Goal: Task Accomplishment & Management: Use online tool/utility

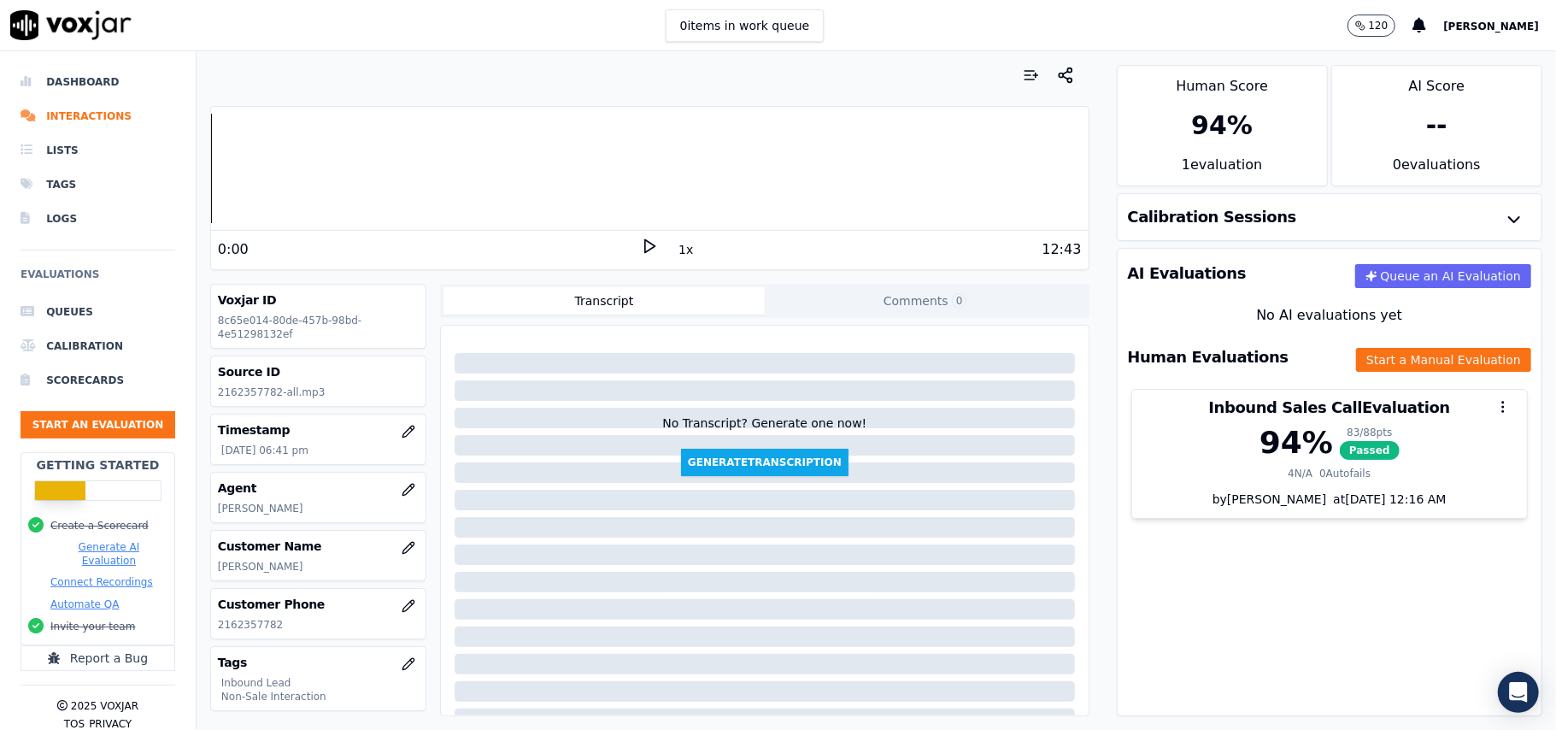
scroll to position [114, 0]
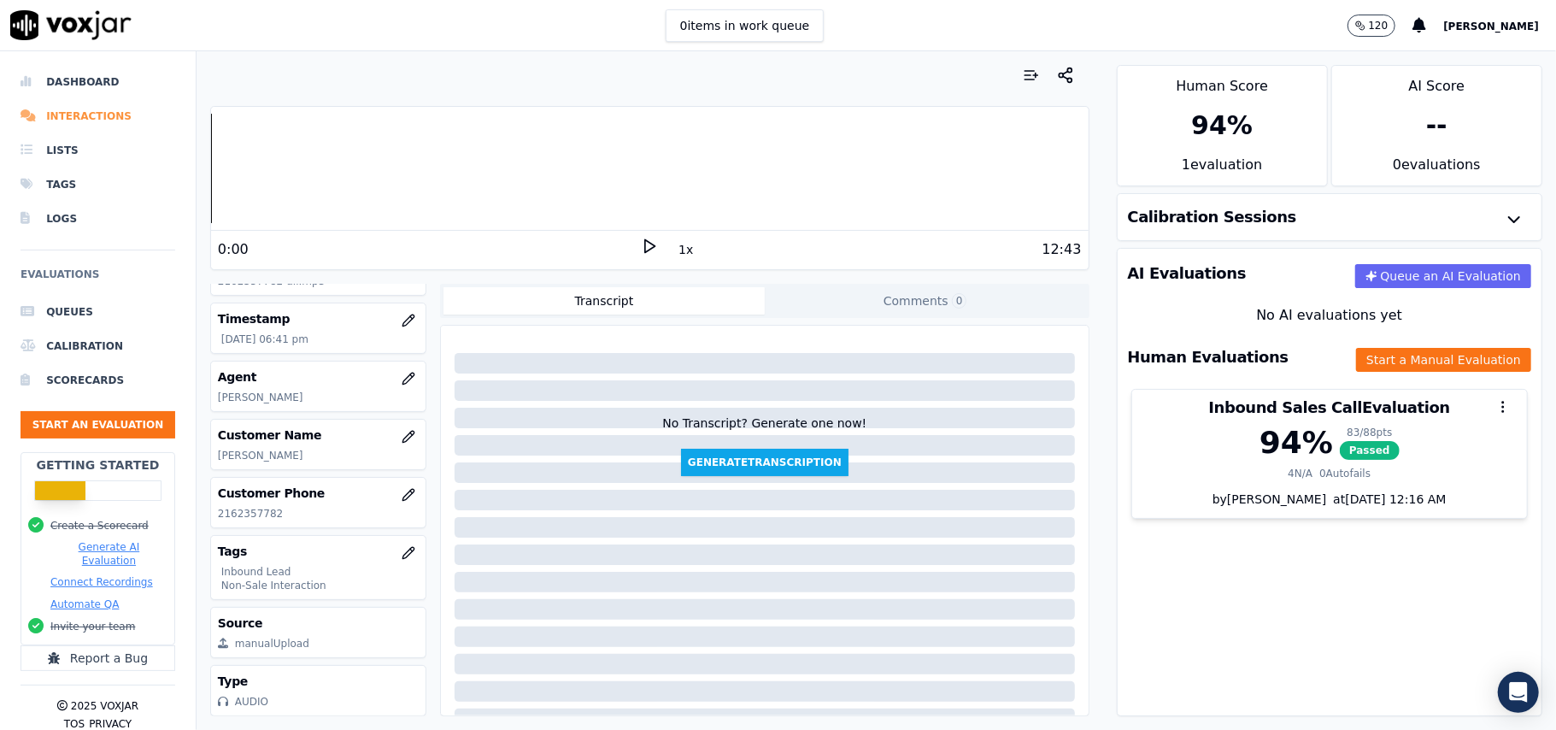
click at [84, 104] on li "Interactions" at bounding box center [98, 116] width 155 height 34
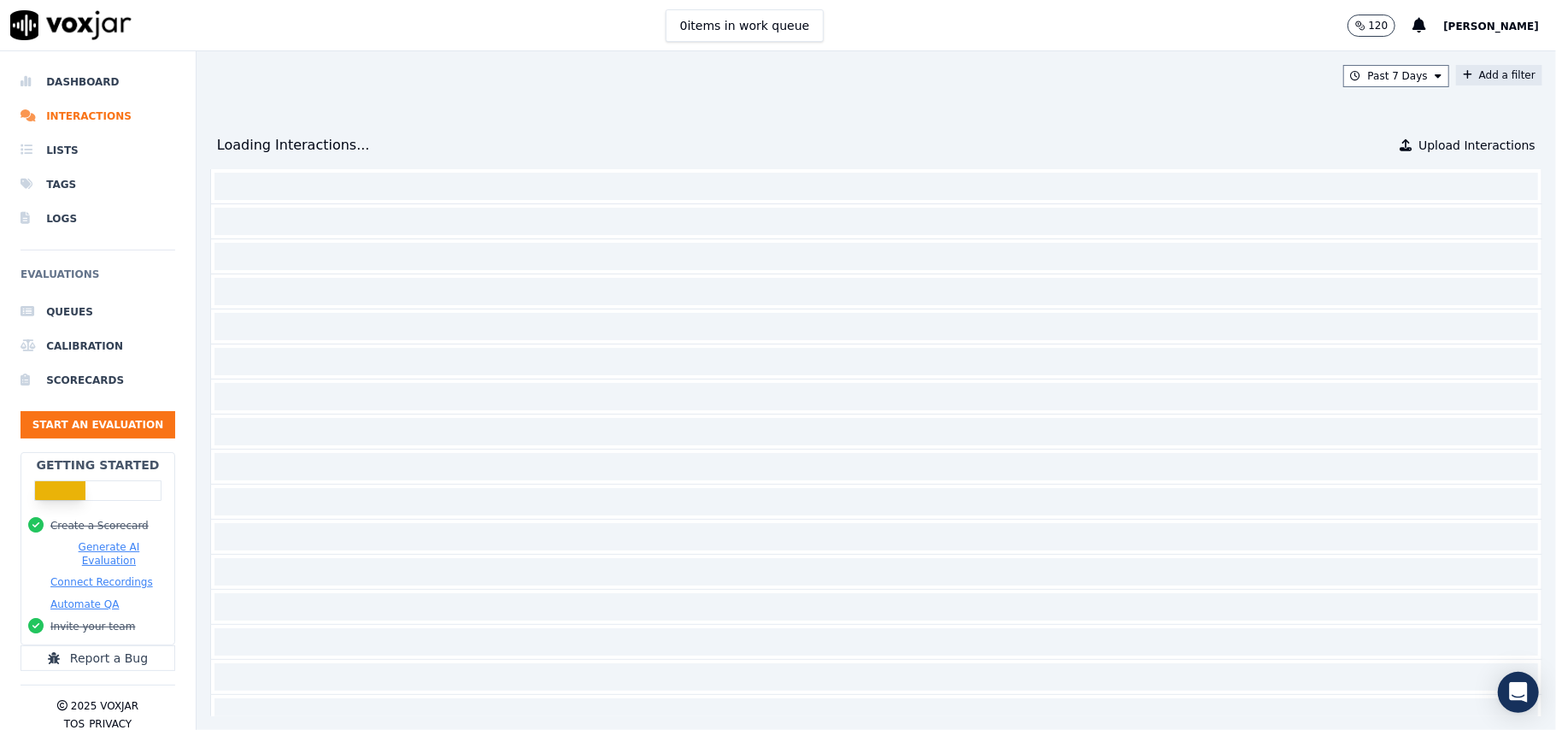
click at [1456, 75] on button "Add a filter" at bounding box center [1499, 75] width 86 height 21
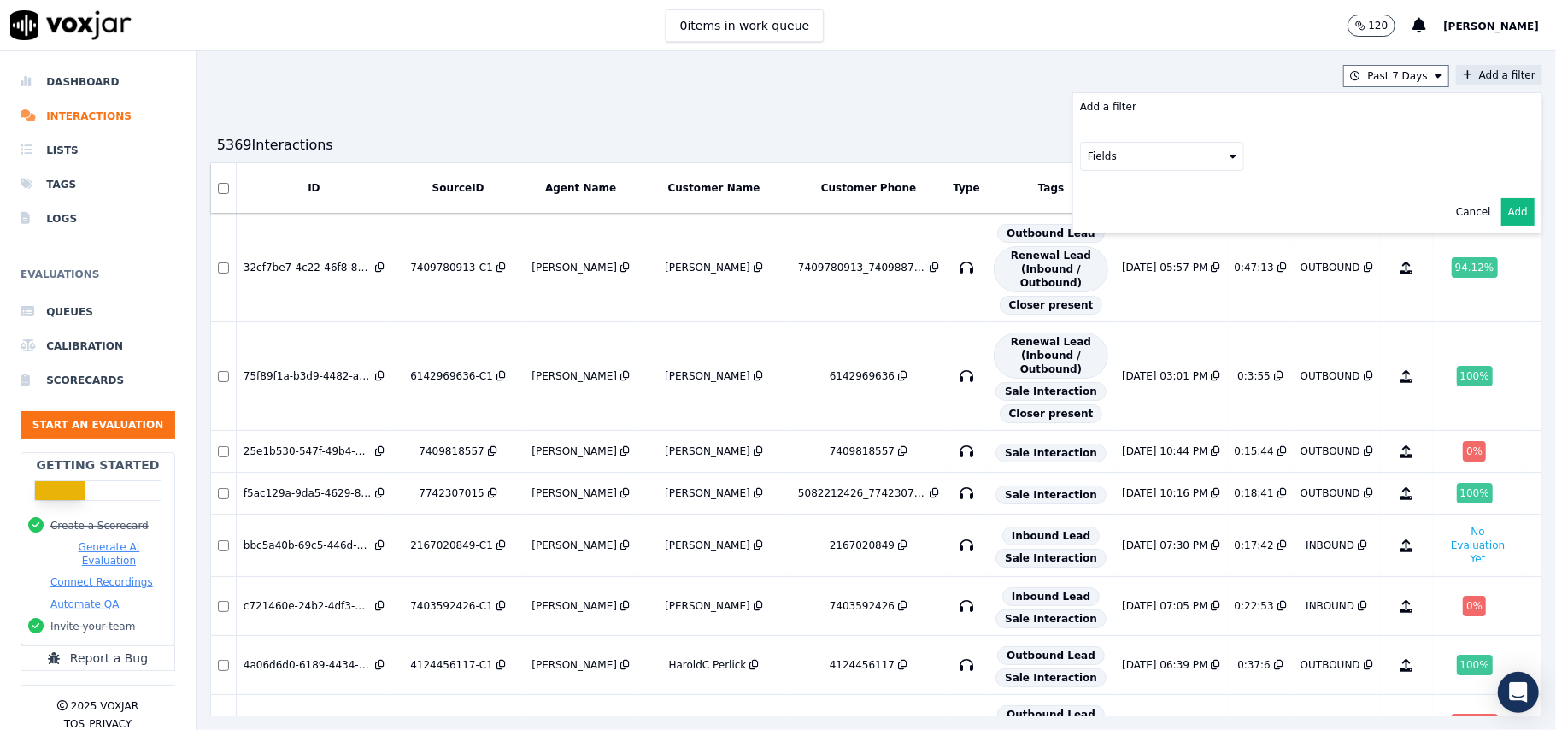
click at [1133, 165] on button "Fields" at bounding box center [1162, 156] width 164 height 29
click at [1109, 322] on div "customers" at bounding box center [1136, 329] width 54 height 14
click at [1159, 200] on button "Fields" at bounding box center [1183, 192] width 164 height 29
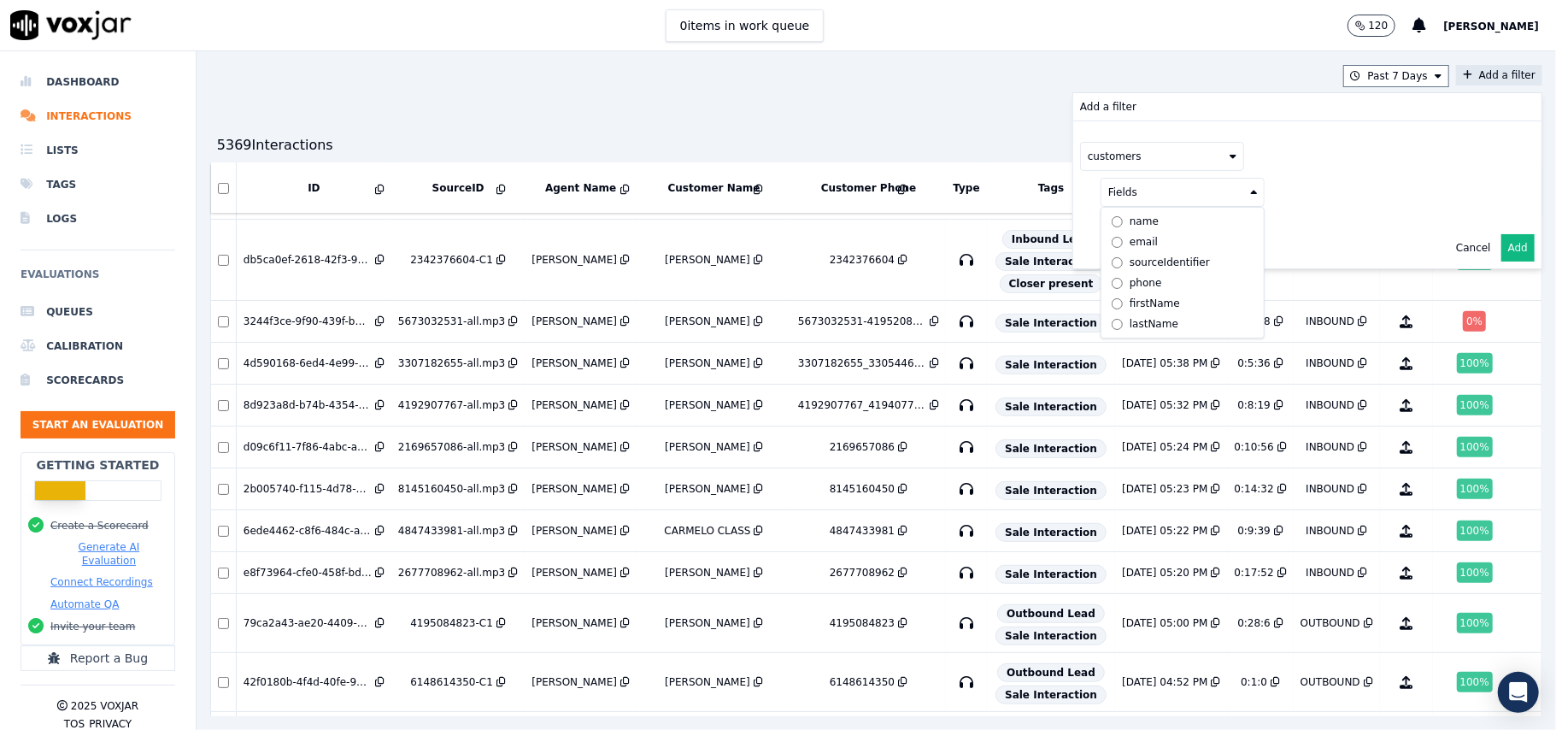
scroll to position [569, 0]
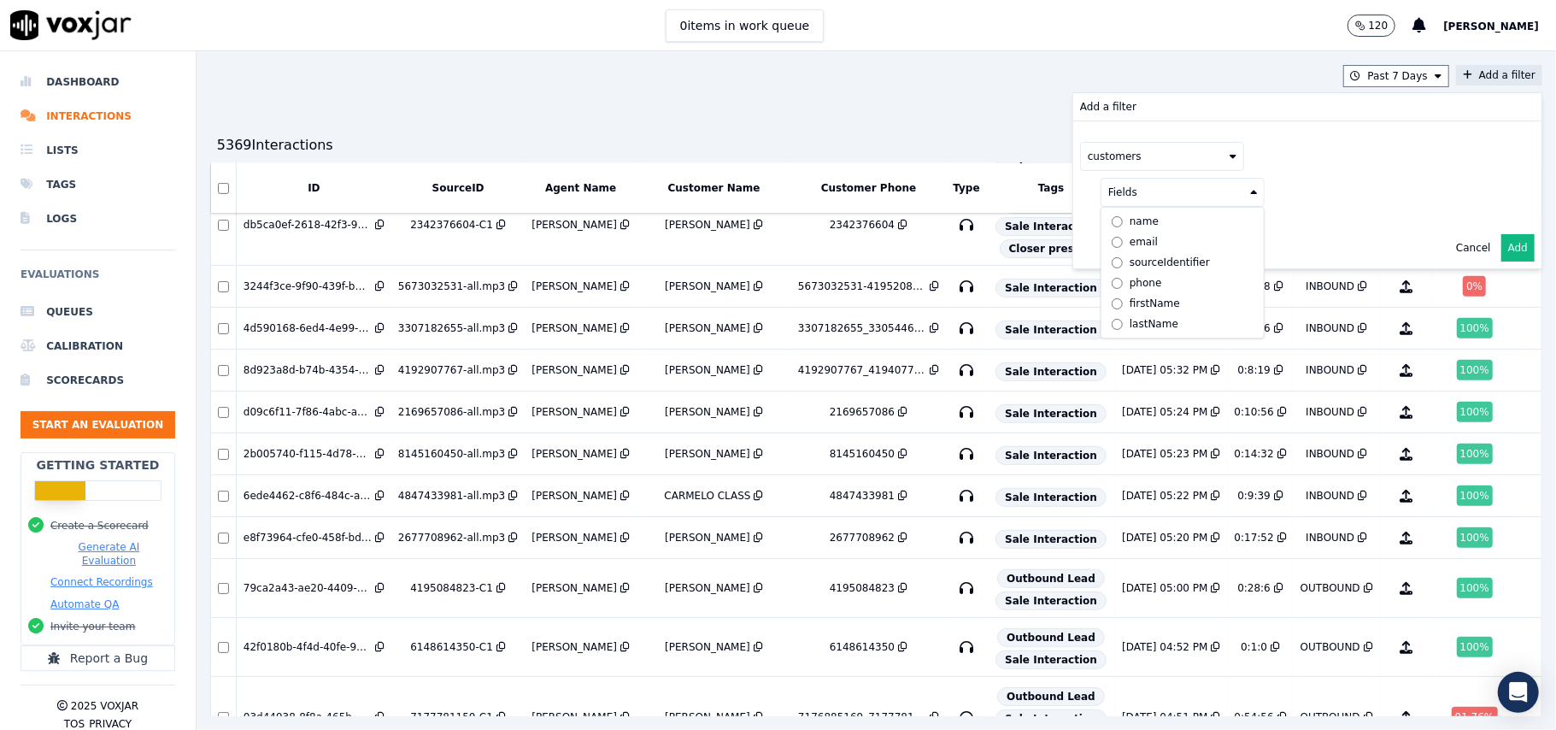
click at [1130, 285] on div "phone" at bounding box center [1146, 283] width 32 height 14
click at [1316, 192] on button at bounding box center [1395, 191] width 246 height 26
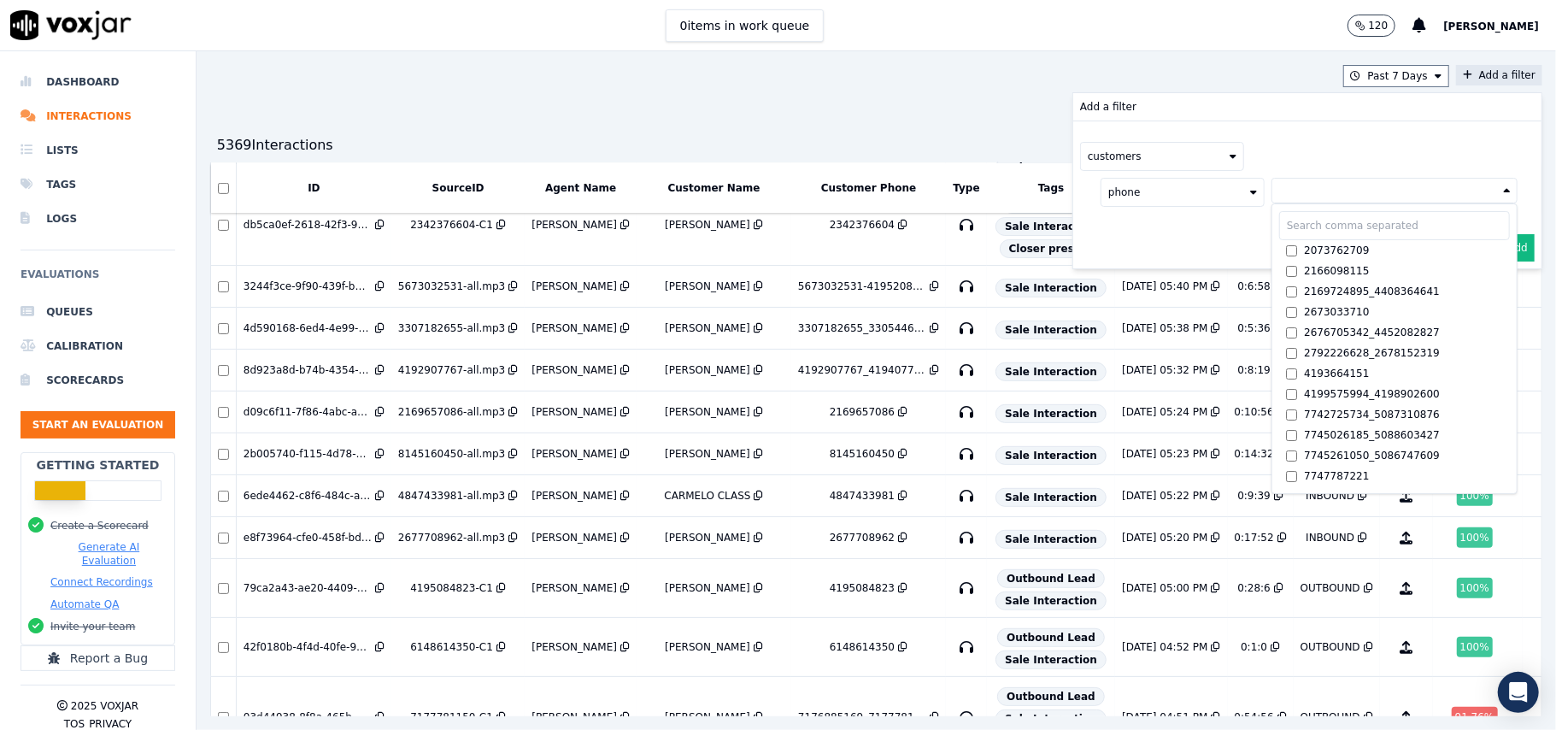
click at [1279, 236] on input "text" at bounding box center [1394, 225] width 231 height 29
paste input "3304280111"
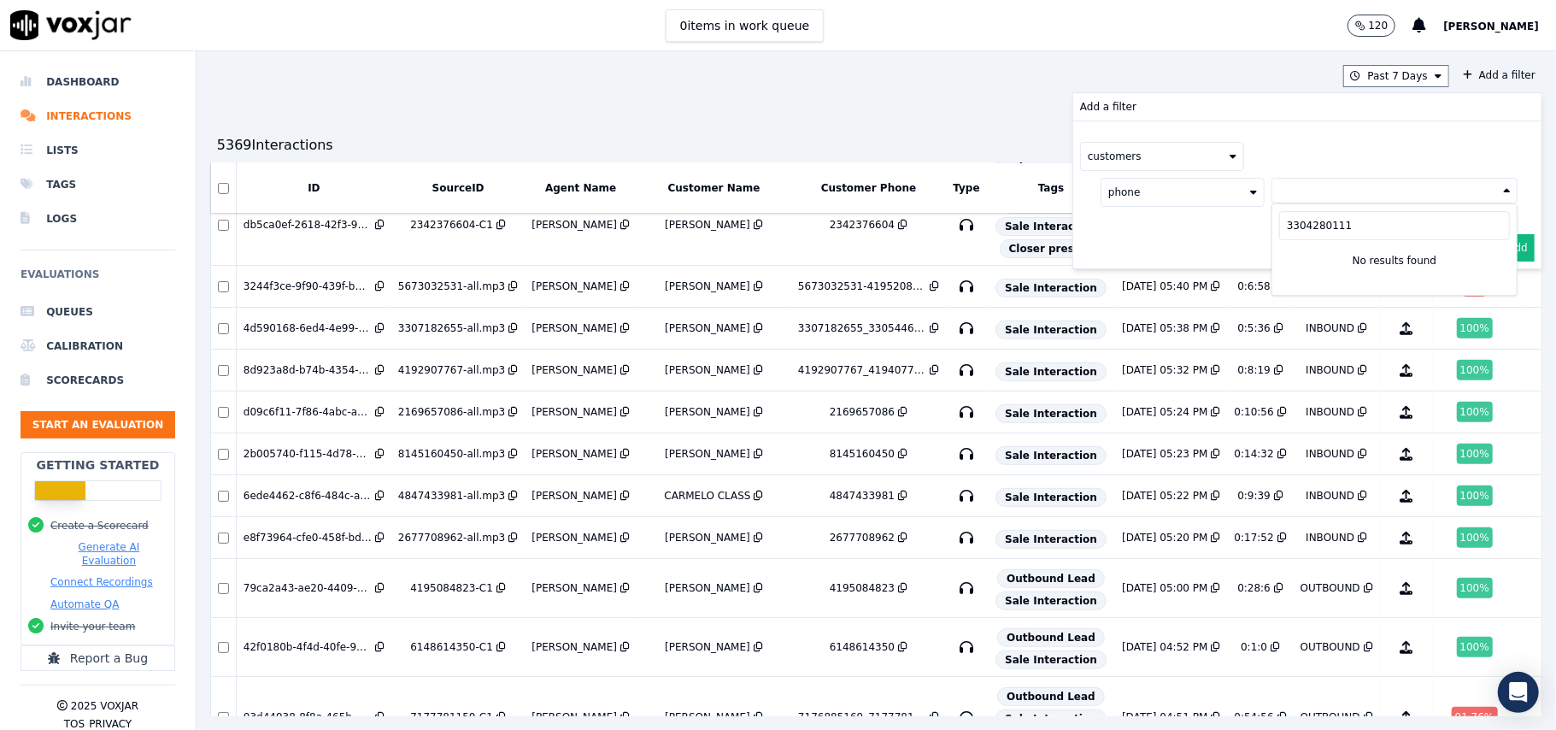
type input "3304280111"
click at [925, 90] on div "Past 7 Days Add a filter Add a filter customers phone [PHONE_NUMBER] No results…" at bounding box center [877, 390] width 1360 height 678
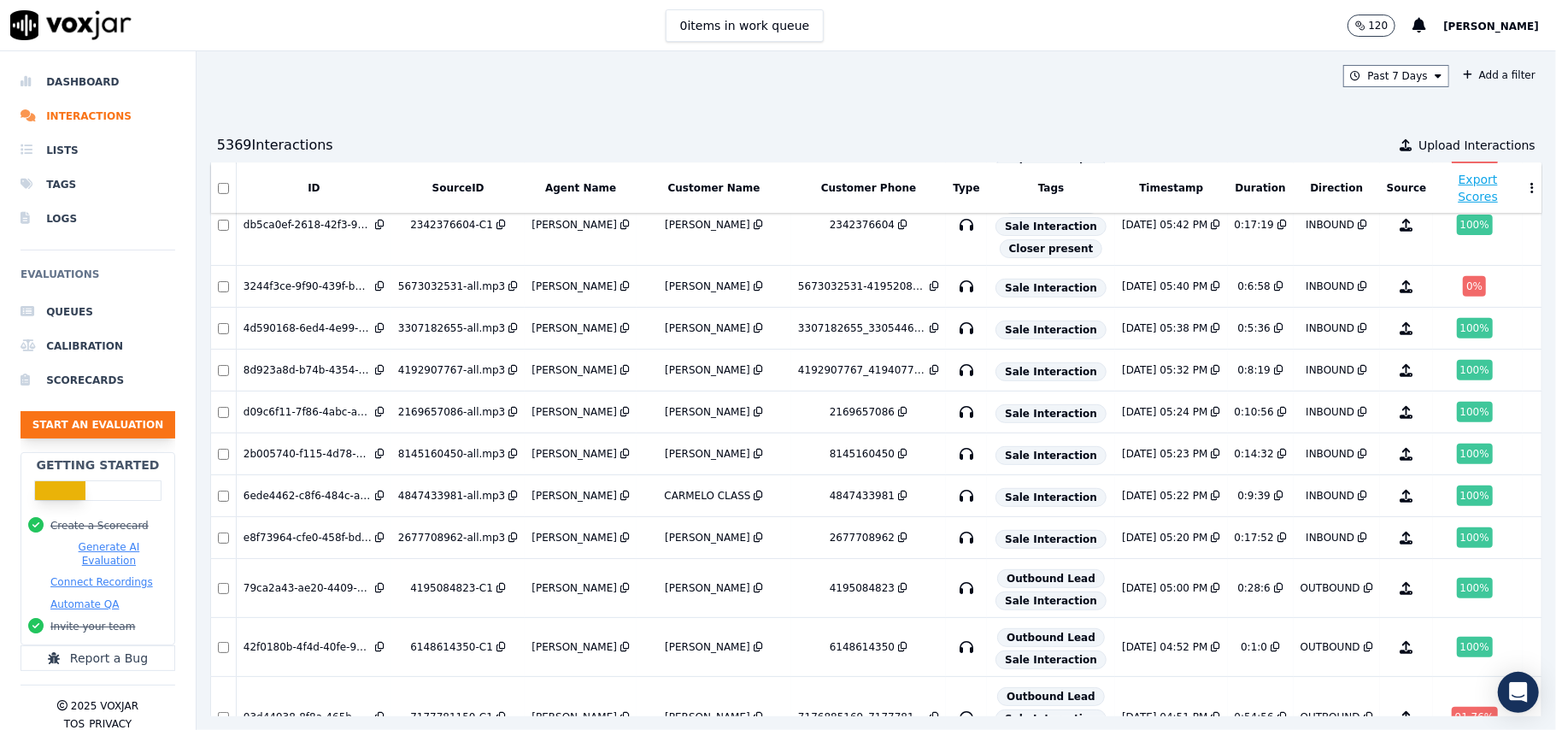
click at [101, 417] on button "Start an Evaluation" at bounding box center [98, 424] width 155 height 27
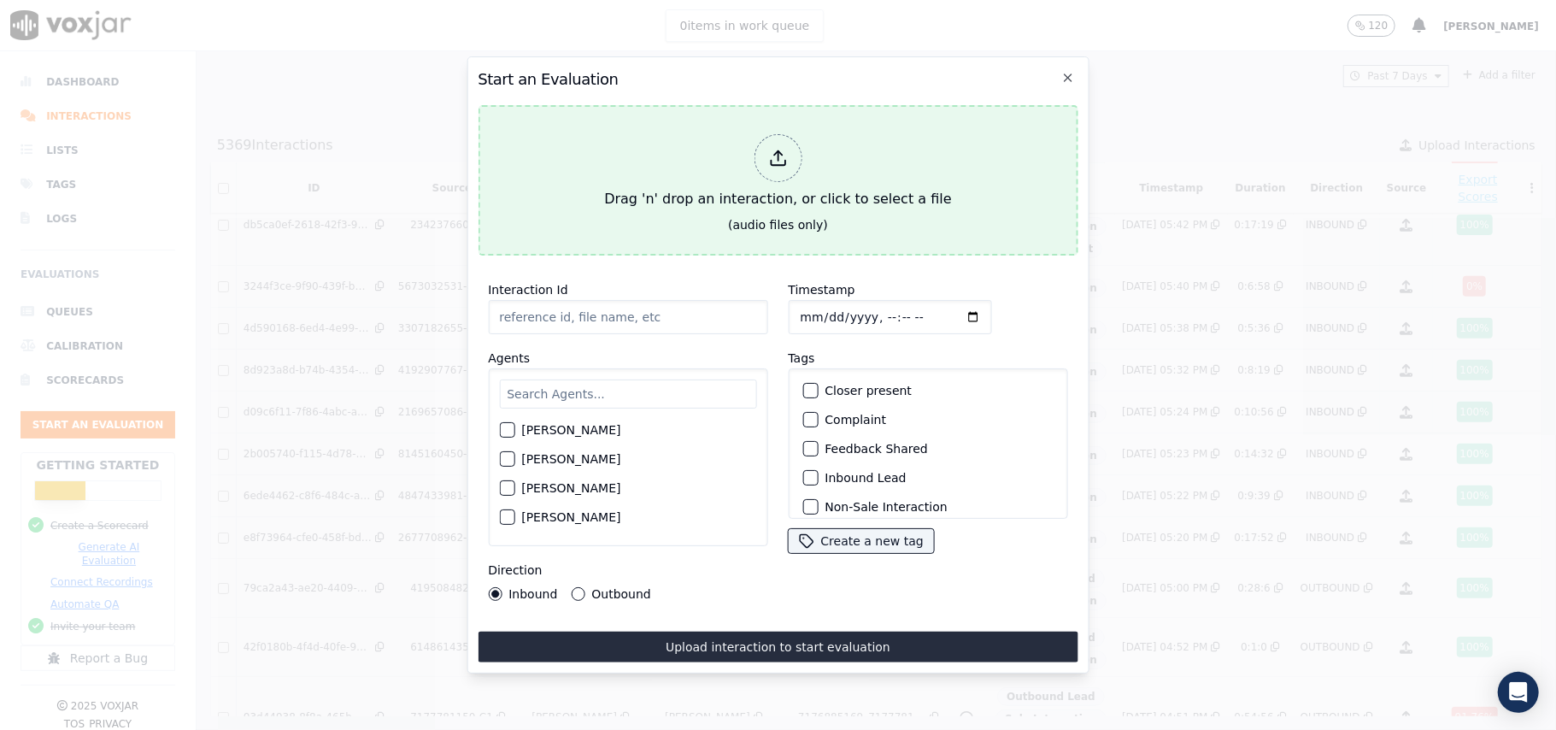
click at [781, 149] on icon at bounding box center [777, 158] width 19 height 19
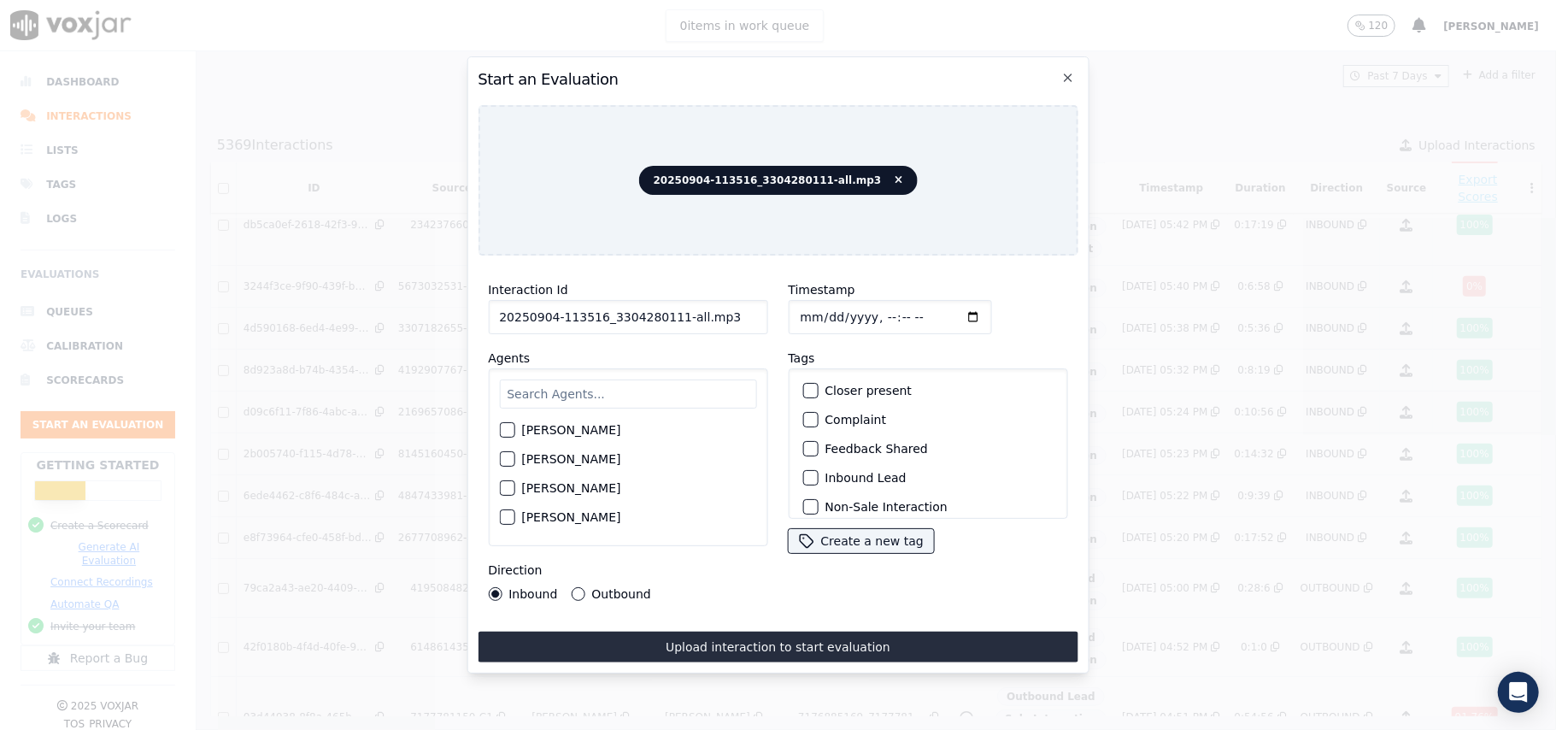
drag, startPoint x: 685, startPoint y: 313, endPoint x: 672, endPoint y: 318, distance: 14.6
click at [672, 318] on input "20250904-113516_3304280111-all.mp3" at bounding box center [627, 317] width 279 height 34
type input "20250904-113516_3304280111-C1"
click at [822, 303] on input "Timestamp" at bounding box center [889, 317] width 203 height 34
type input "[DATE]T19:47"
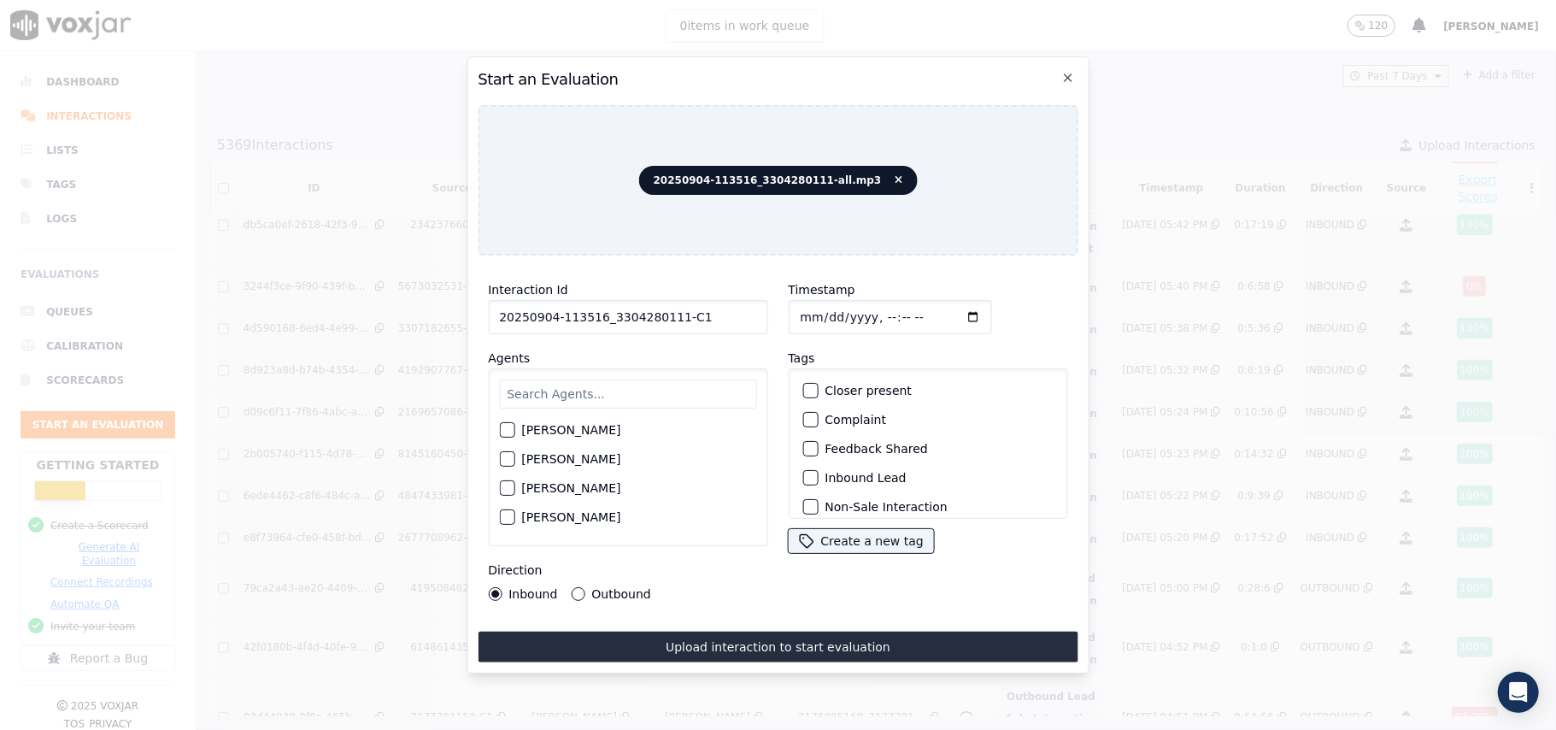
click at [643, 391] on input "text" at bounding box center [627, 393] width 257 height 29
type input "Wi"
click at [516, 422] on div "[PERSON_NAME]" at bounding box center [627, 434] width 257 height 29
click at [507, 429] on div "button" at bounding box center [506, 435] width 12 height 12
drag, startPoint x: 804, startPoint y: 473, endPoint x: 868, endPoint y: 444, distance: 70.0
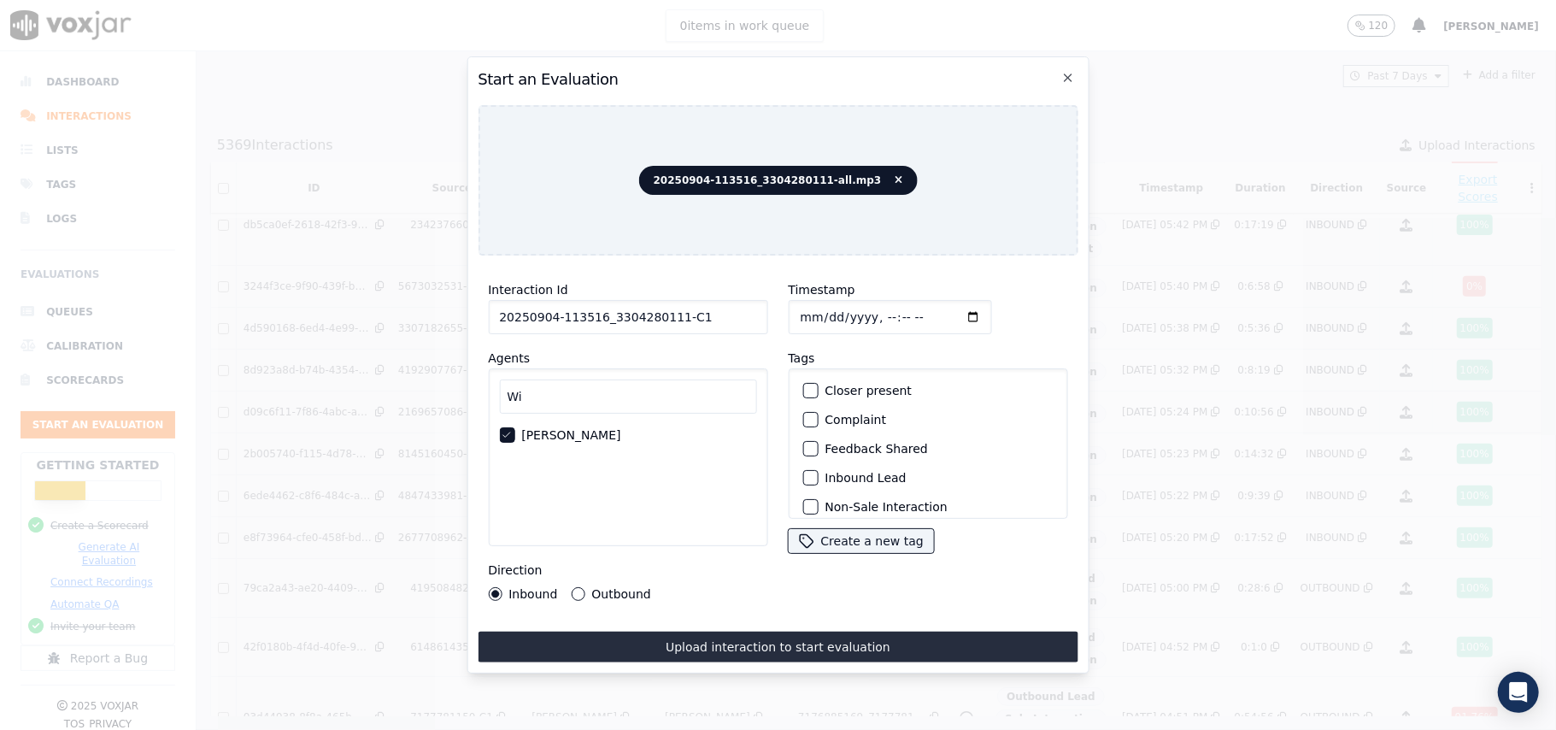
click at [804, 472] on div "button" at bounding box center [809, 478] width 12 height 12
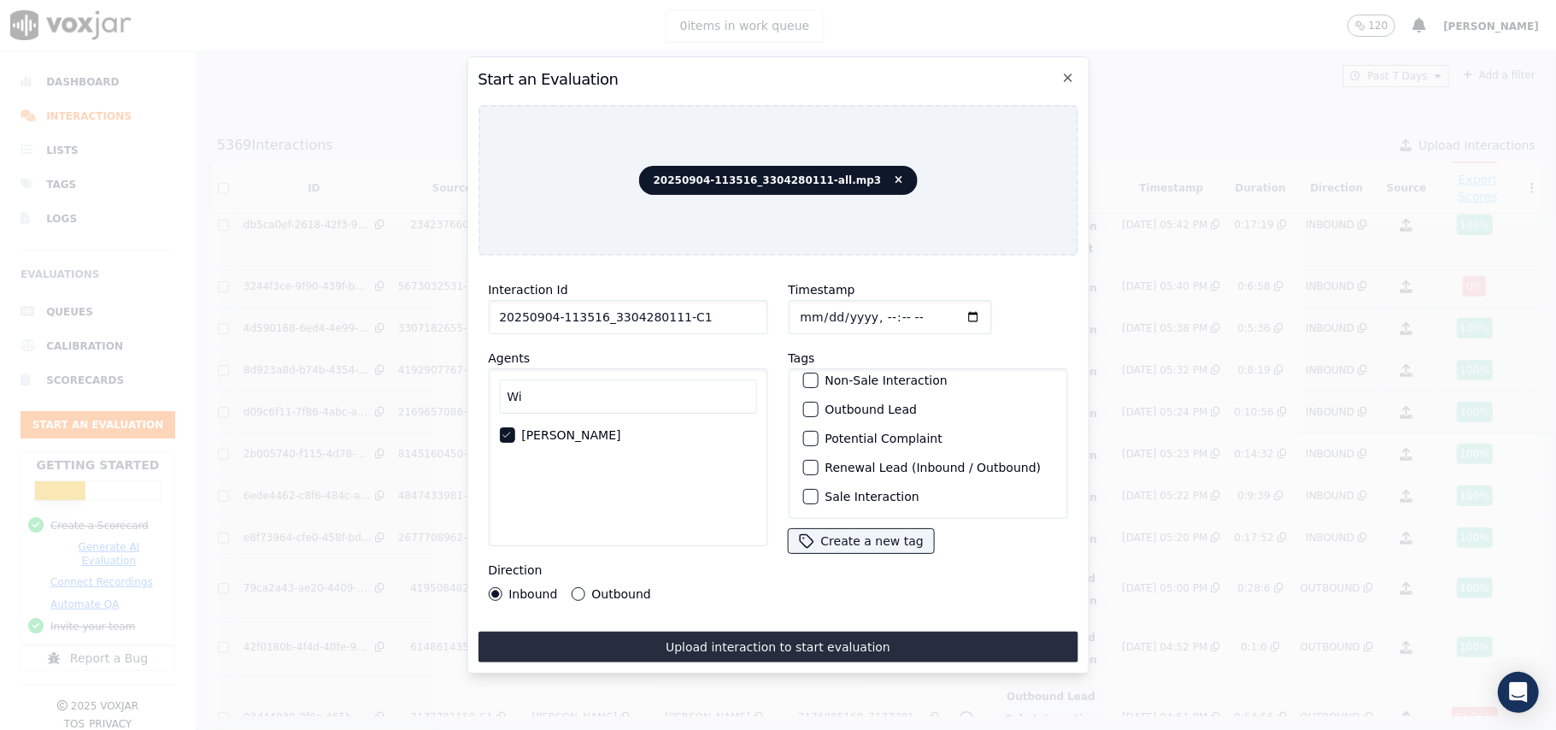
click at [807, 490] on div "button" at bounding box center [809, 496] width 12 height 12
drag, startPoint x: 720, startPoint y: 629, endPoint x: 725, endPoint y: 603, distance: 26.1
click at [719, 631] on button "Upload interaction to start evaluation" at bounding box center [778, 646] width 600 height 31
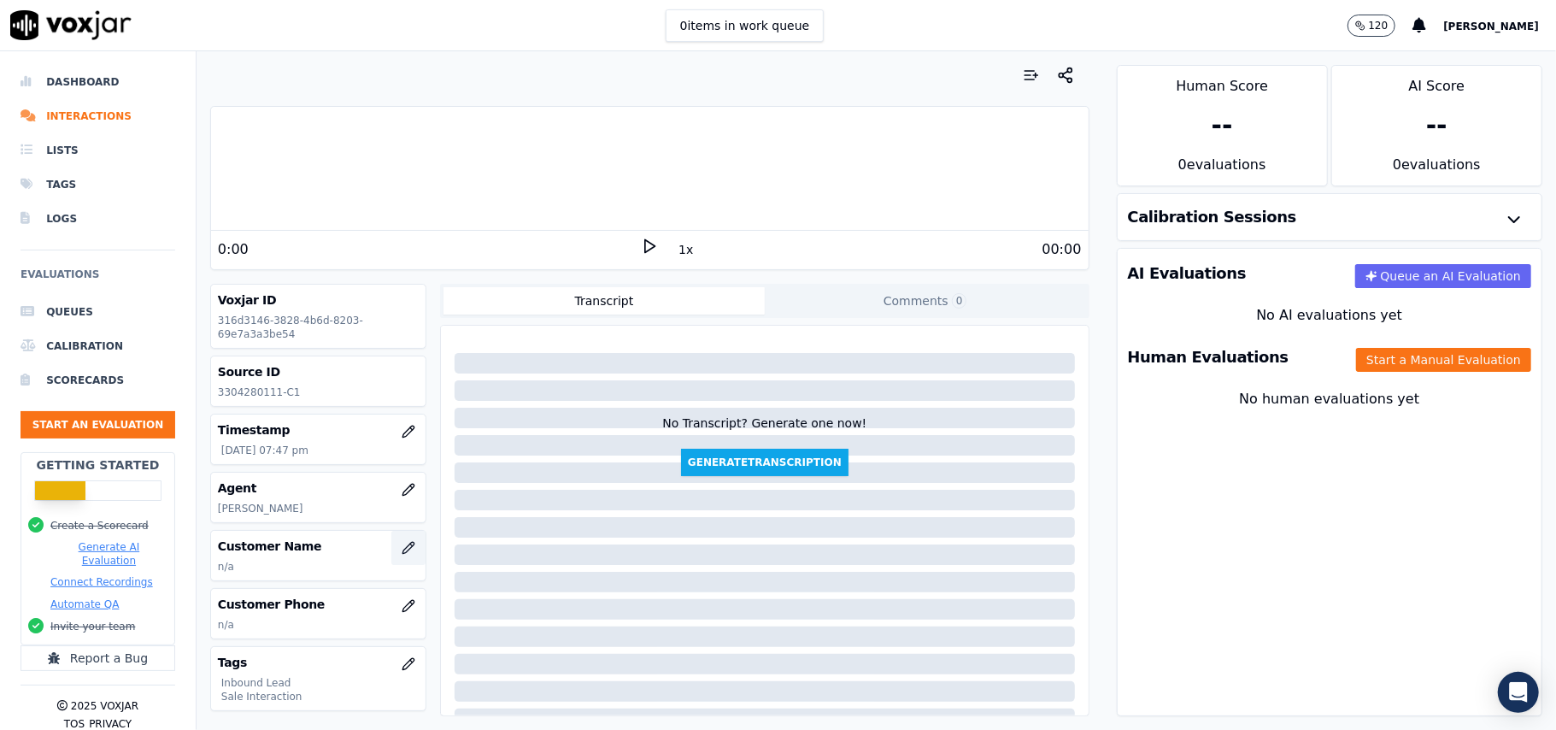
click at [394, 540] on button "button" at bounding box center [408, 548] width 34 height 34
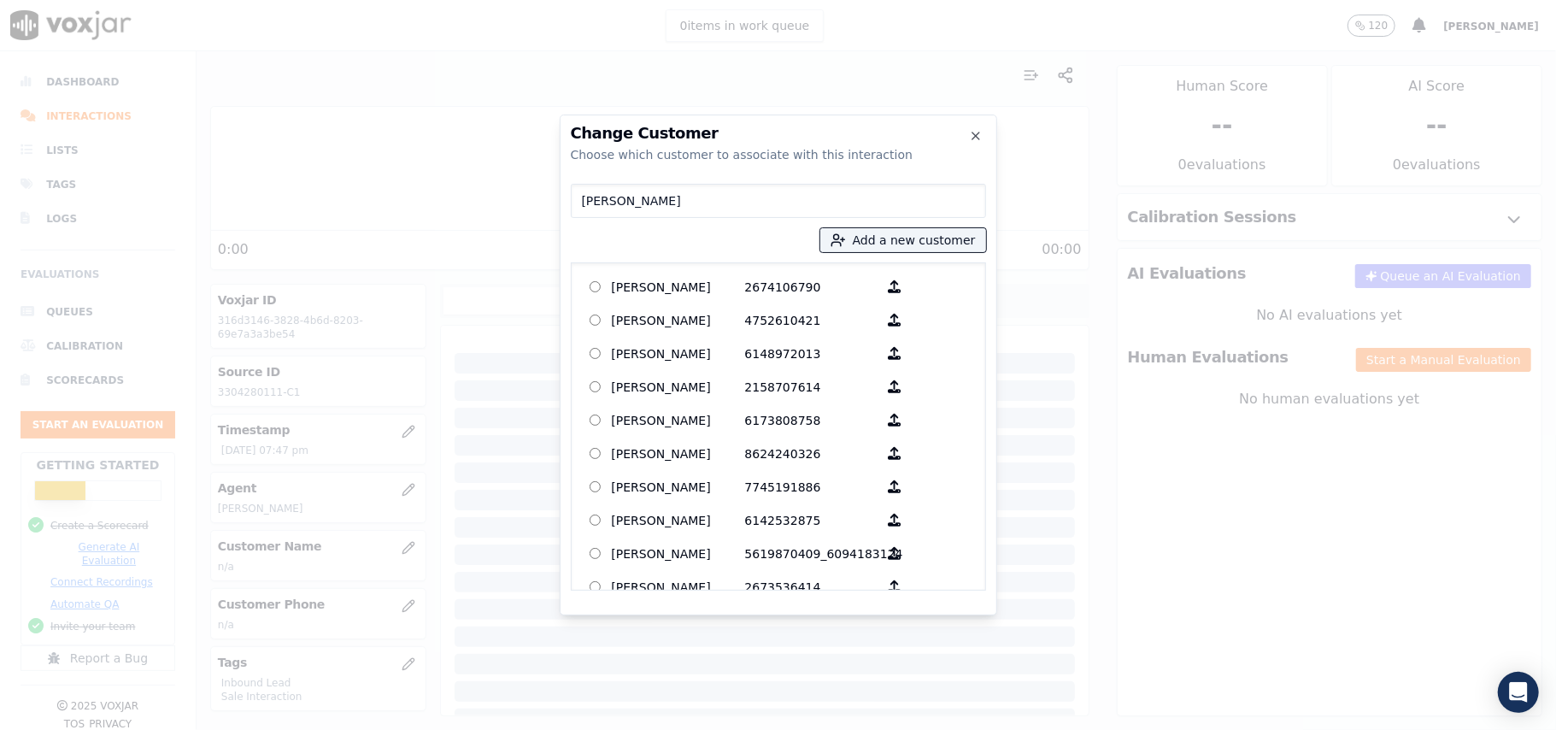
click at [583, 202] on input "[PERSON_NAME]" at bounding box center [778, 201] width 415 height 34
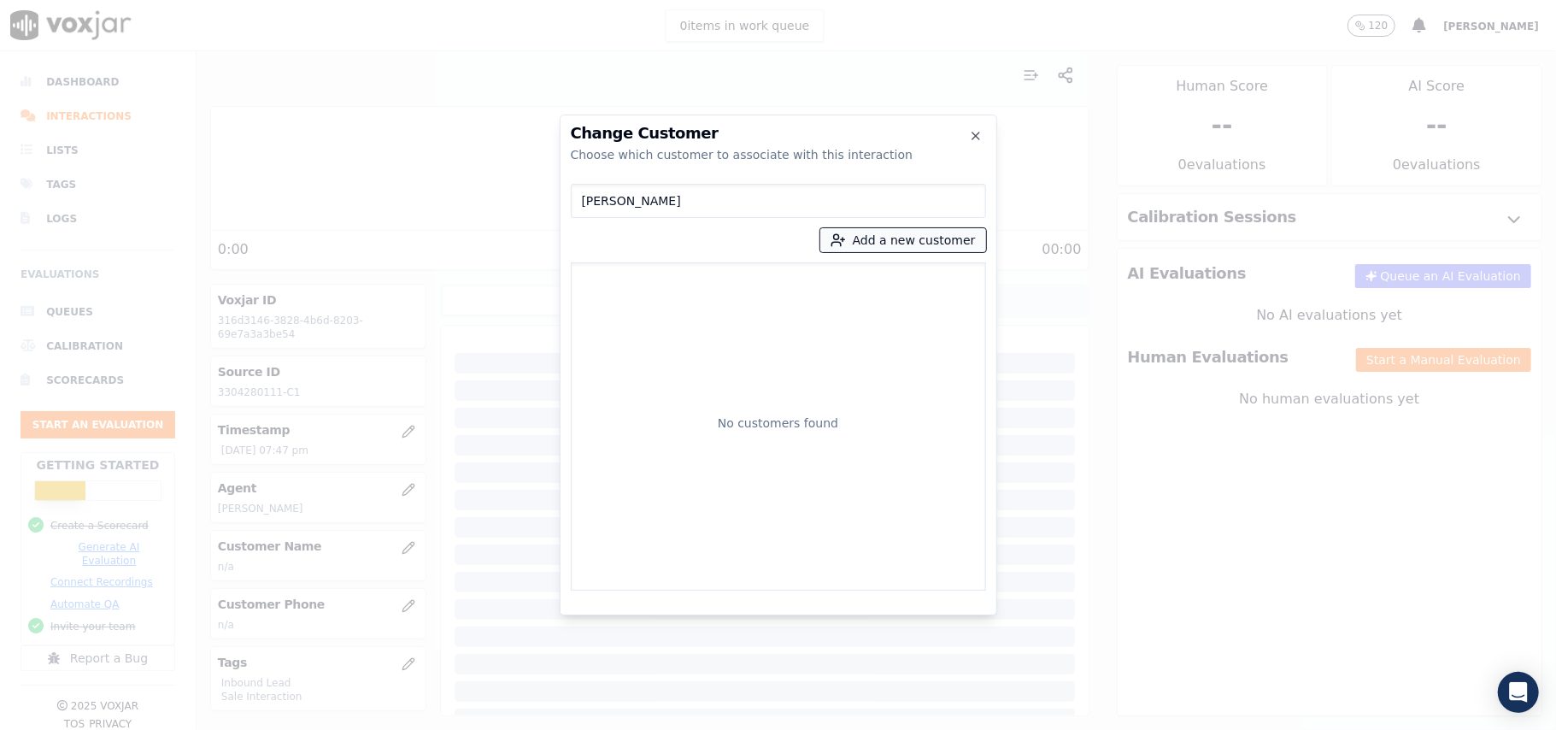
type input "[PERSON_NAME]"
click at [899, 246] on button "Add a new customer" at bounding box center [903, 240] width 166 height 24
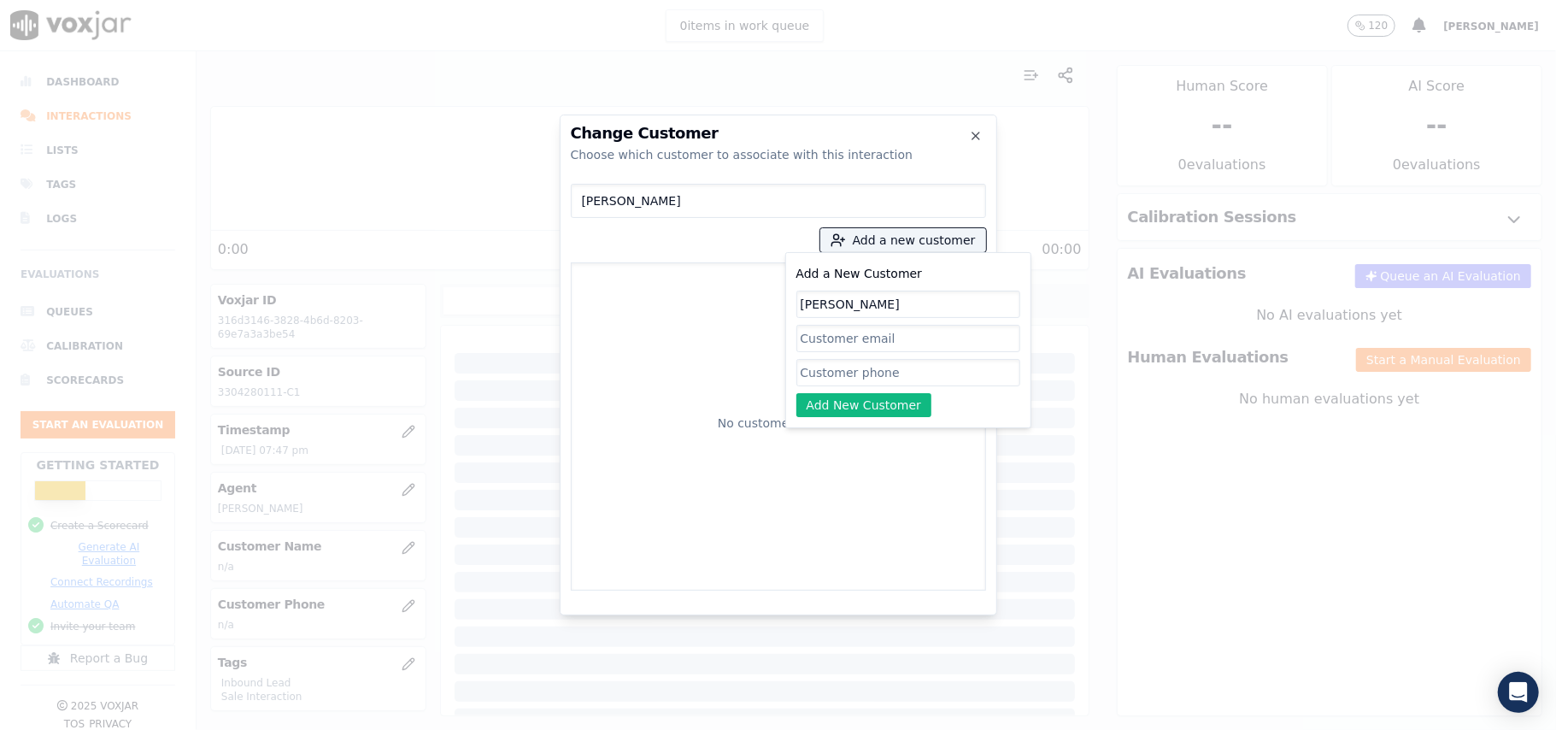
type input "[PERSON_NAME]"
click at [814, 349] on input "Add a New Customer" at bounding box center [908, 338] width 224 height 27
click at [859, 374] on input "Add a New Customer" at bounding box center [908, 372] width 224 height 27
paste input "3304280111"
click at [859, 371] on input "3304280111" at bounding box center [908, 372] width 224 height 27
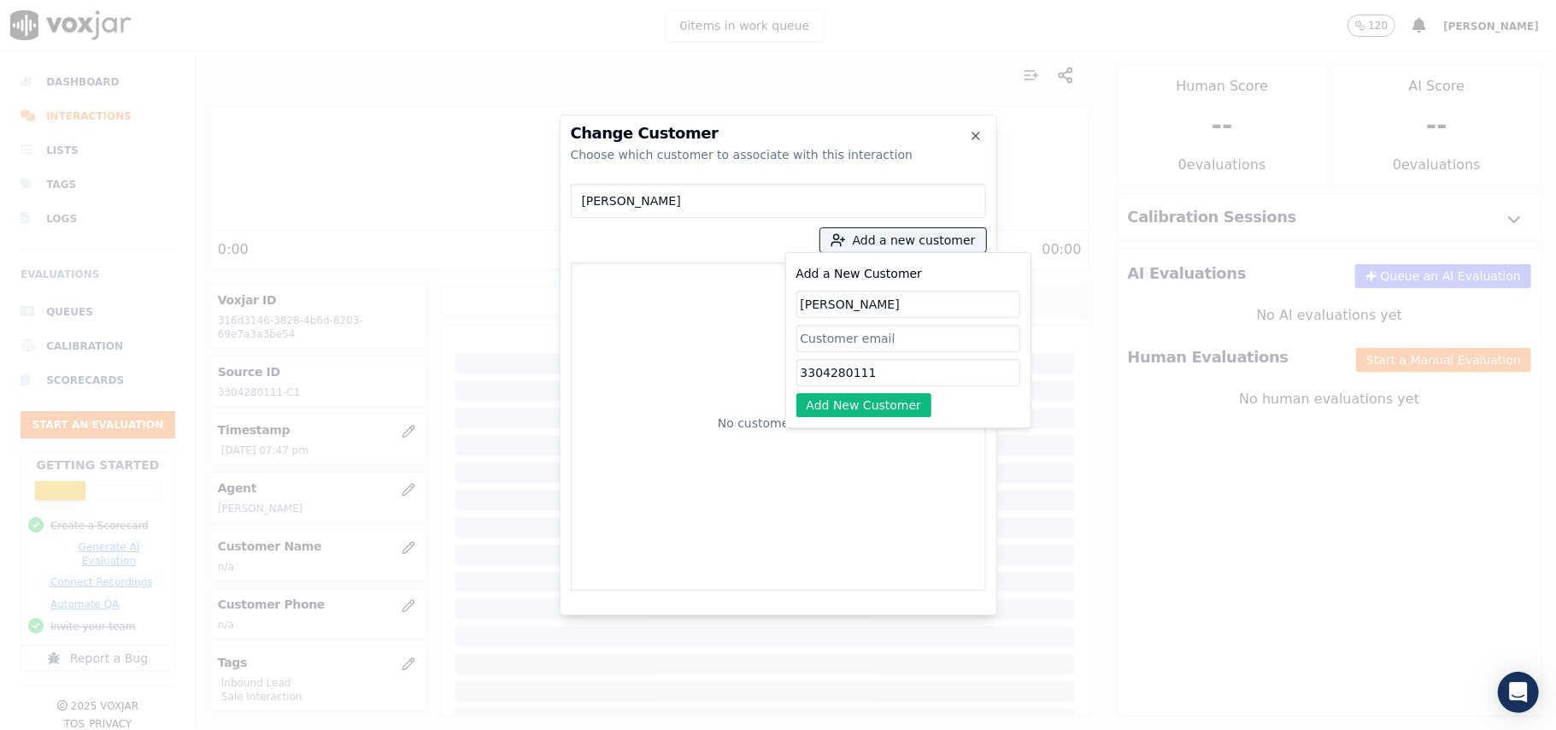
click at [859, 367] on input "3304280111" at bounding box center [908, 372] width 224 height 27
type input "3304280111"
click at [878, 408] on button "Add New Customer" at bounding box center [864, 405] width 136 height 24
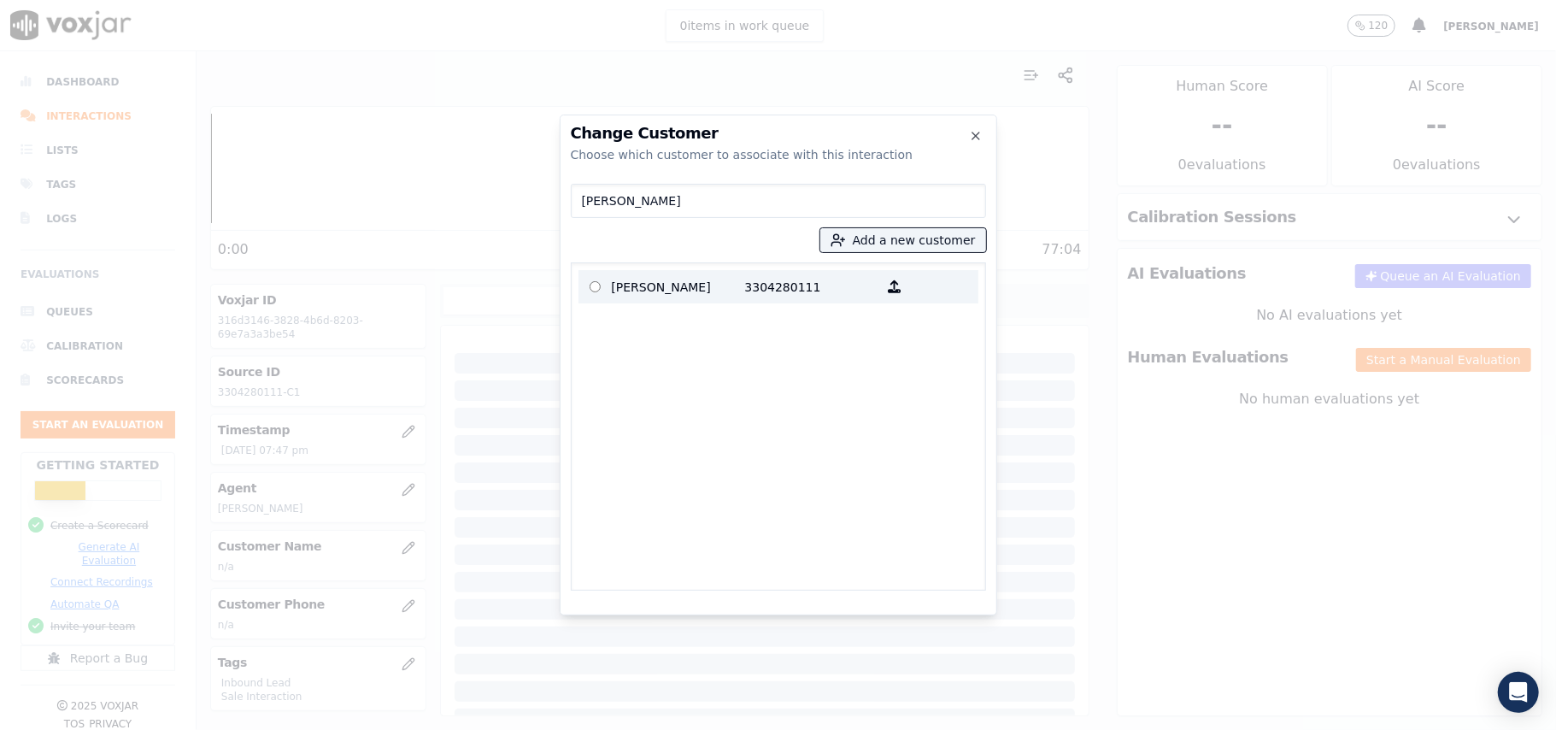
click at [730, 301] on label "[PERSON_NAME] 3304280111" at bounding box center [779, 286] width 400 height 33
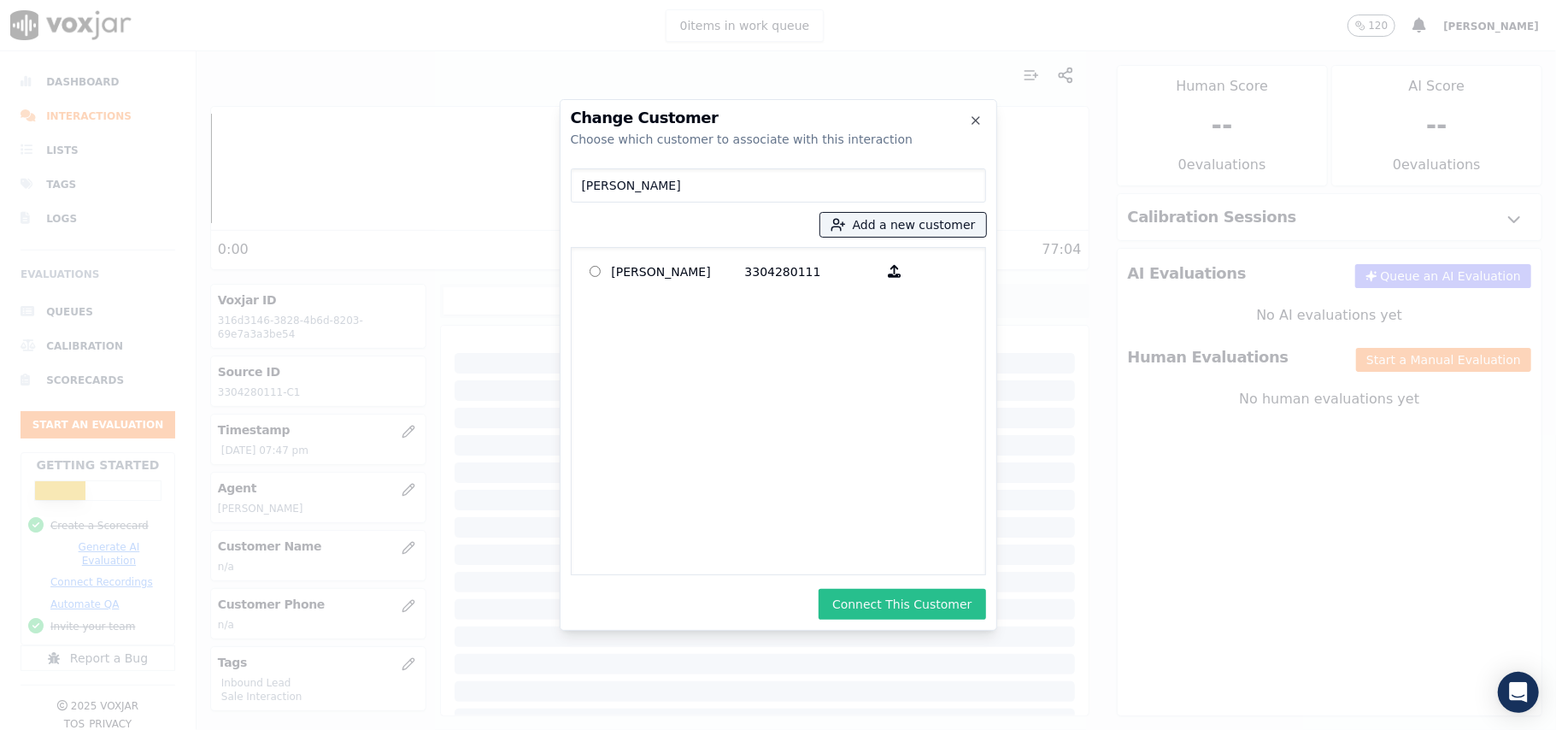
click at [900, 614] on button "Connect This Customer" at bounding box center [902, 604] width 167 height 31
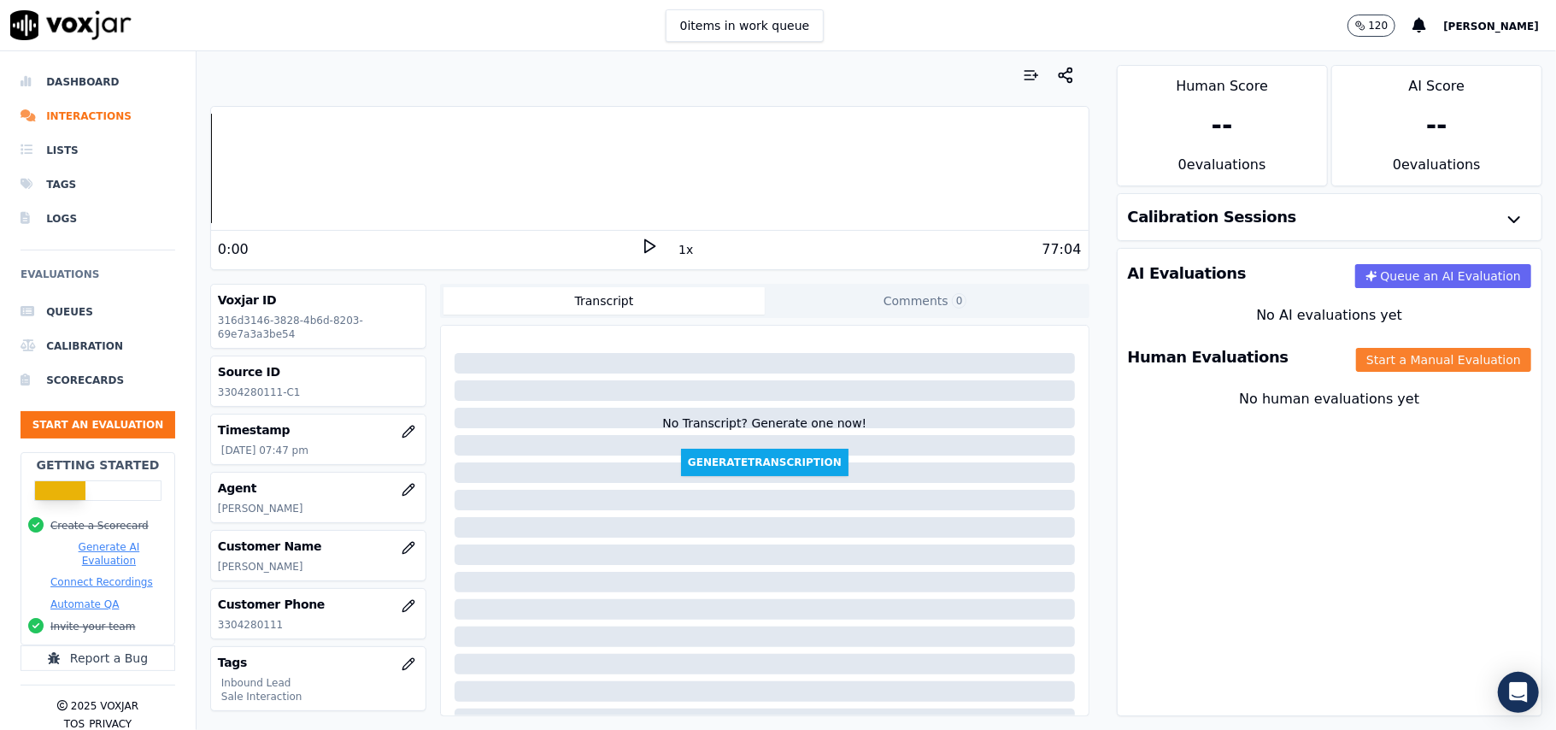
click at [1356, 357] on button "Start a Manual Evaluation" at bounding box center [1443, 360] width 175 height 24
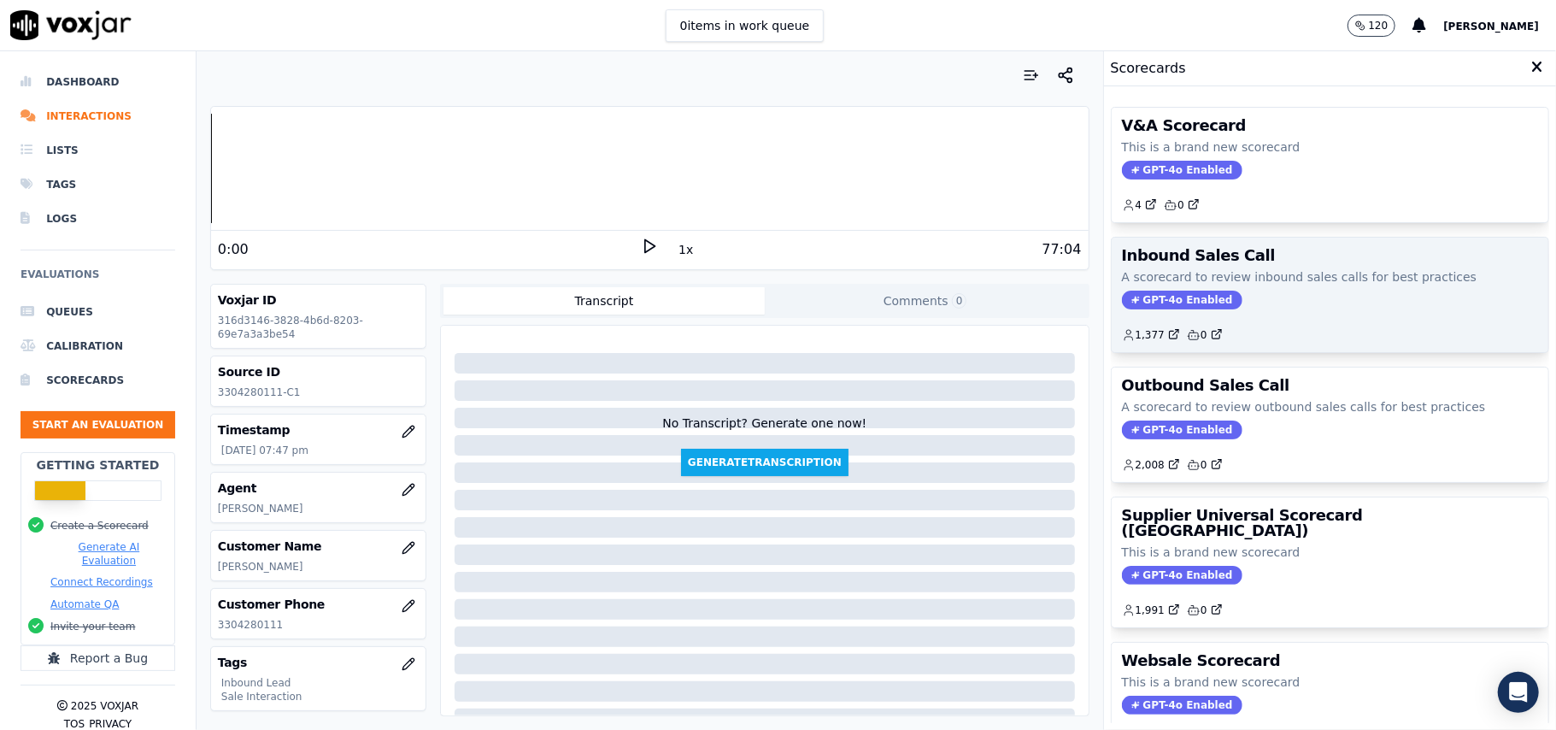
click at [1160, 295] on span "GPT-4o Enabled" at bounding box center [1182, 300] width 120 height 19
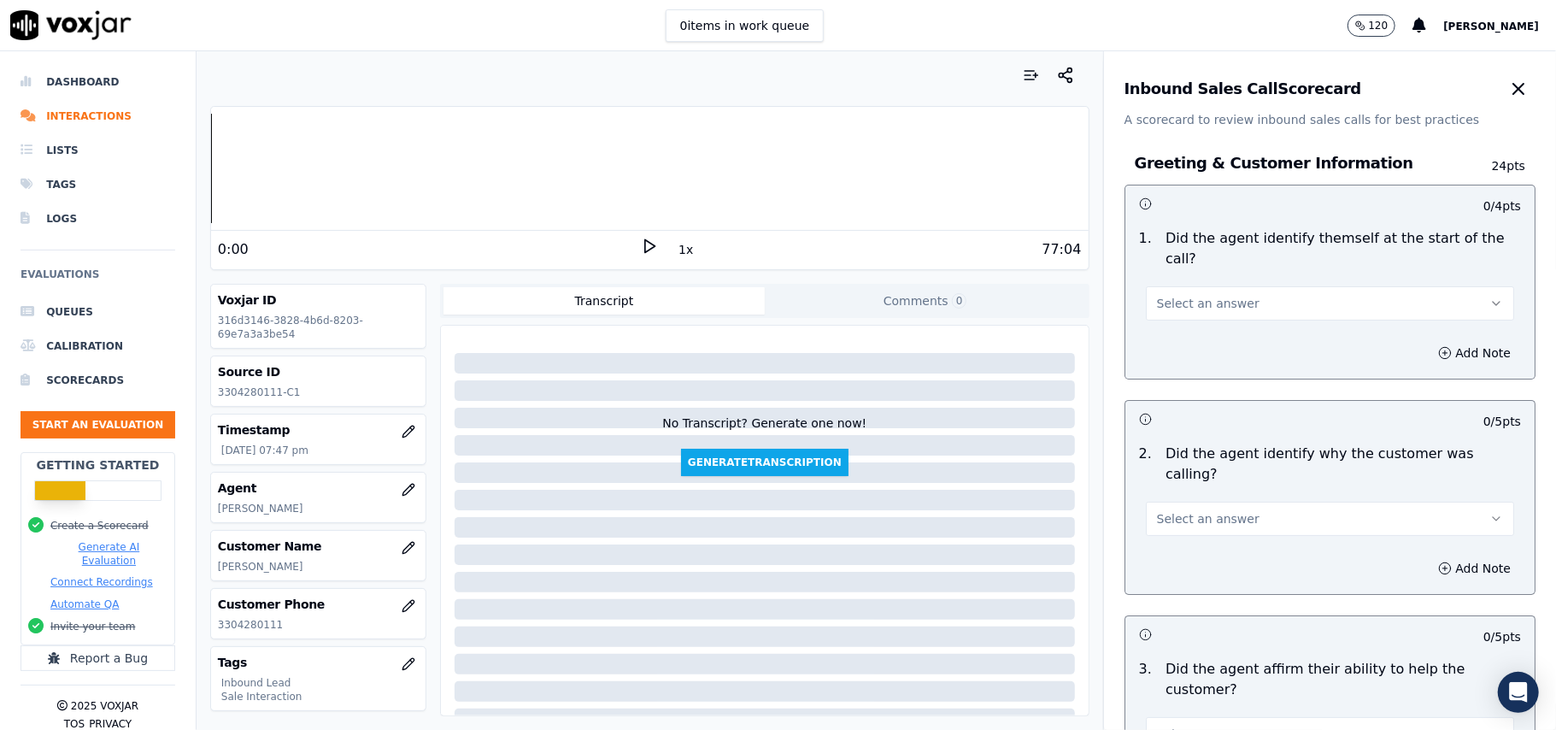
click at [1217, 286] on button "Select an answer" at bounding box center [1330, 303] width 368 height 34
click at [1210, 321] on div "Yes" at bounding box center [1293, 321] width 331 height 27
click at [1152, 123] on p "A scorecard to review inbound sales calls for best practices" at bounding box center [1330, 119] width 411 height 17
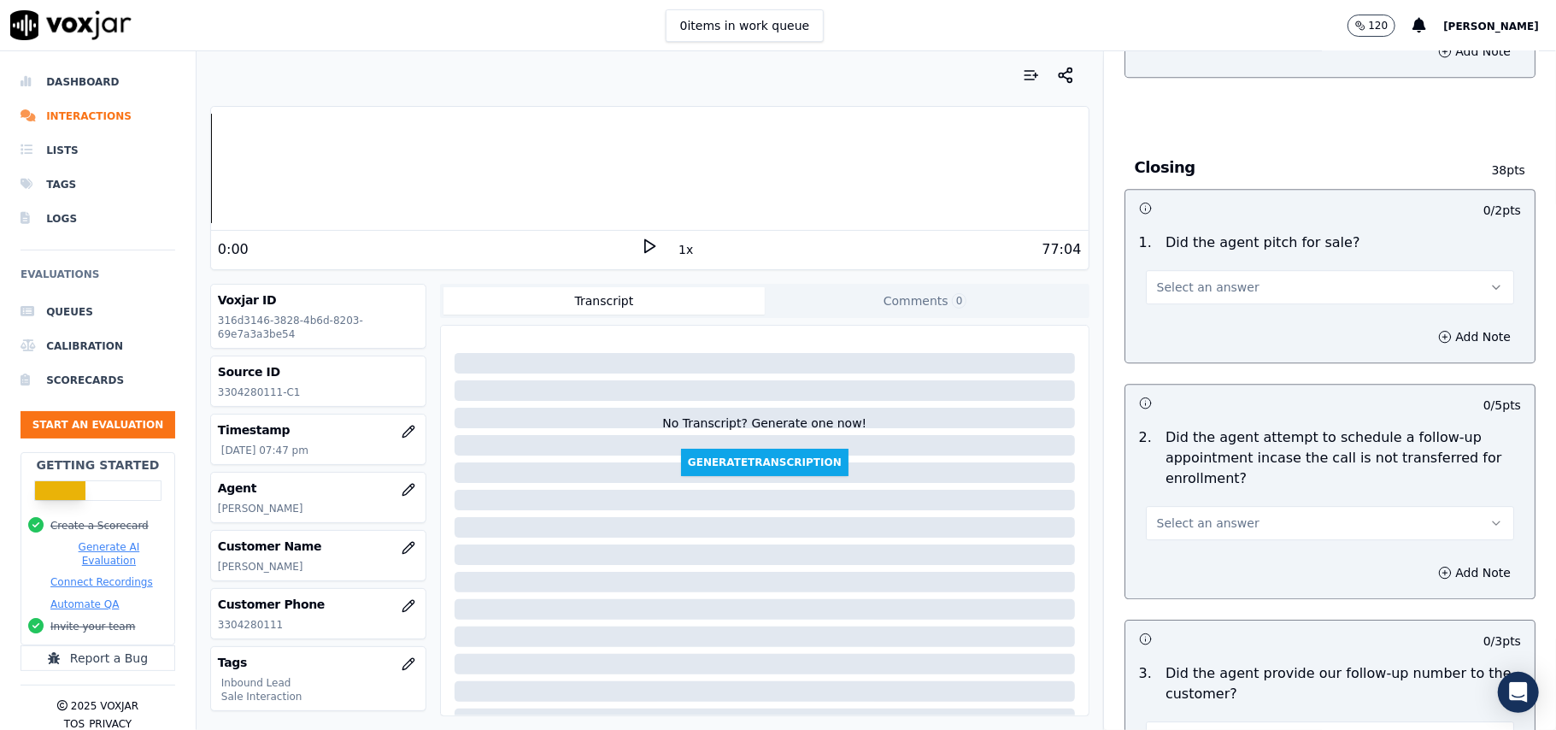
click at [1266, 506] on button "Select an answer" at bounding box center [1330, 523] width 368 height 34
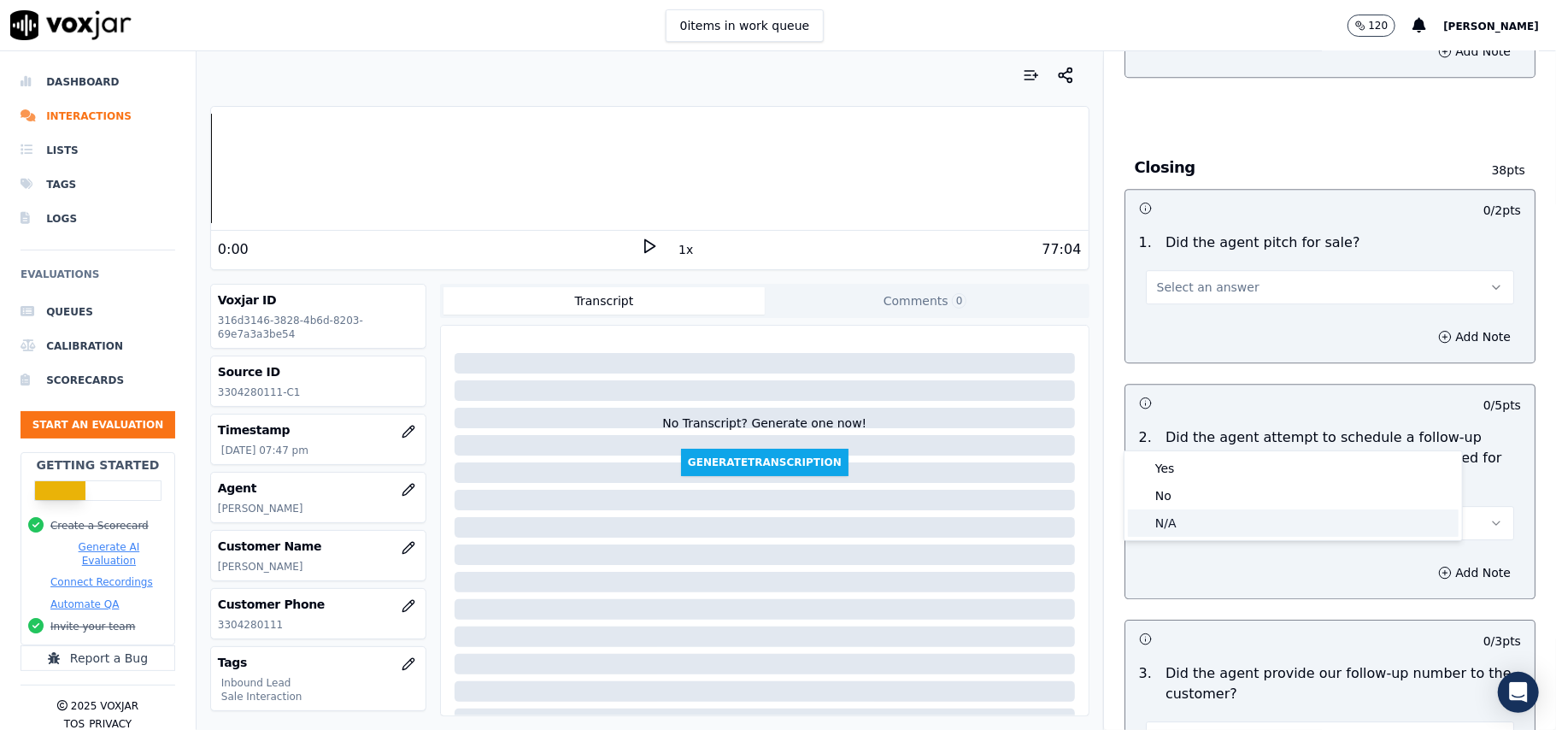
click at [1213, 521] on div "N/A" at bounding box center [1293, 522] width 331 height 27
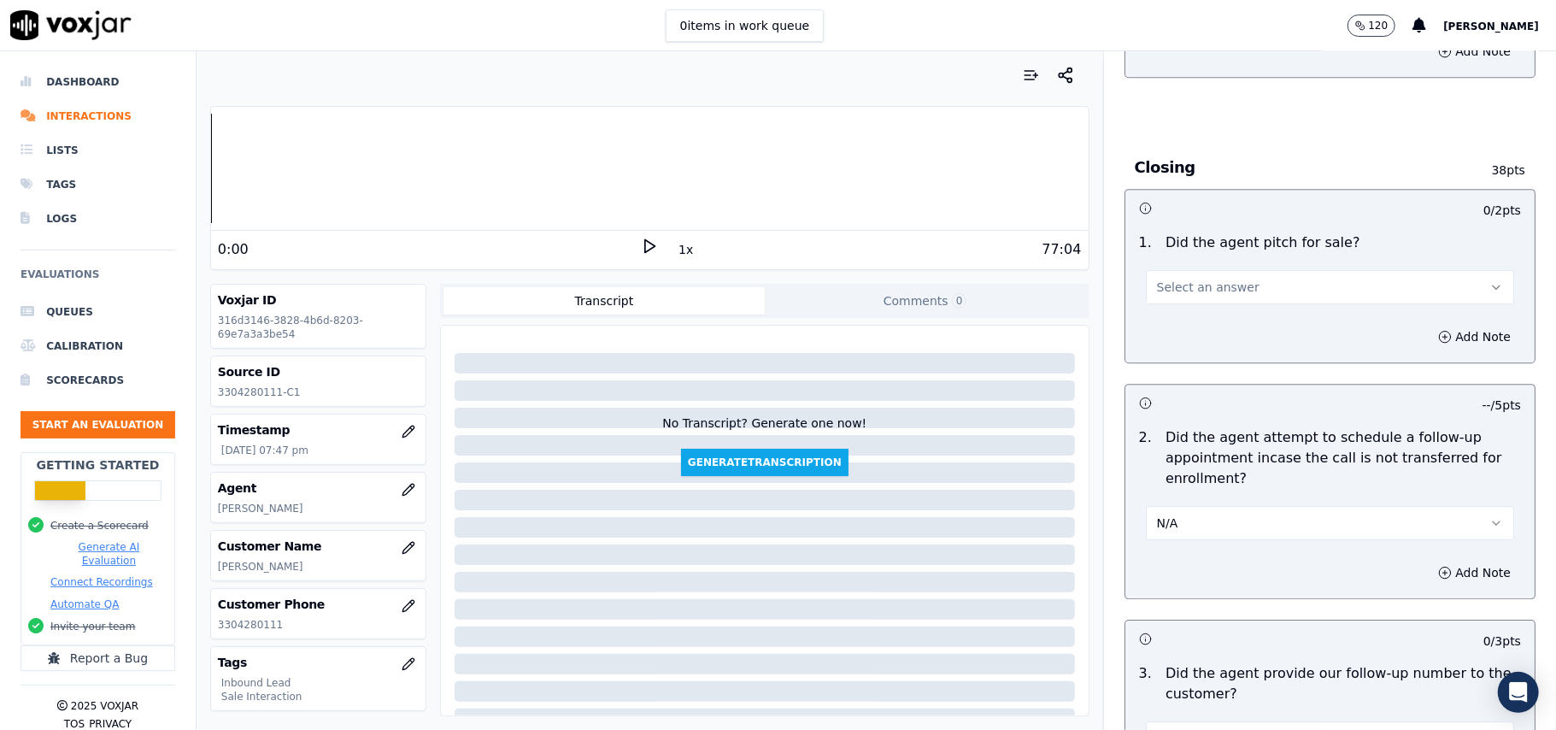
click at [1037, 301] on button "Comments 0" at bounding box center [925, 300] width 321 height 27
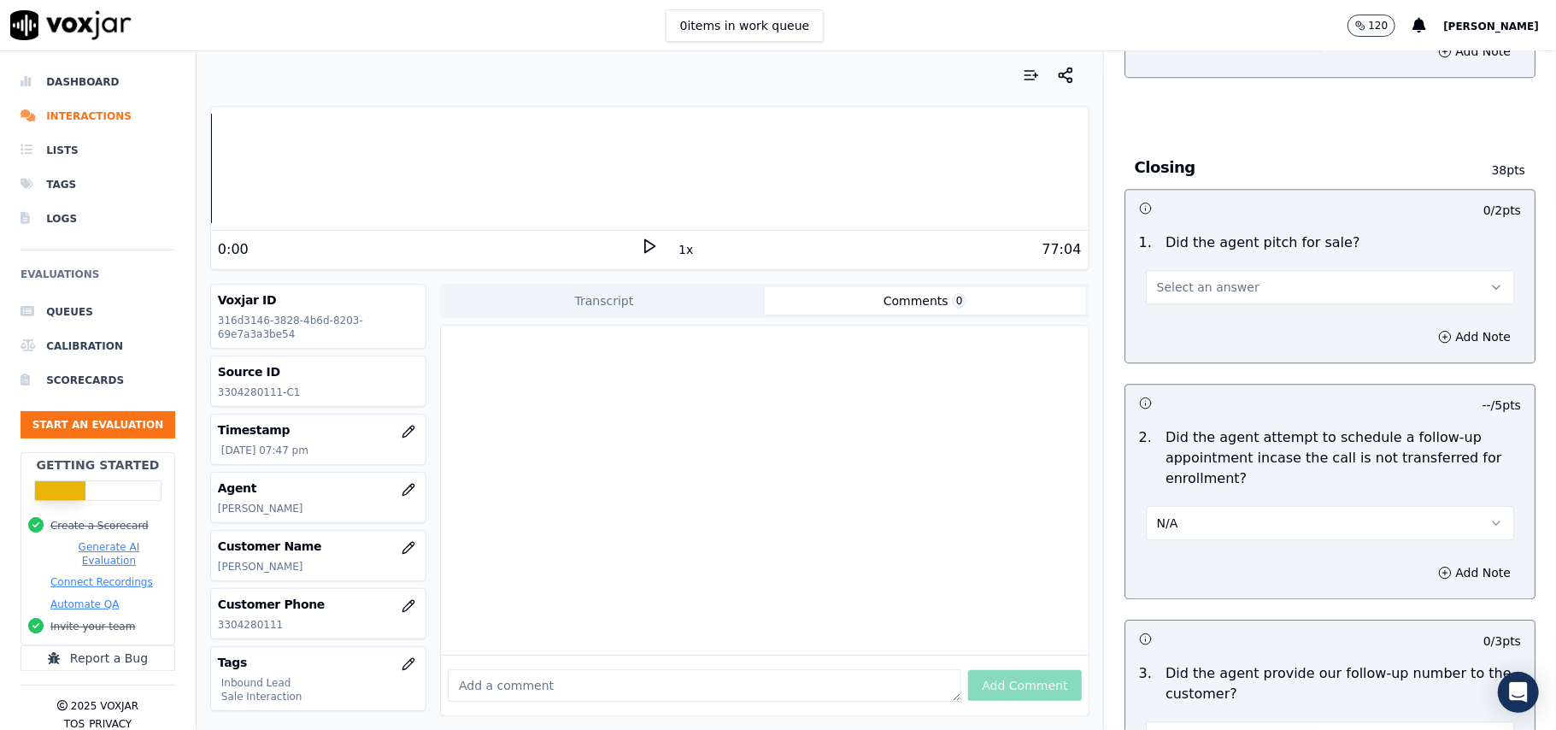
scroll to position [3965, 0]
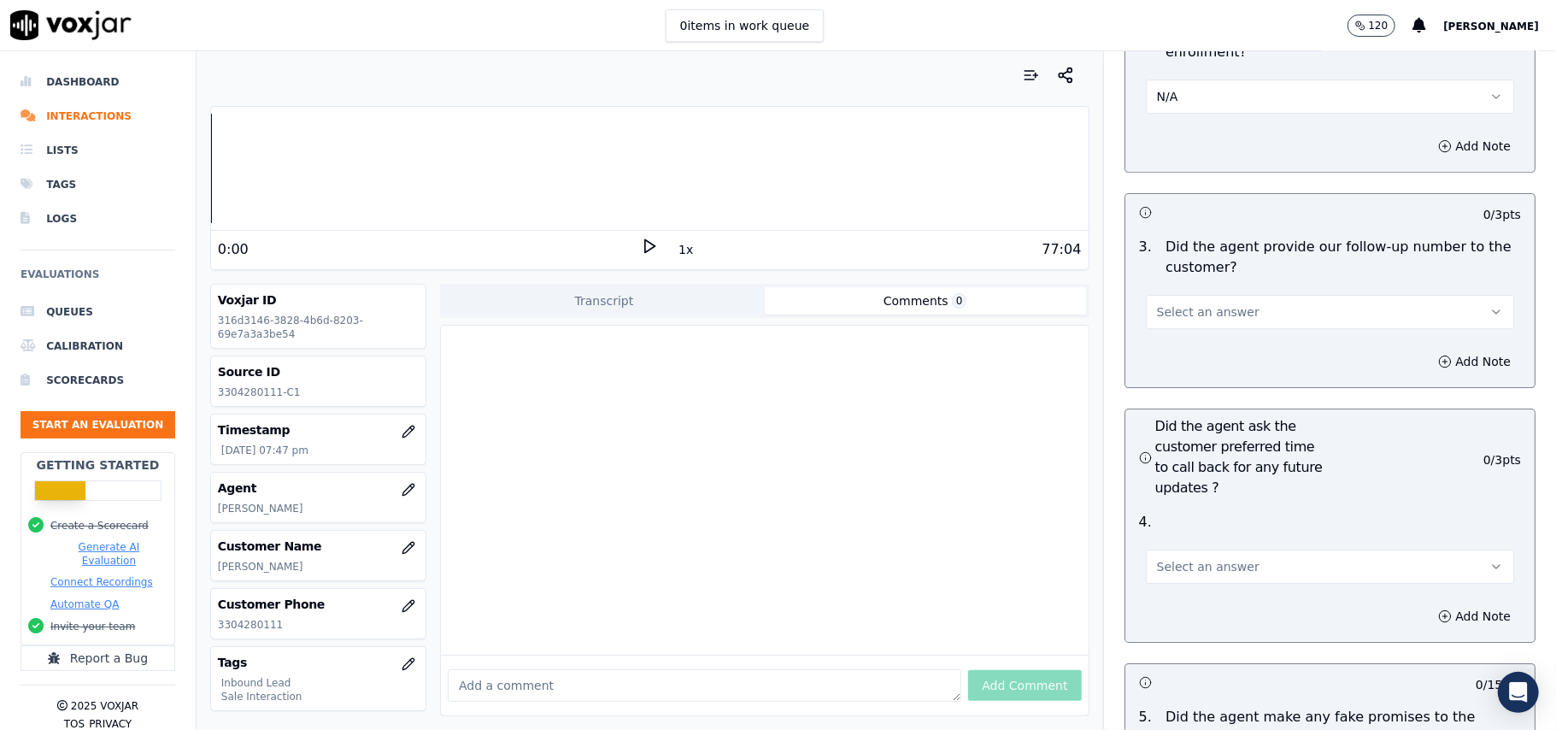
click at [1173, 558] on span "Select an answer" at bounding box center [1208, 566] width 103 height 17
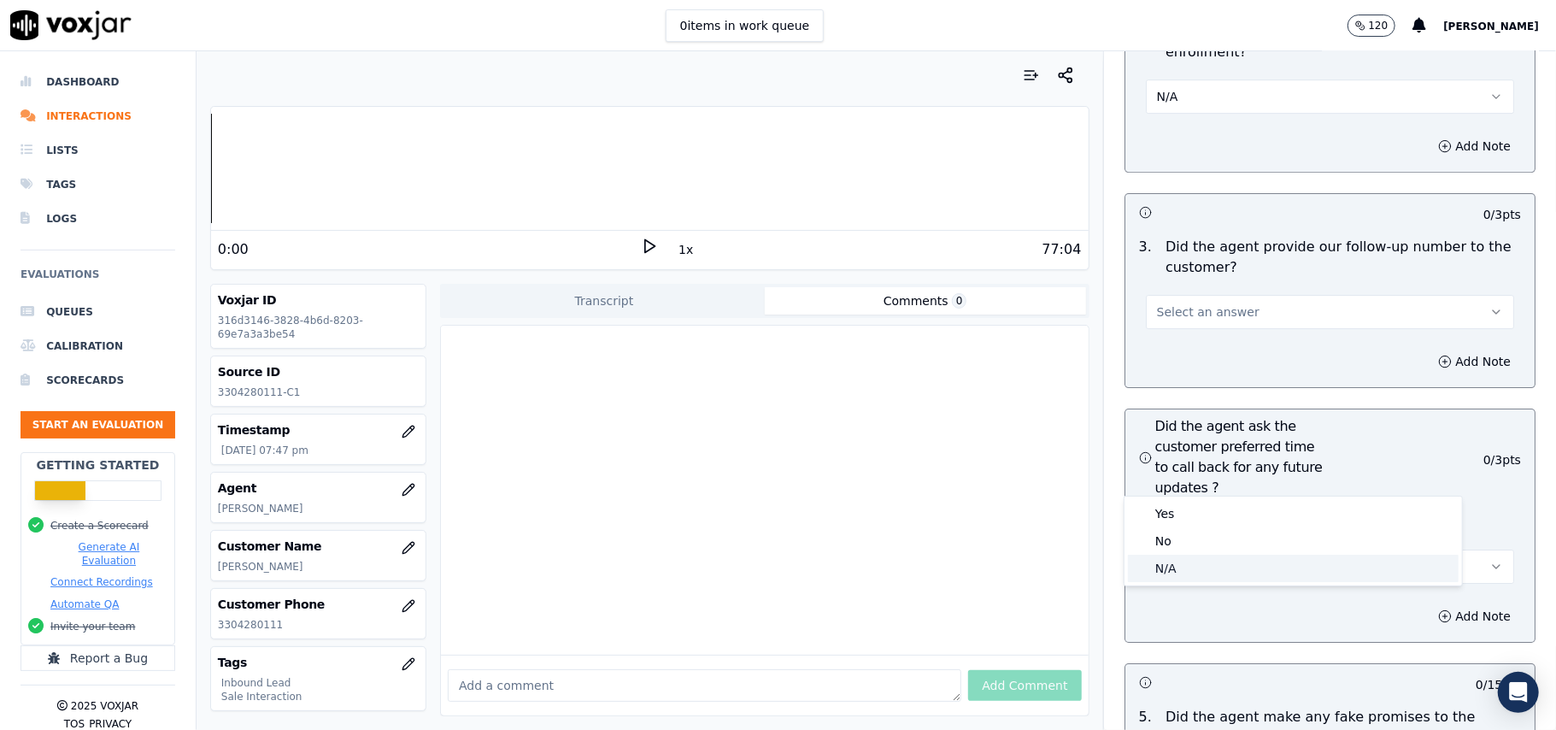
click at [1174, 561] on div "N/A" at bounding box center [1293, 568] width 331 height 27
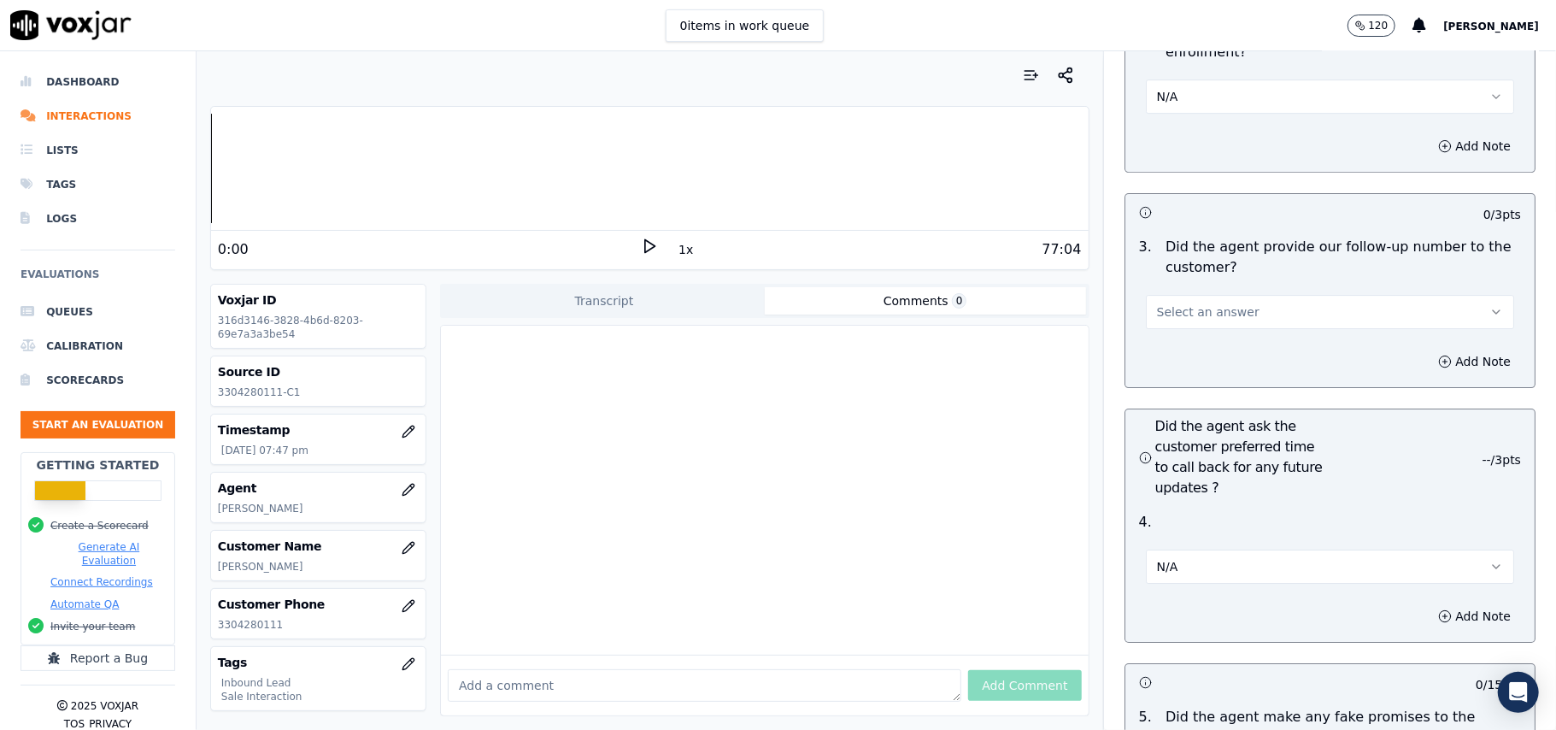
click at [633, 373] on div at bounding box center [765, 490] width 648 height 329
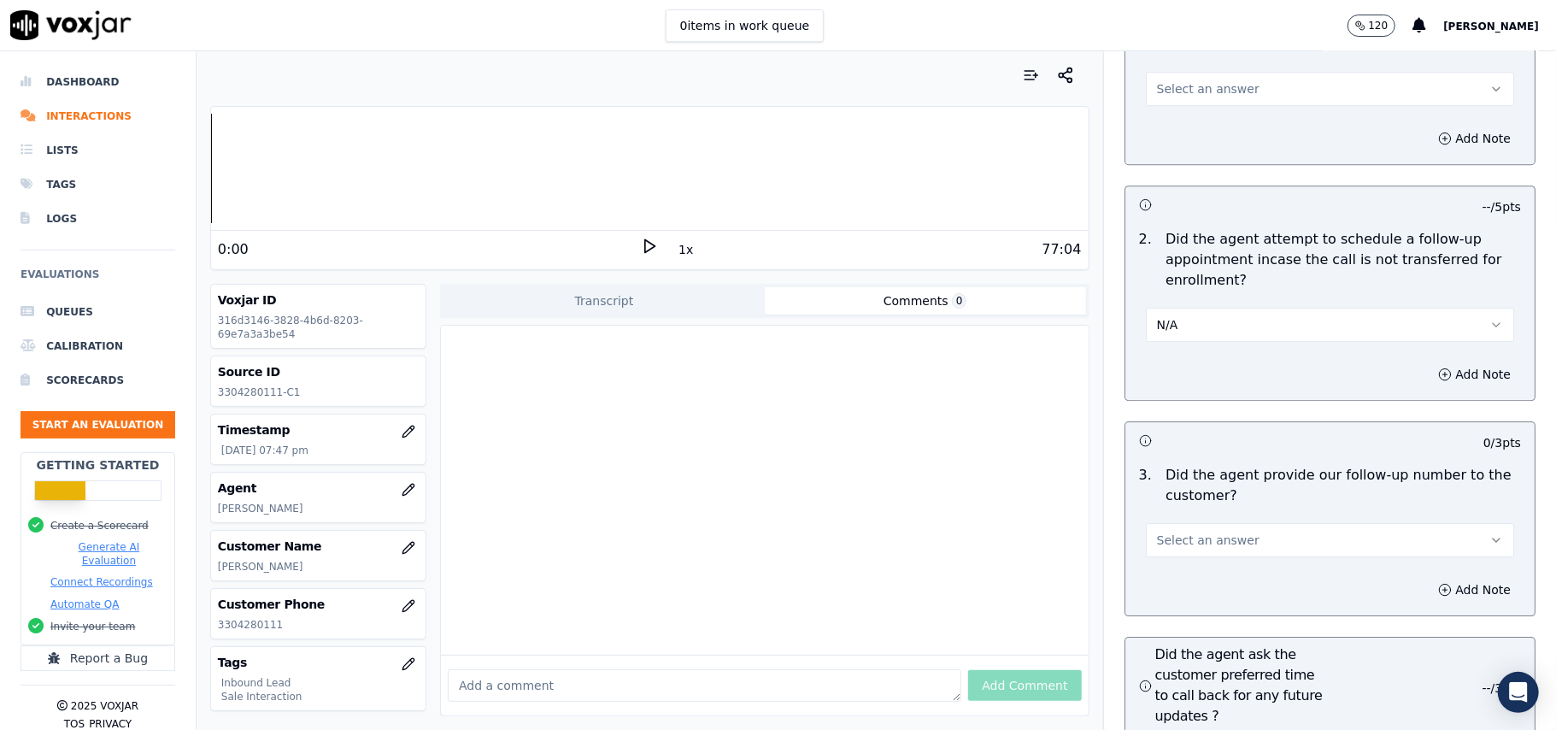
scroll to position [1229, 0]
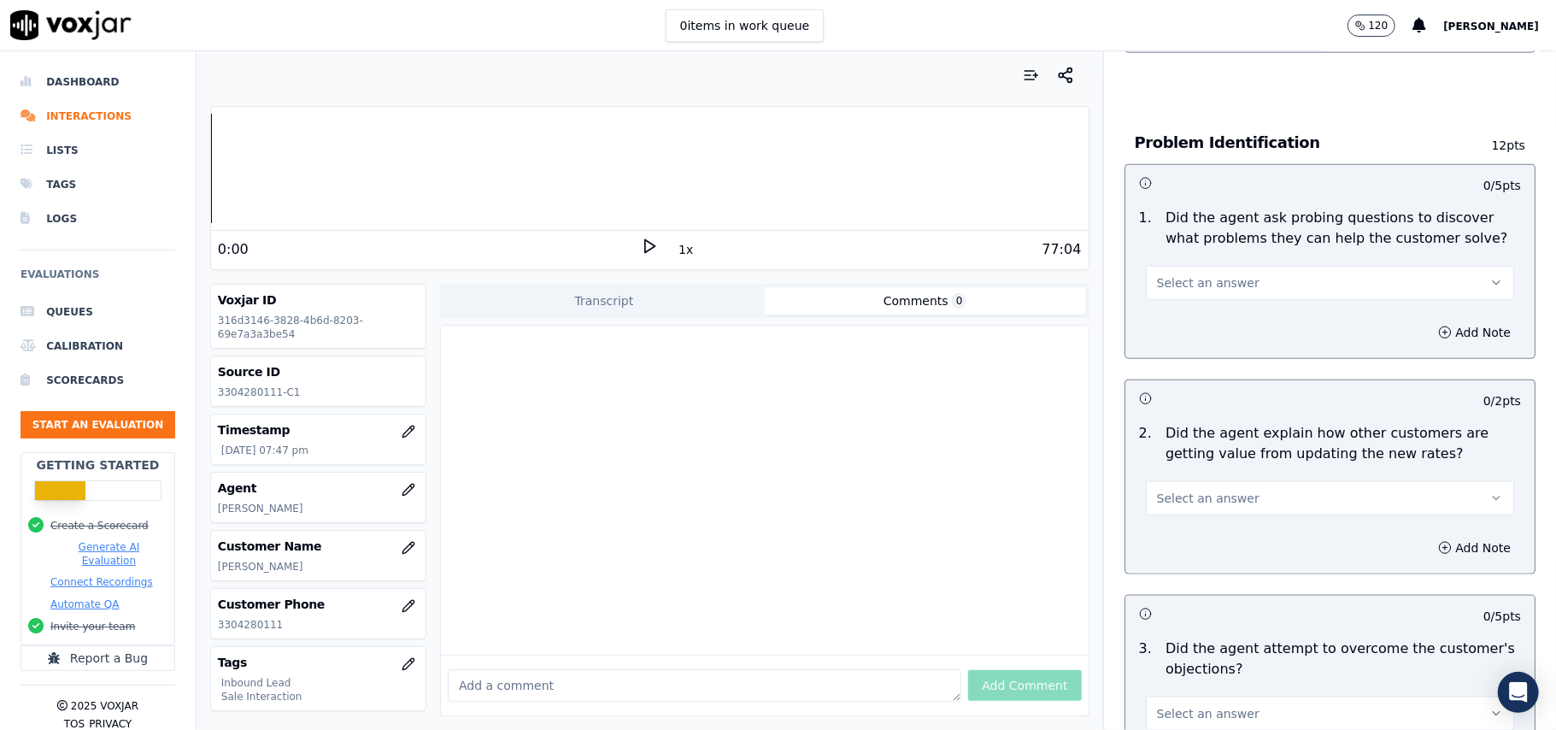
click at [1228, 481] on button "Select an answer" at bounding box center [1330, 498] width 368 height 34
click at [1174, 467] on div "Yes" at bounding box center [1293, 457] width 331 height 27
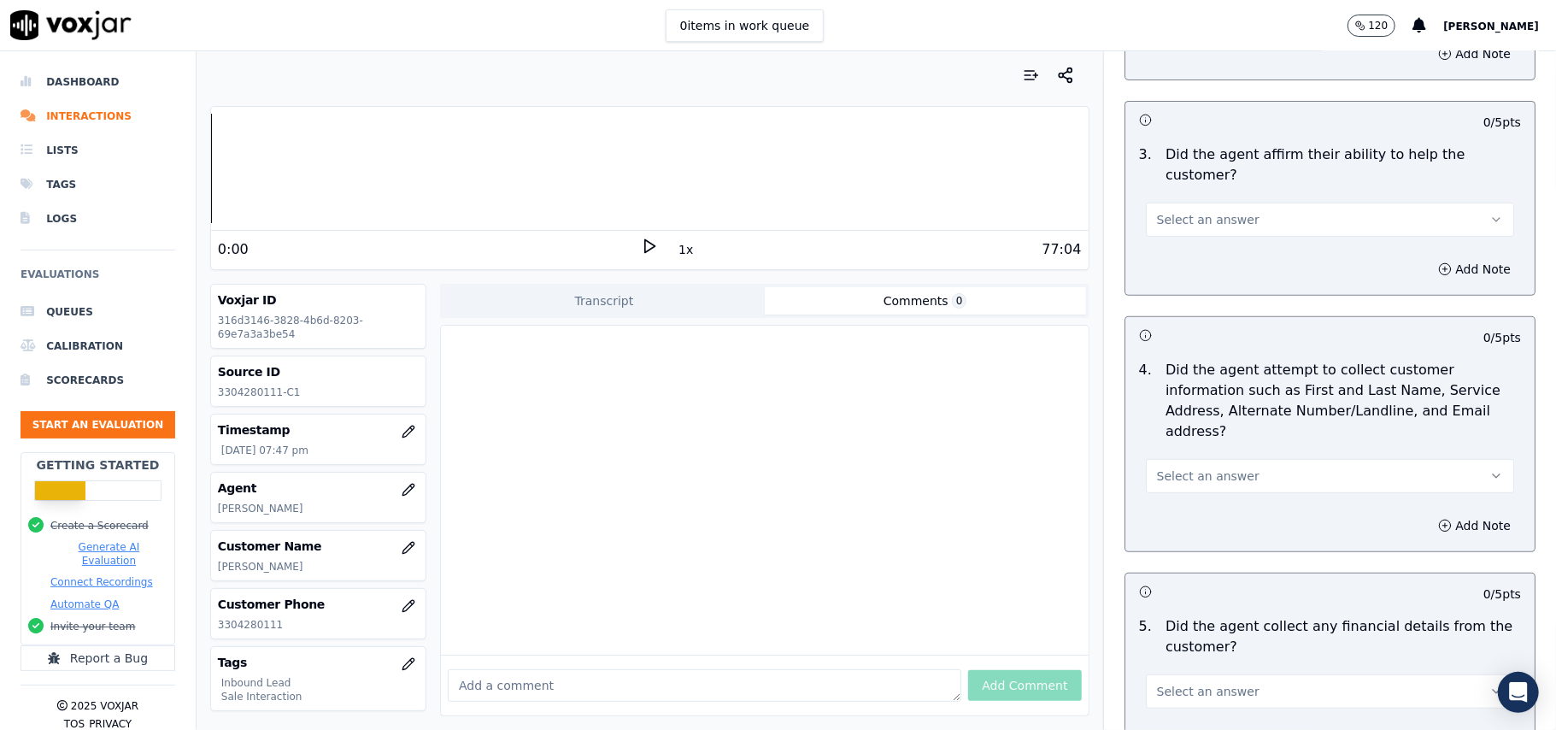
scroll to position [0, 0]
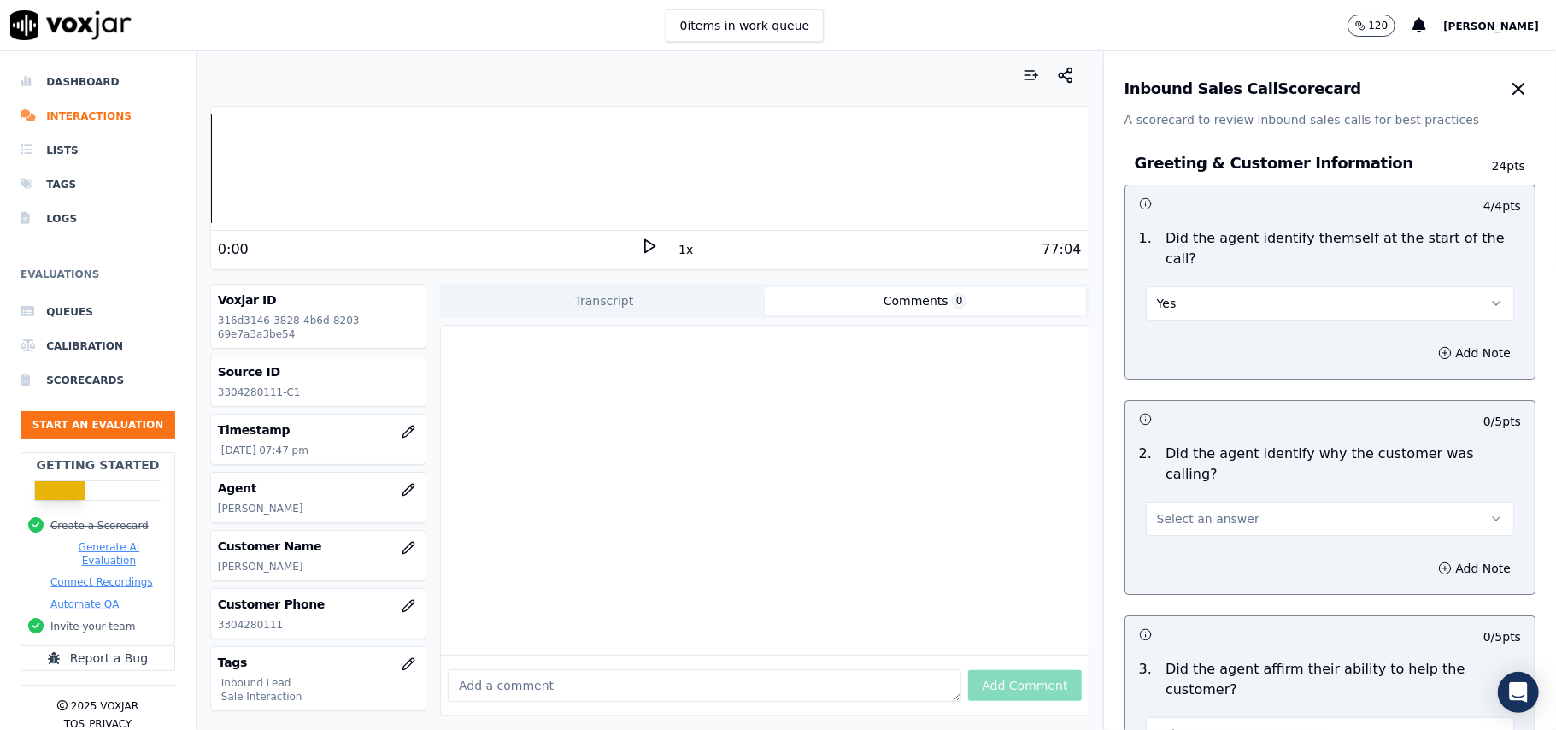
drag, startPoint x: 1177, startPoint y: 497, endPoint x: 1177, endPoint y: 479, distance: 17.9
click at [1177, 494] on div "2 . Did the agent identify why the customer was calling? Select an answer" at bounding box center [1329, 490] width 409 height 106
click at [1177, 510] on span "Select an answer" at bounding box center [1208, 518] width 103 height 17
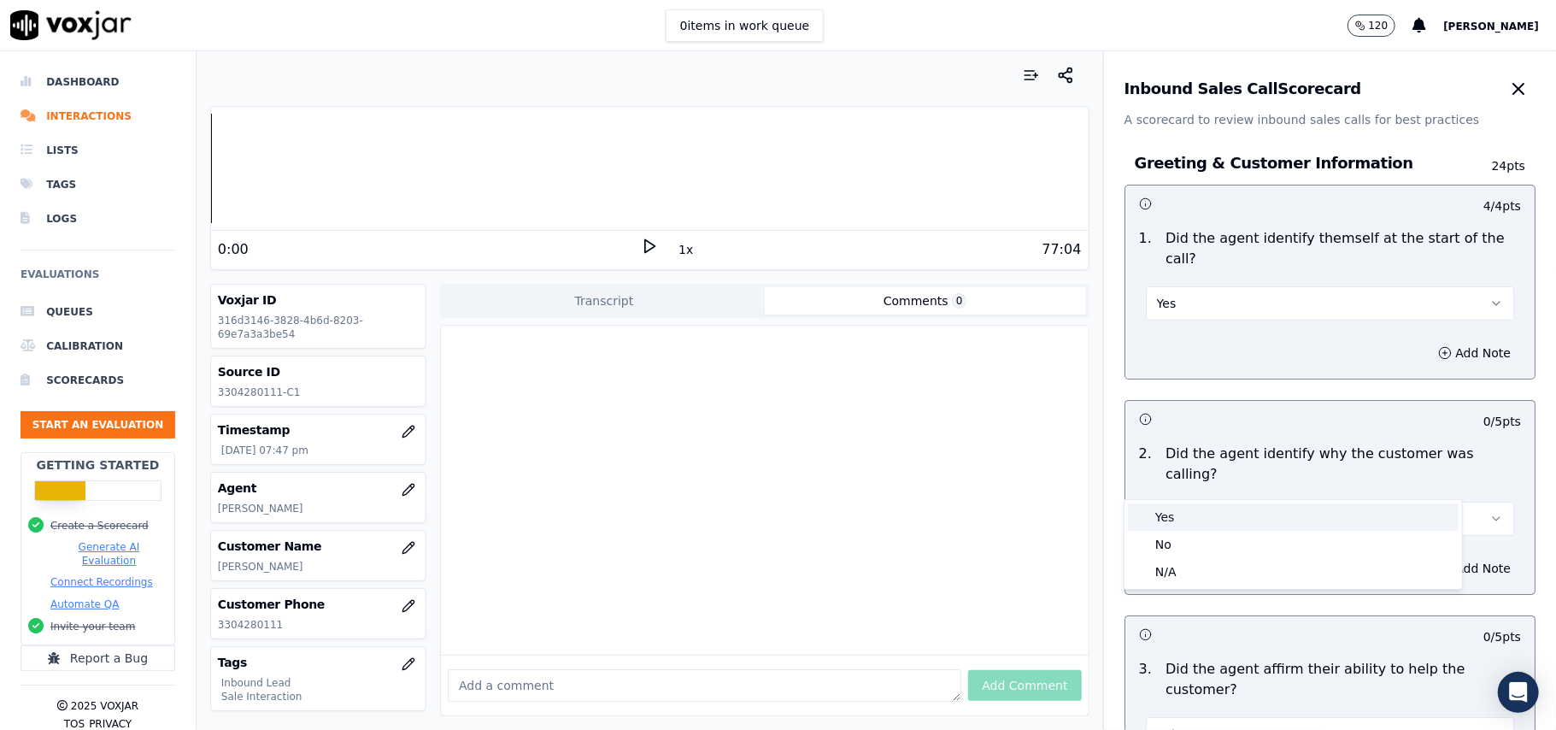
click at [1177, 516] on div "Yes" at bounding box center [1293, 516] width 331 height 27
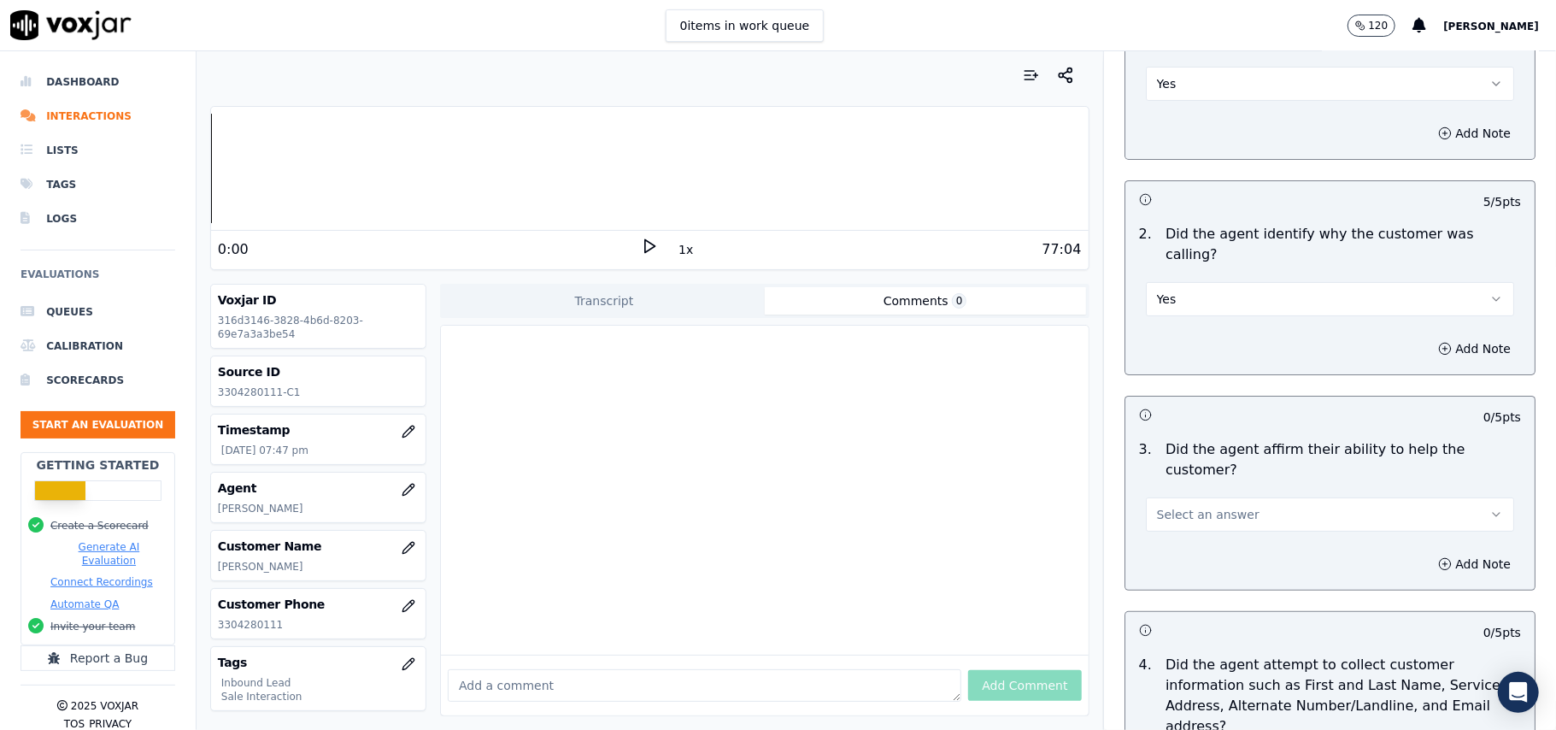
scroll to position [342, 0]
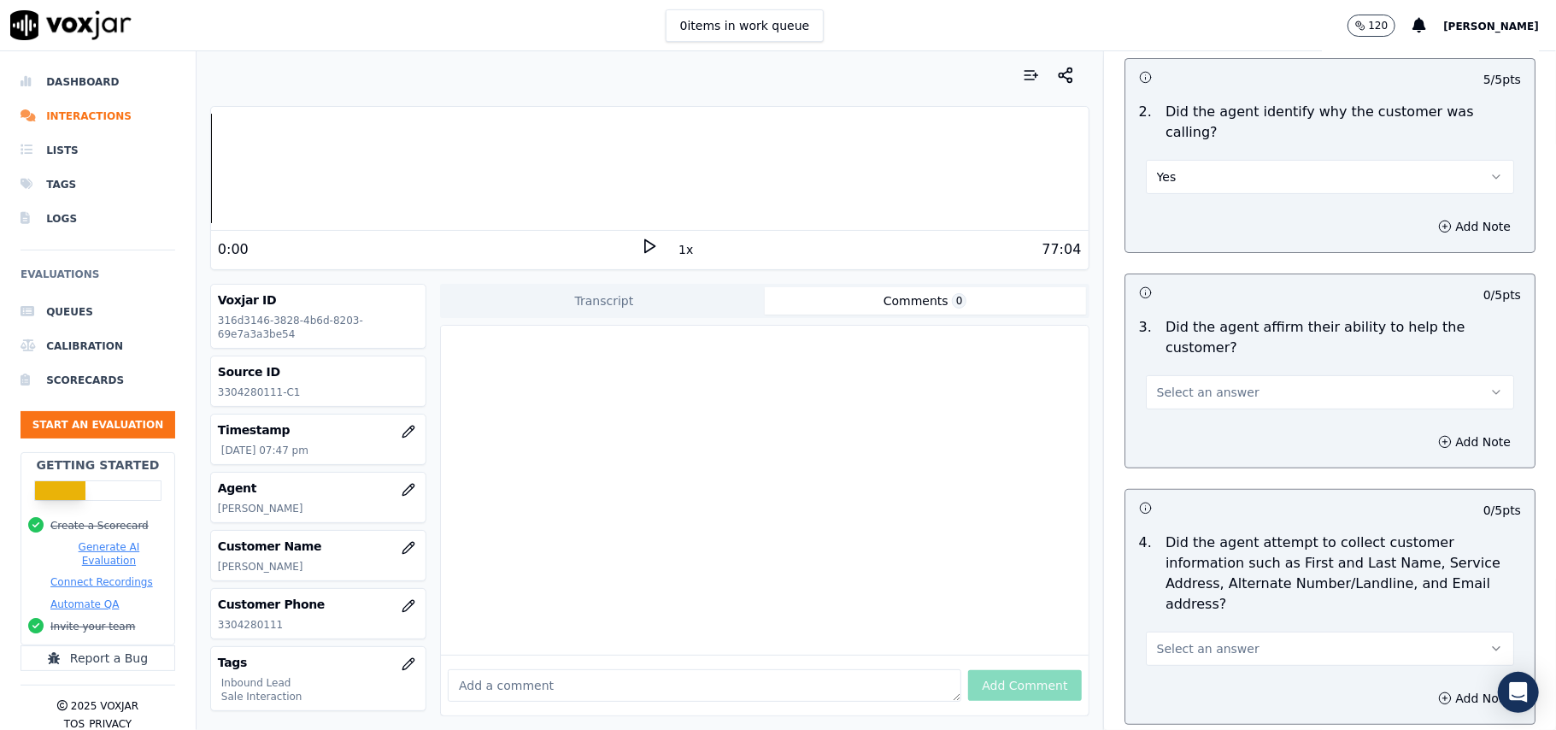
click at [1166, 384] on span "Select an answer" at bounding box center [1208, 392] width 103 height 17
click at [1163, 367] on div "Yes" at bounding box center [1293, 370] width 331 height 27
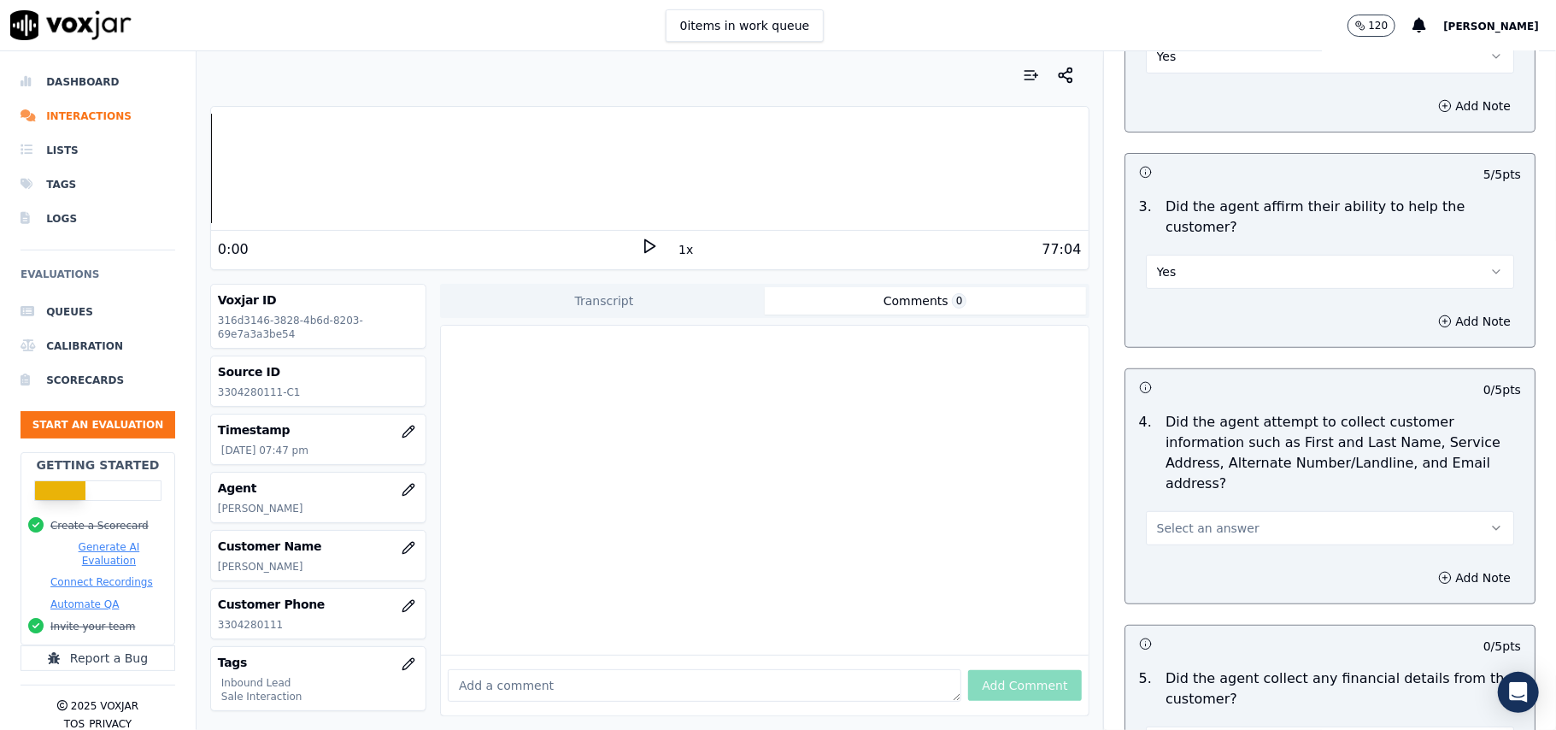
scroll to position [569, 0]
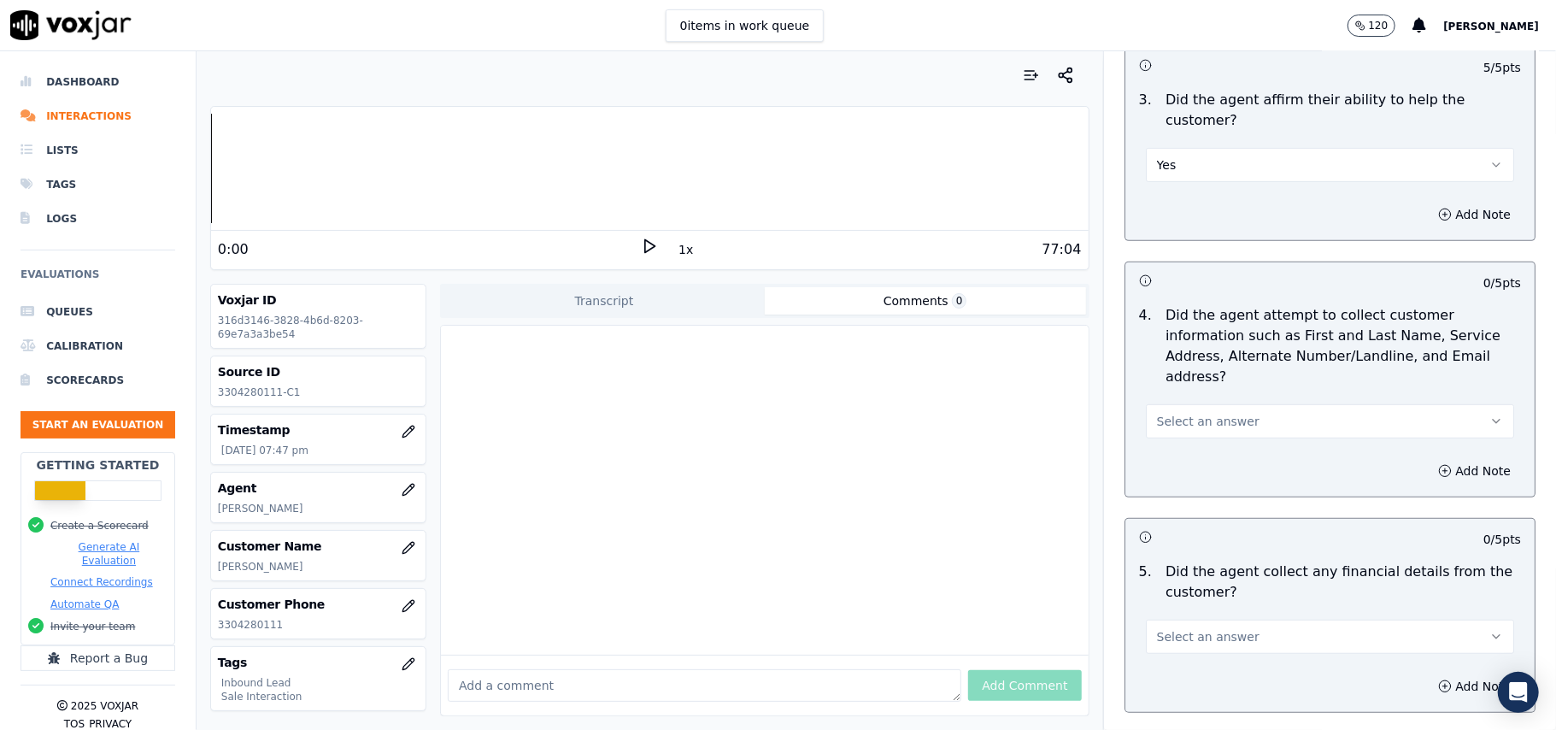
click at [1193, 413] on span "Select an answer" at bounding box center [1208, 421] width 103 height 17
click at [1190, 373] on div "Yes" at bounding box center [1293, 379] width 331 height 27
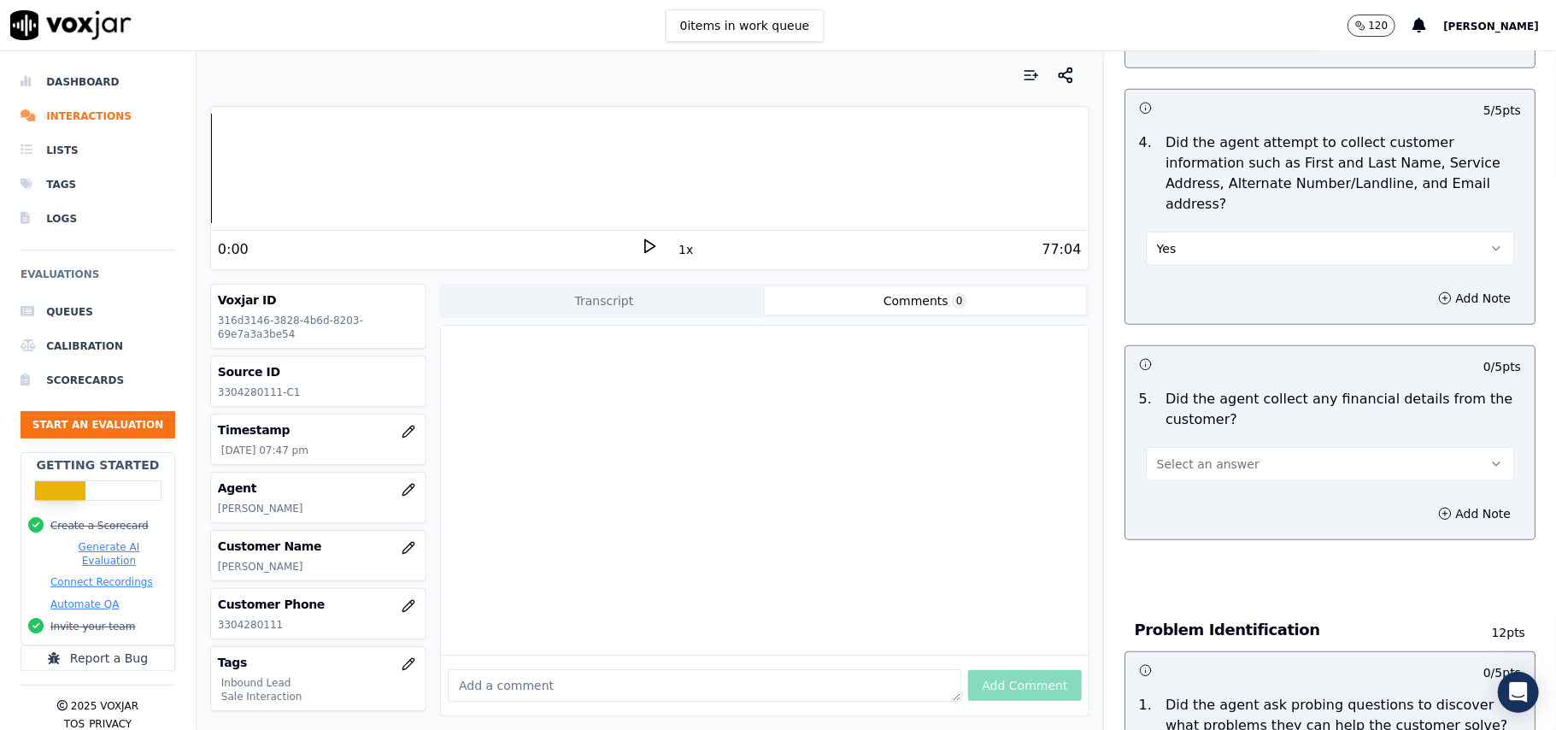
scroll to position [911, 0]
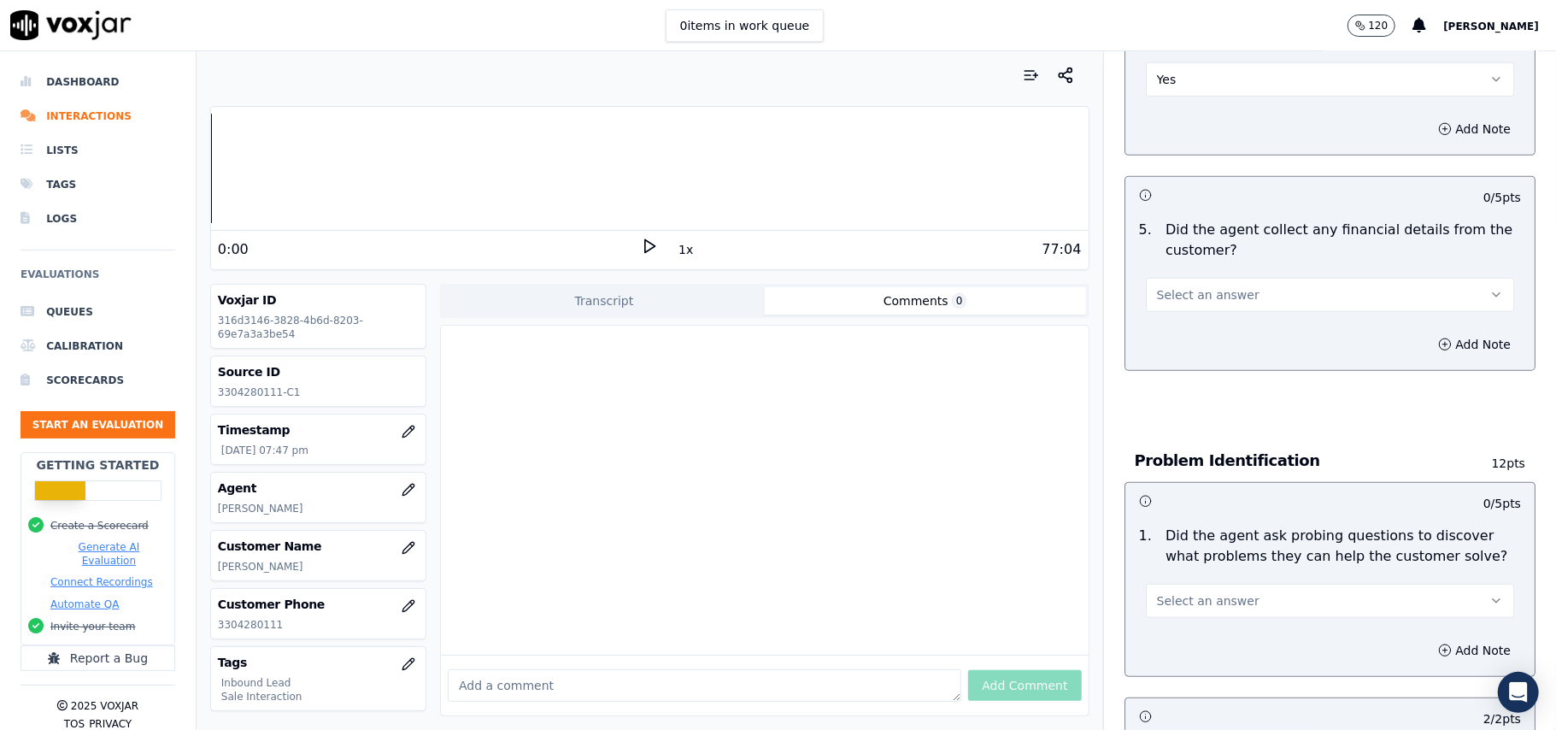
click at [1172, 592] on span "Select an answer" at bounding box center [1208, 600] width 103 height 17
click at [1169, 549] on div "Yes" at bounding box center [1293, 559] width 331 height 27
click at [1219, 286] on span "Select an answer" at bounding box center [1208, 294] width 103 height 17
click at [1193, 278] on div "No" at bounding box center [1293, 280] width 331 height 27
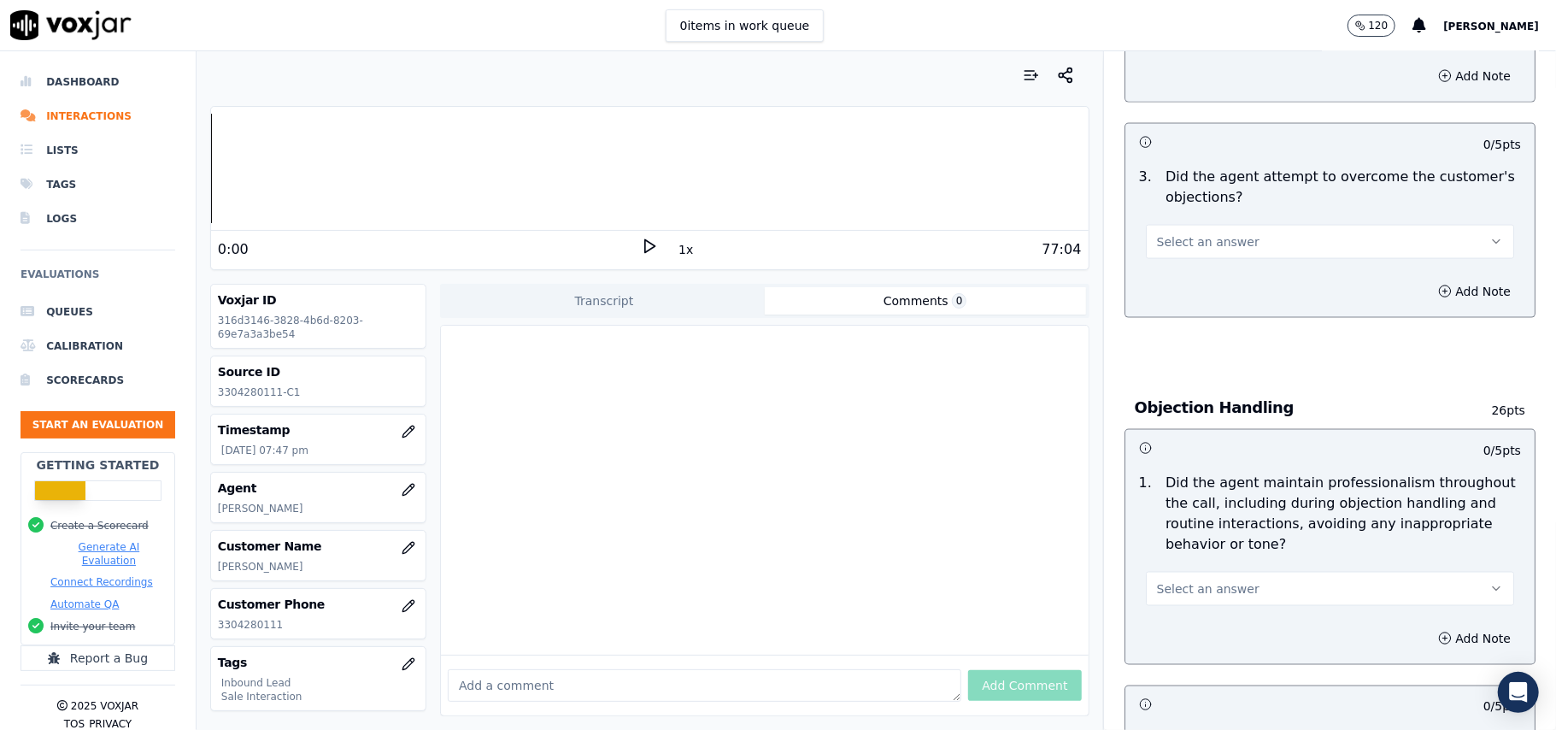
scroll to position [1709, 0]
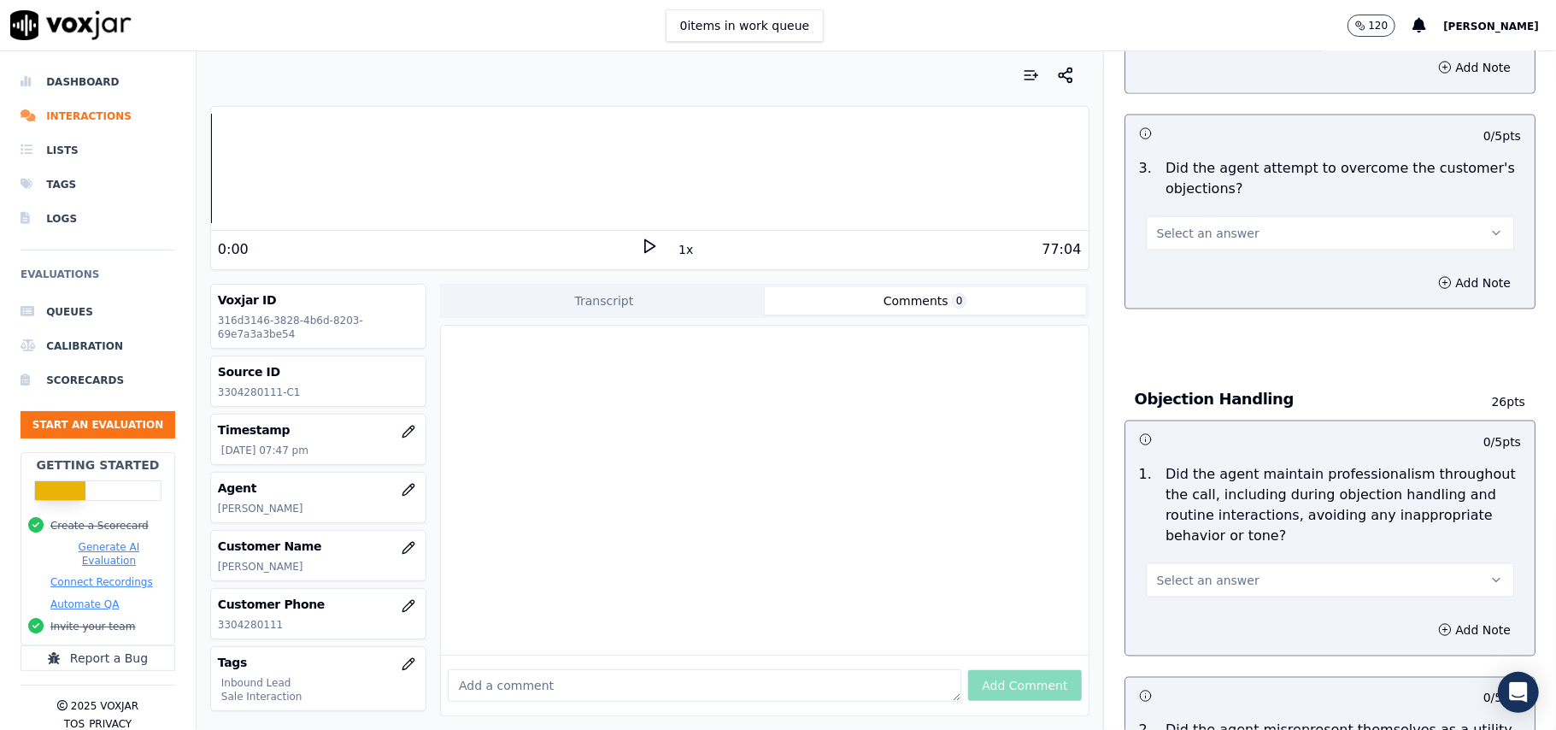
click at [1164, 225] on span "Select an answer" at bounding box center [1208, 233] width 103 height 17
click at [1163, 185] on div "Yes" at bounding box center [1293, 193] width 331 height 27
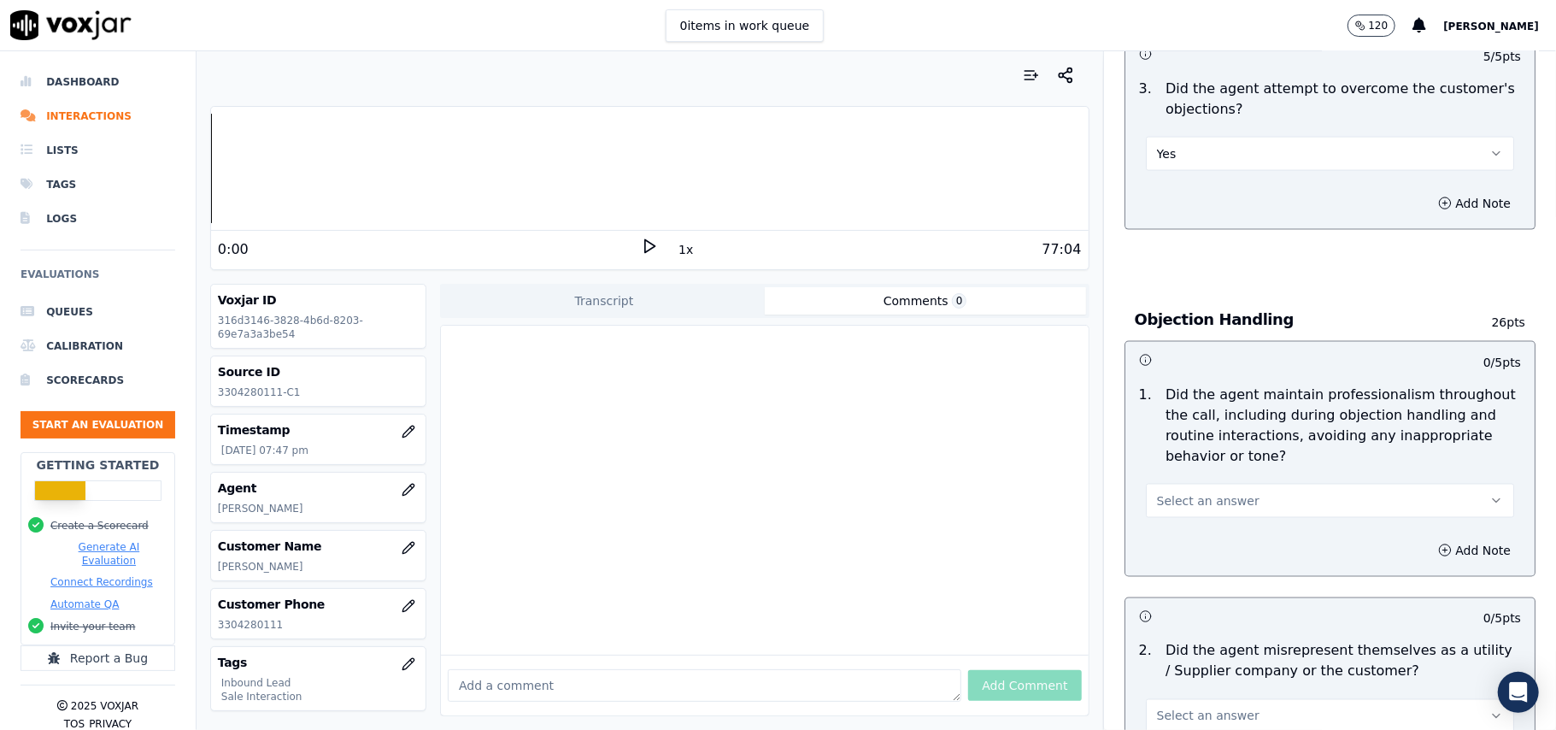
scroll to position [1936, 0]
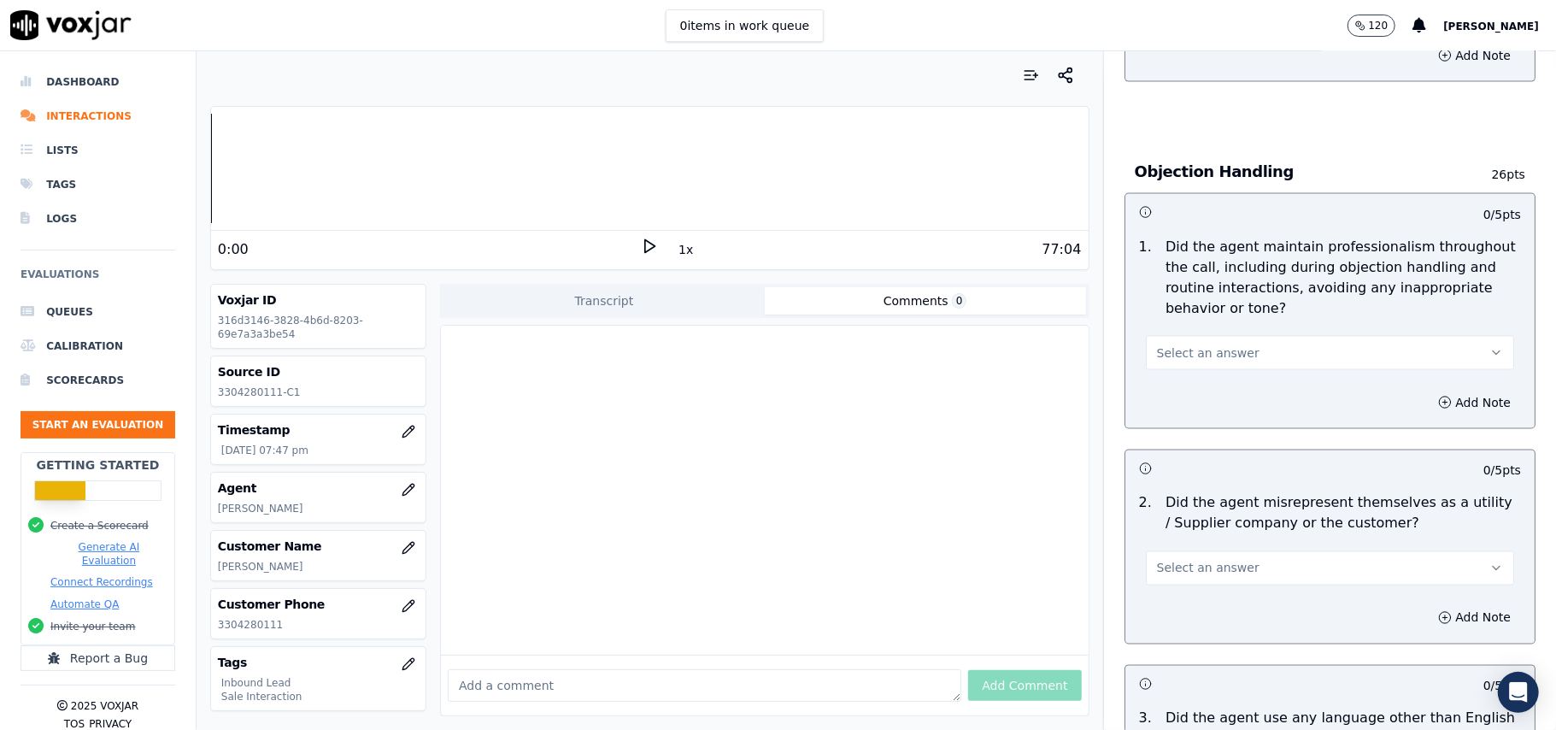
click at [1174, 344] on span "Select an answer" at bounding box center [1208, 352] width 103 height 17
click at [1181, 319] on div "Yes" at bounding box center [1293, 313] width 331 height 27
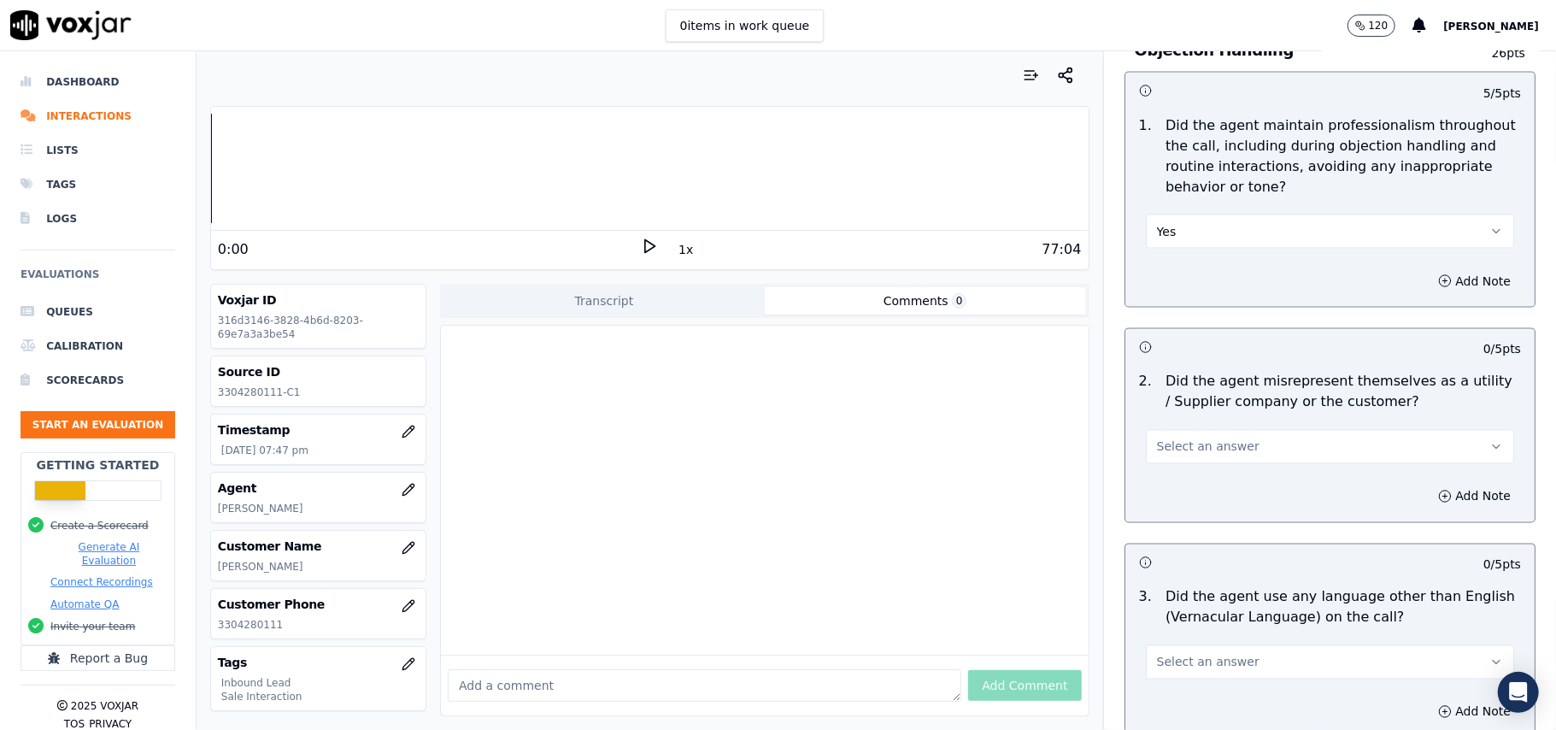
scroll to position [2278, 0]
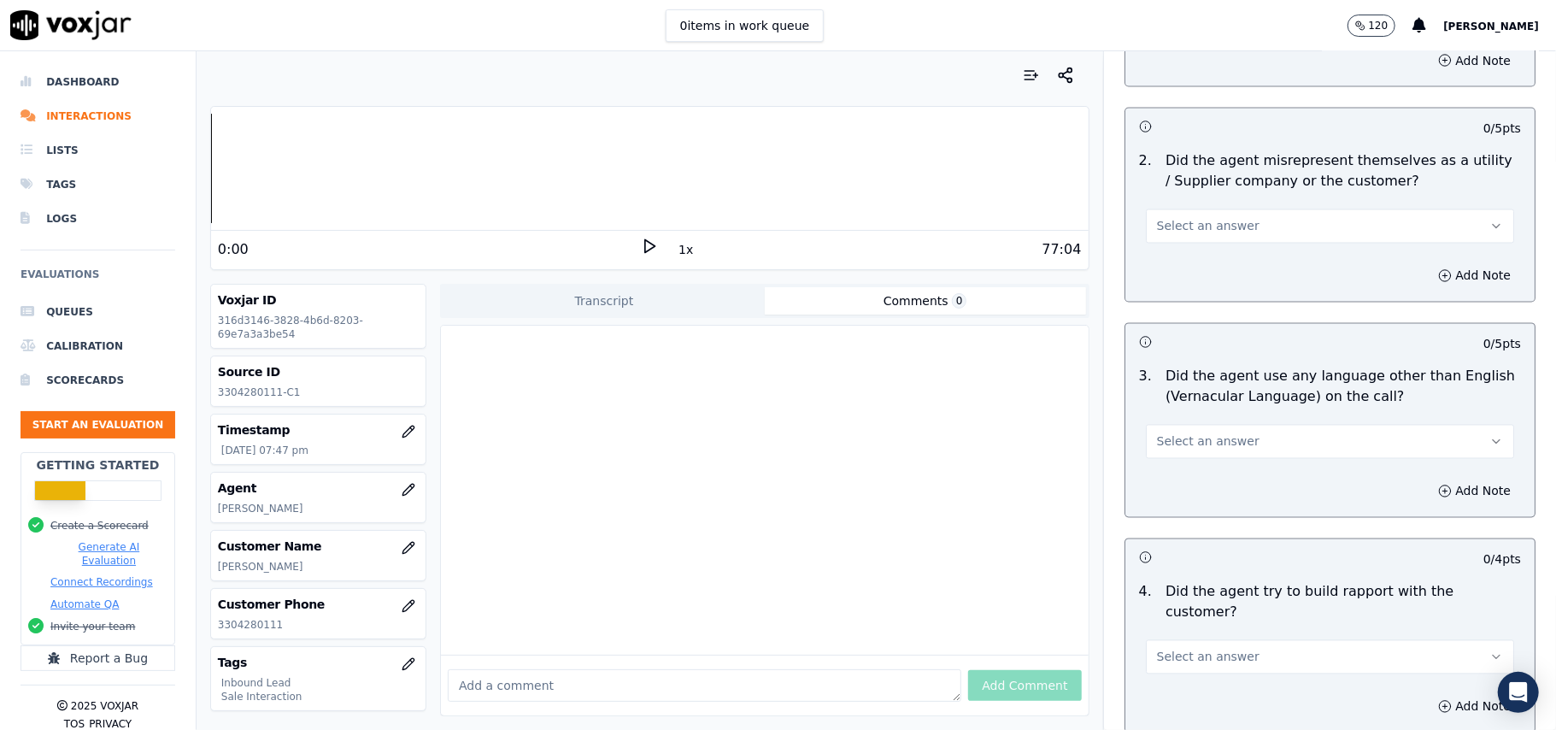
click at [1222, 218] on span "Select an answer" at bounding box center [1208, 226] width 103 height 17
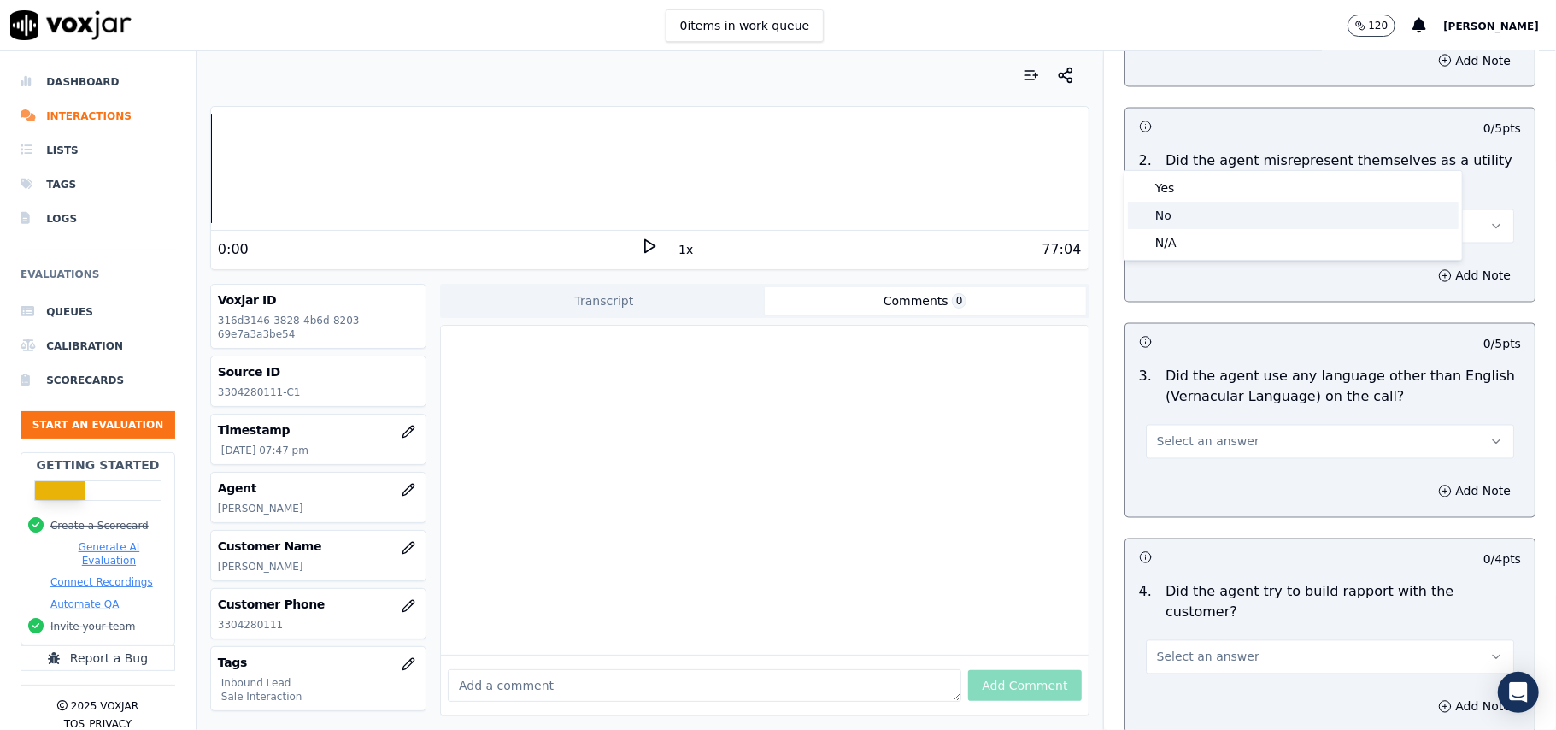
click at [1211, 215] on div "No" at bounding box center [1293, 215] width 331 height 27
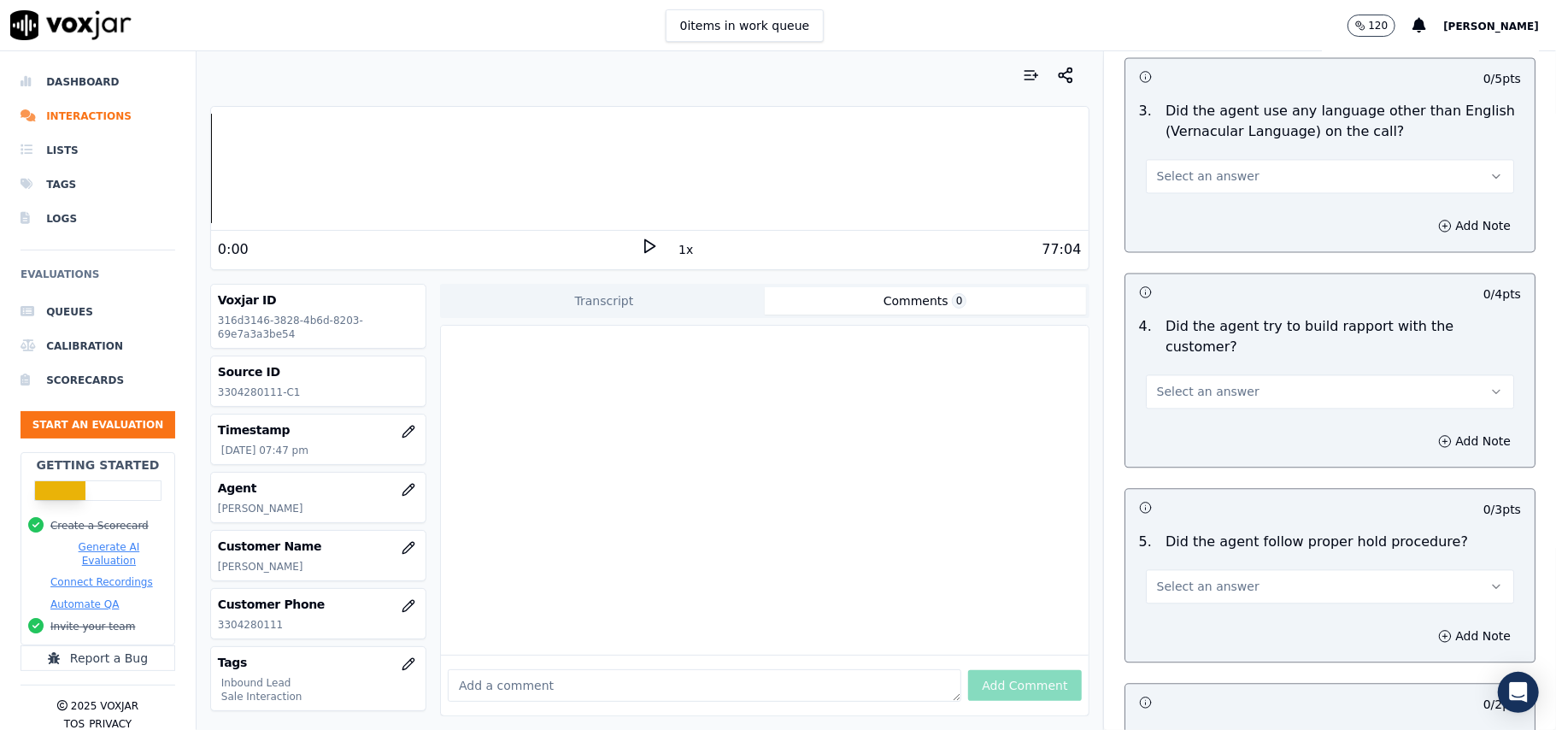
scroll to position [2506, 0]
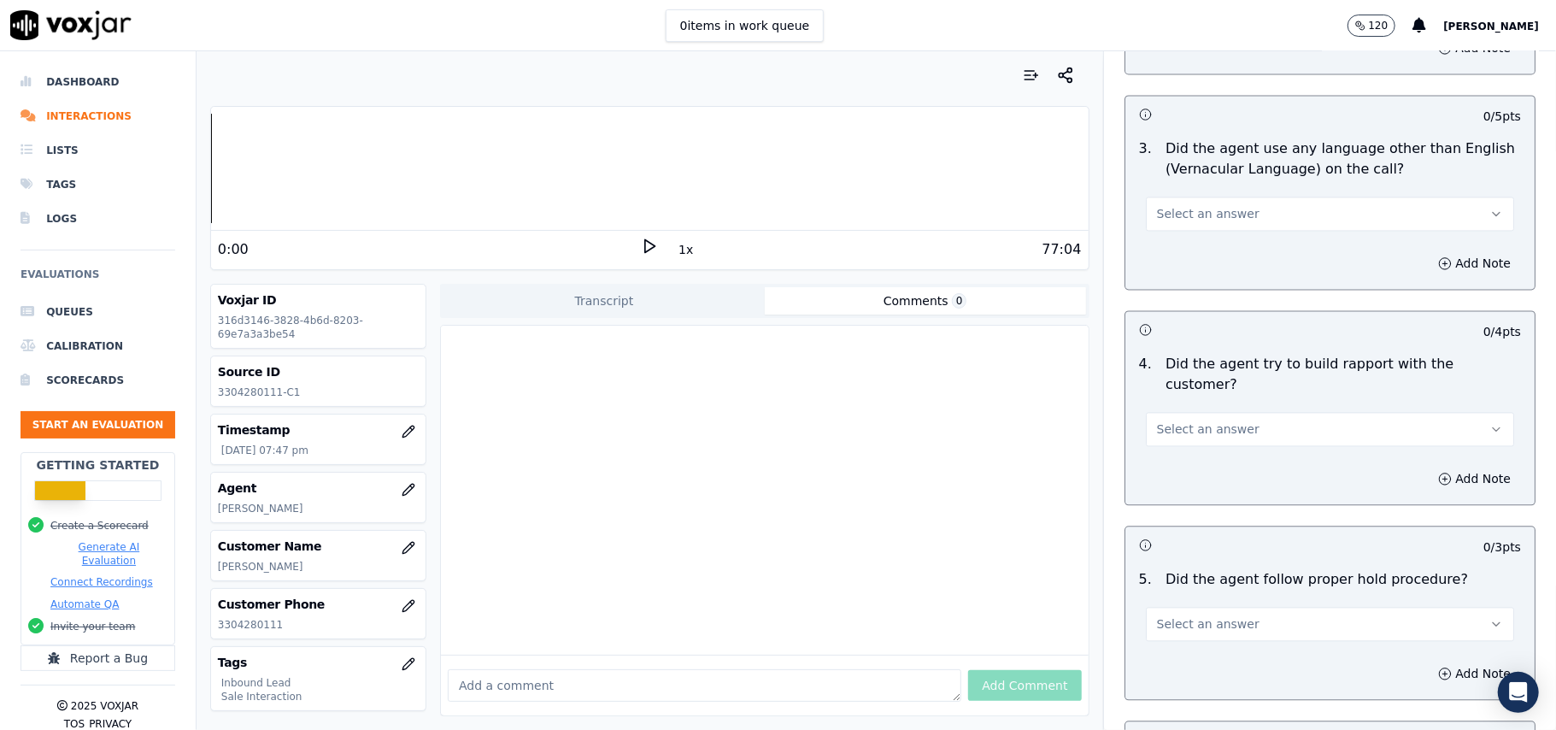
click at [1207, 205] on span "Select an answer" at bounding box center [1208, 213] width 103 height 17
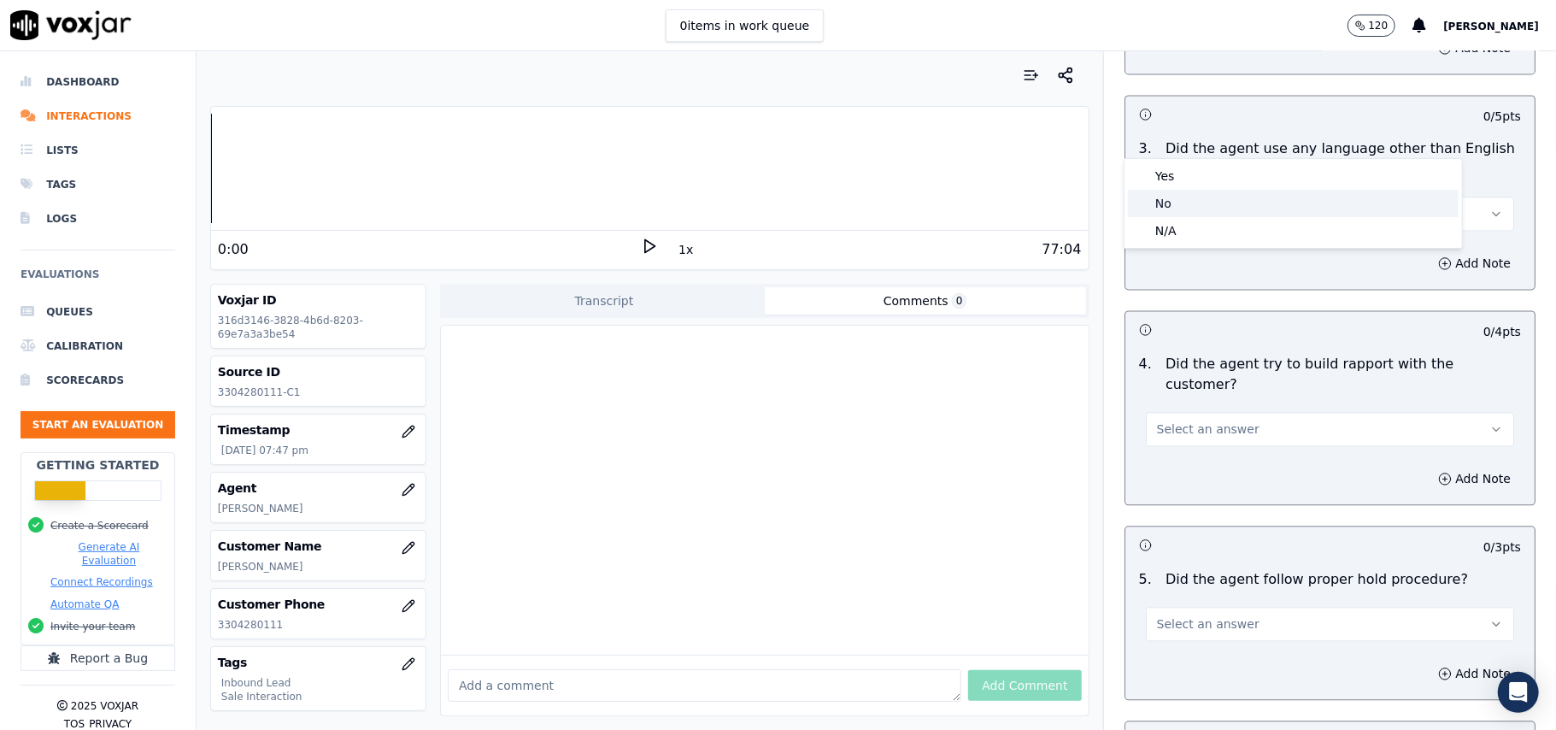
click at [1201, 205] on div "No" at bounding box center [1293, 203] width 331 height 27
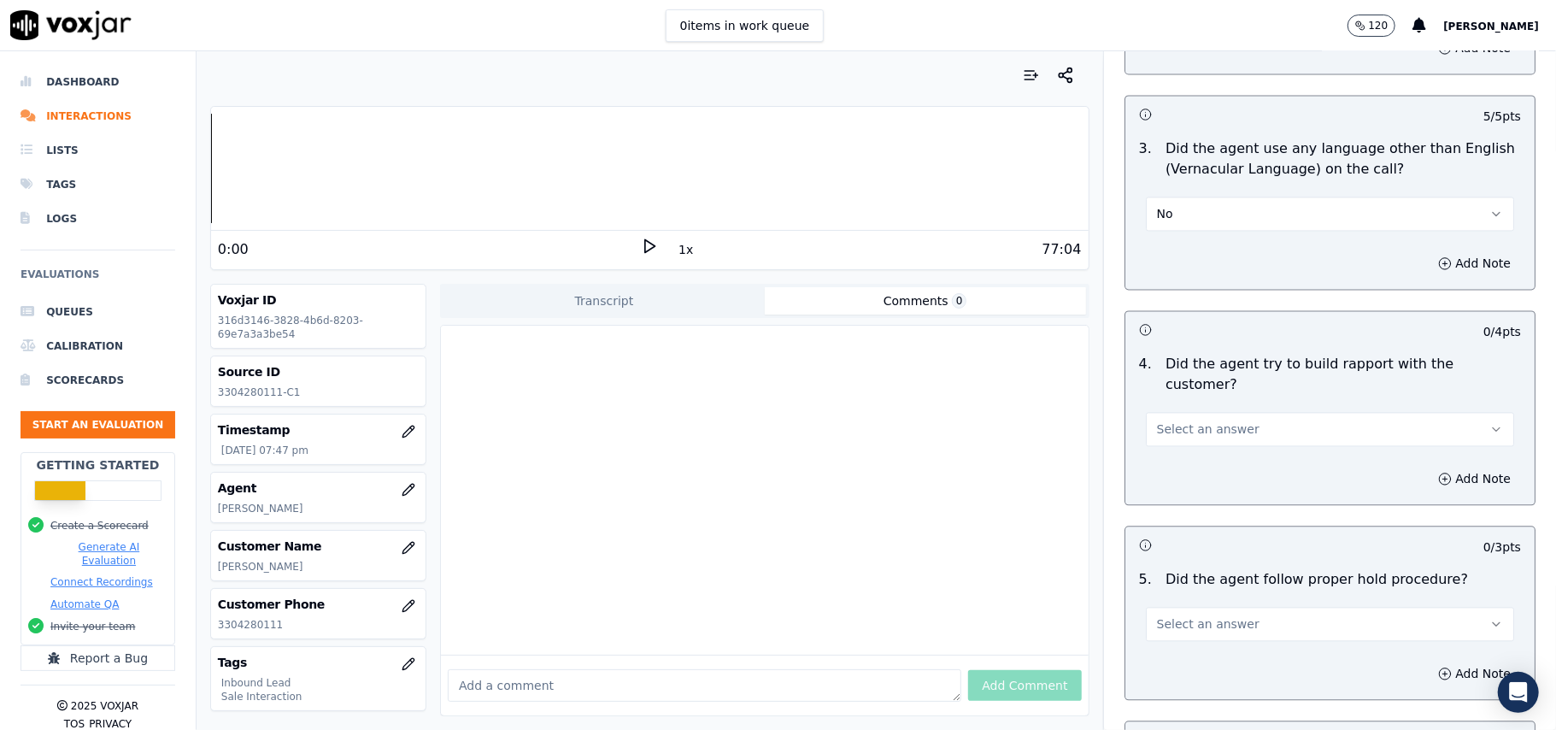
drag, startPoint x: 1197, startPoint y: 337, endPoint x: 1197, endPoint y: 350, distance: 12.8
click at [1197, 420] on span "Select an answer" at bounding box center [1208, 428] width 103 height 17
click at [1197, 367] on div "Yes" at bounding box center [1293, 371] width 331 height 27
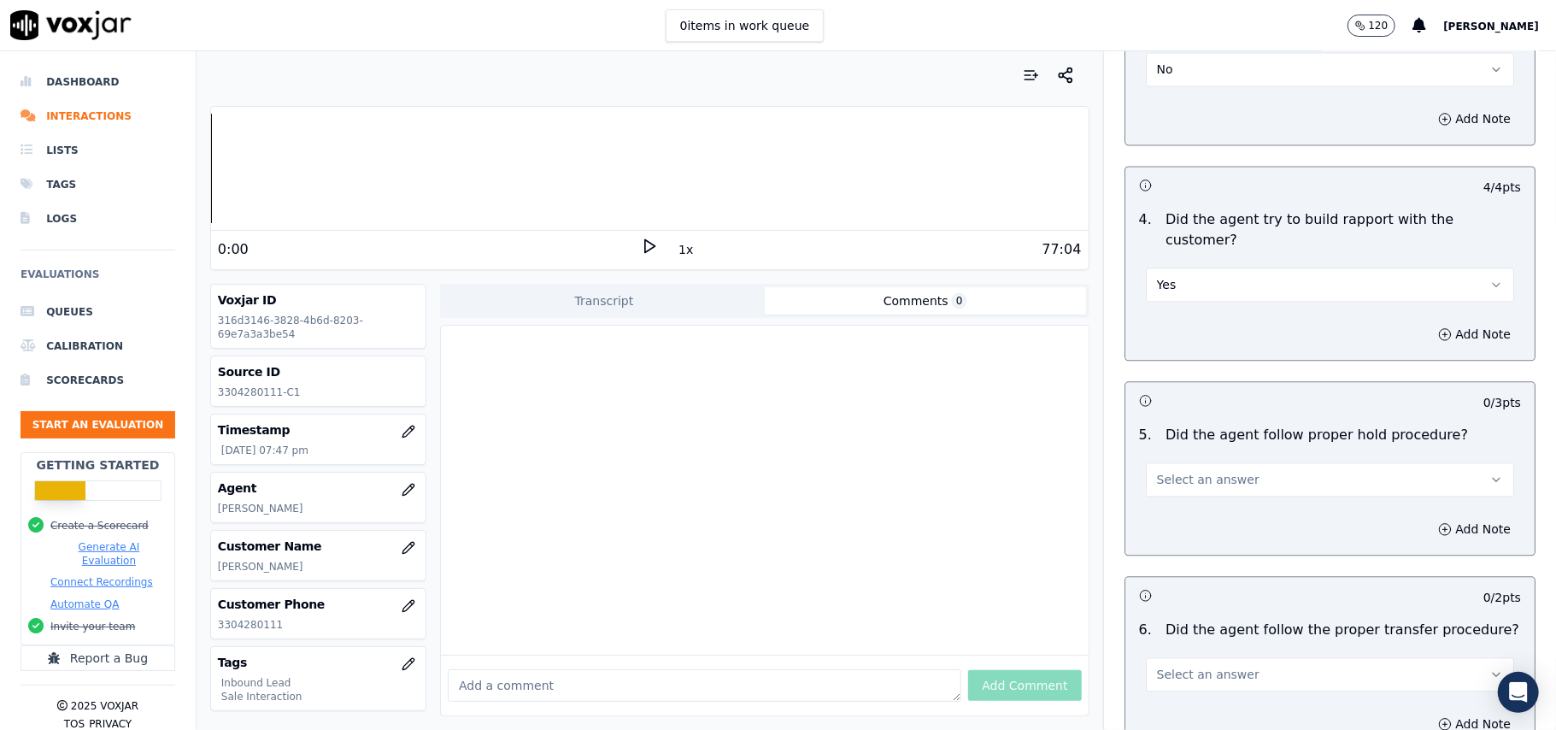
scroll to position [2734, 0]
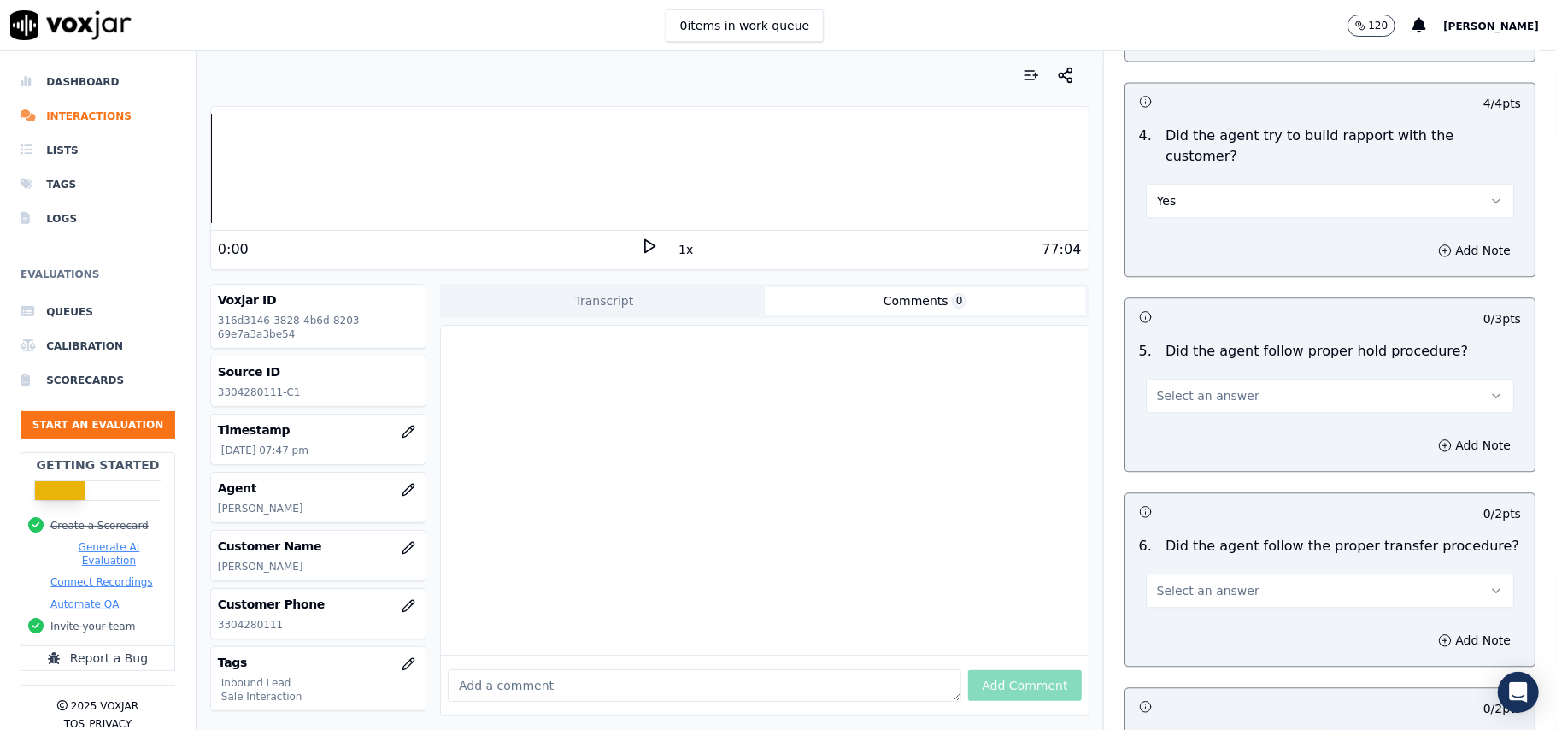
click at [1229, 379] on button "Select an answer" at bounding box center [1330, 396] width 368 height 34
click at [1205, 357] on div "No" at bounding box center [1293, 366] width 331 height 27
click at [1196, 379] on button "No" at bounding box center [1330, 396] width 368 height 34
click at [1190, 339] on div "Yes" at bounding box center [1293, 339] width 331 height 27
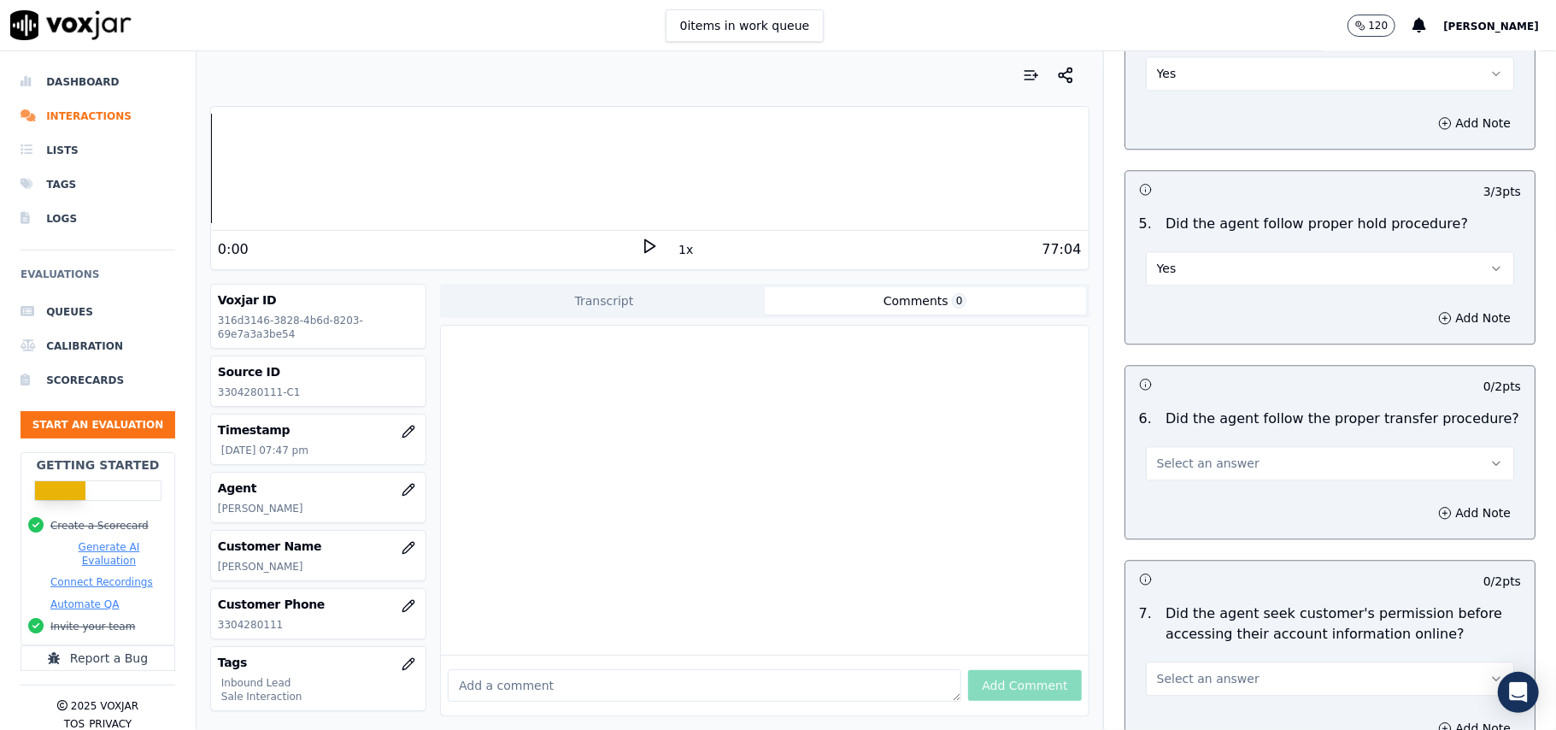
scroll to position [2962, 0]
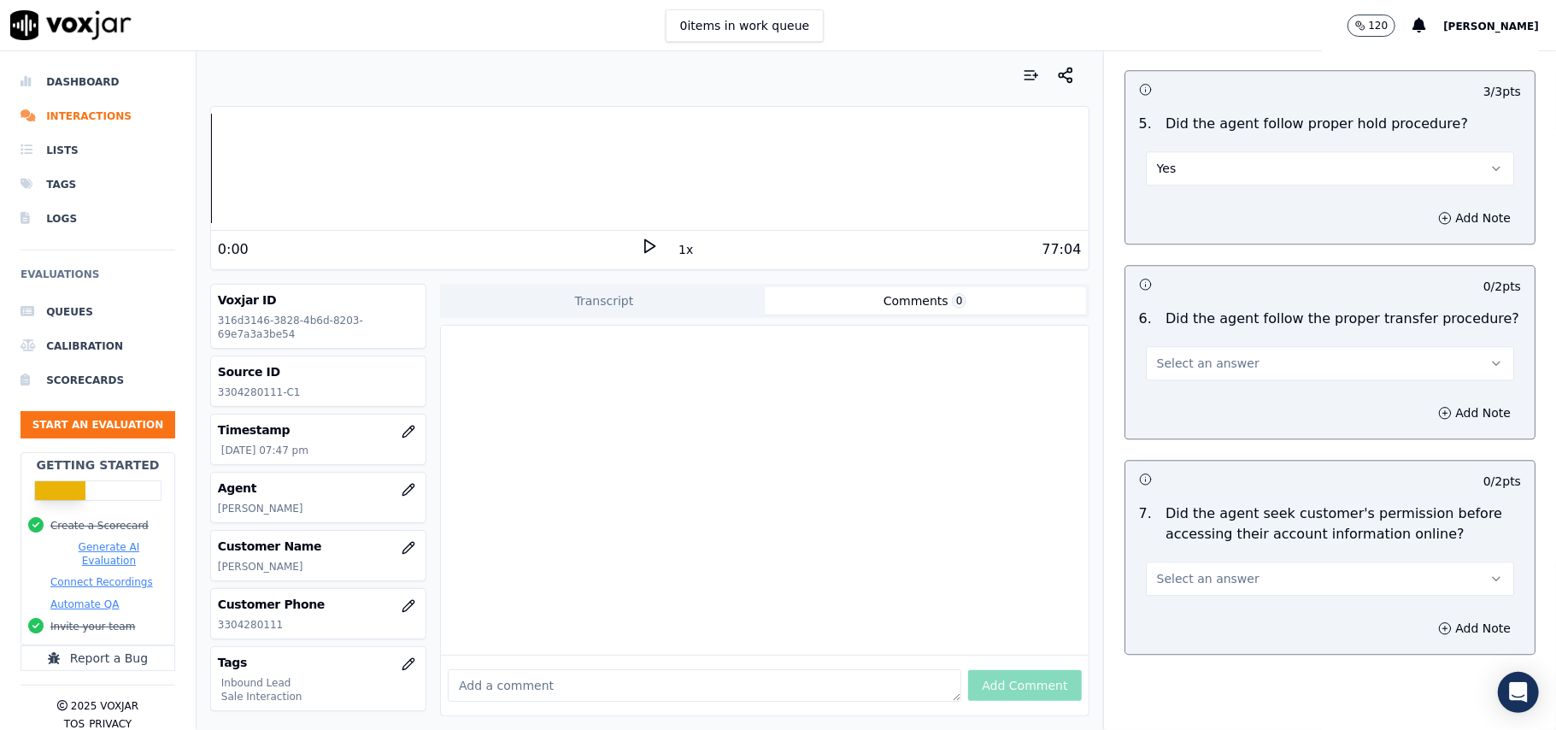
click at [1225, 346] on button "Select an answer" at bounding box center [1330, 363] width 368 height 34
click at [1221, 309] on div "Yes" at bounding box center [1293, 306] width 331 height 27
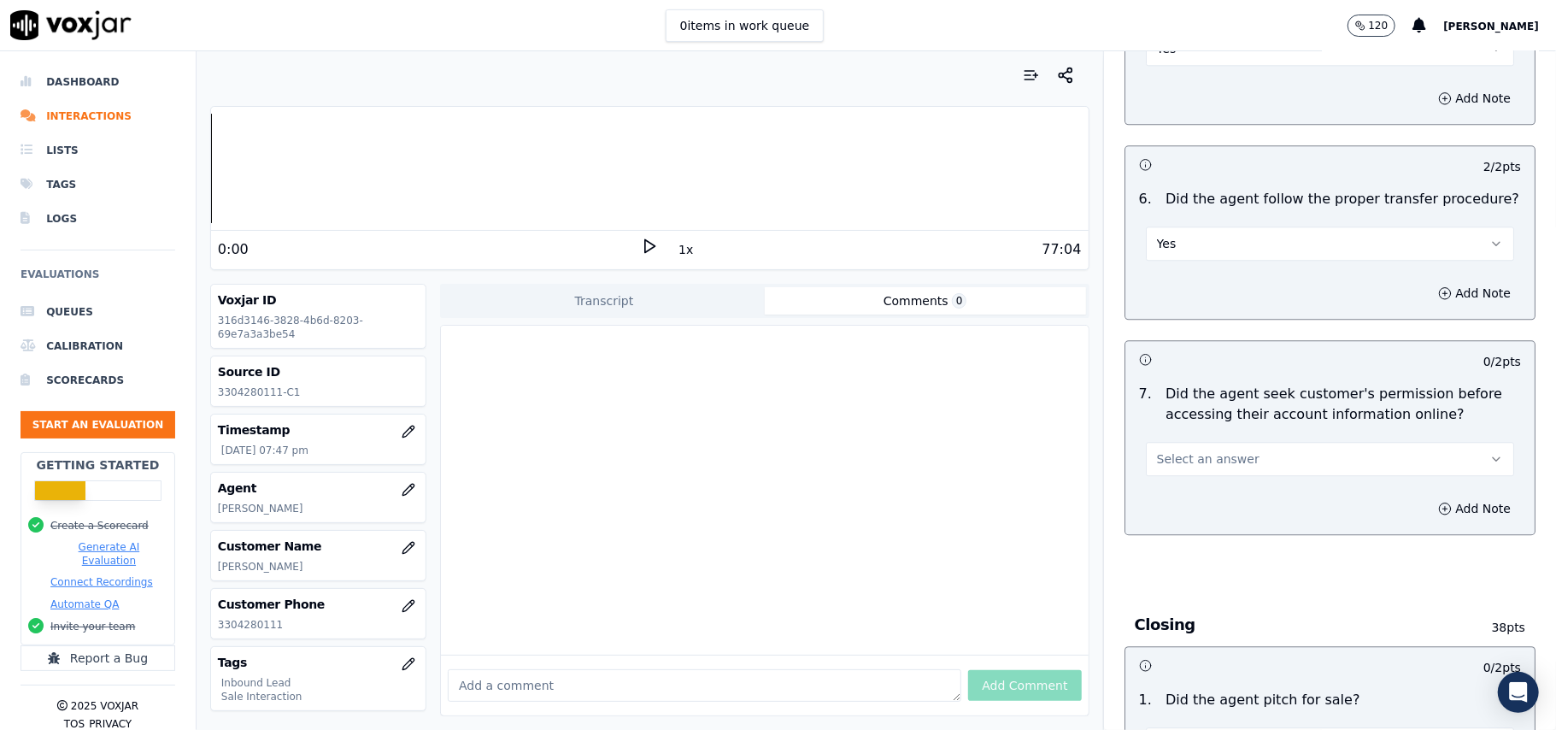
scroll to position [3190, 0]
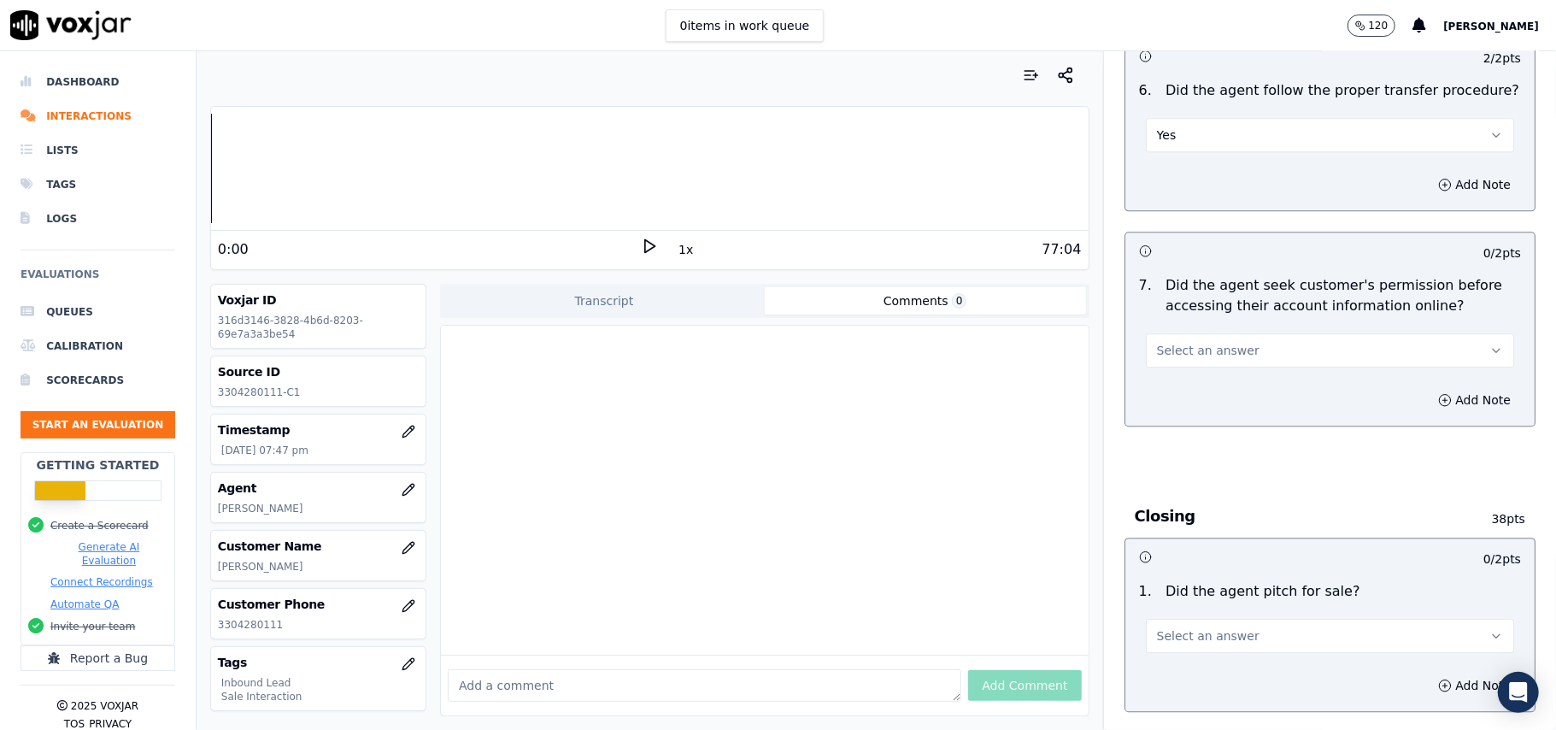
click at [1208, 333] on button "Select an answer" at bounding box center [1330, 350] width 368 height 34
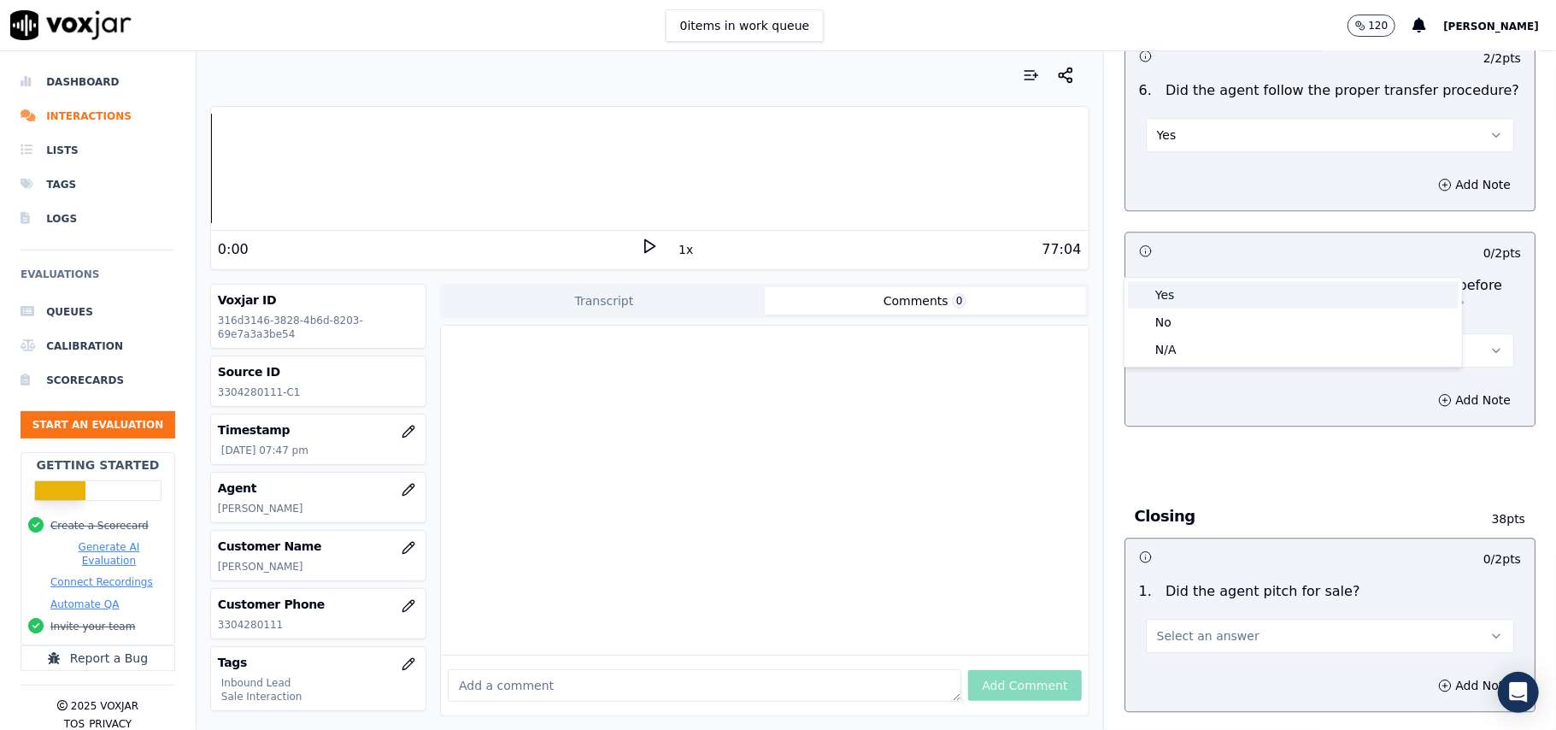
click at [1200, 289] on div "Yes" at bounding box center [1293, 294] width 331 height 27
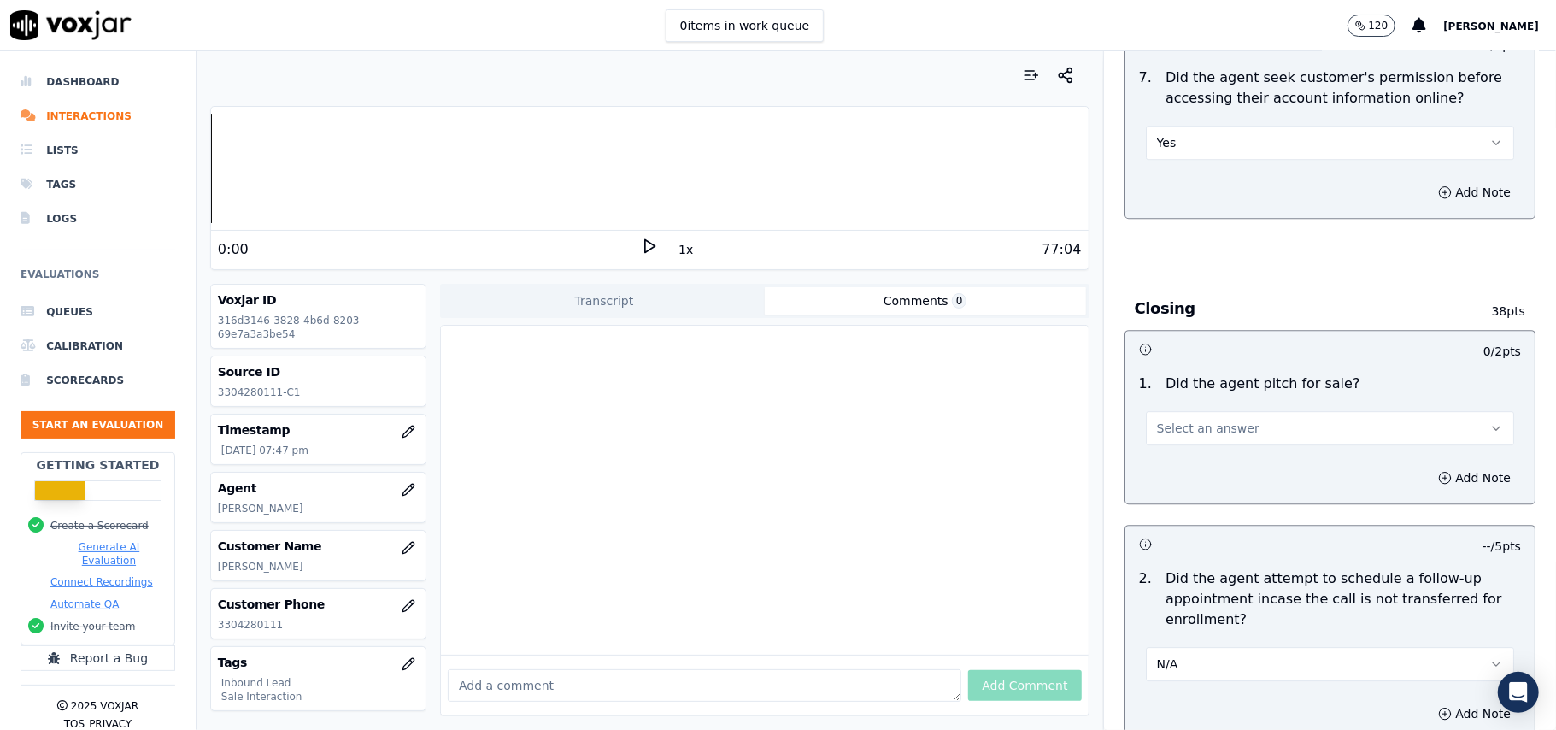
scroll to position [3532, 0]
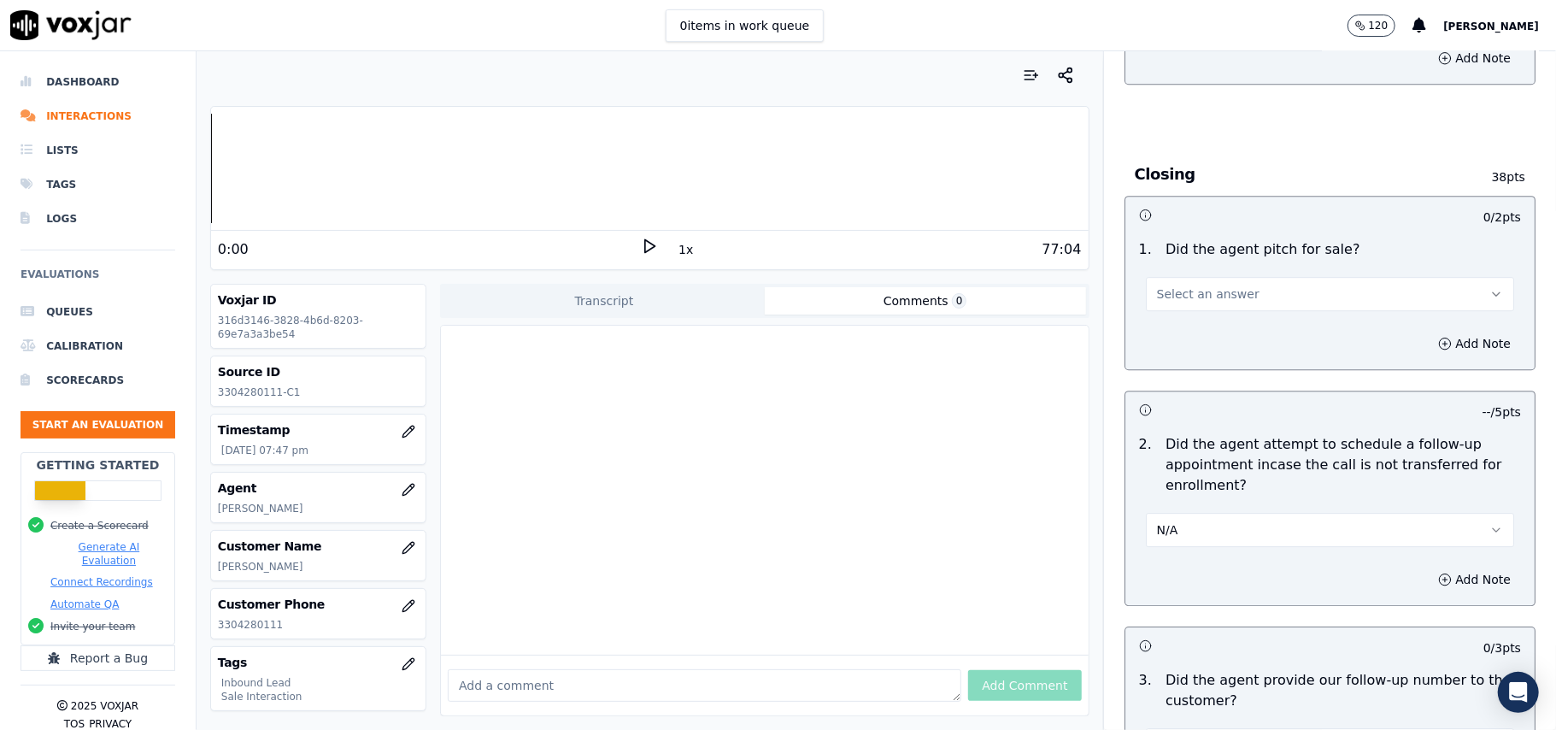
click at [1198, 285] on span "Select an answer" at bounding box center [1208, 293] width 103 height 17
click at [1198, 243] on div "Yes" at bounding box center [1293, 238] width 331 height 27
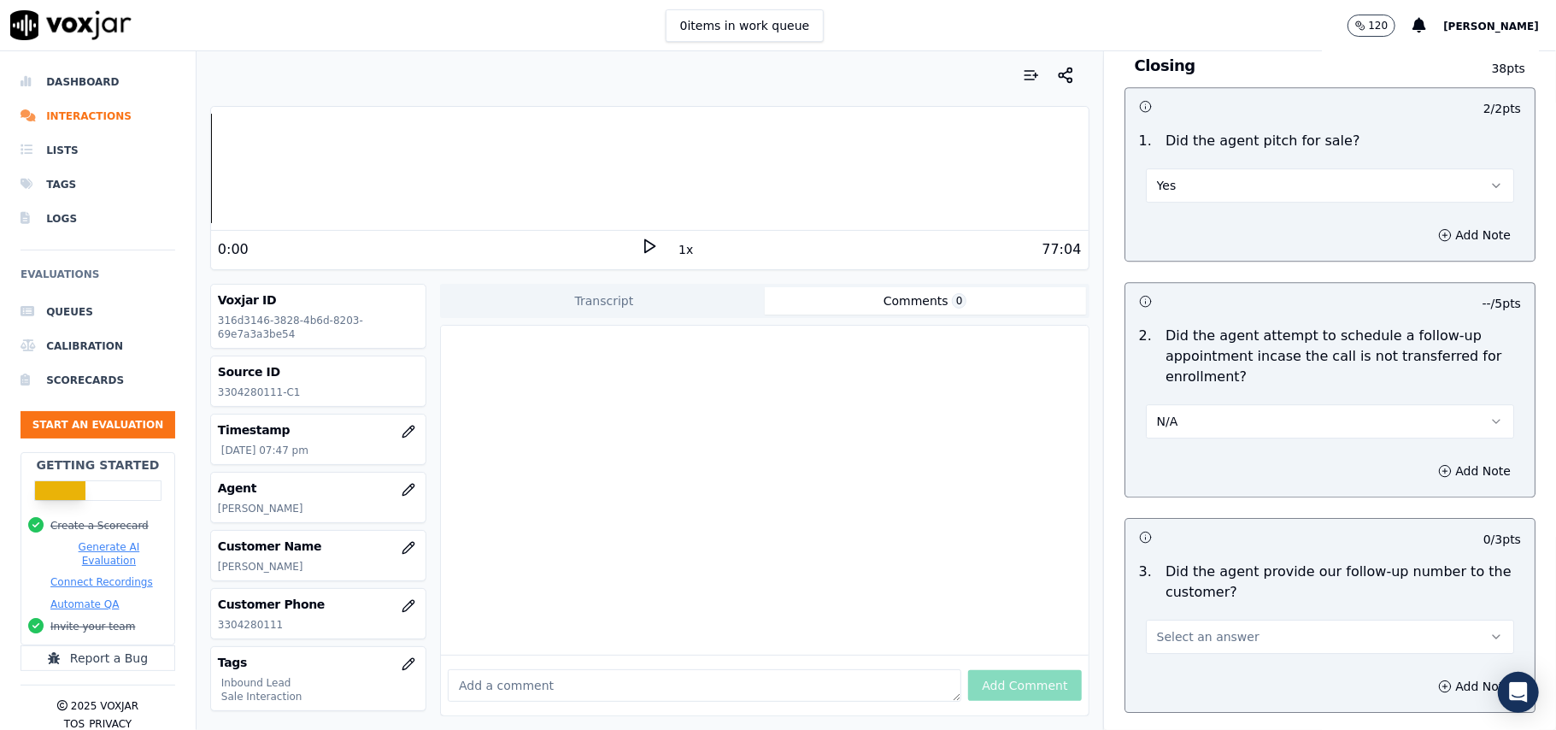
scroll to position [3760, 0]
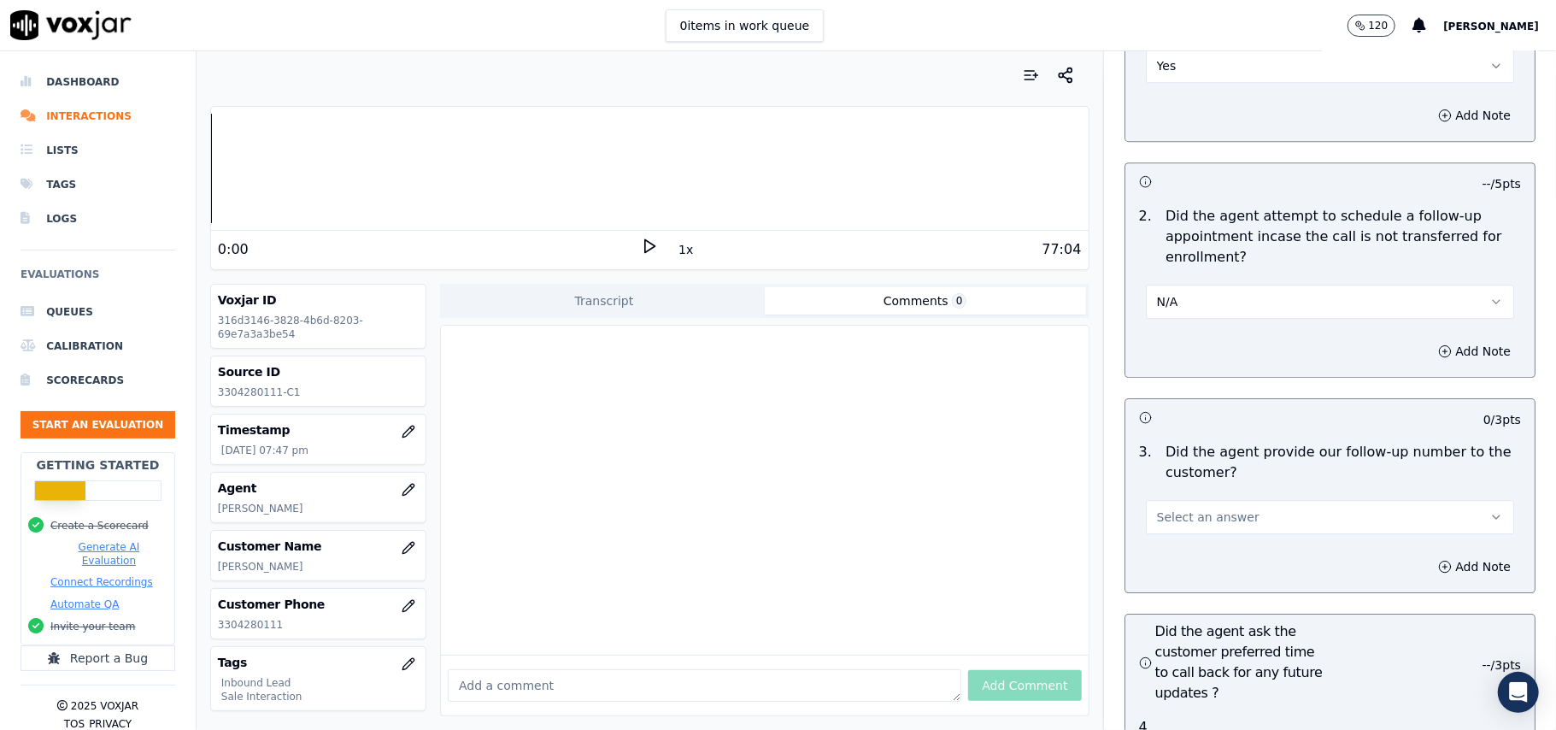
click at [1190, 508] on span "Select an answer" at bounding box center [1208, 516] width 103 height 17
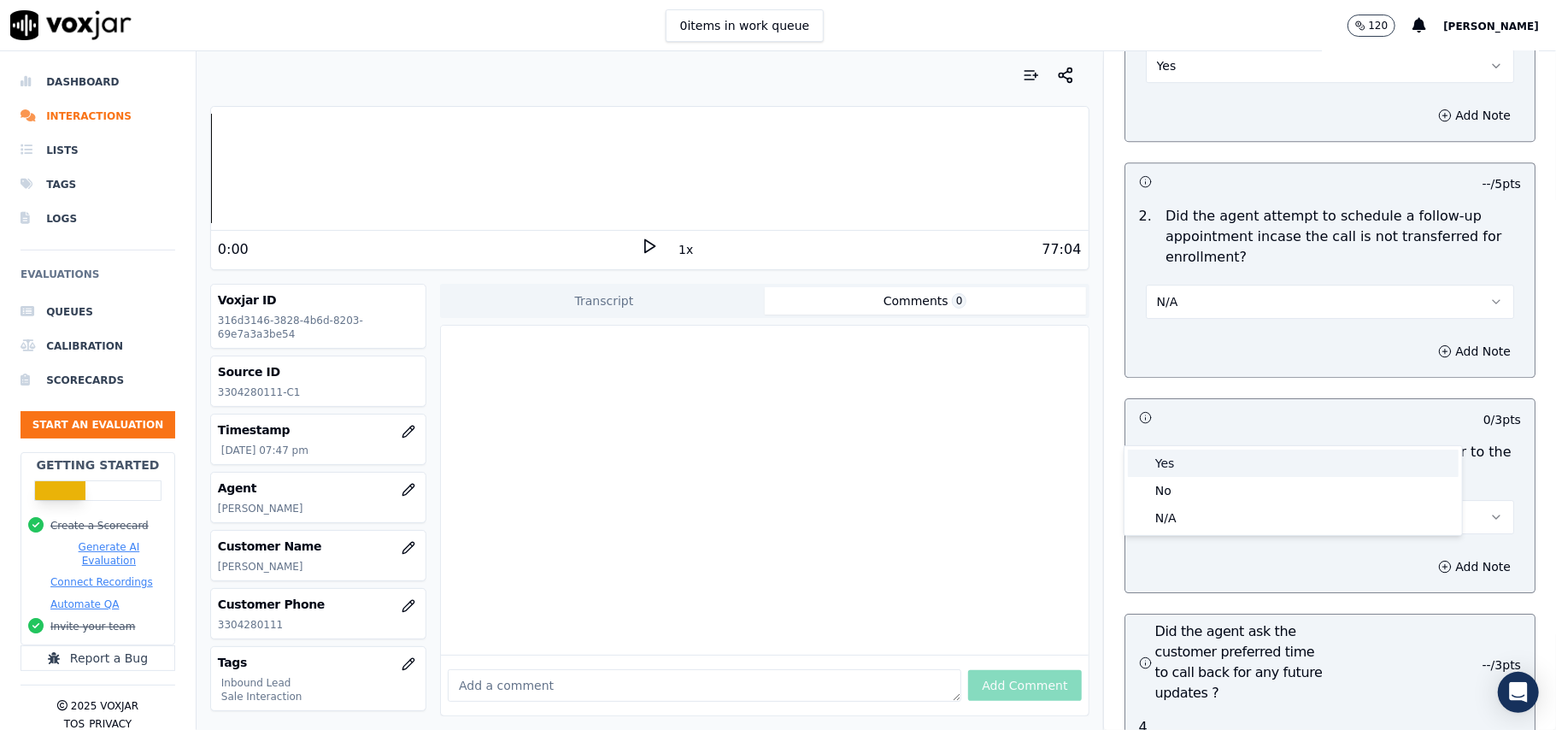
click at [1190, 449] on div "Yes" at bounding box center [1293, 462] width 331 height 27
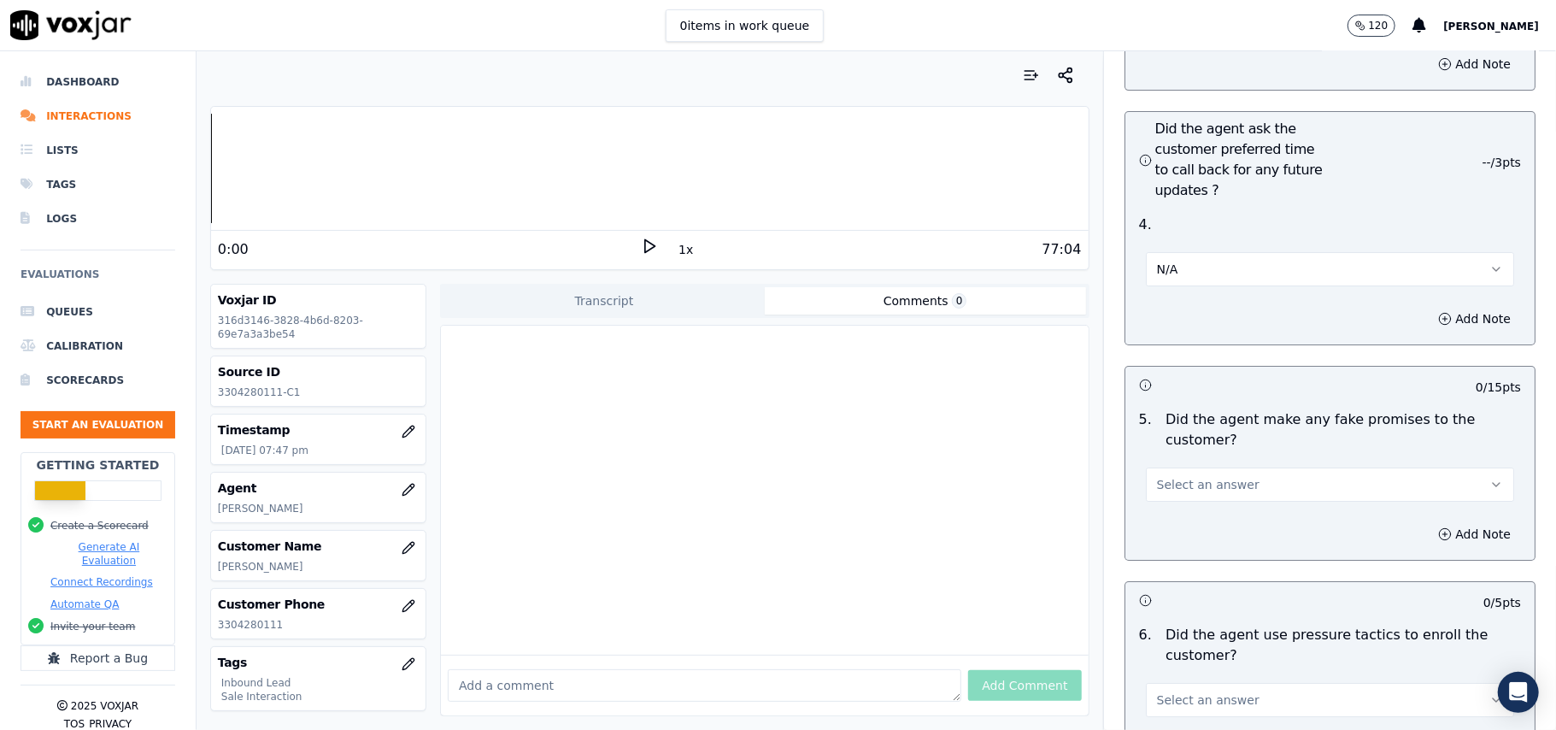
scroll to position [4444, 0]
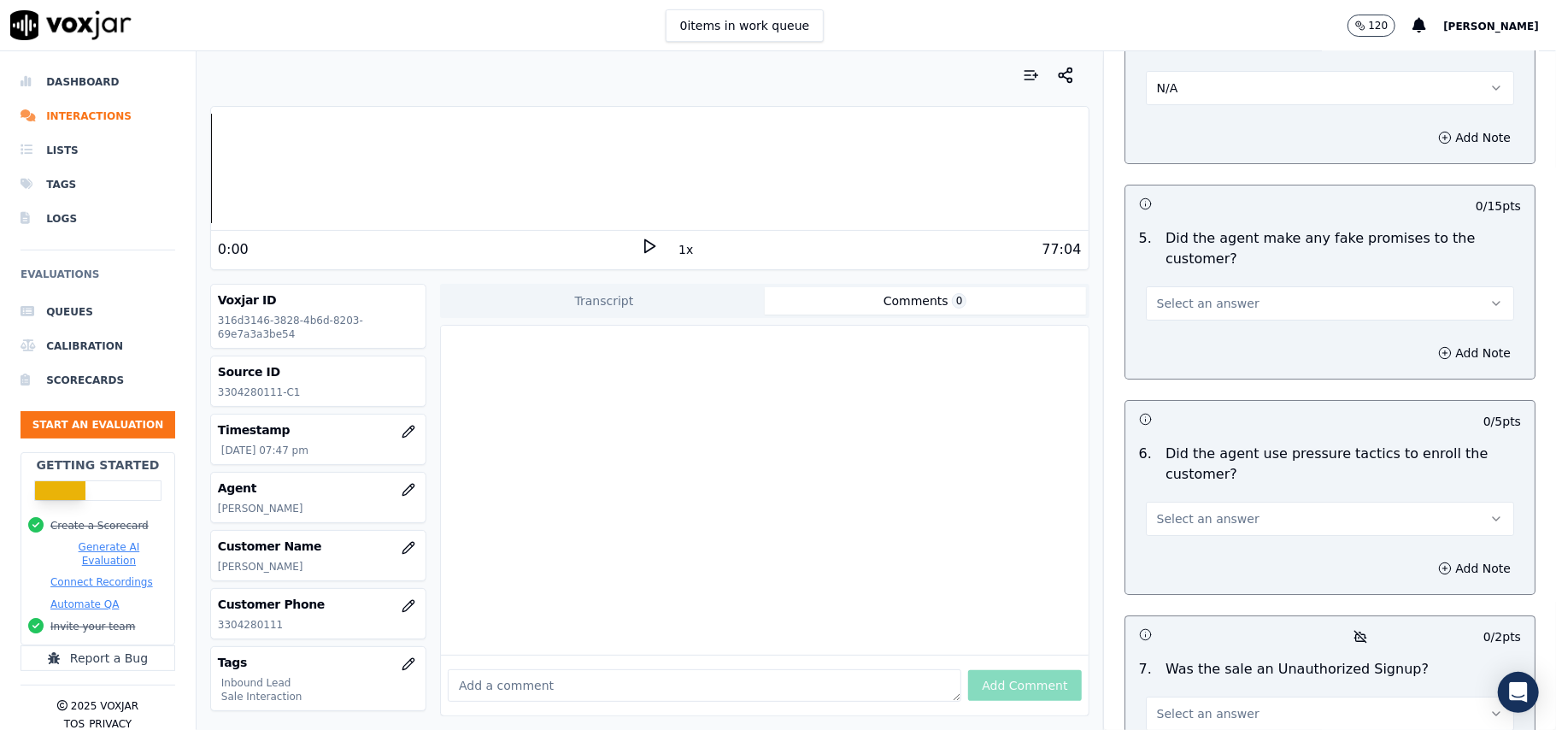
click at [1176, 295] on span "Select an answer" at bounding box center [1208, 303] width 103 height 17
click at [1173, 274] on div "No" at bounding box center [1293, 277] width 331 height 27
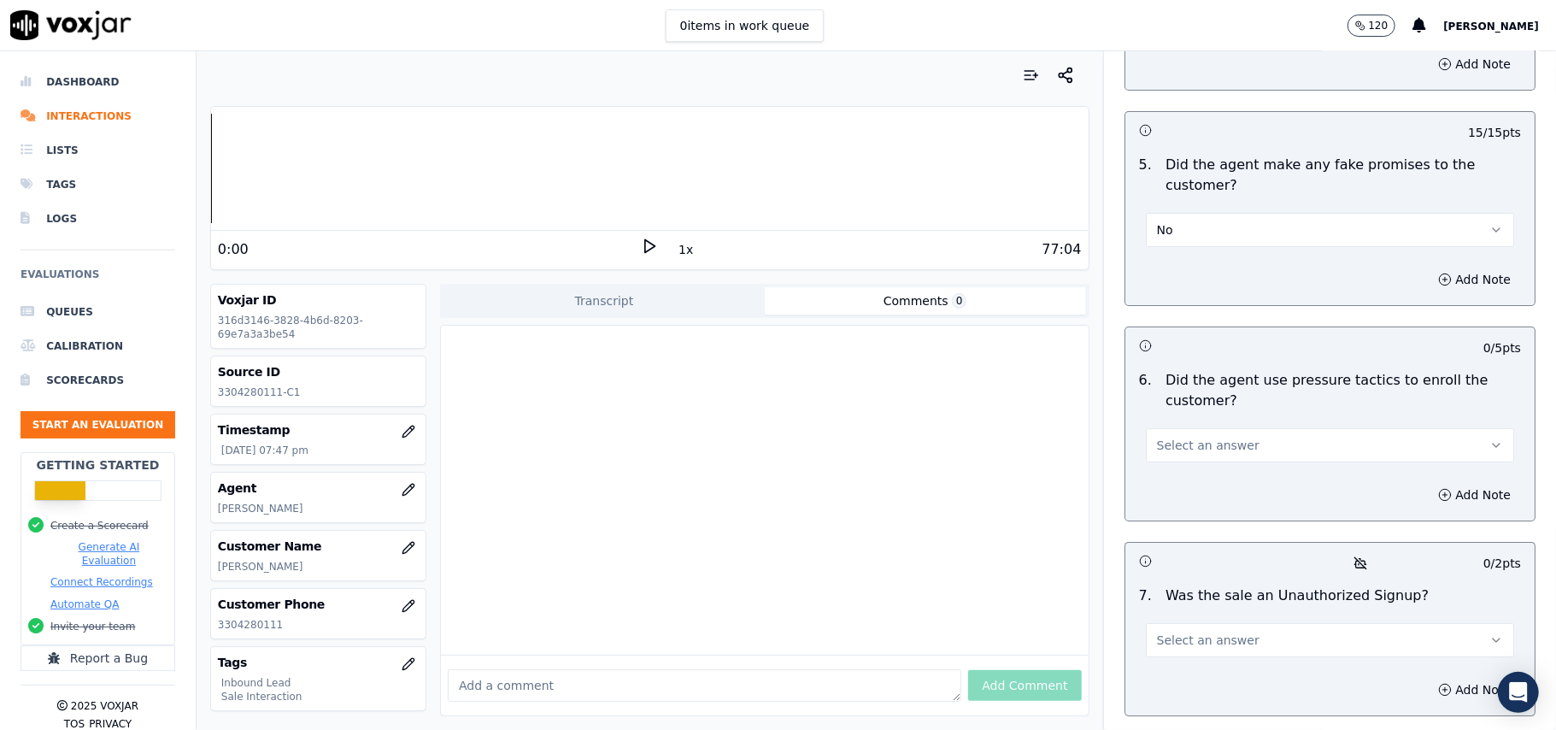
scroll to position [4557, 0]
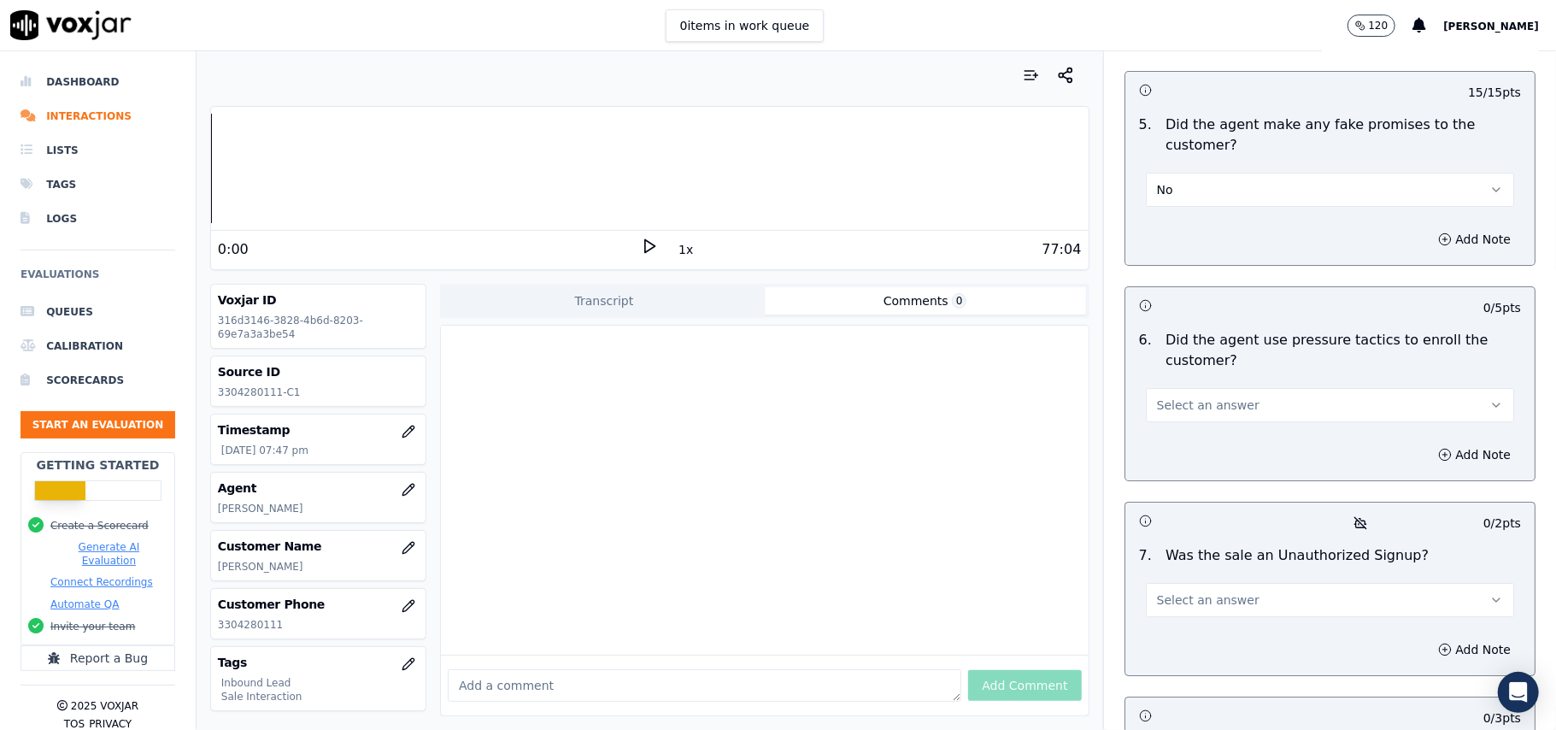
click at [1241, 388] on button "Select an answer" at bounding box center [1330, 405] width 368 height 34
click at [1214, 378] on div "No" at bounding box center [1293, 380] width 331 height 27
click at [1197, 583] on button "Select an answer" at bounding box center [1330, 600] width 368 height 34
click at [1170, 567] on div "No" at bounding box center [1293, 574] width 331 height 27
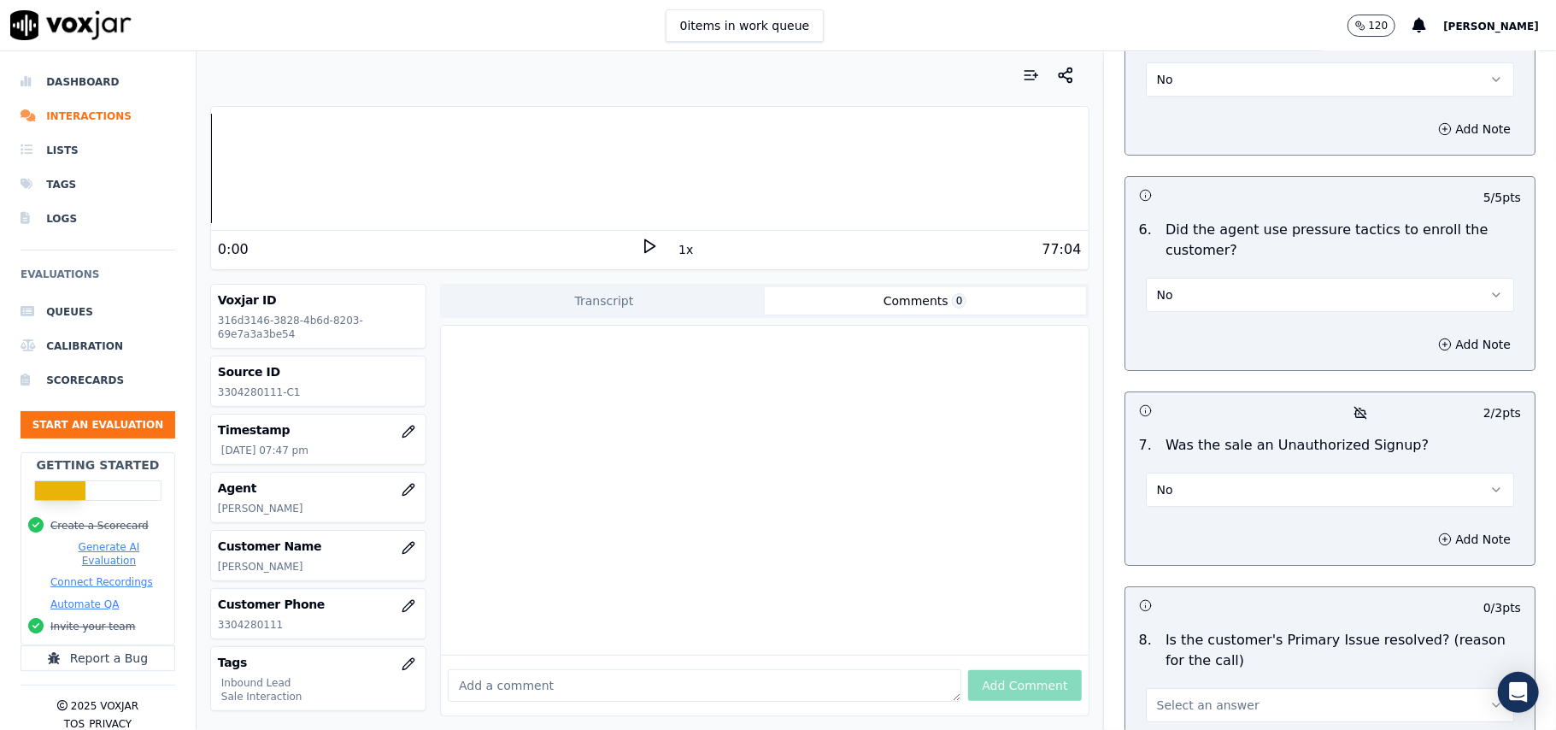
scroll to position [4783, 0]
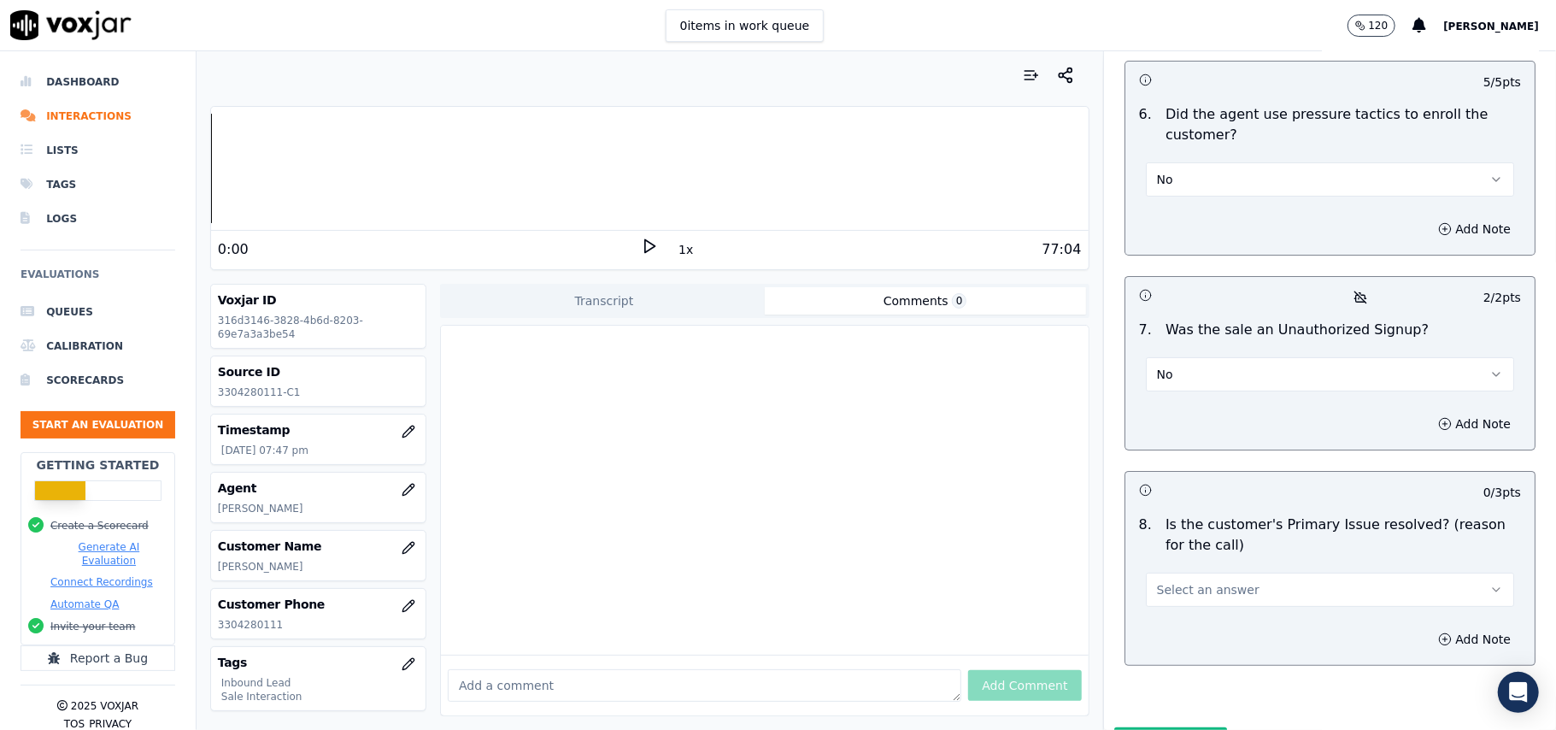
click at [1193, 581] on span "Select an answer" at bounding box center [1208, 589] width 103 height 17
click at [1181, 530] on div "Yes" at bounding box center [1293, 538] width 331 height 27
click at [1167, 727] on button "Submit Scores" at bounding box center [1171, 742] width 114 height 31
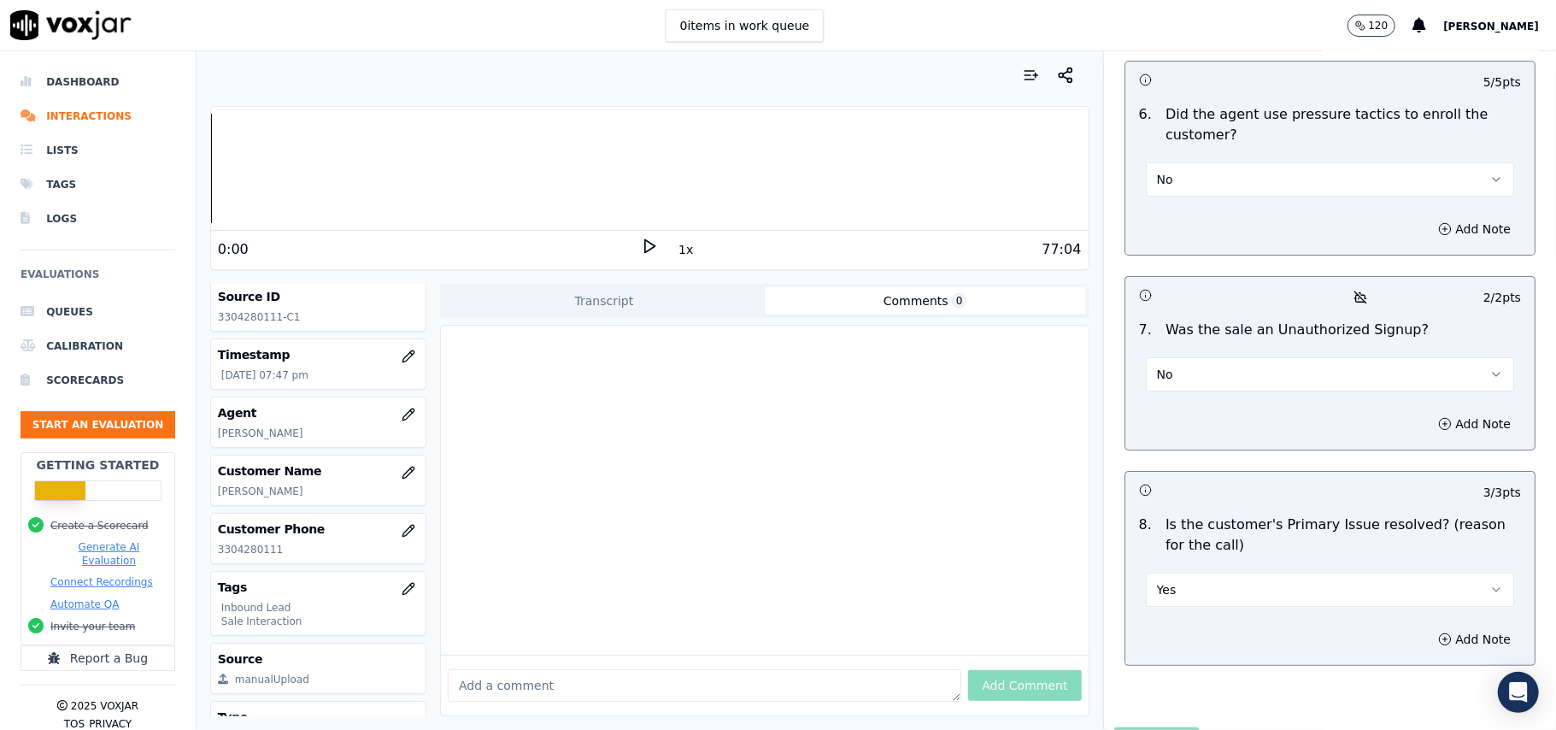
scroll to position [167, 0]
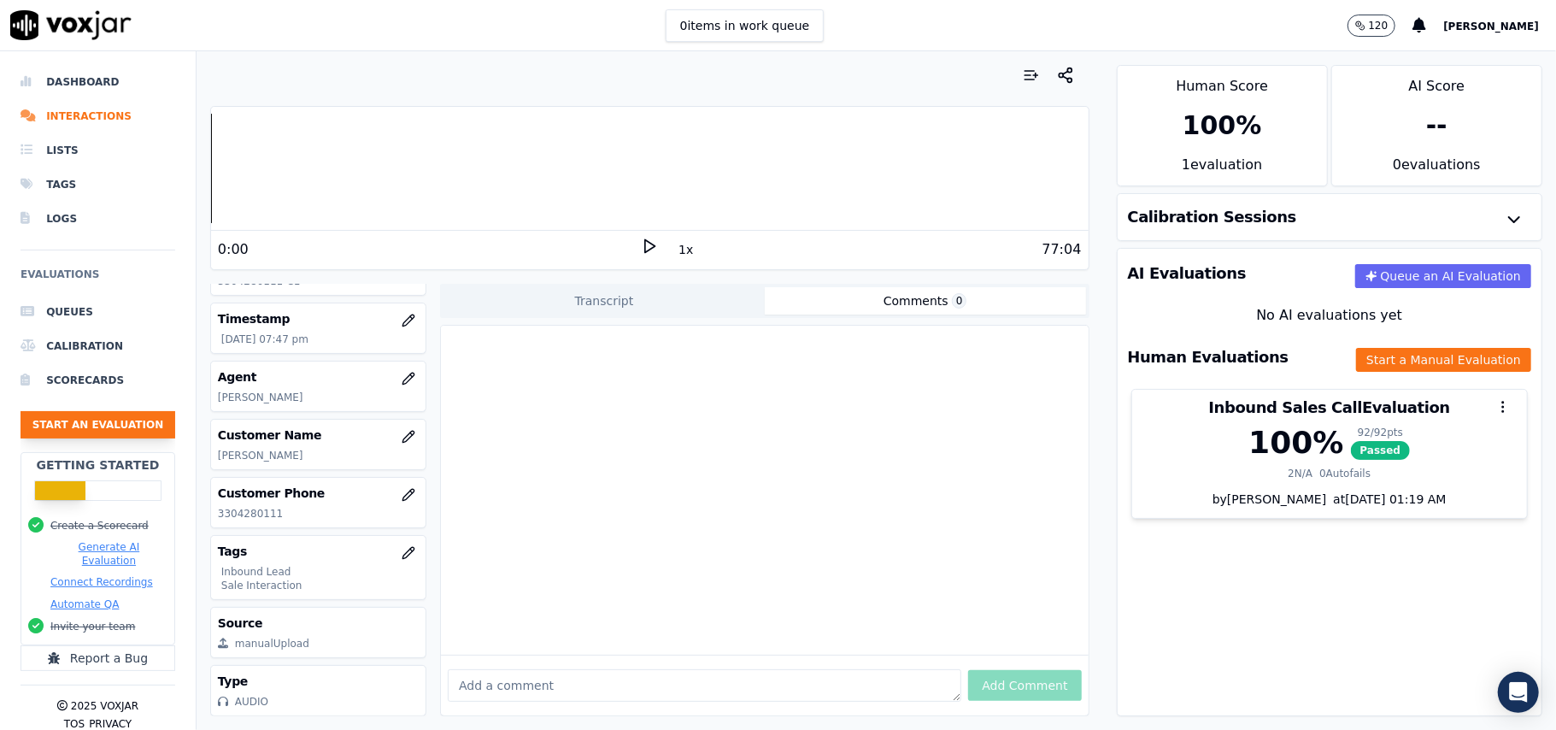
click at [79, 431] on button "Start an Evaluation" at bounding box center [98, 424] width 155 height 27
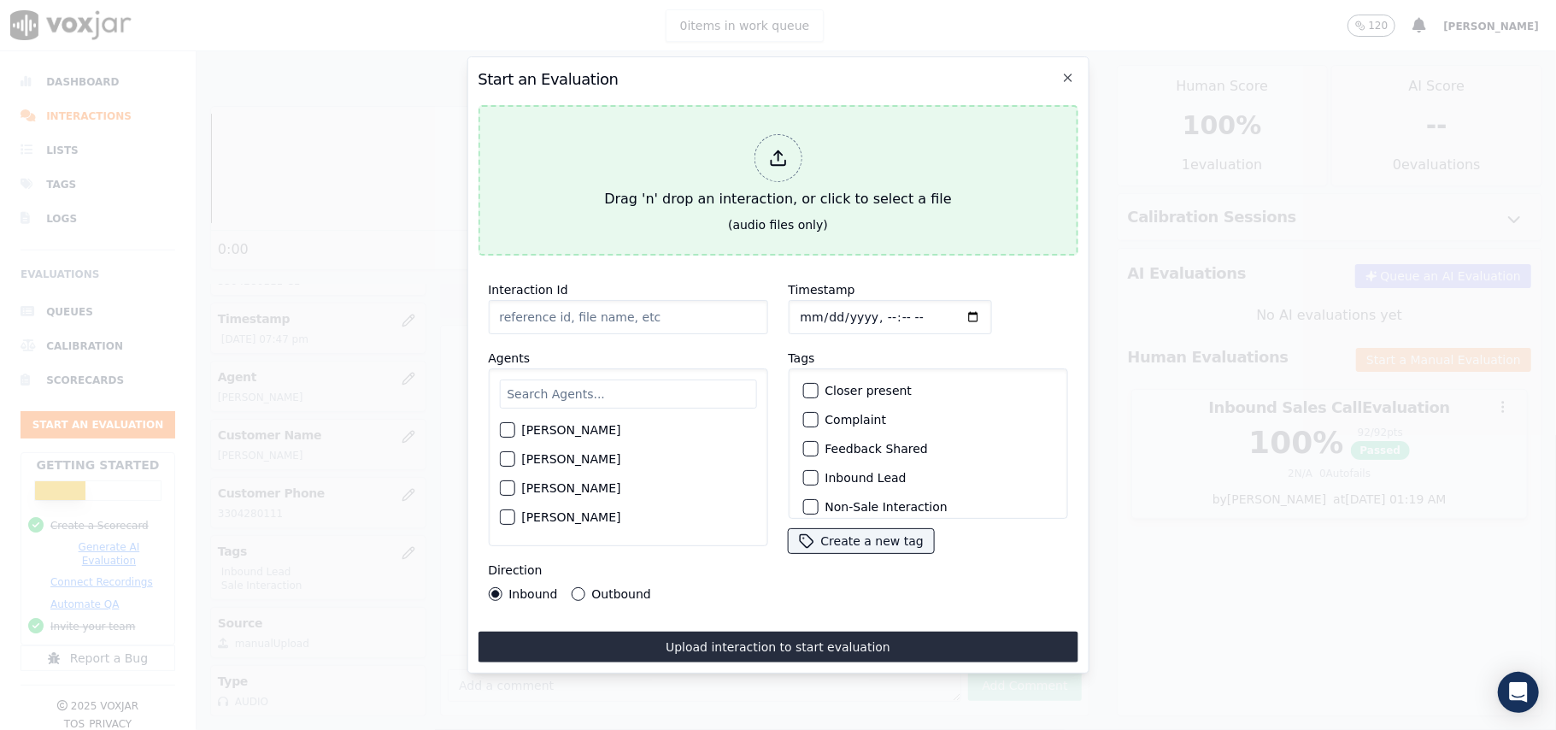
click at [776, 171] on div at bounding box center [778, 158] width 48 height 48
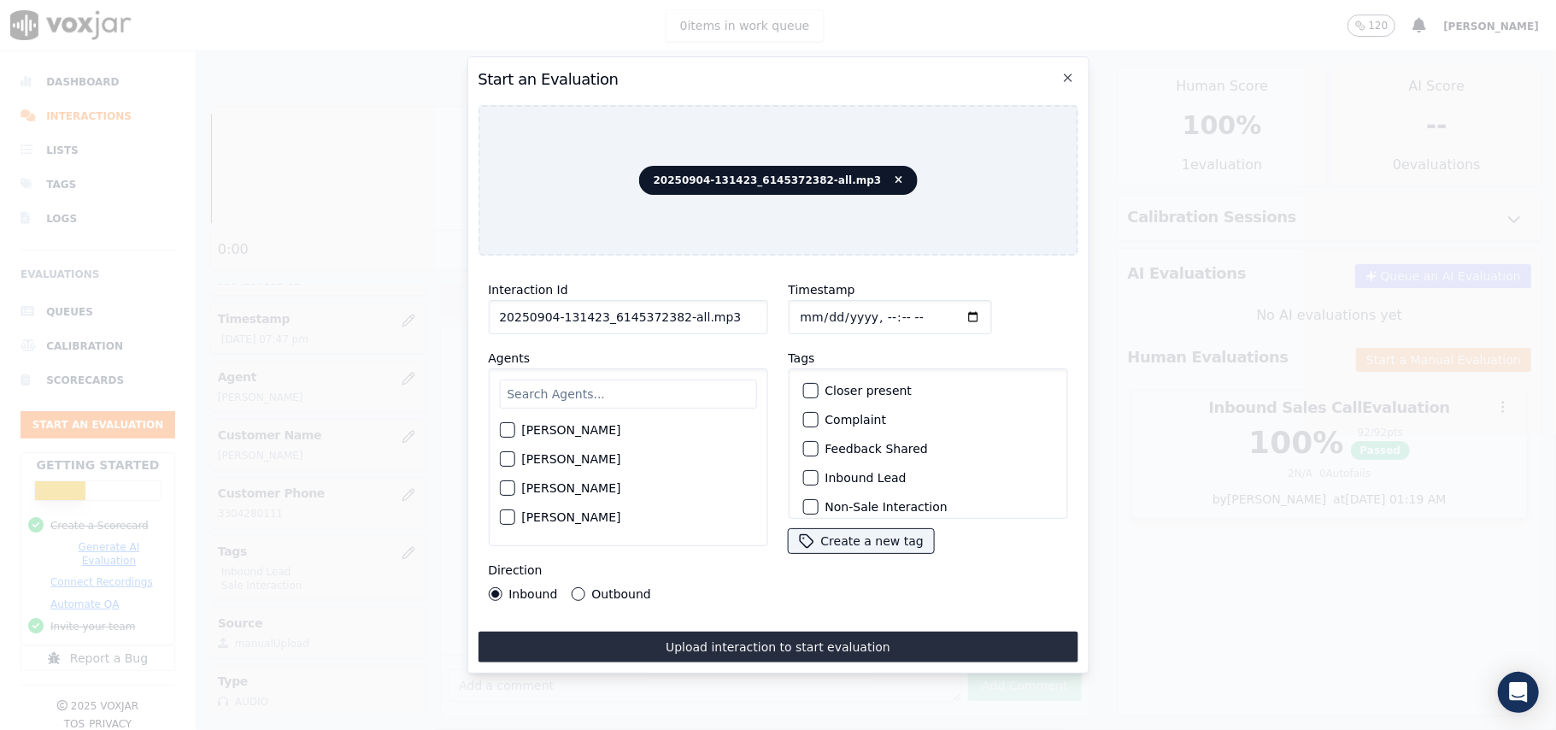
drag, startPoint x: 726, startPoint y: 318, endPoint x: 672, endPoint y: 326, distance: 55.4
click at [672, 326] on div "Interaction Id 20250904-131423_6145372382-all.mp3 Agents [PERSON_NAME] [PERSON_…" at bounding box center [628, 440] width 300 height 342
type input "20250904-131423_6145372382-C1"
click at [824, 308] on input "Timestamp" at bounding box center [889, 317] width 203 height 34
click at [821, 300] on input "Timestamp" at bounding box center [889, 317] width 203 height 34
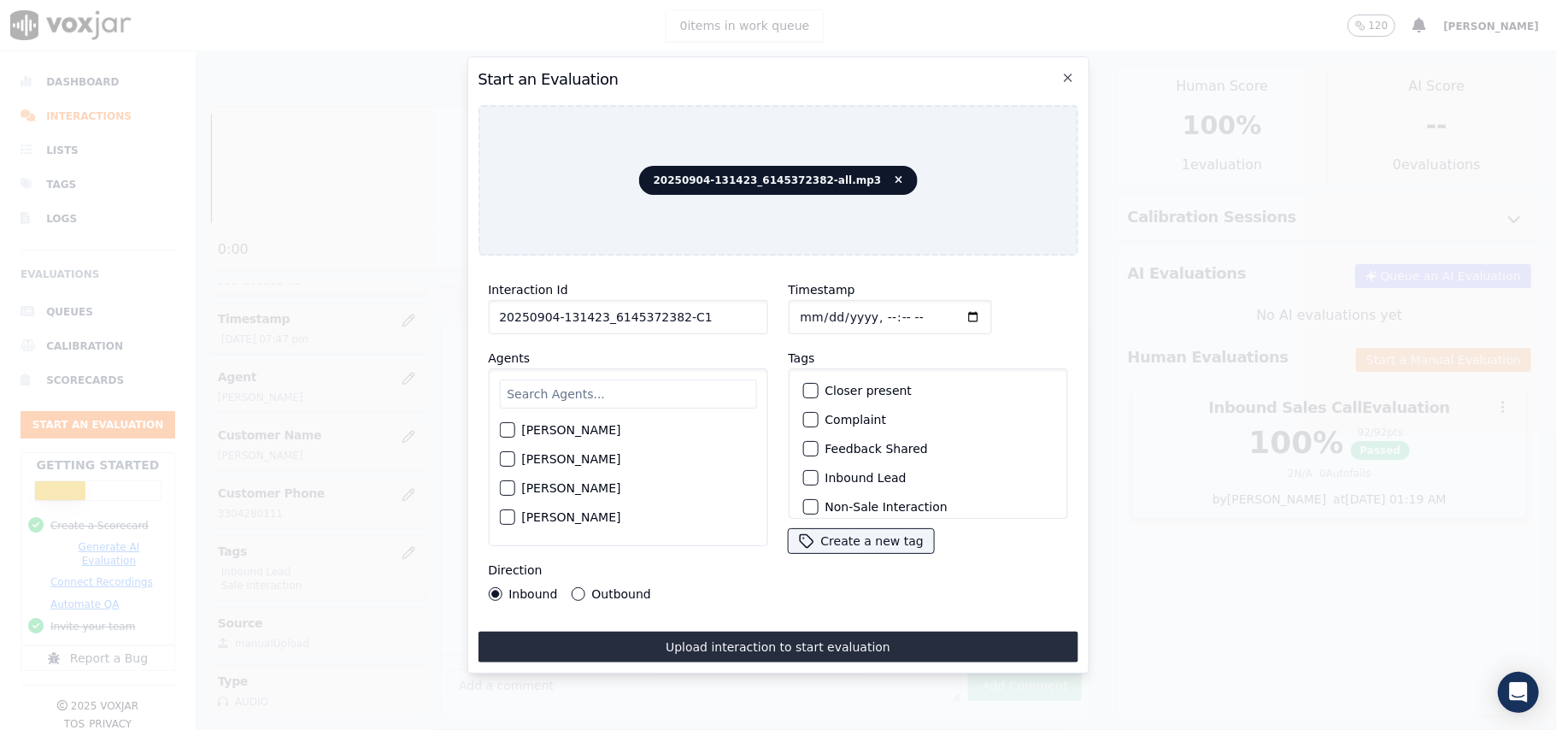
click at [824, 305] on input "Timestamp" at bounding box center [889, 317] width 203 height 34
click at [820, 308] on input "Timestamp" at bounding box center [889, 317] width 203 height 34
type input "[DATE]T19:50"
click at [537, 383] on input "text" at bounding box center [627, 393] width 257 height 29
type input "[PERSON_NAME]"
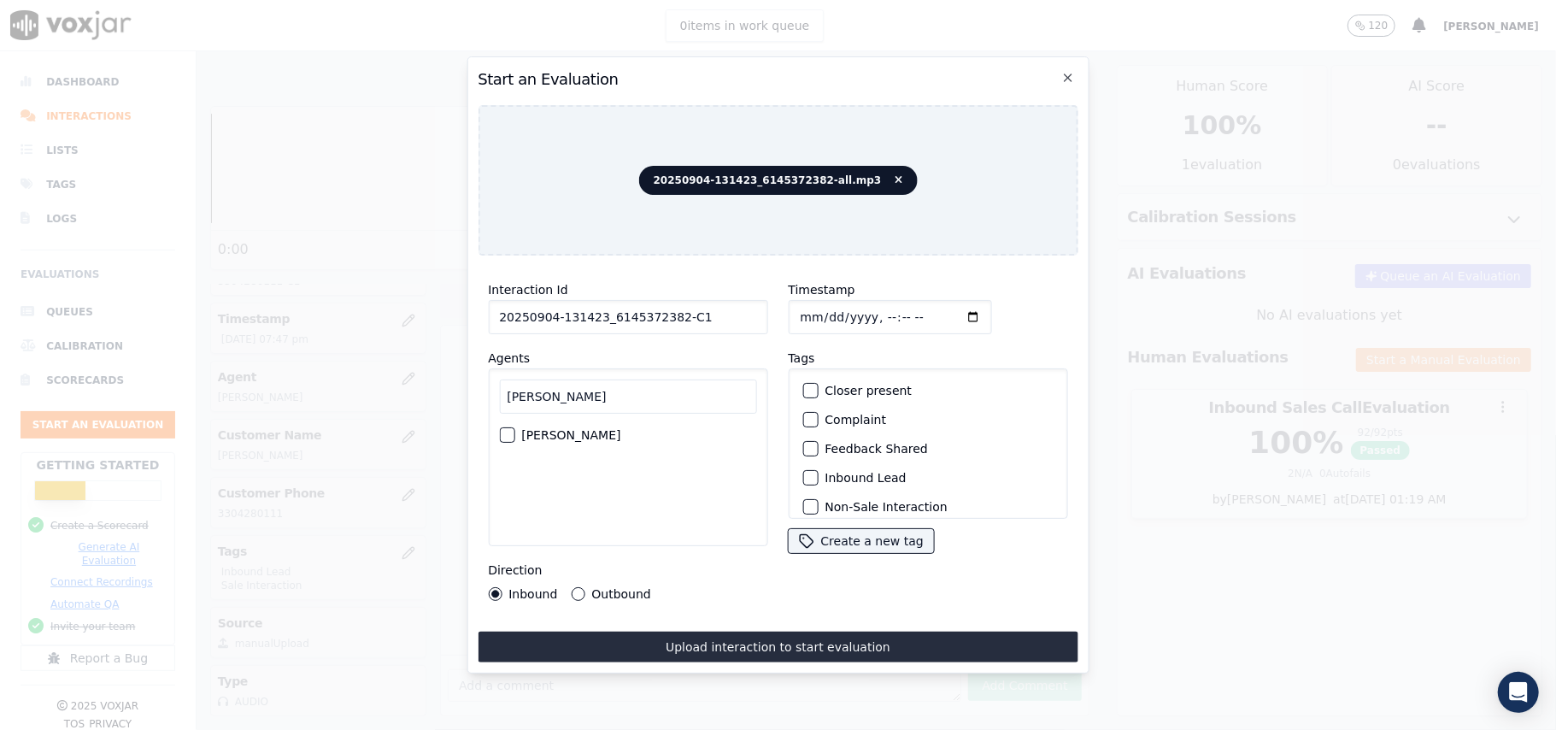
click at [504, 429] on div "button" at bounding box center [506, 435] width 12 height 12
click at [803, 420] on div "button" at bounding box center [809, 422] width 12 height 12
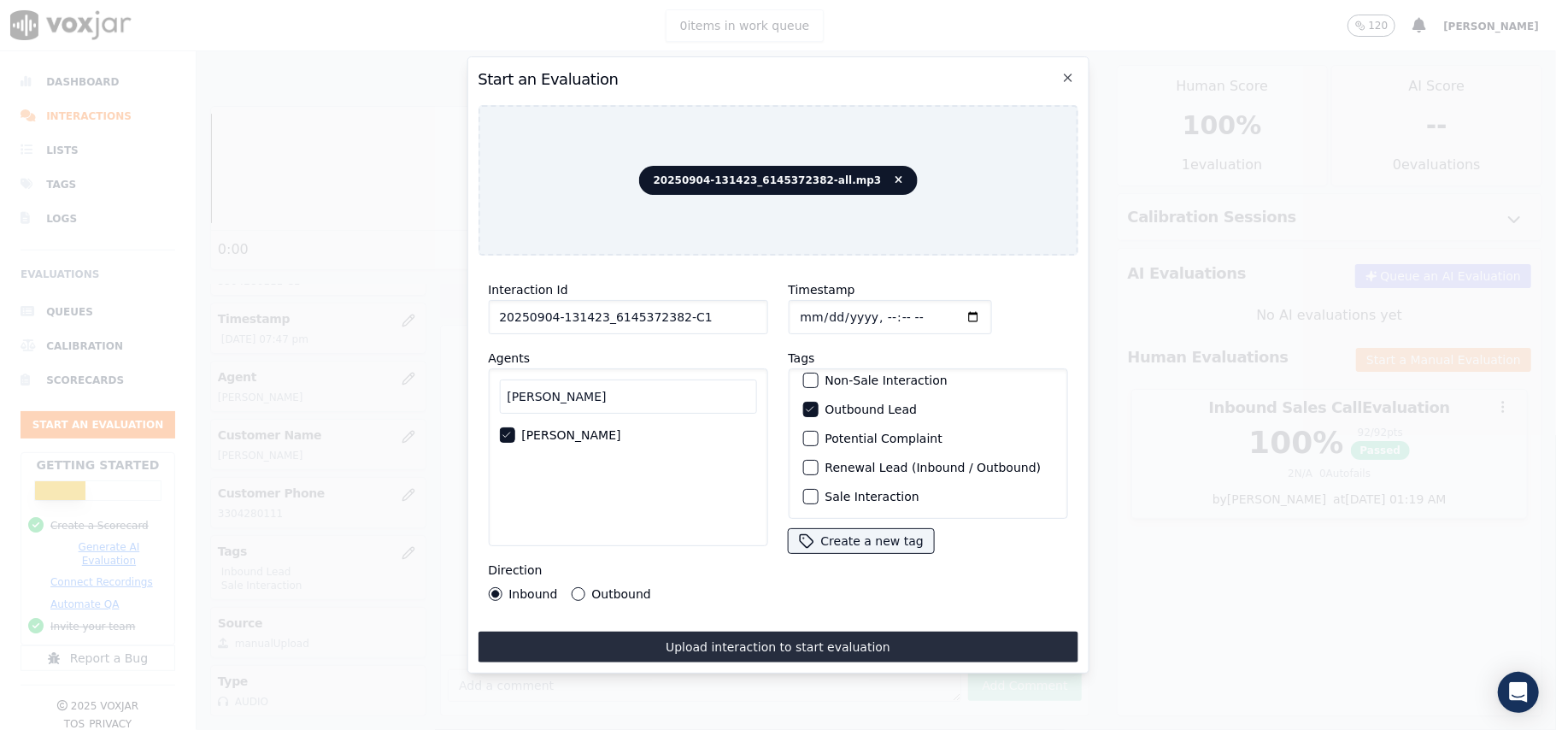
scroll to position [149, 0]
click at [808, 482] on div "Sale Interaction" at bounding box center [928, 496] width 264 height 29
click at [796, 482] on div "Sale Interaction" at bounding box center [928, 496] width 264 height 29
click at [803, 490] on div "button" at bounding box center [809, 496] width 12 height 12
click at [571, 591] on button "Outbound" at bounding box center [578, 594] width 14 height 14
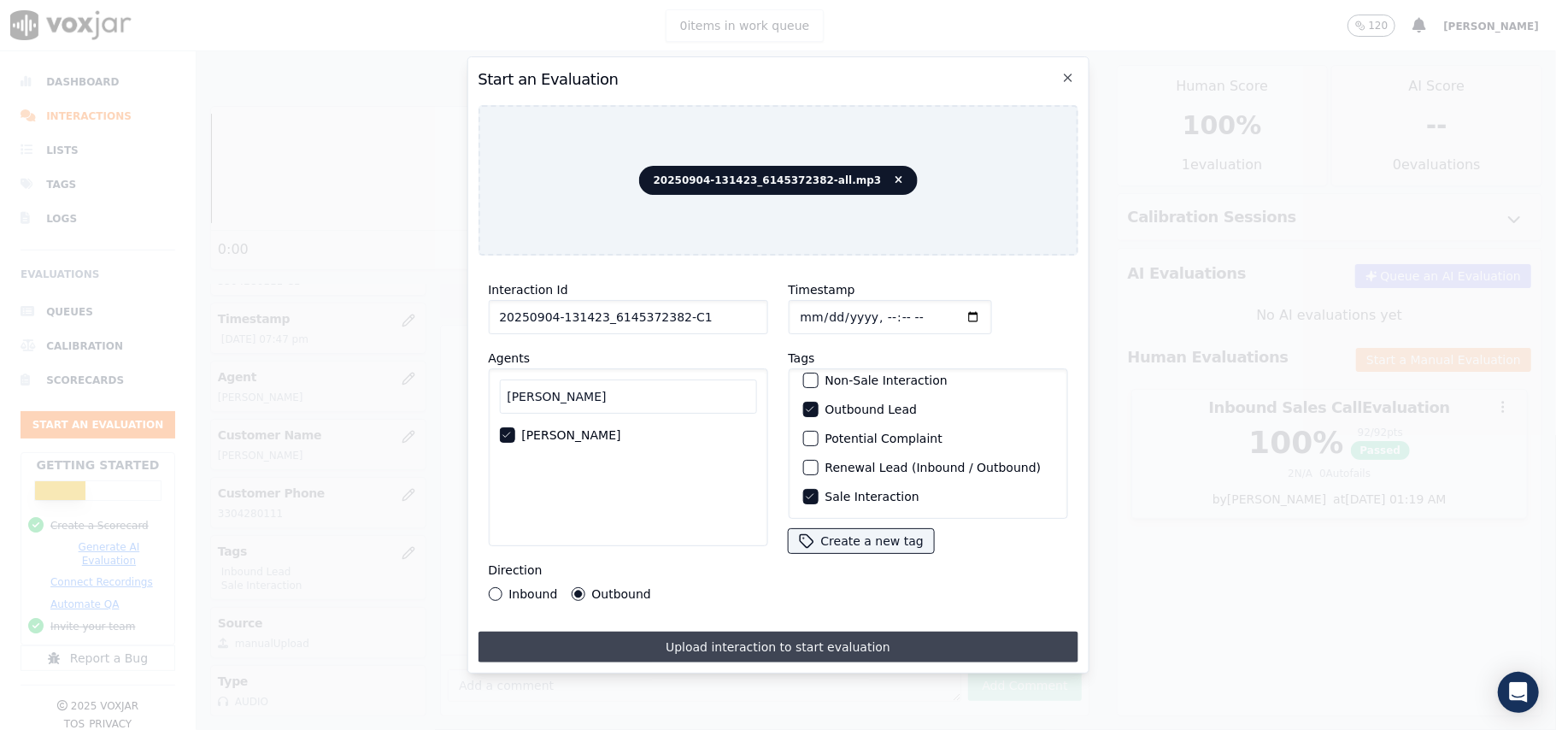
click at [694, 647] on button "Upload interaction to start evaluation" at bounding box center [778, 646] width 600 height 31
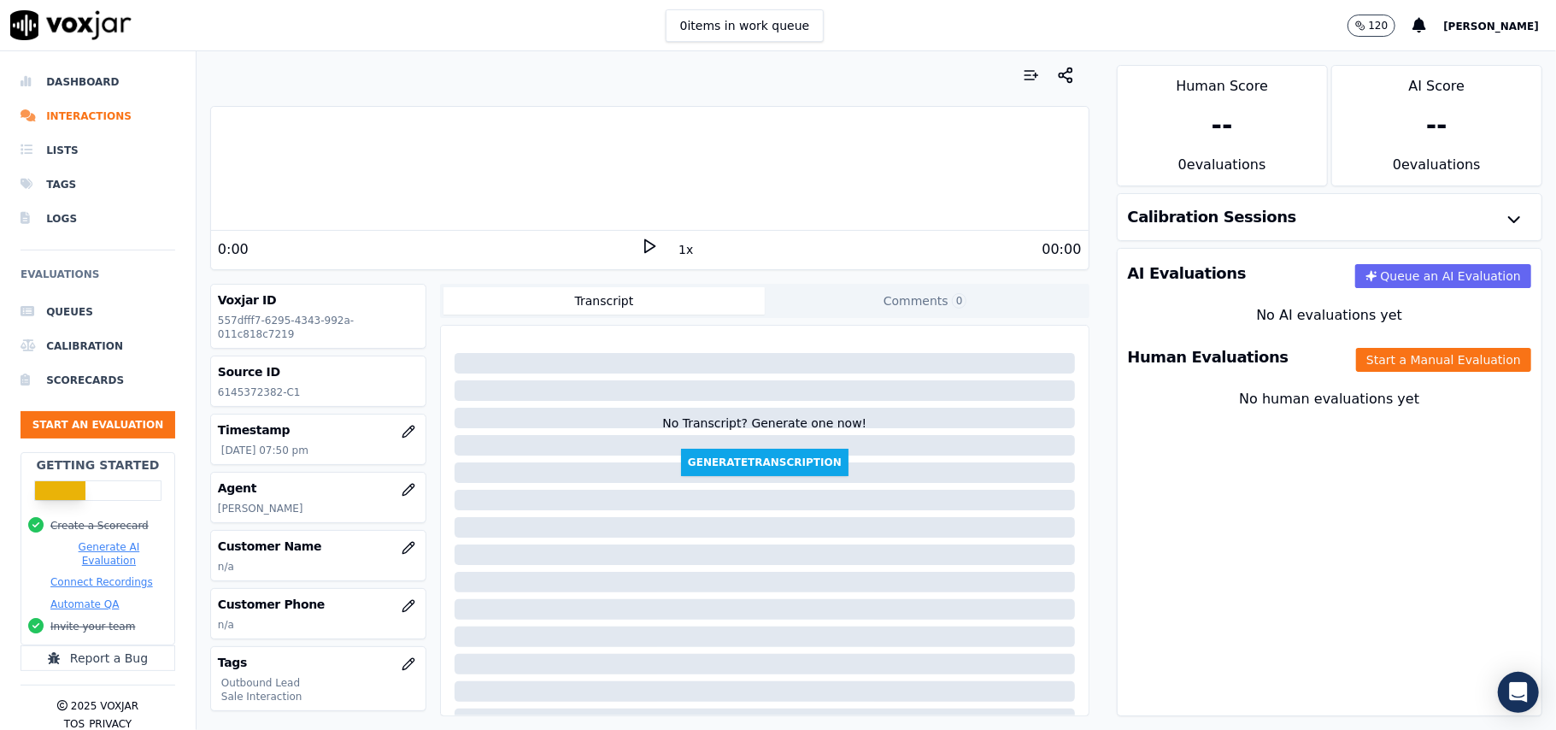
click at [1128, 109] on div "--" at bounding box center [1222, 126] width 209 height 58
click at [1356, 364] on button "Start a Manual Evaluation" at bounding box center [1443, 360] width 175 height 24
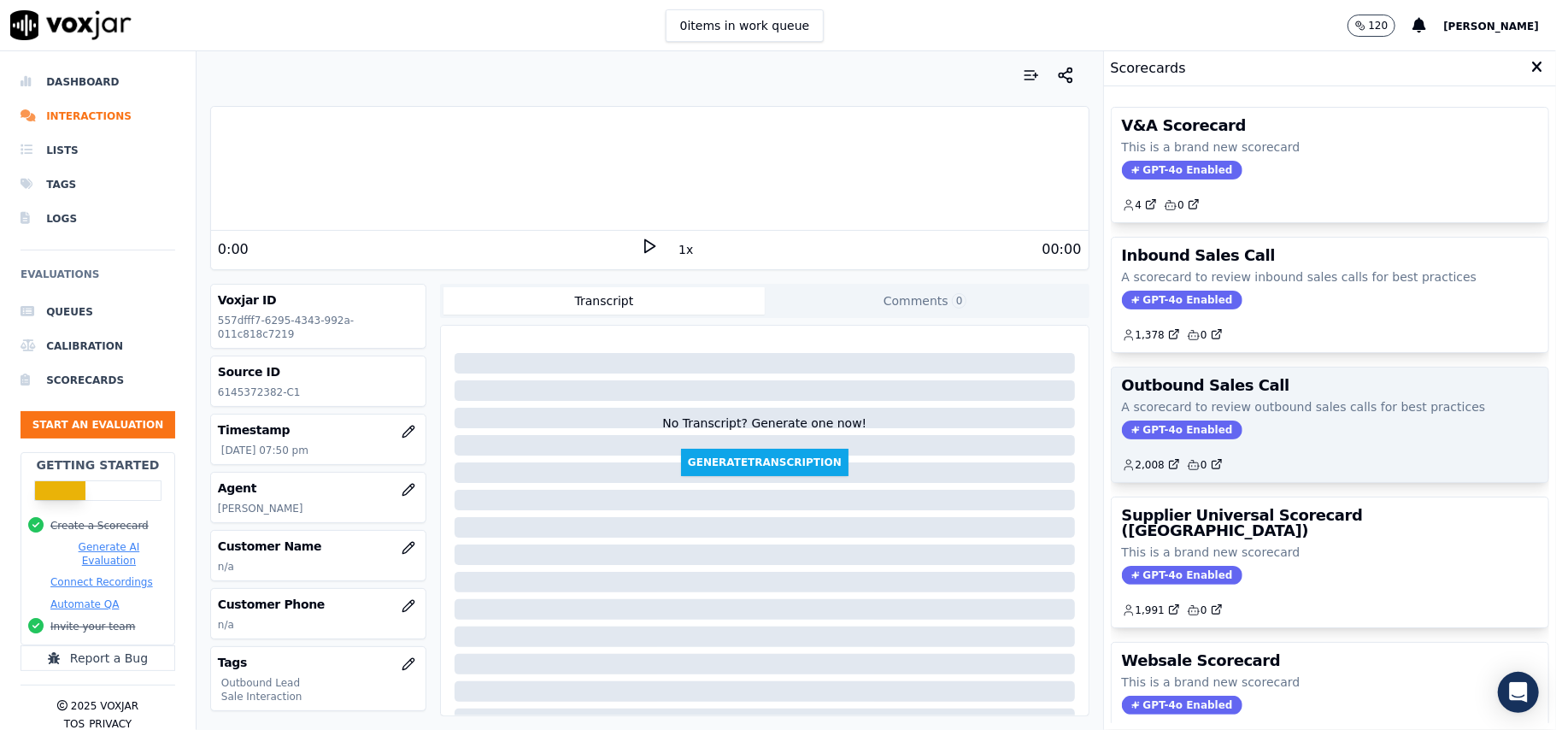
click at [1156, 428] on span "GPT-4o Enabled" at bounding box center [1182, 429] width 120 height 19
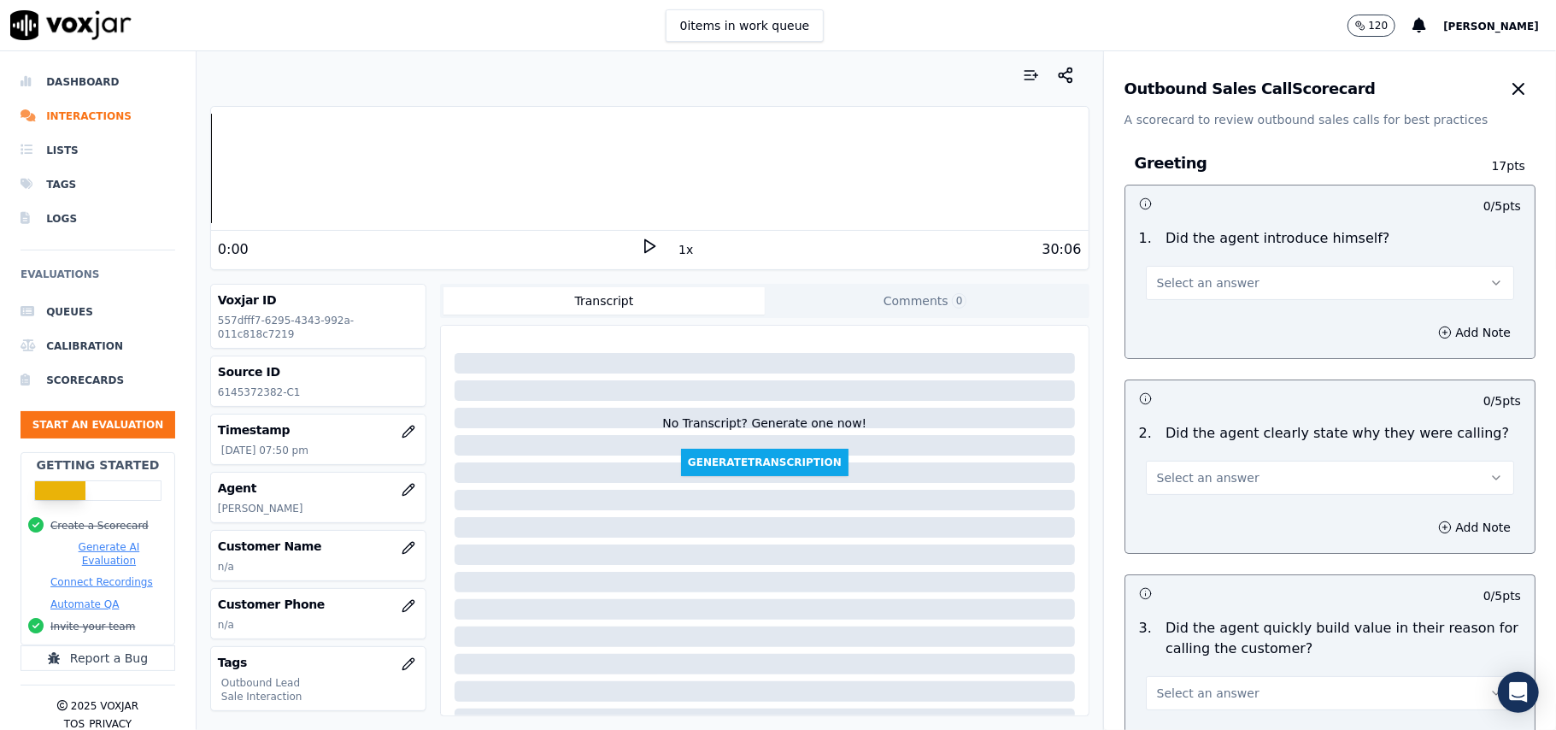
scroll to position [3910, 0]
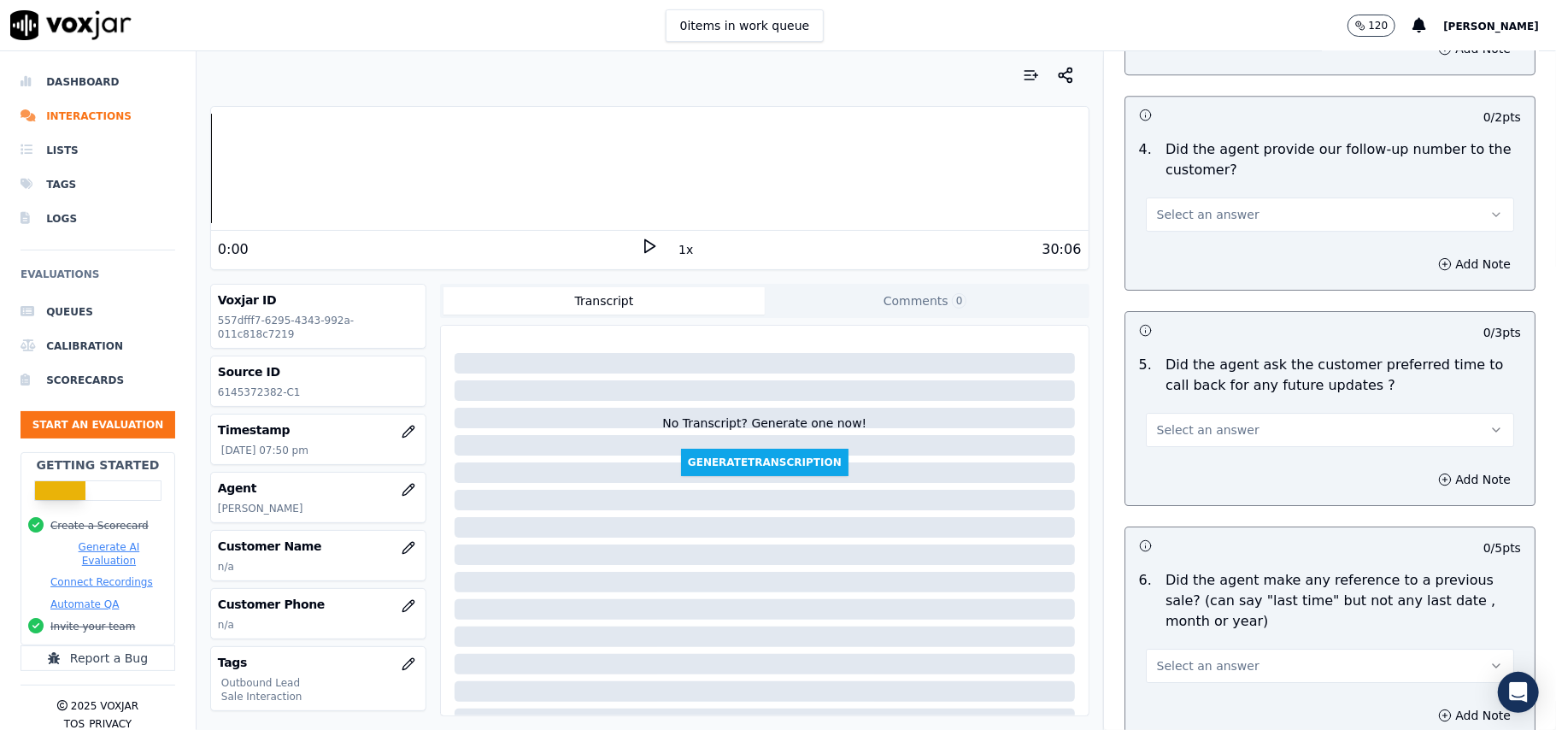
click at [1234, 419] on button "Select an answer" at bounding box center [1330, 430] width 368 height 34
click at [1184, 514] on div "N/A" at bounding box center [1293, 513] width 331 height 27
click at [1036, 427] on div "No Transcript? Generate one now! Generate Transcription" at bounding box center [765, 404] width 634 height 144
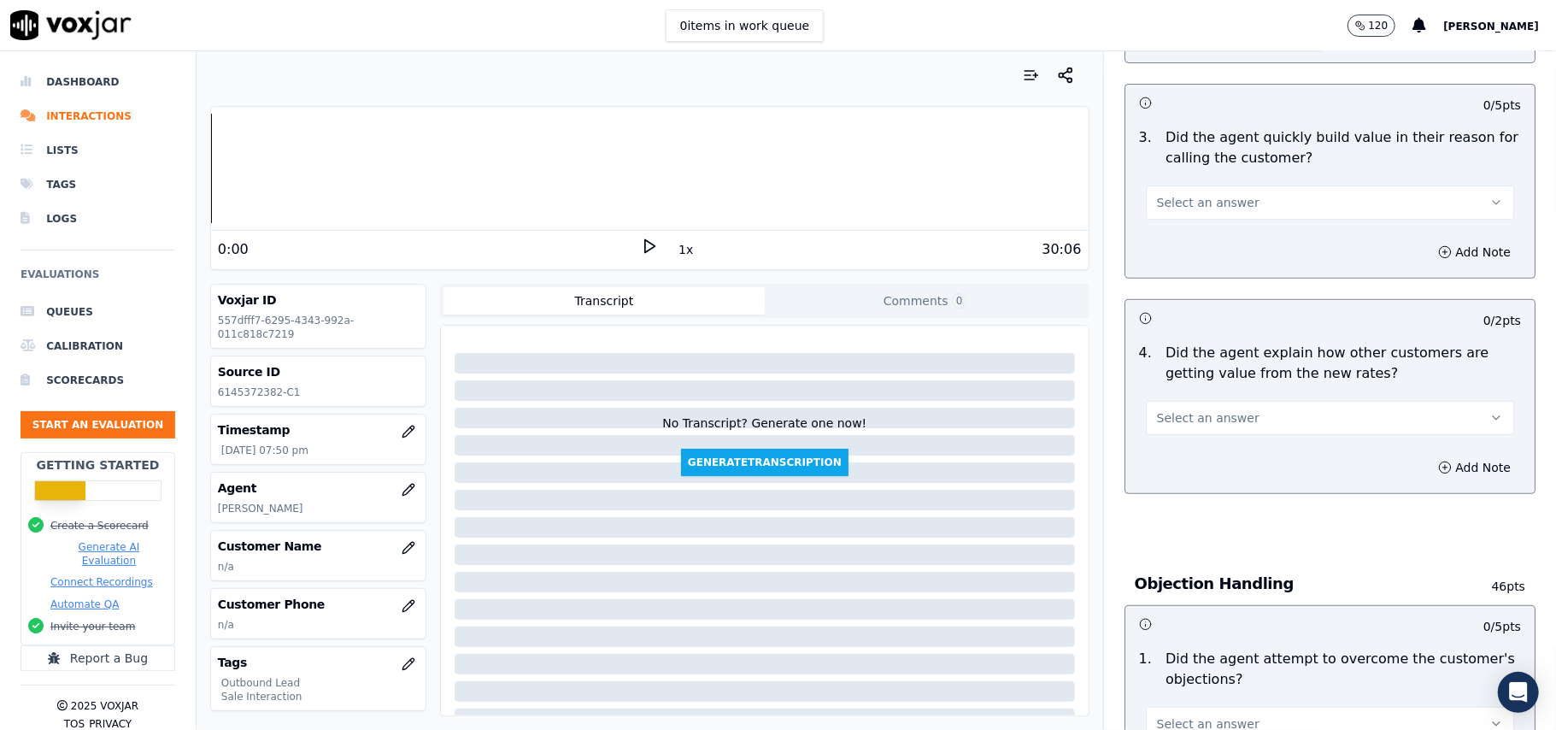
click at [1210, 425] on span "Select an answer" at bounding box center [1208, 417] width 103 height 17
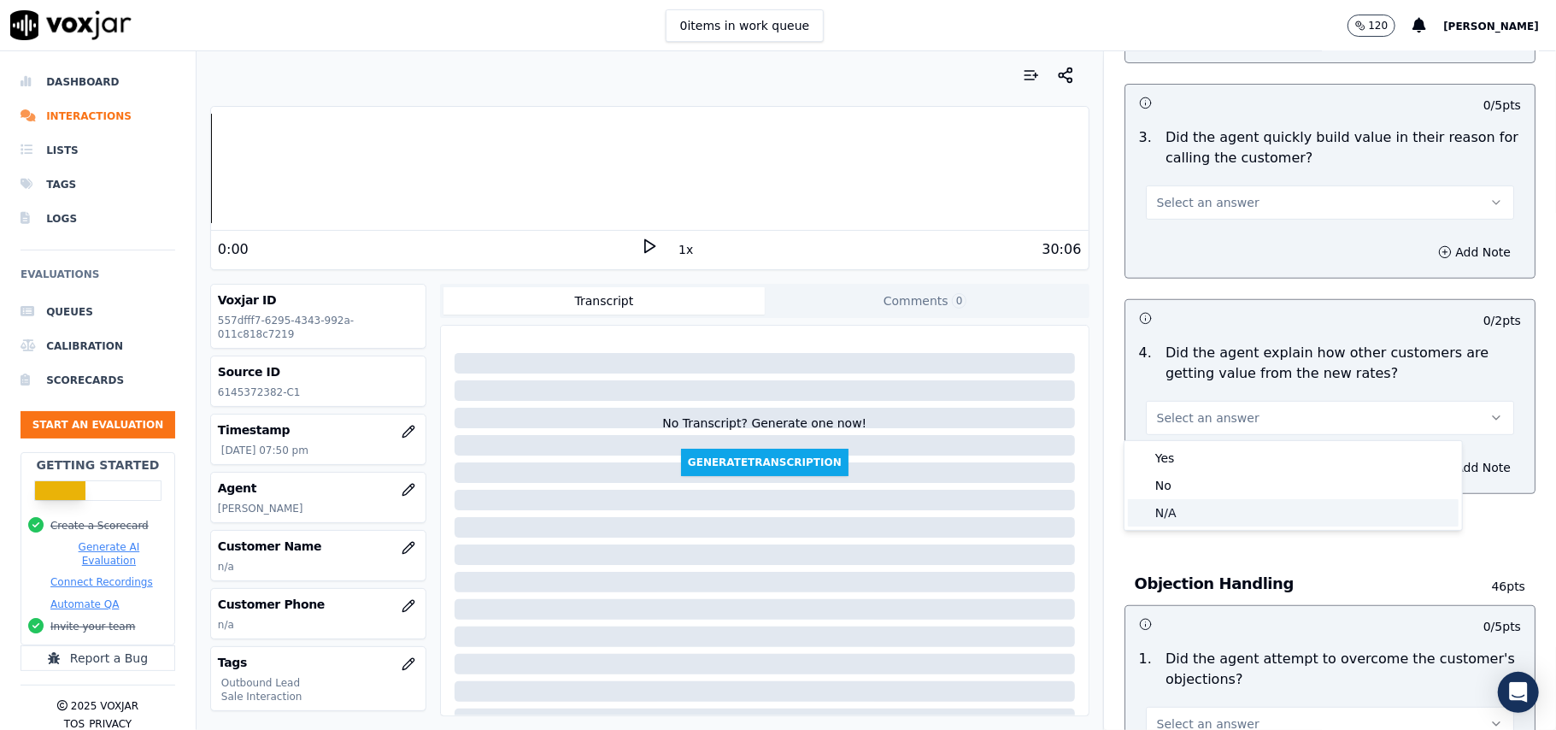
click at [1167, 504] on div "N/A" at bounding box center [1293, 512] width 331 height 27
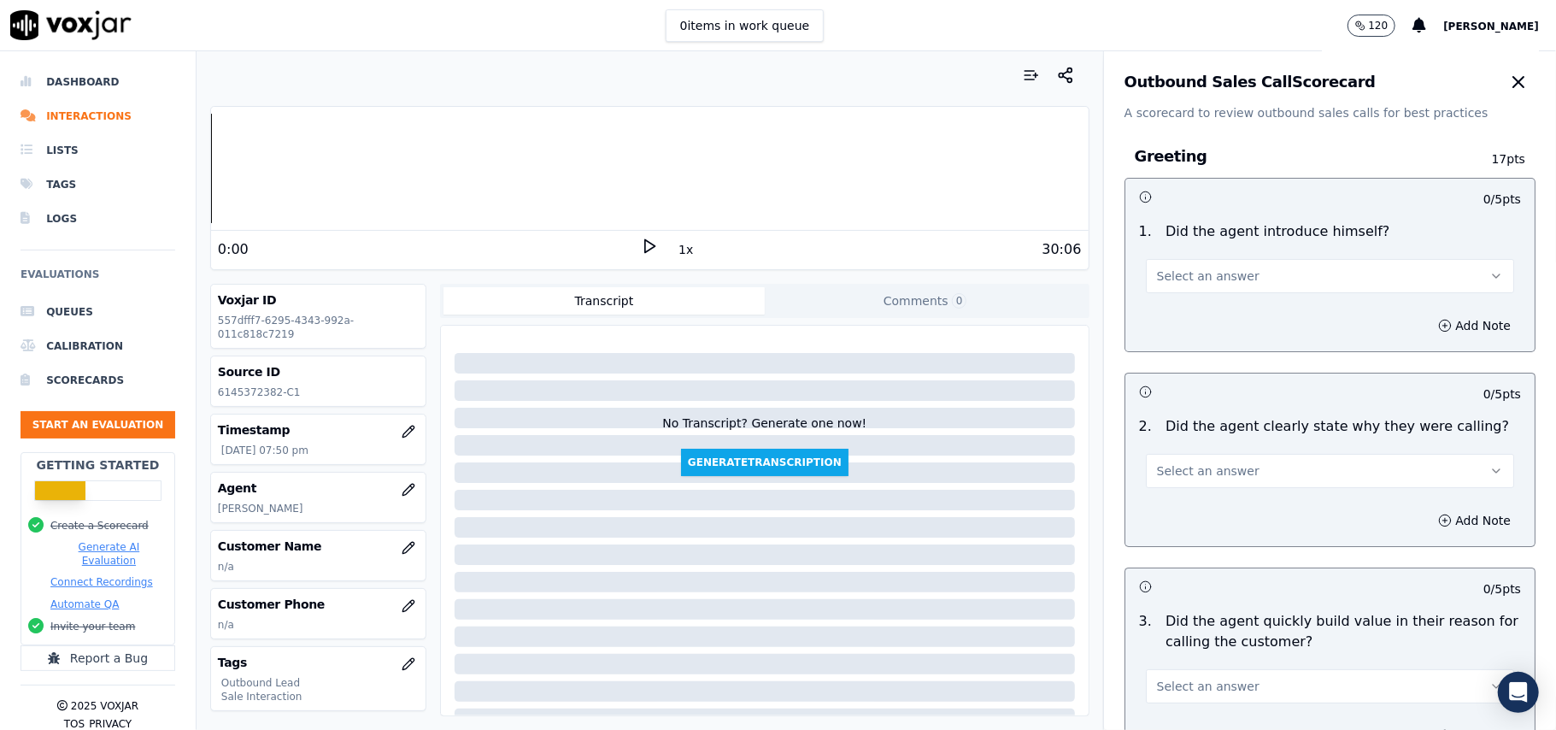
scroll to position [0, 0]
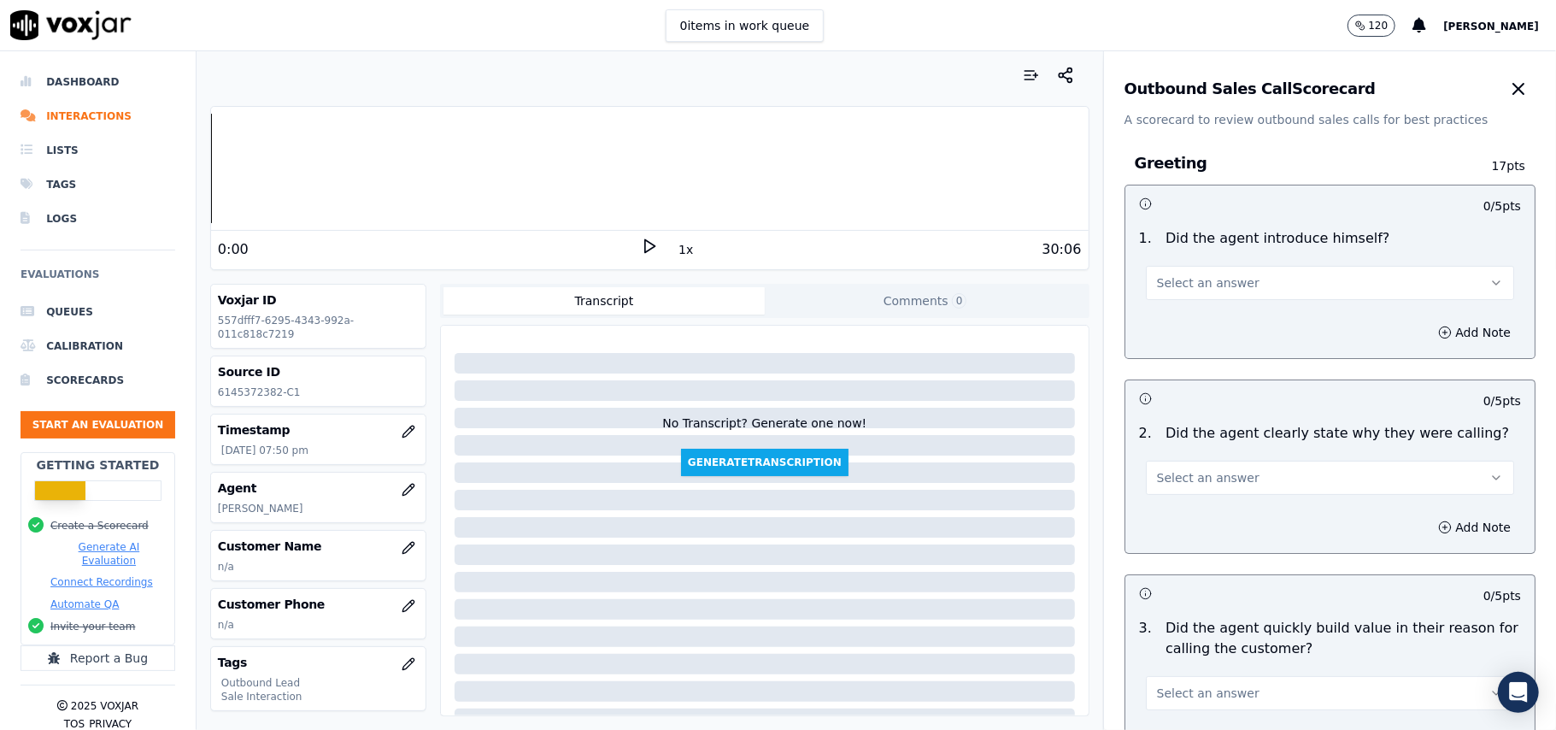
click at [1205, 295] on button "Select an answer" at bounding box center [1330, 283] width 368 height 34
click at [1188, 345] on div "No" at bounding box center [1293, 349] width 331 height 27
click at [1204, 285] on button "No" at bounding box center [1330, 283] width 368 height 34
click at [1184, 332] on div "Yes" at bounding box center [1293, 321] width 331 height 27
click at [1207, 468] on button "Select an answer" at bounding box center [1330, 478] width 368 height 34
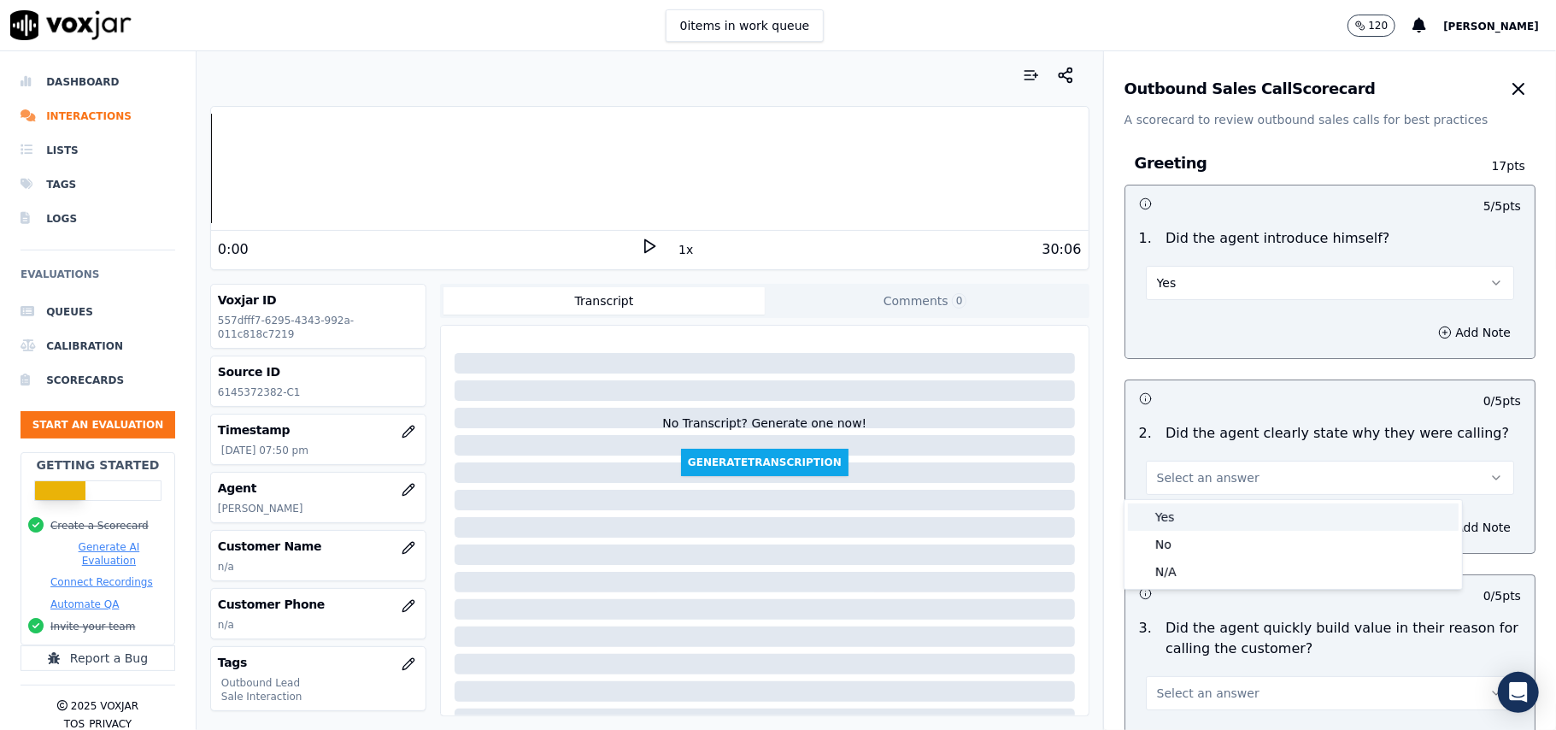
click at [1207, 502] on div "Yes No N/A" at bounding box center [1294, 544] width 338 height 89
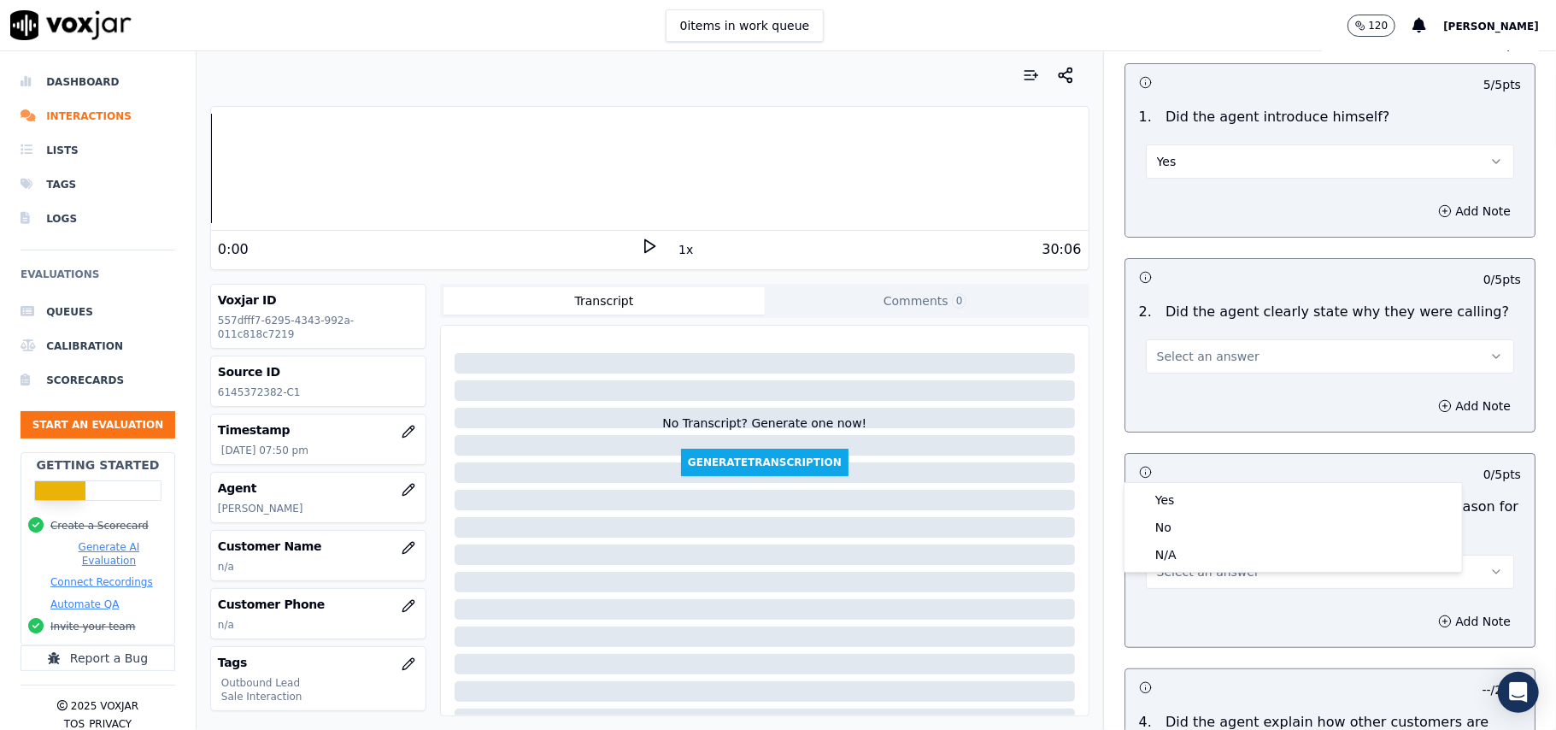
scroll to position [342, 0]
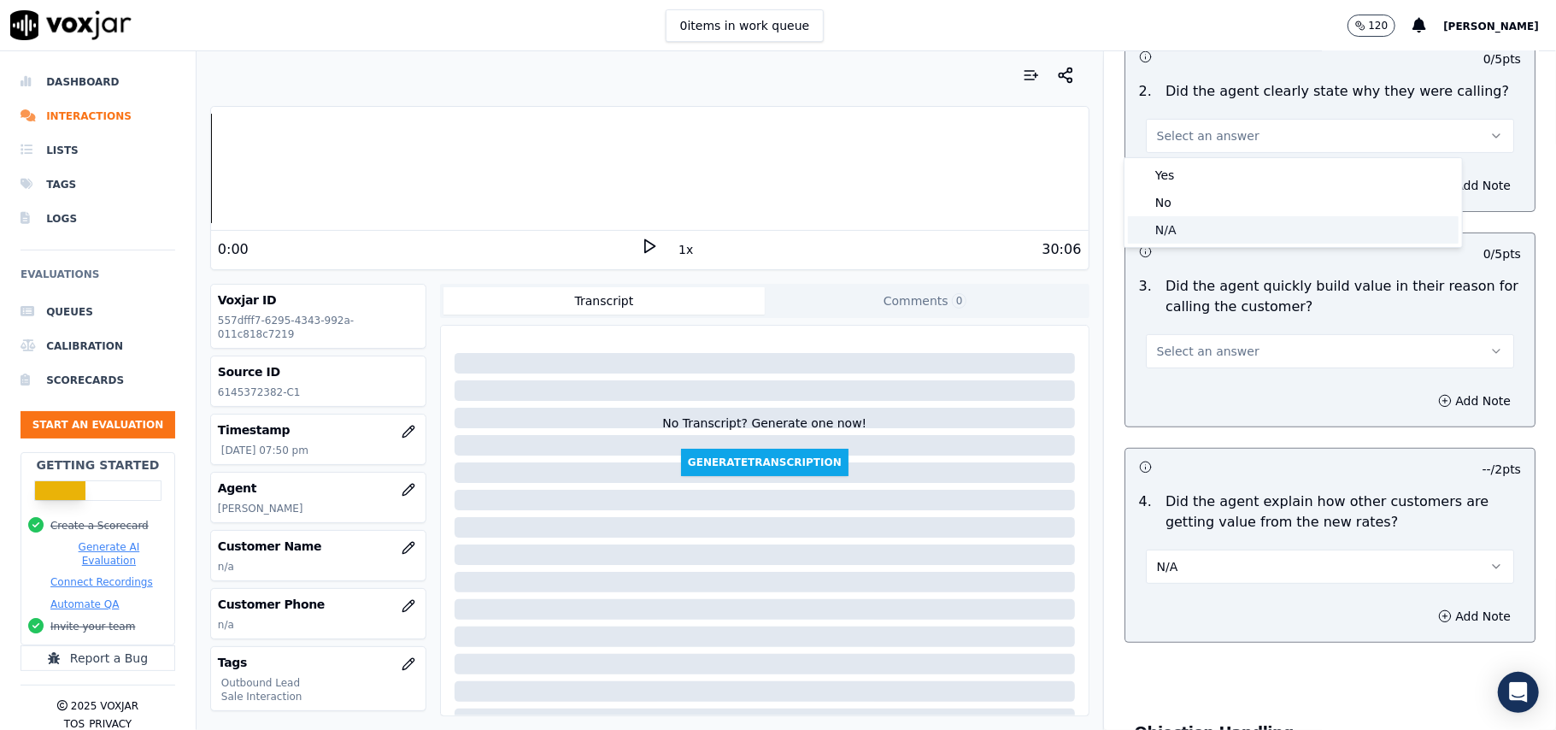
click at [1242, 167] on div "Yes" at bounding box center [1293, 175] width 331 height 27
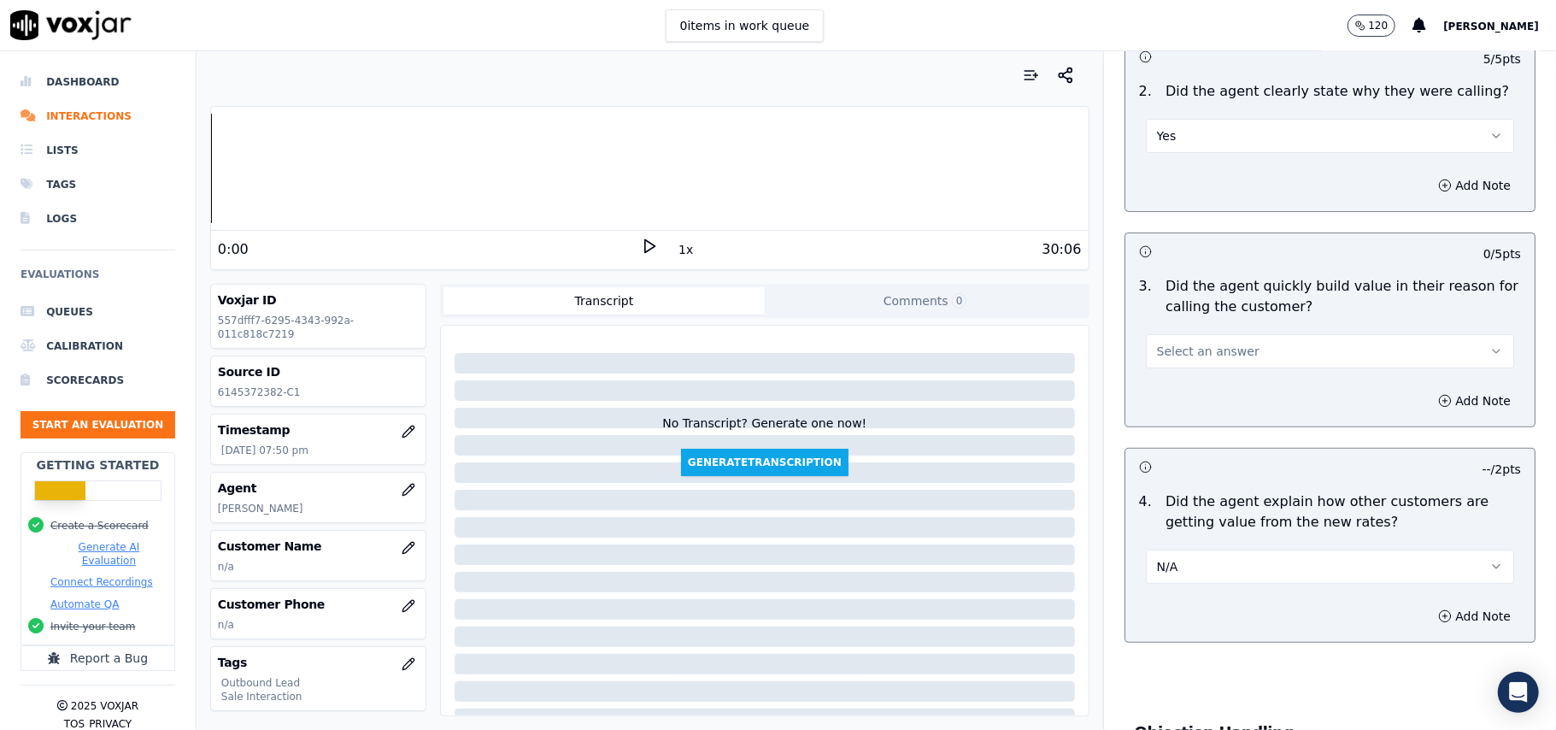
click at [1218, 346] on span "Select an answer" at bounding box center [1208, 351] width 103 height 17
click at [1208, 390] on div "Yes" at bounding box center [1293, 391] width 331 height 27
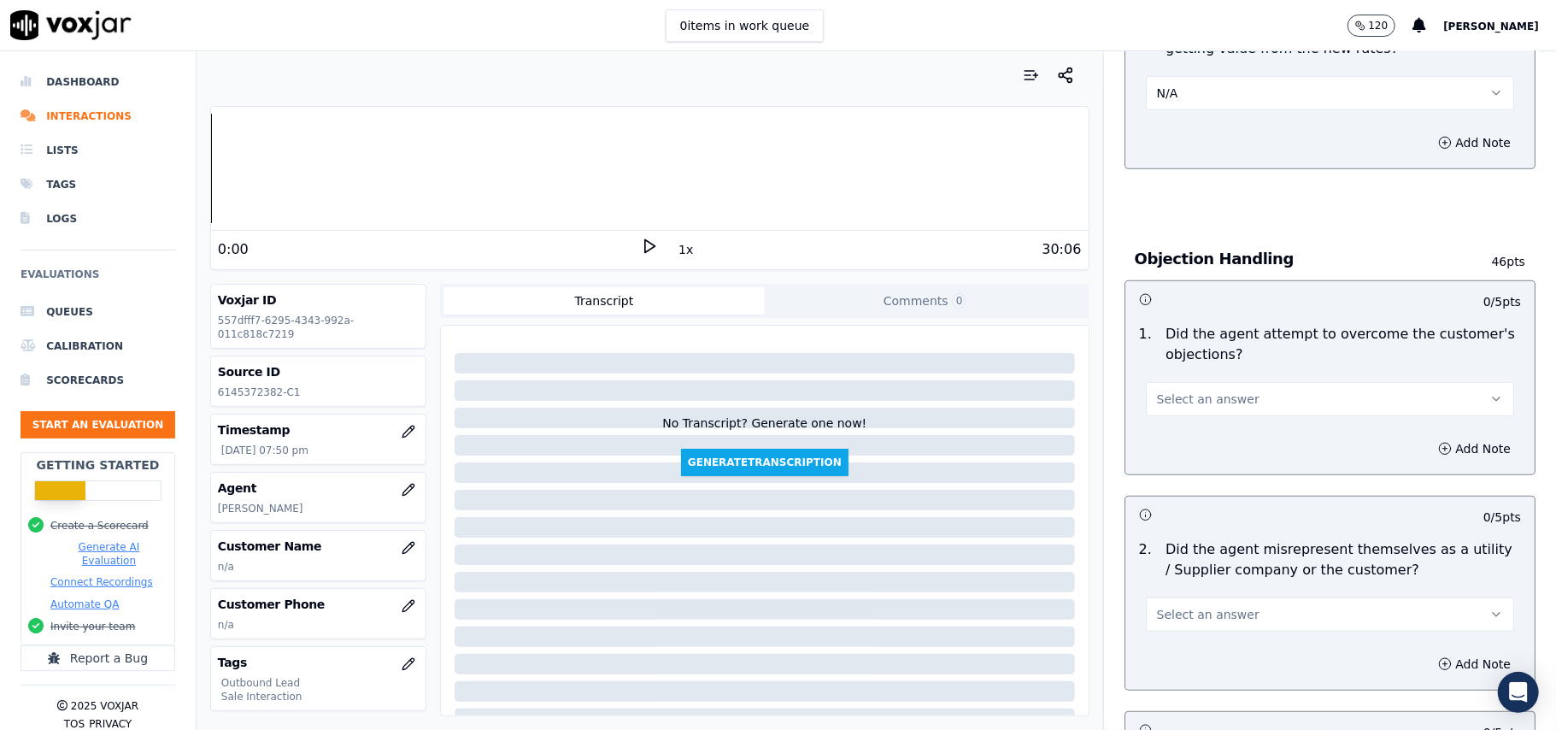
scroll to position [911, 0]
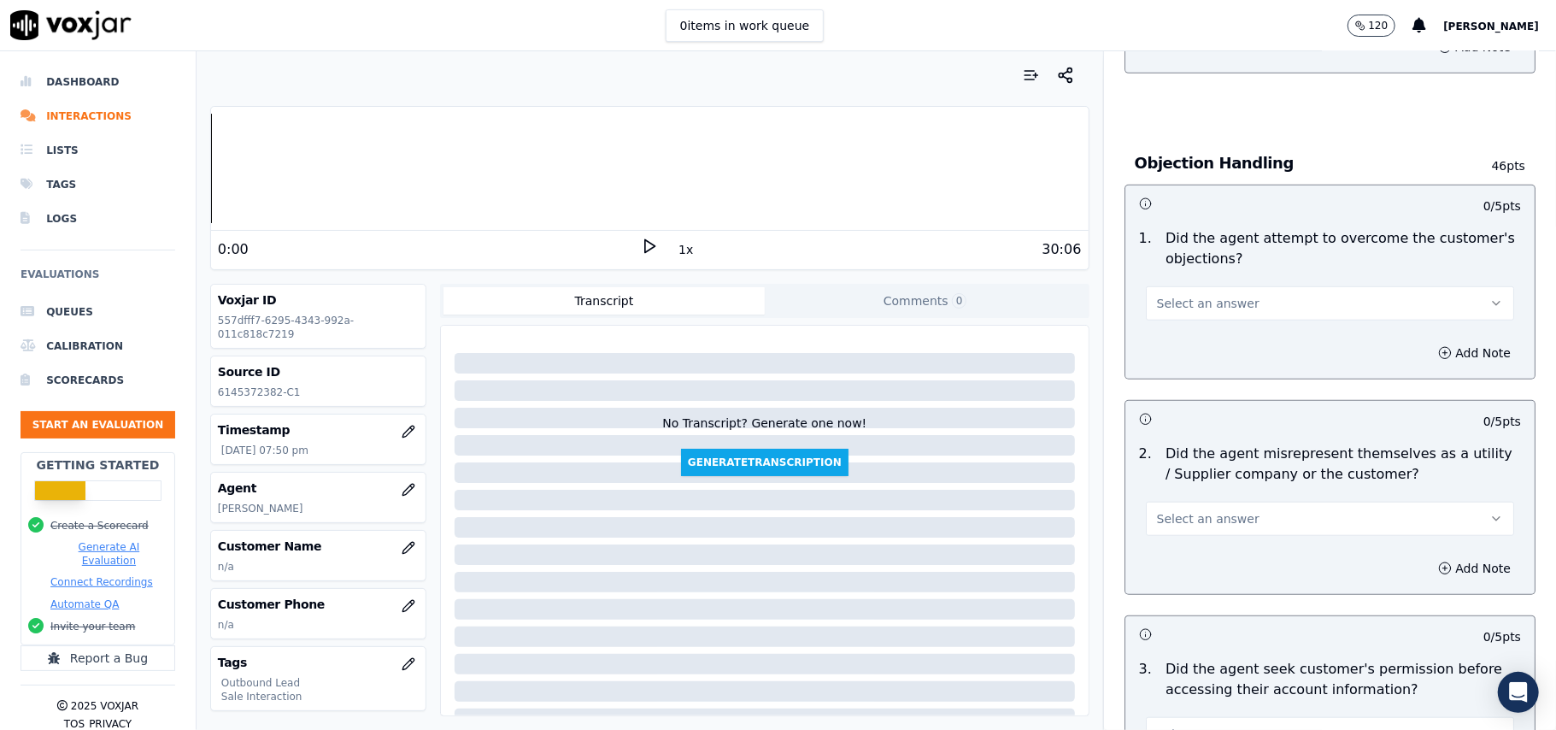
click at [1180, 320] on button "Select an answer" at bounding box center [1330, 303] width 368 height 34
click at [1197, 358] on div "No" at bounding box center [1293, 371] width 331 height 27
click at [1224, 306] on button "No" at bounding box center [1330, 303] width 368 height 34
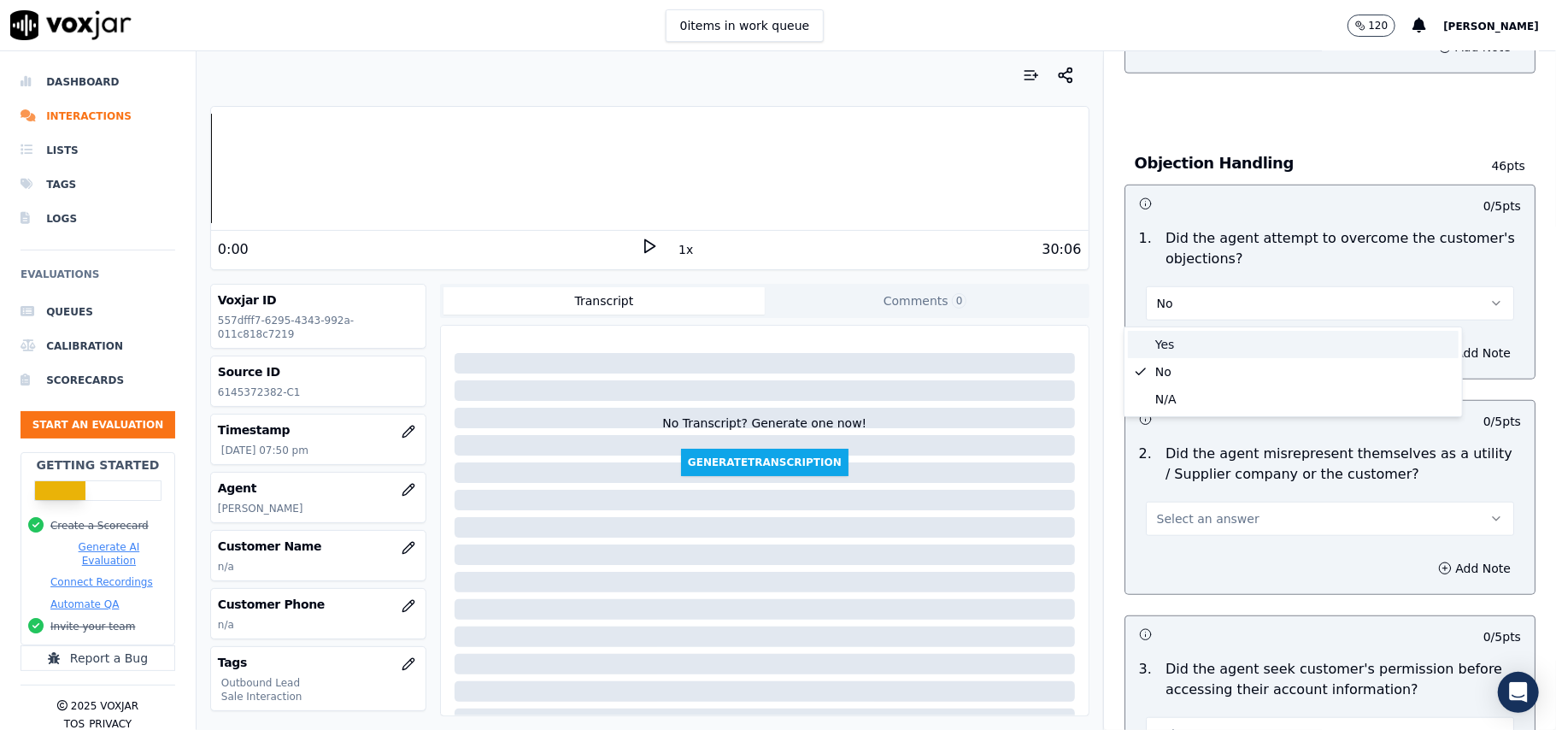
click at [1212, 346] on div "Yes" at bounding box center [1293, 344] width 331 height 27
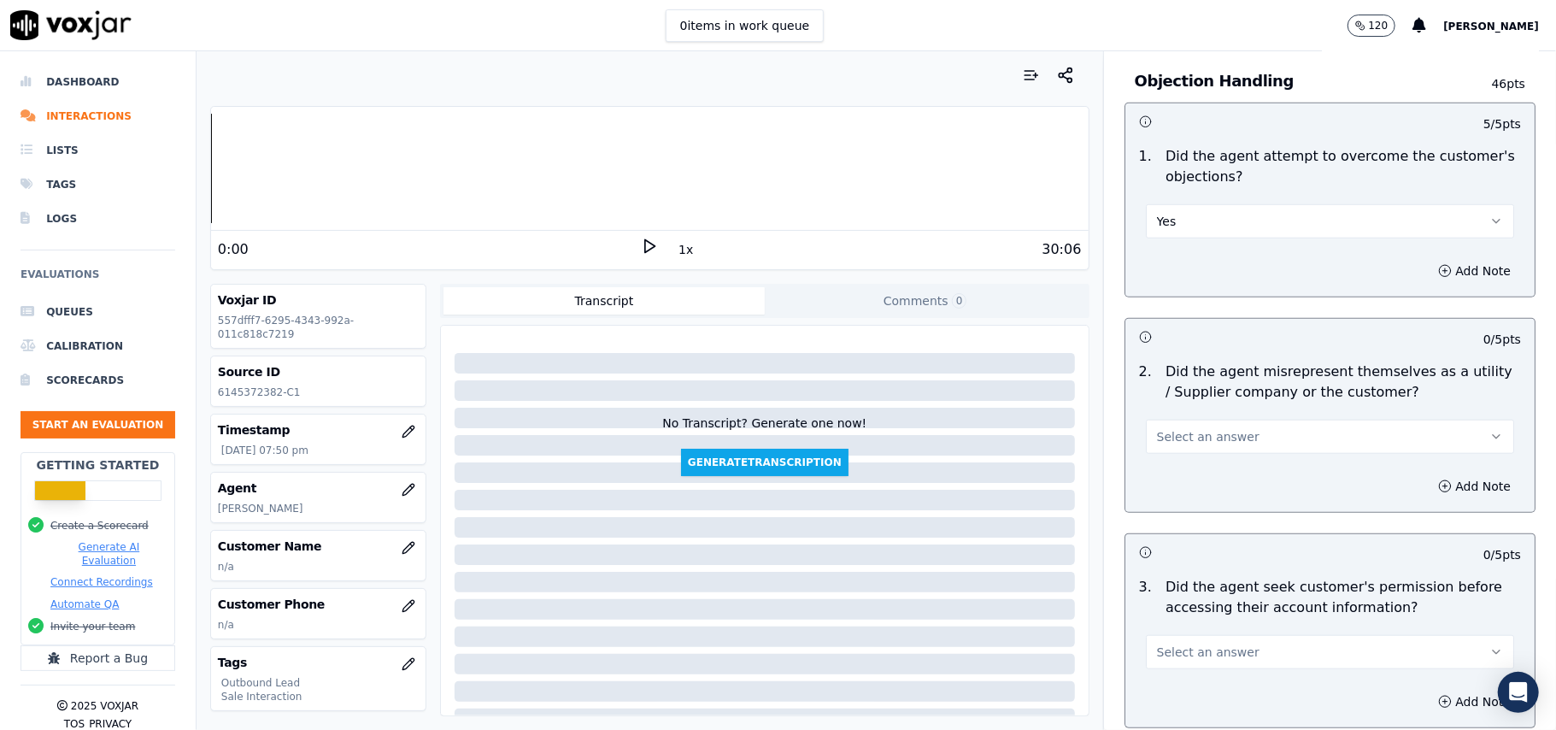
scroll to position [1139, 0]
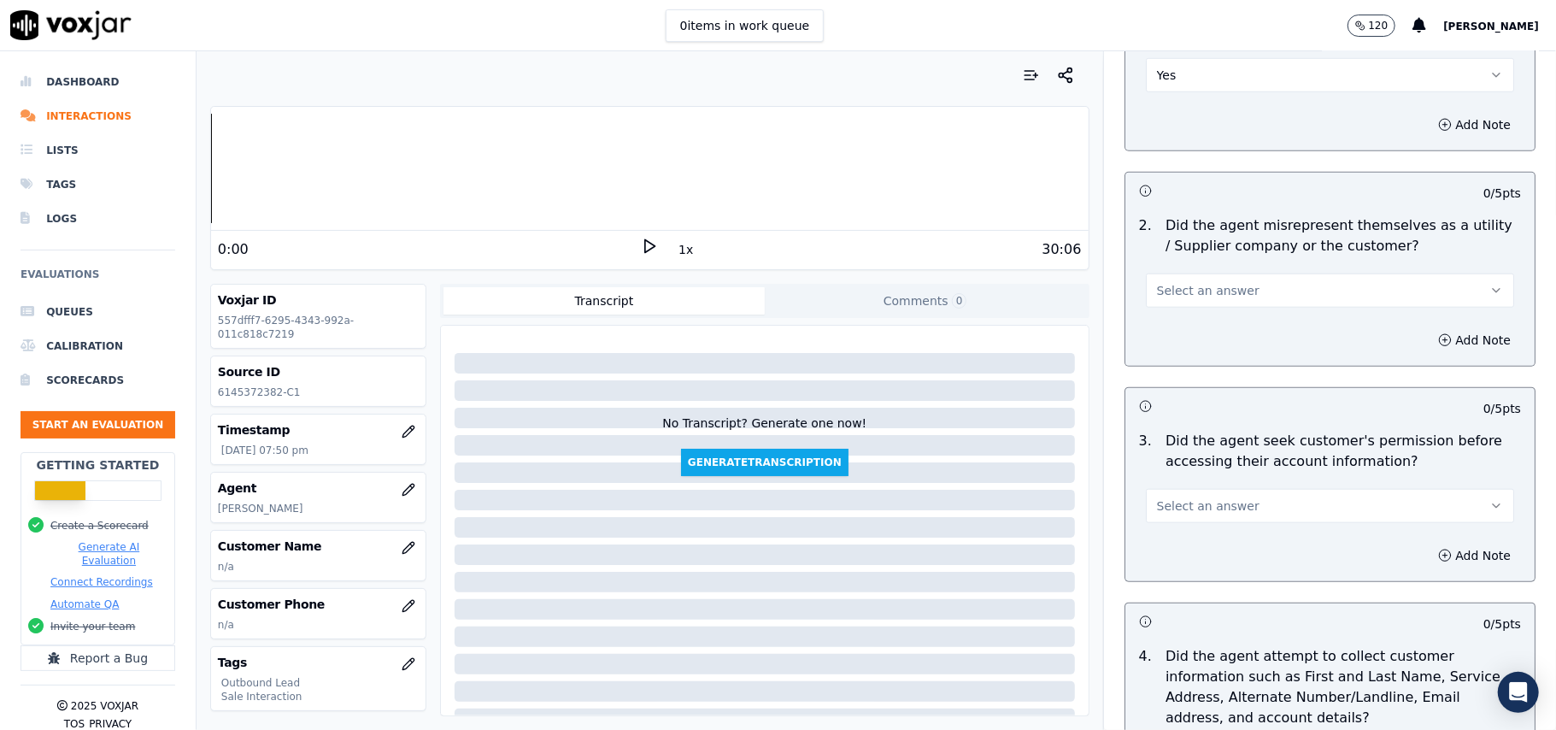
click at [1205, 289] on span "Select an answer" at bounding box center [1208, 290] width 103 height 17
click at [1207, 353] on div "No" at bounding box center [1293, 359] width 331 height 27
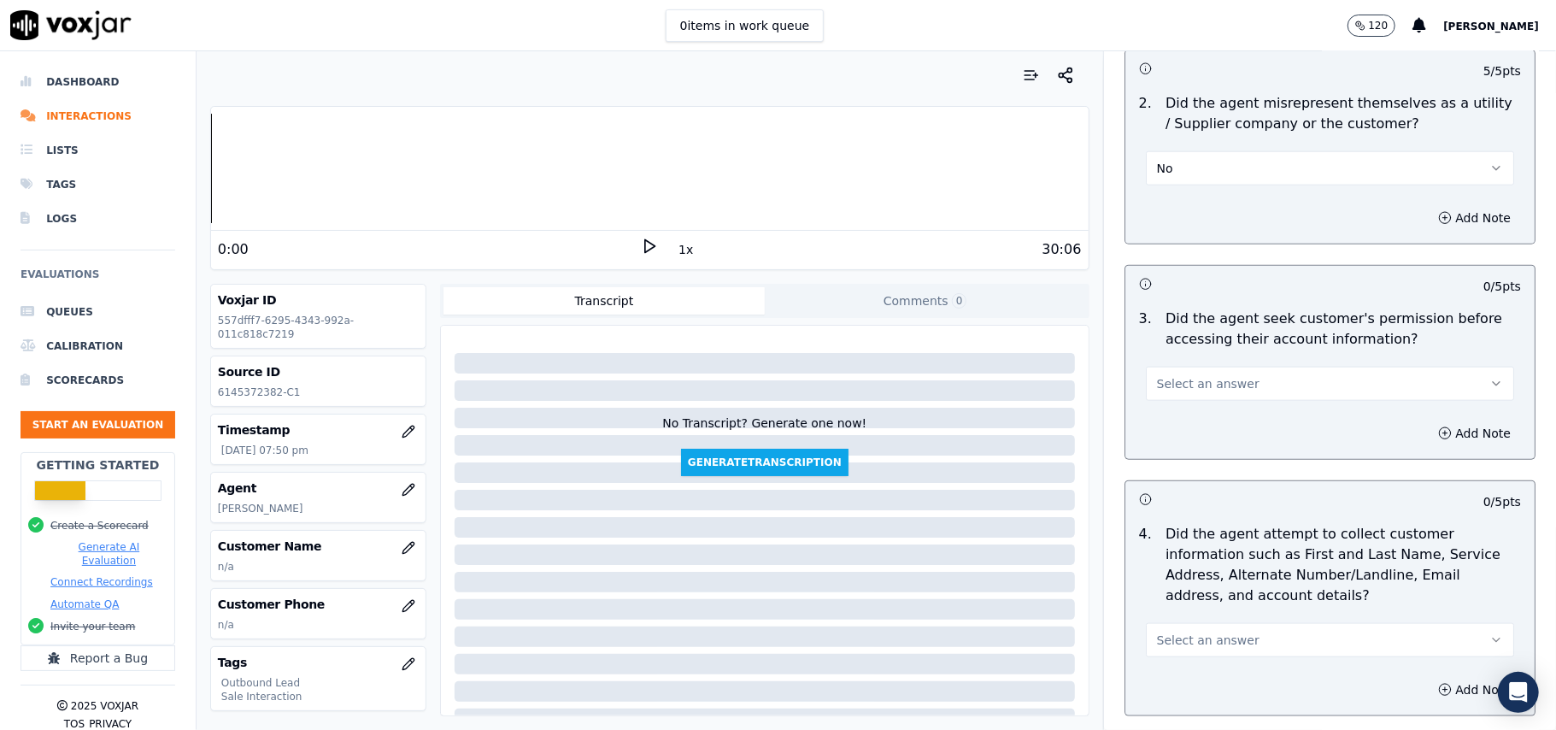
scroll to position [1367, 0]
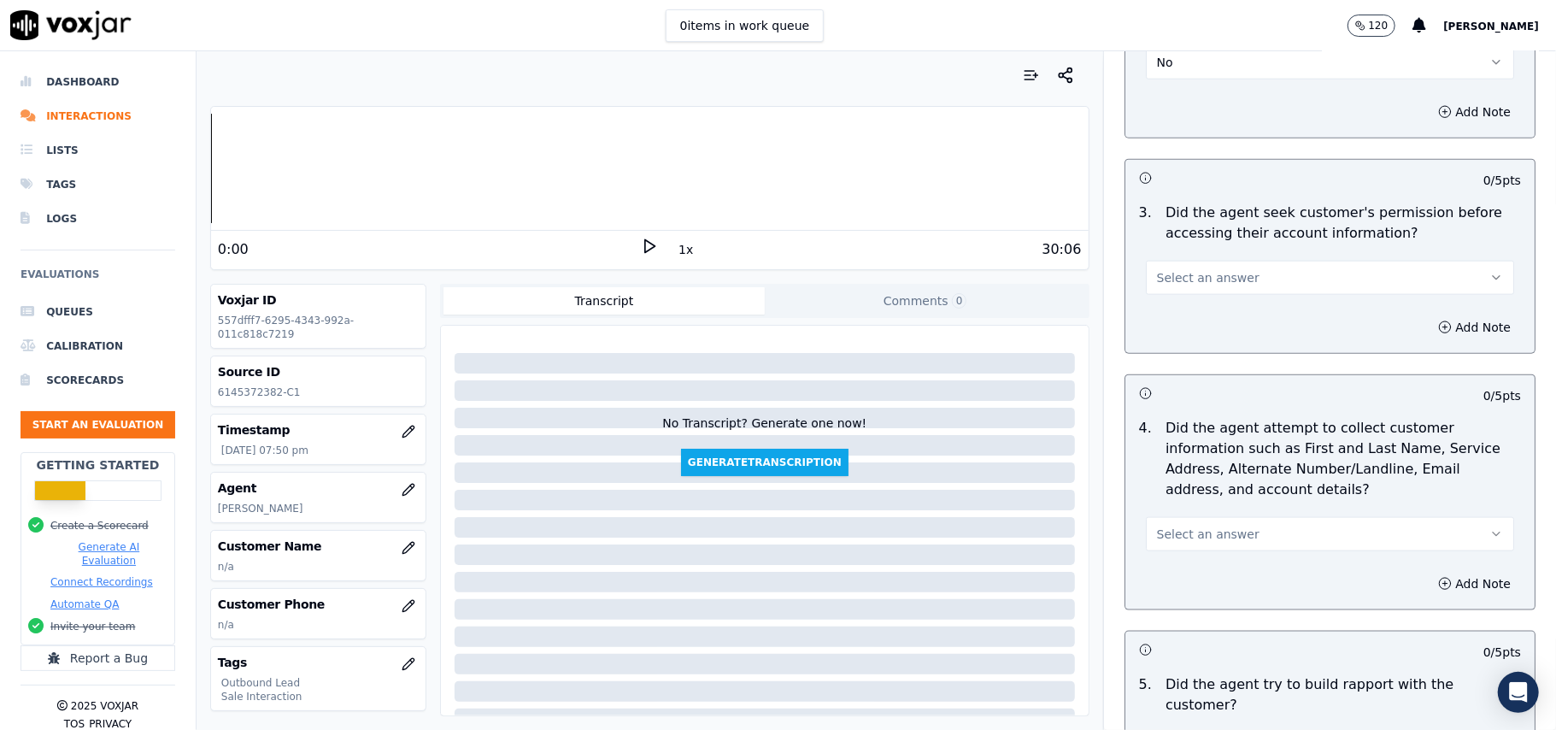
click at [1237, 258] on div "Select an answer" at bounding box center [1330, 269] width 396 height 51
click at [1225, 295] on button "Select an answer" at bounding box center [1330, 278] width 368 height 34
click at [1219, 312] on div "Yes" at bounding box center [1293, 320] width 331 height 27
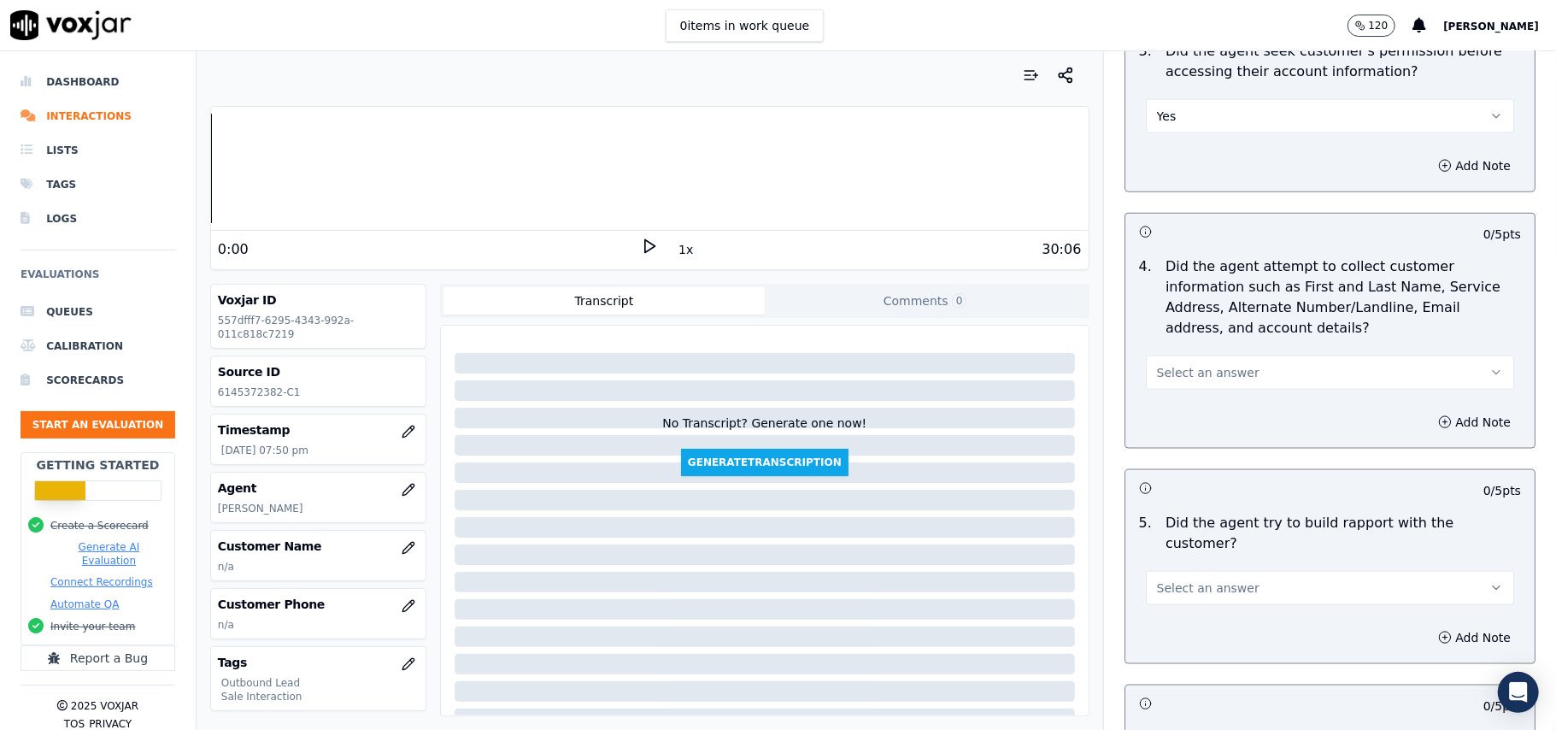
scroll to position [1709, 0]
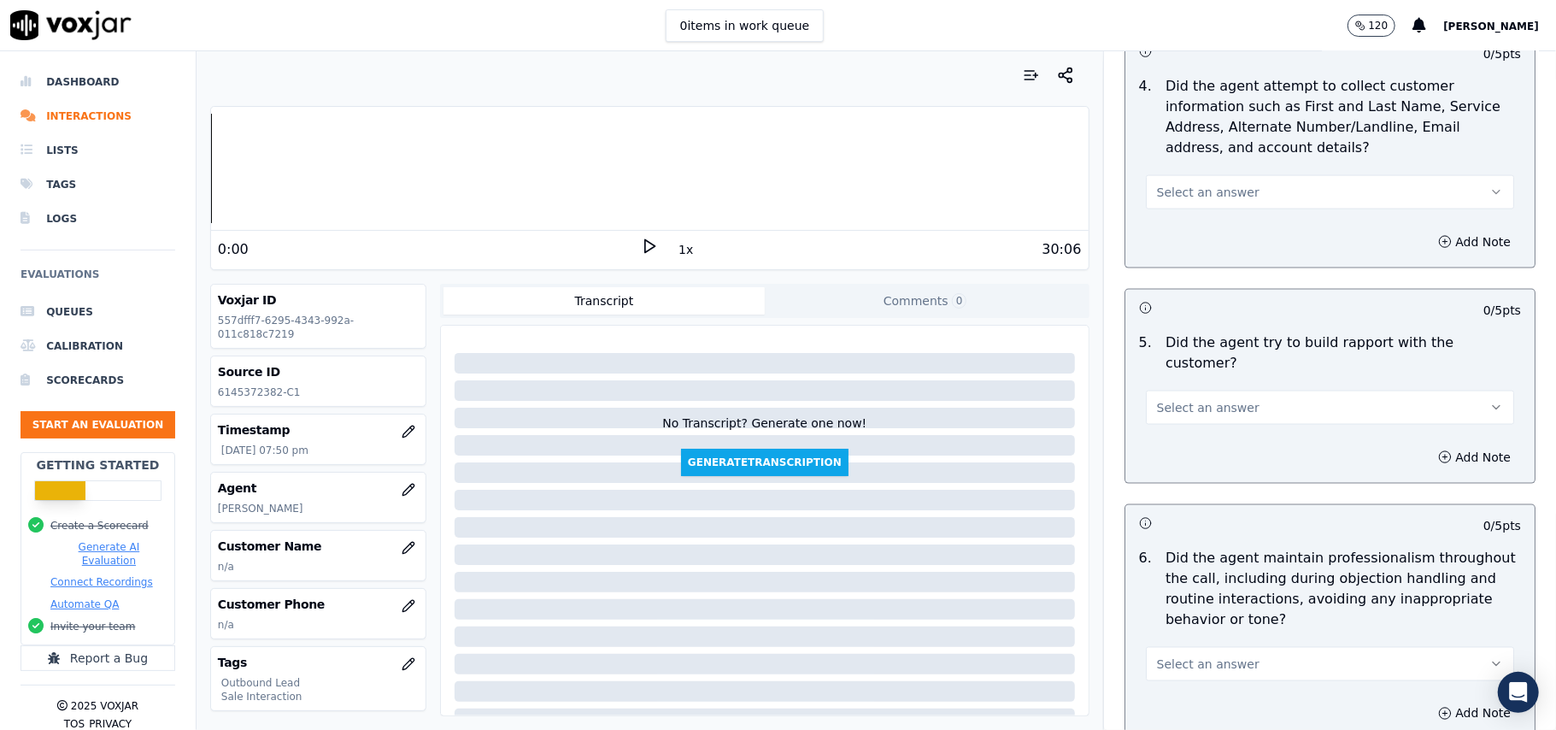
click at [1218, 196] on span "Select an answer" at bounding box center [1208, 192] width 103 height 17
click at [1211, 236] on div "Yes" at bounding box center [1293, 234] width 331 height 27
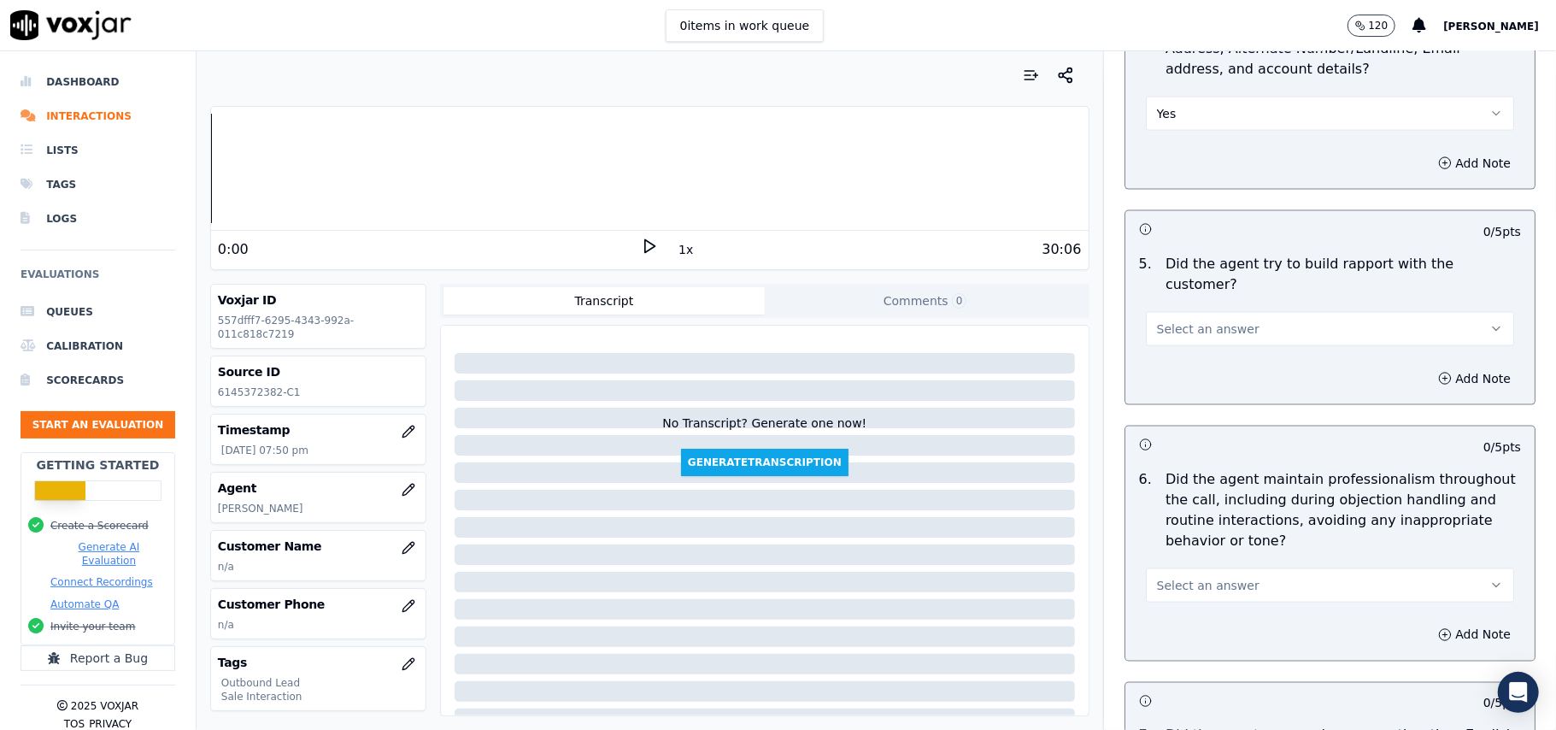
scroll to position [1936, 0]
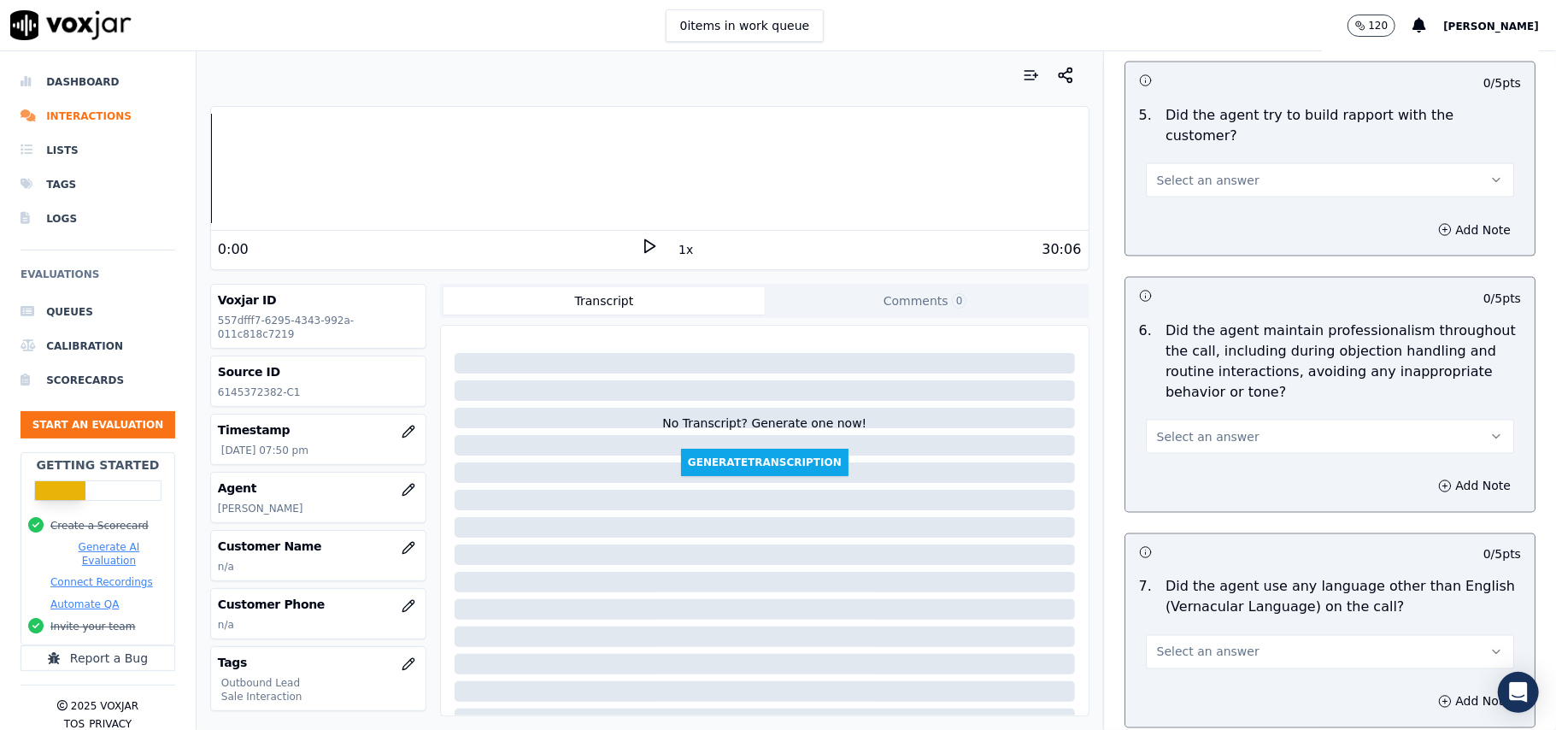
click at [1231, 175] on button "Select an answer" at bounding box center [1330, 180] width 368 height 34
click at [1252, 197] on div "Yes" at bounding box center [1293, 202] width 331 height 27
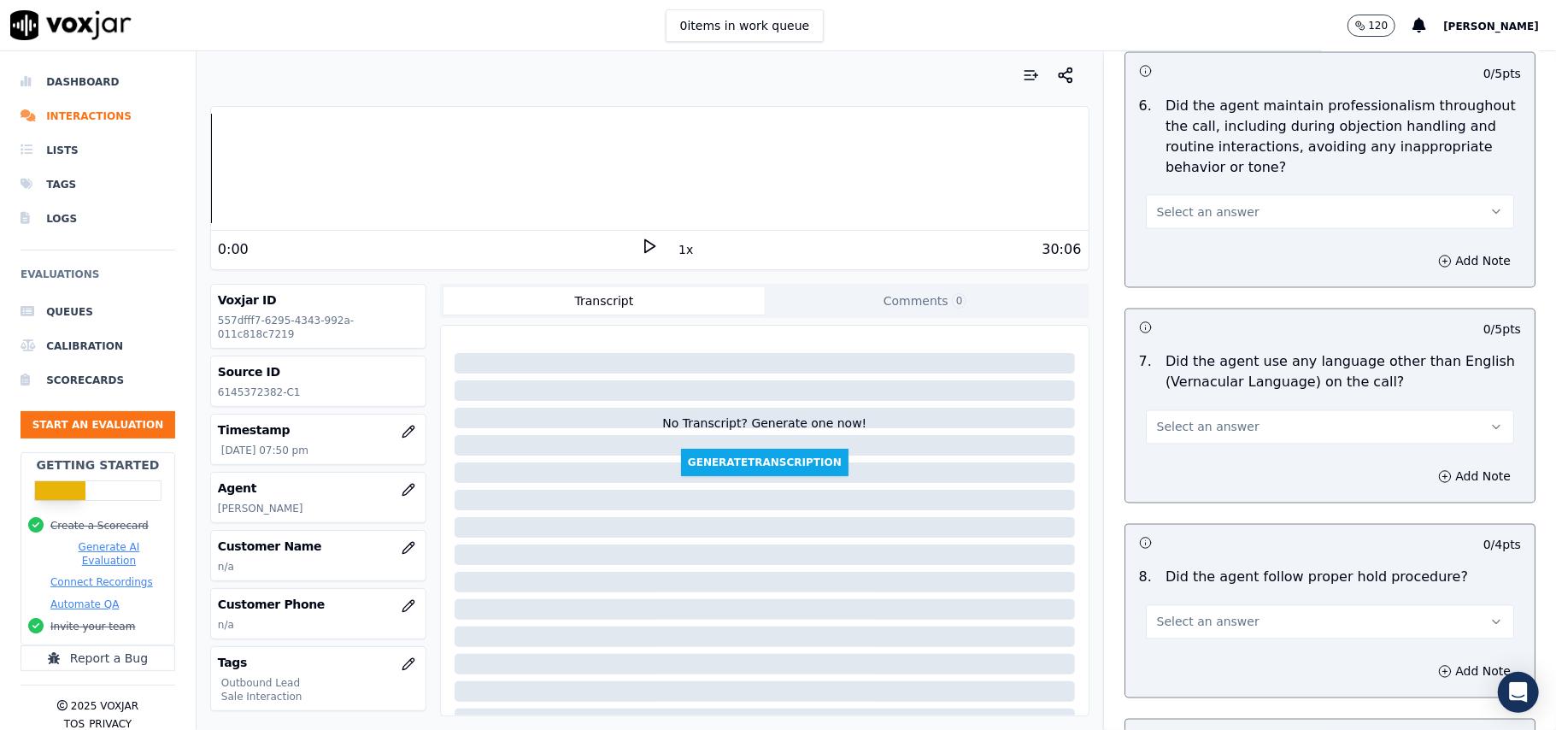
scroll to position [2165, 0]
click at [1210, 200] on span "Select an answer" at bounding box center [1208, 208] width 103 height 17
click at [1166, 261] on div "Add Note" at bounding box center [1329, 257] width 409 height 51
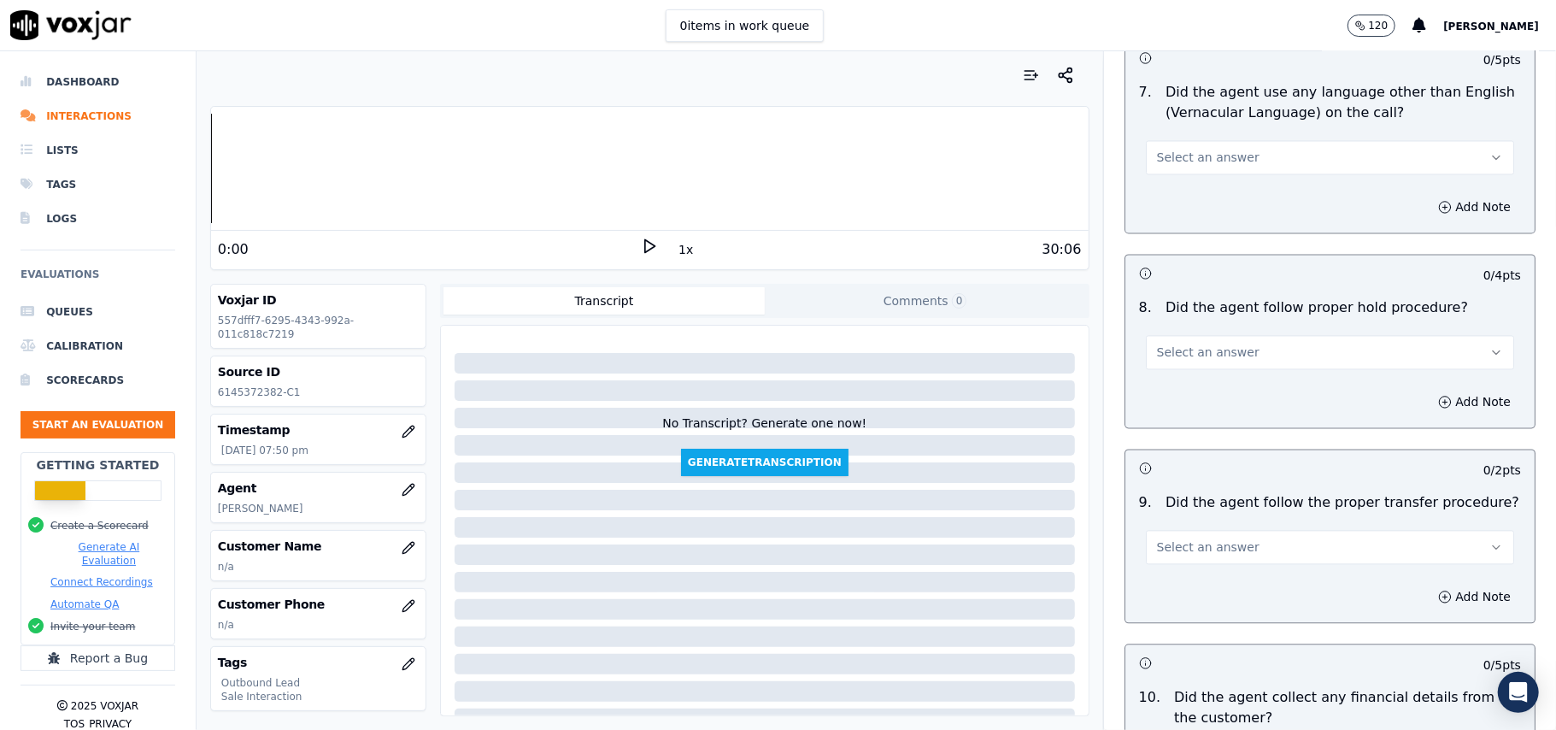
scroll to position [2393, 0]
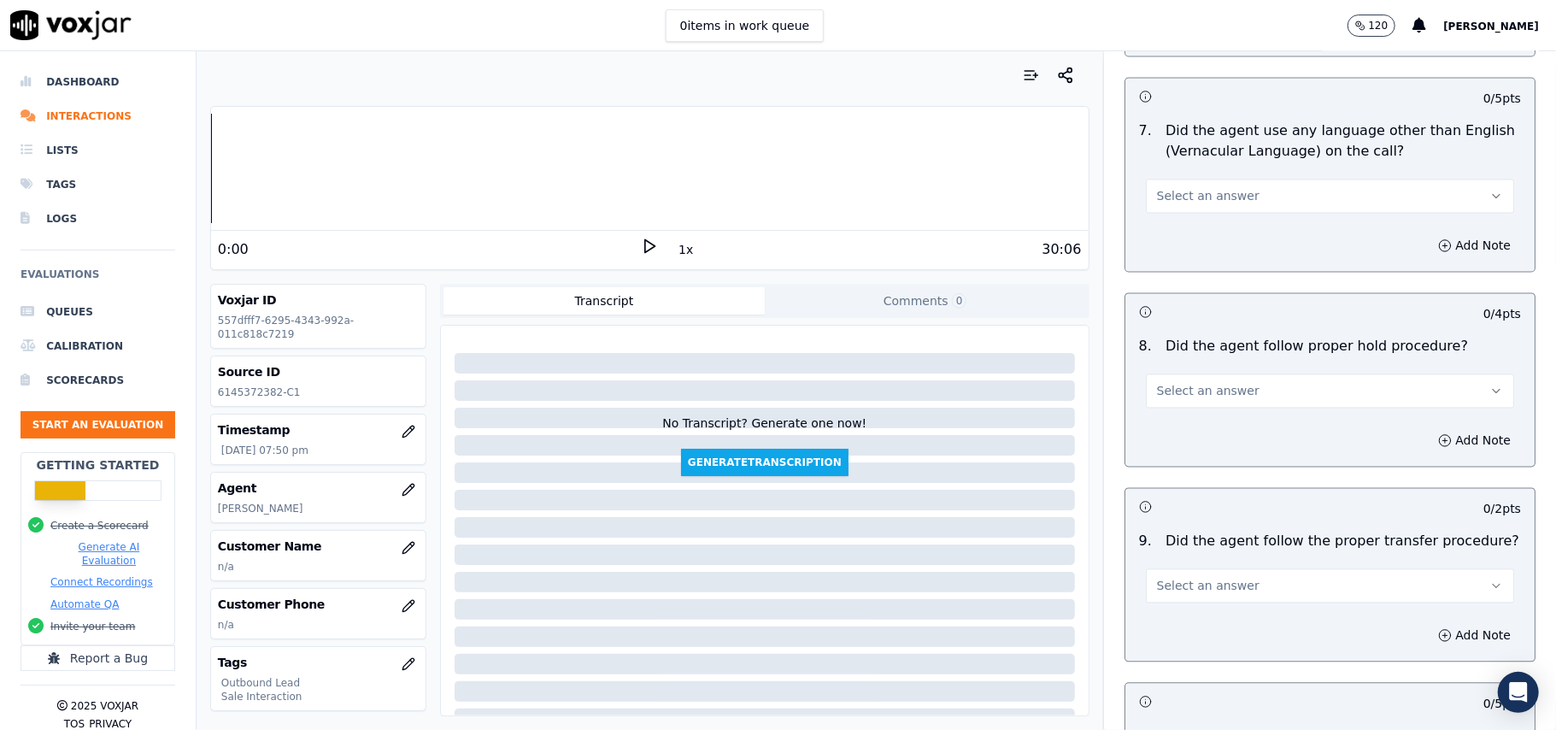
click at [1186, 386] on button "Select an answer" at bounding box center [1330, 390] width 368 height 34
click at [1186, 421] on div "Yes" at bounding box center [1293, 415] width 331 height 27
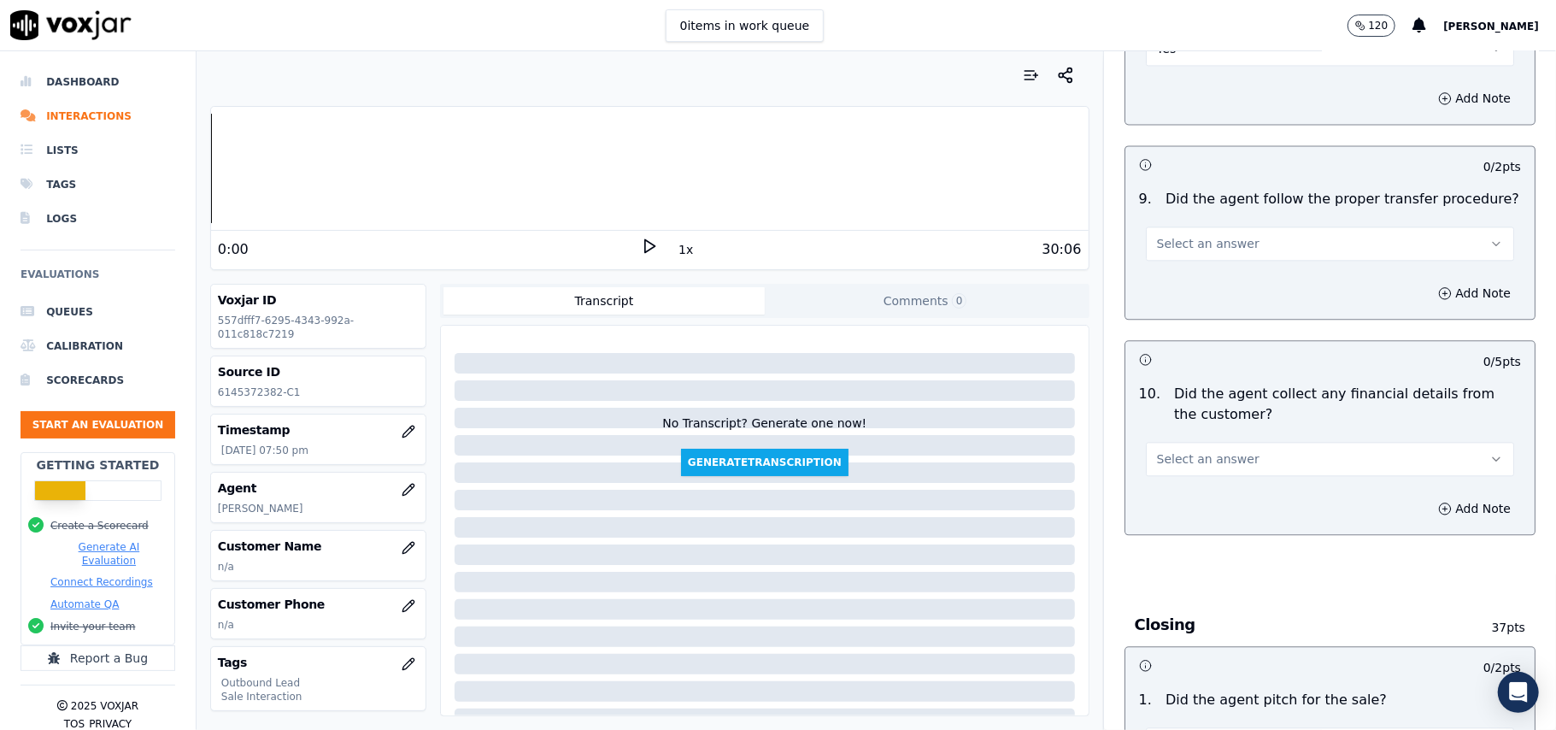
scroll to position [2848, 0]
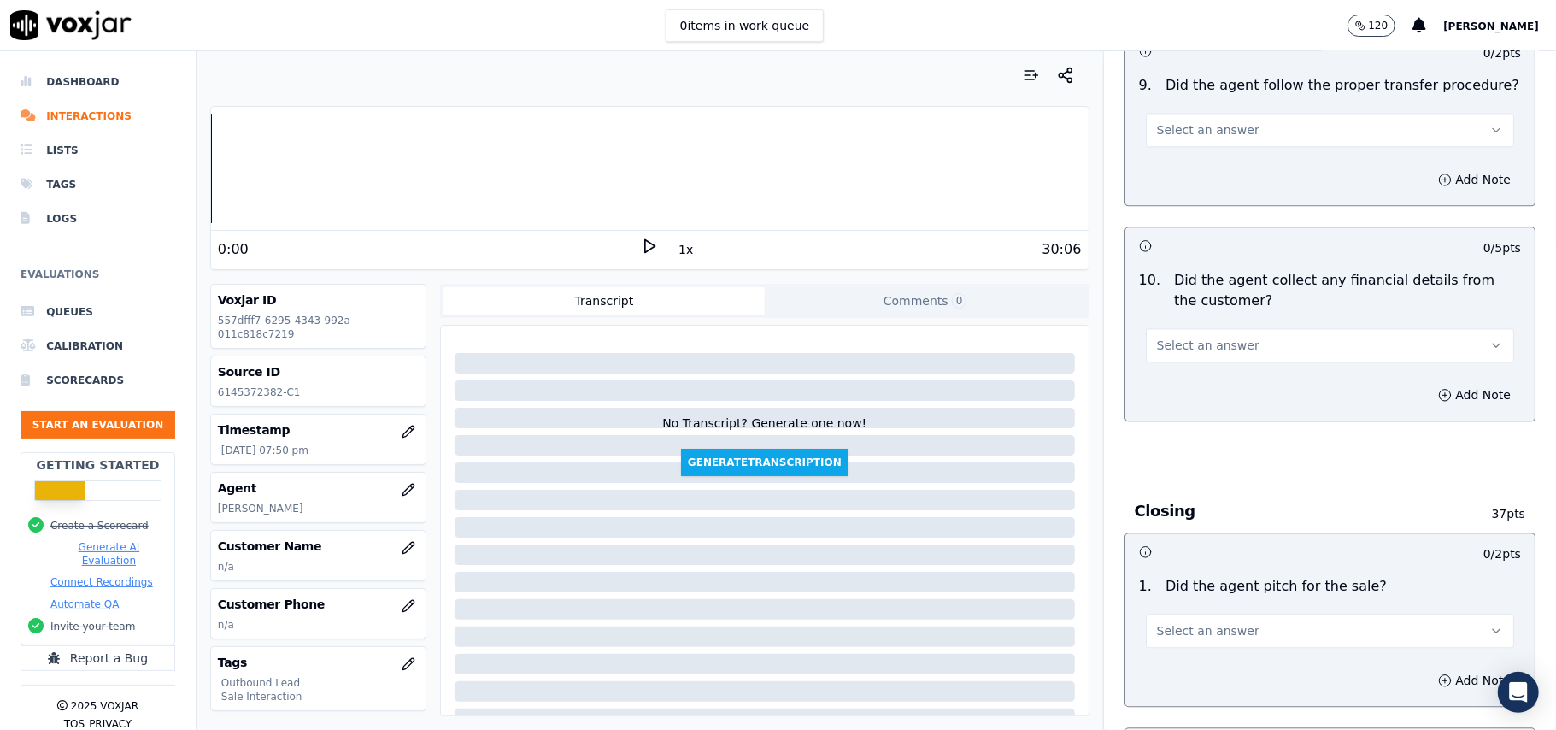
click at [1183, 134] on div "9 . Did the agent follow the proper transfer procedure? Select an answer" at bounding box center [1329, 110] width 409 height 85
click at [1172, 167] on div "Add Note" at bounding box center [1329, 179] width 409 height 51
click at [1183, 123] on span "Select an answer" at bounding box center [1208, 129] width 103 height 17
click at [1184, 149] on div "Yes" at bounding box center [1293, 154] width 331 height 27
click at [1242, 328] on button "Select an answer" at bounding box center [1330, 345] width 368 height 34
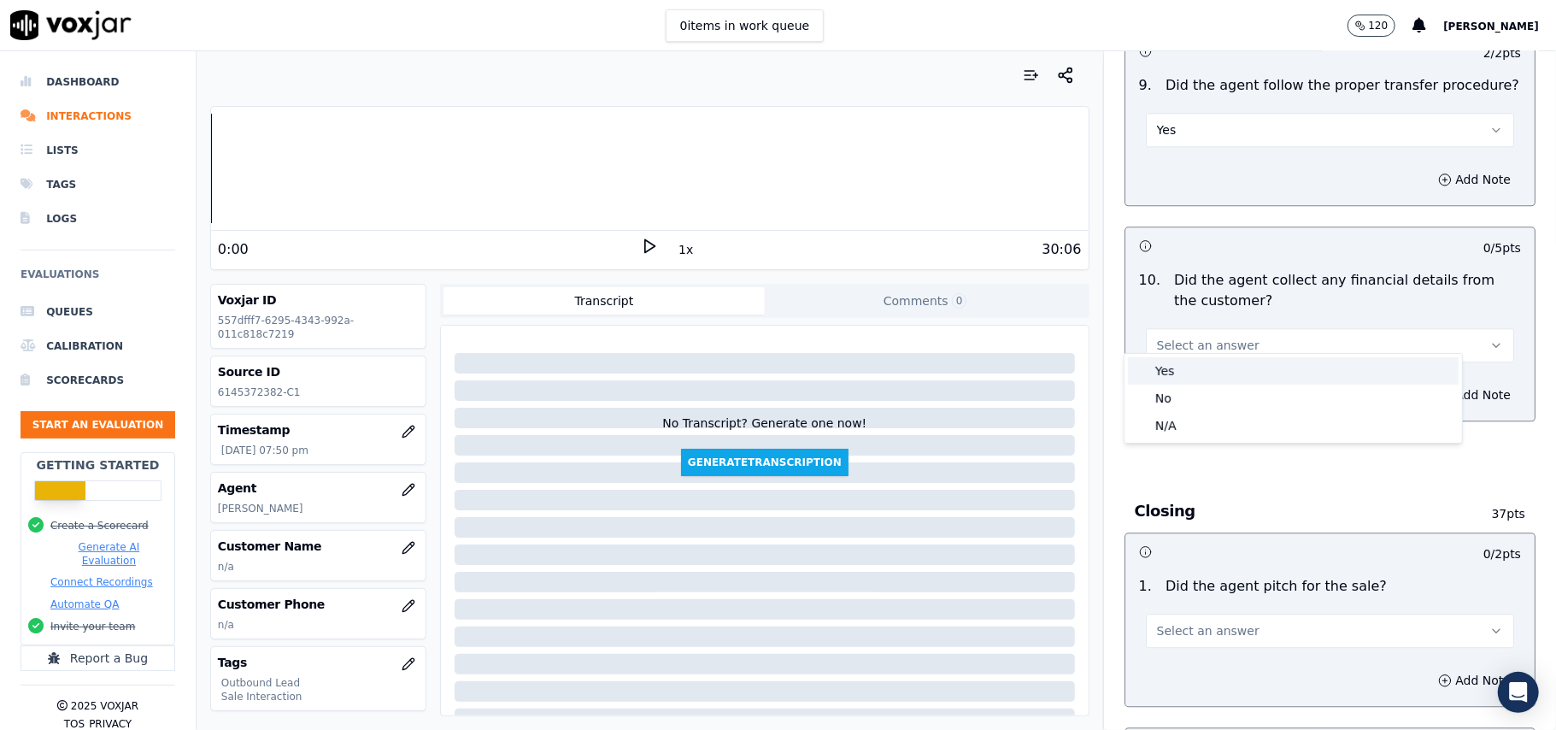
click at [1232, 367] on div "Yes" at bounding box center [1293, 370] width 331 height 27
click at [1367, 328] on button "Yes" at bounding box center [1330, 345] width 368 height 34
click at [1170, 404] on div "No" at bounding box center [1293, 398] width 331 height 27
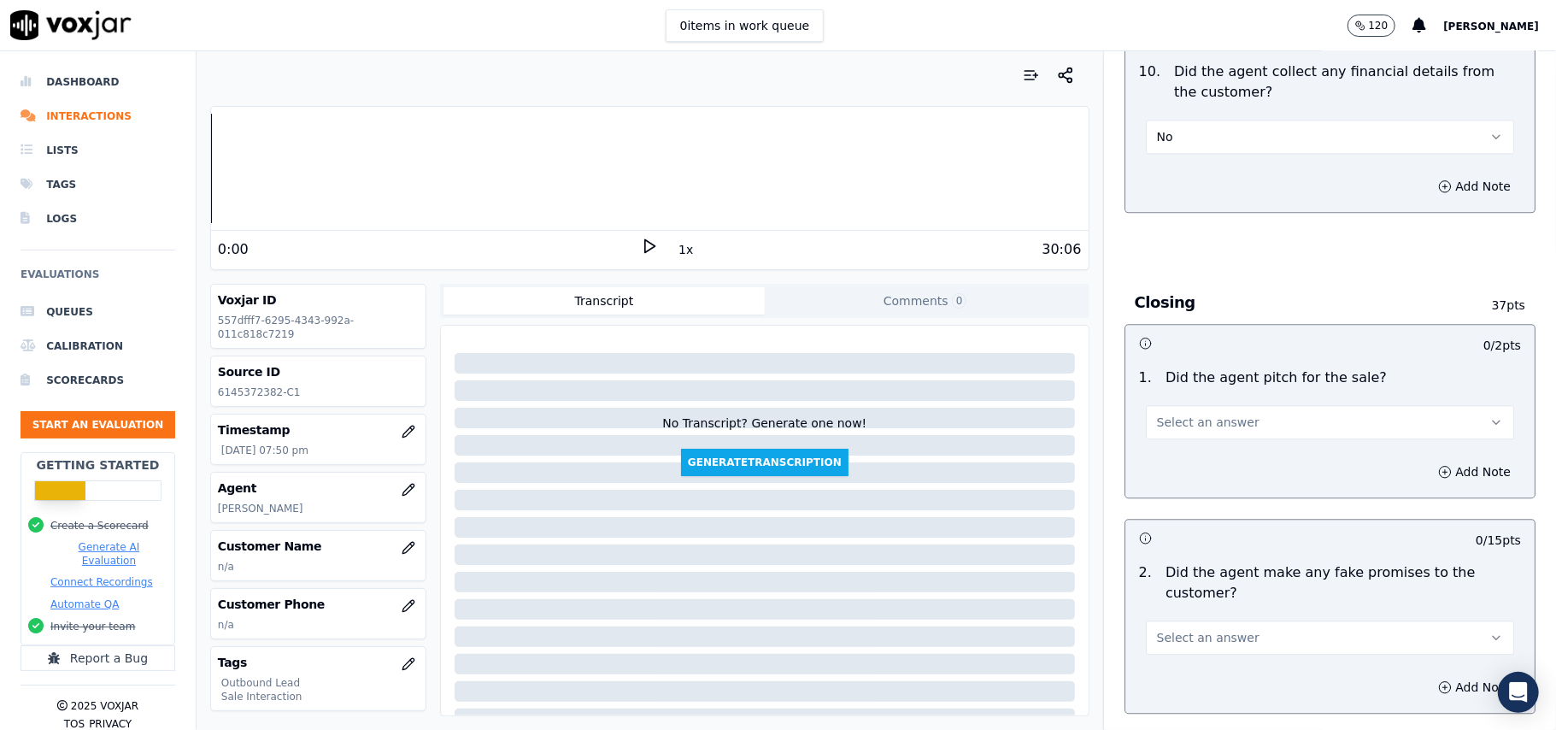
scroll to position [3304, 0]
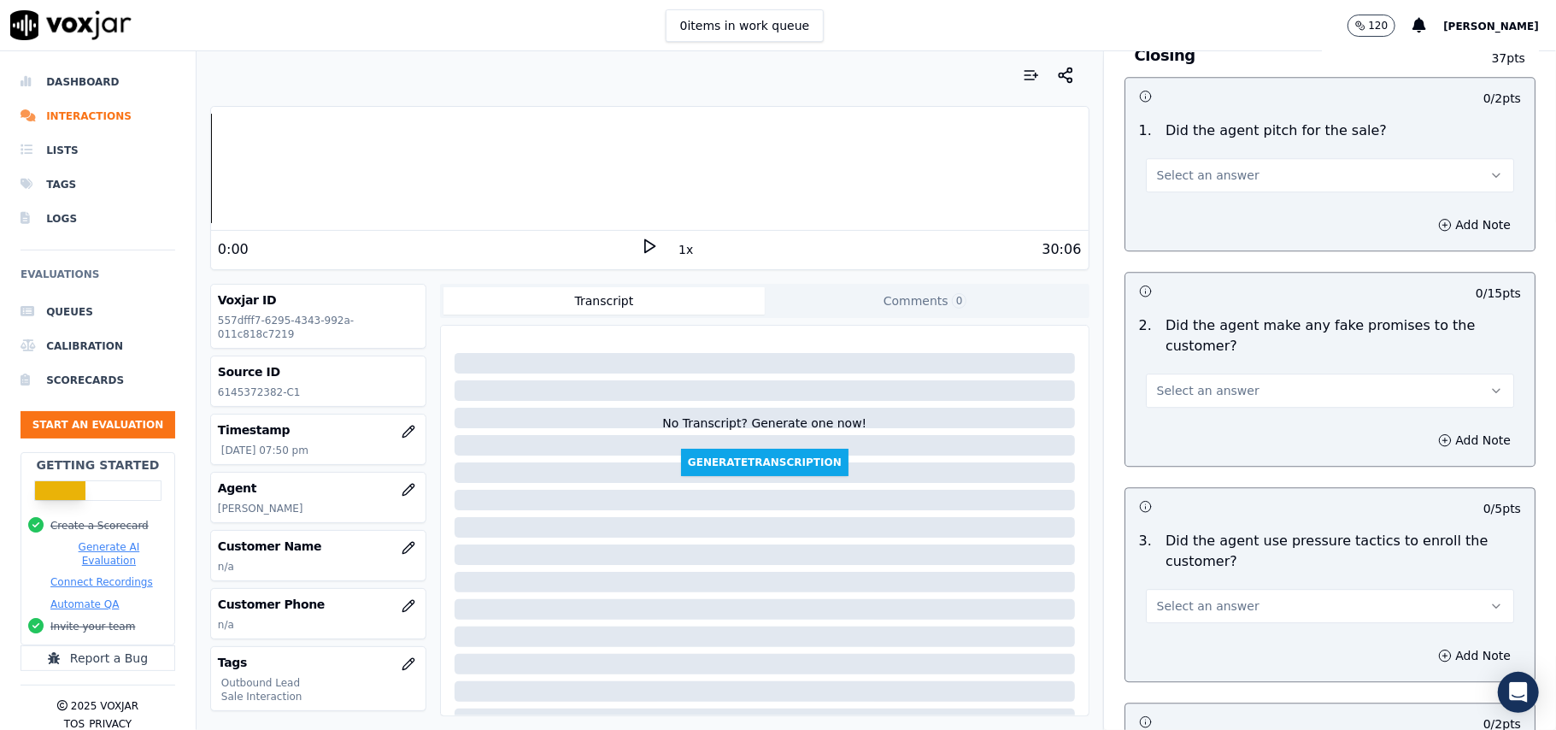
click at [1184, 175] on button "Select an answer" at bounding box center [1330, 175] width 368 height 34
click at [1173, 207] on div "Yes" at bounding box center [1293, 200] width 331 height 27
click at [1188, 382] on span "Select an answer" at bounding box center [1208, 390] width 103 height 17
click at [1183, 436] on div "No" at bounding box center [1293, 444] width 331 height 27
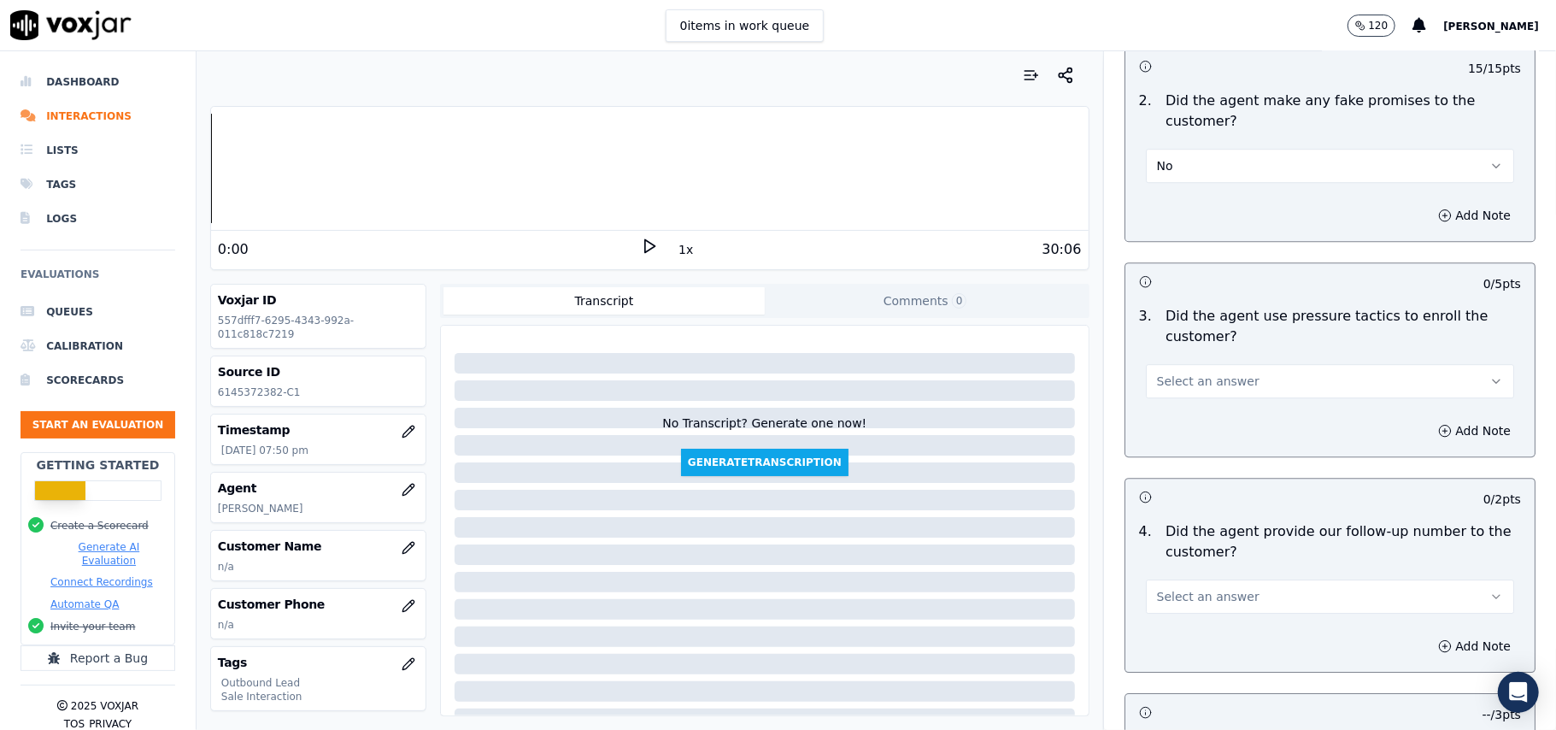
scroll to position [3532, 0]
drag, startPoint x: 1170, startPoint y: 350, endPoint x: 1172, endPoint y: 378, distance: 27.5
click at [1172, 361] on button "Select an answer" at bounding box center [1330, 378] width 368 height 34
click at [1162, 419] on div "No" at bounding box center [1293, 432] width 331 height 27
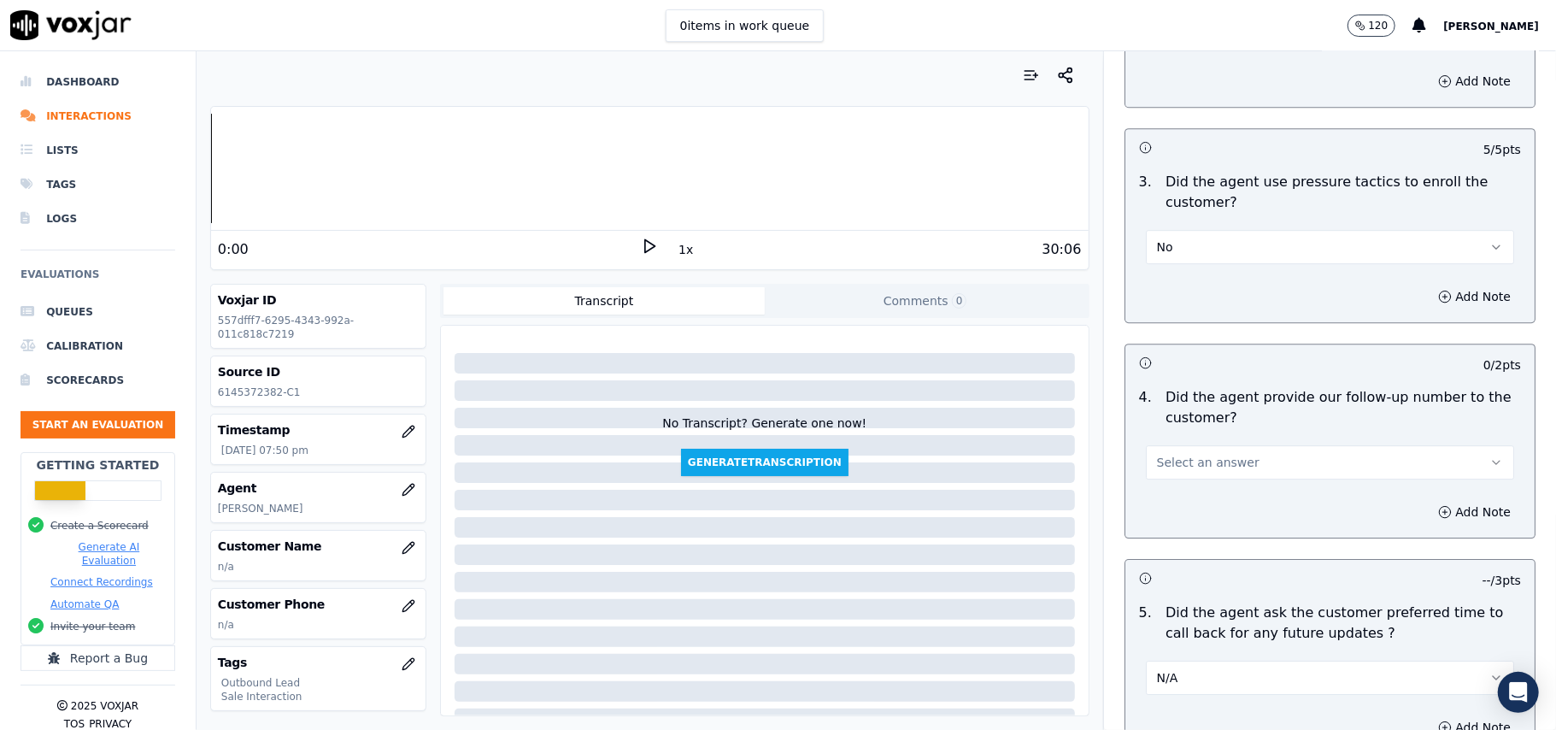
scroll to position [3760, 0]
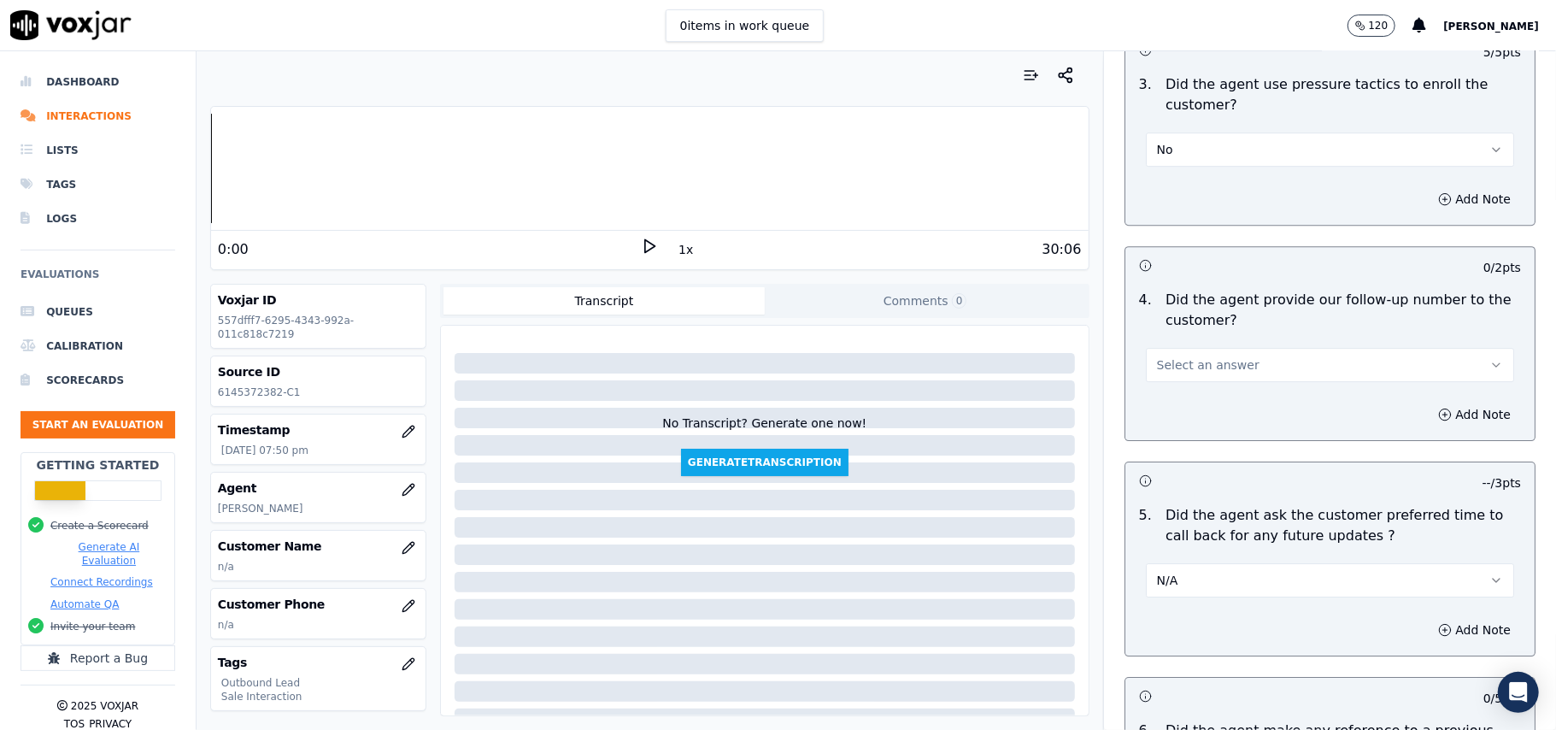
click at [1212, 356] on span "Select an answer" at bounding box center [1208, 364] width 103 height 17
click at [1208, 387] on div "Yes" at bounding box center [1293, 392] width 331 height 27
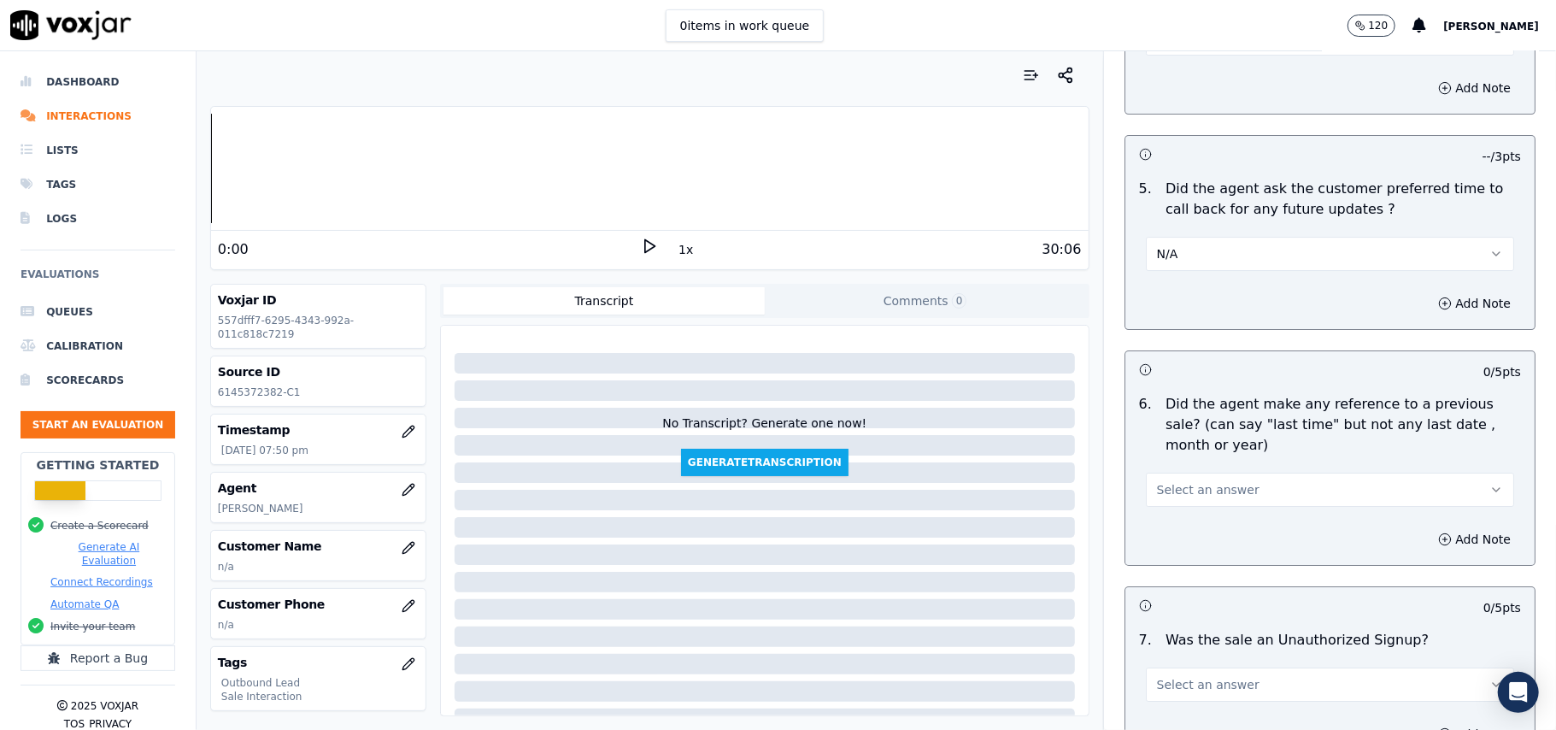
scroll to position [4262, 0]
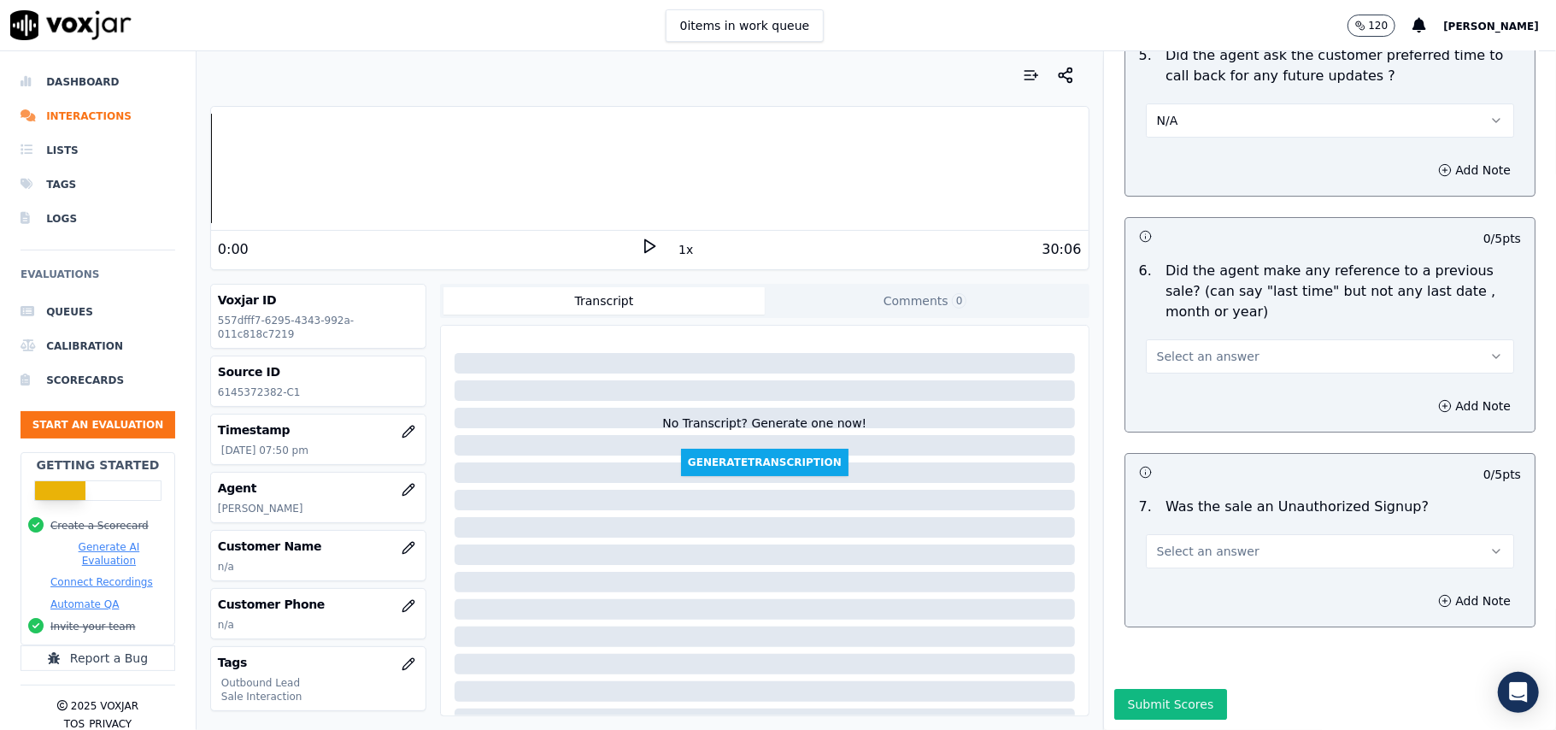
click at [1195, 339] on button "Select an answer" at bounding box center [1330, 356] width 368 height 34
click at [1181, 360] on div "No" at bounding box center [1293, 369] width 331 height 27
click at [1178, 534] on button "Select an answer" at bounding box center [1330, 551] width 368 height 34
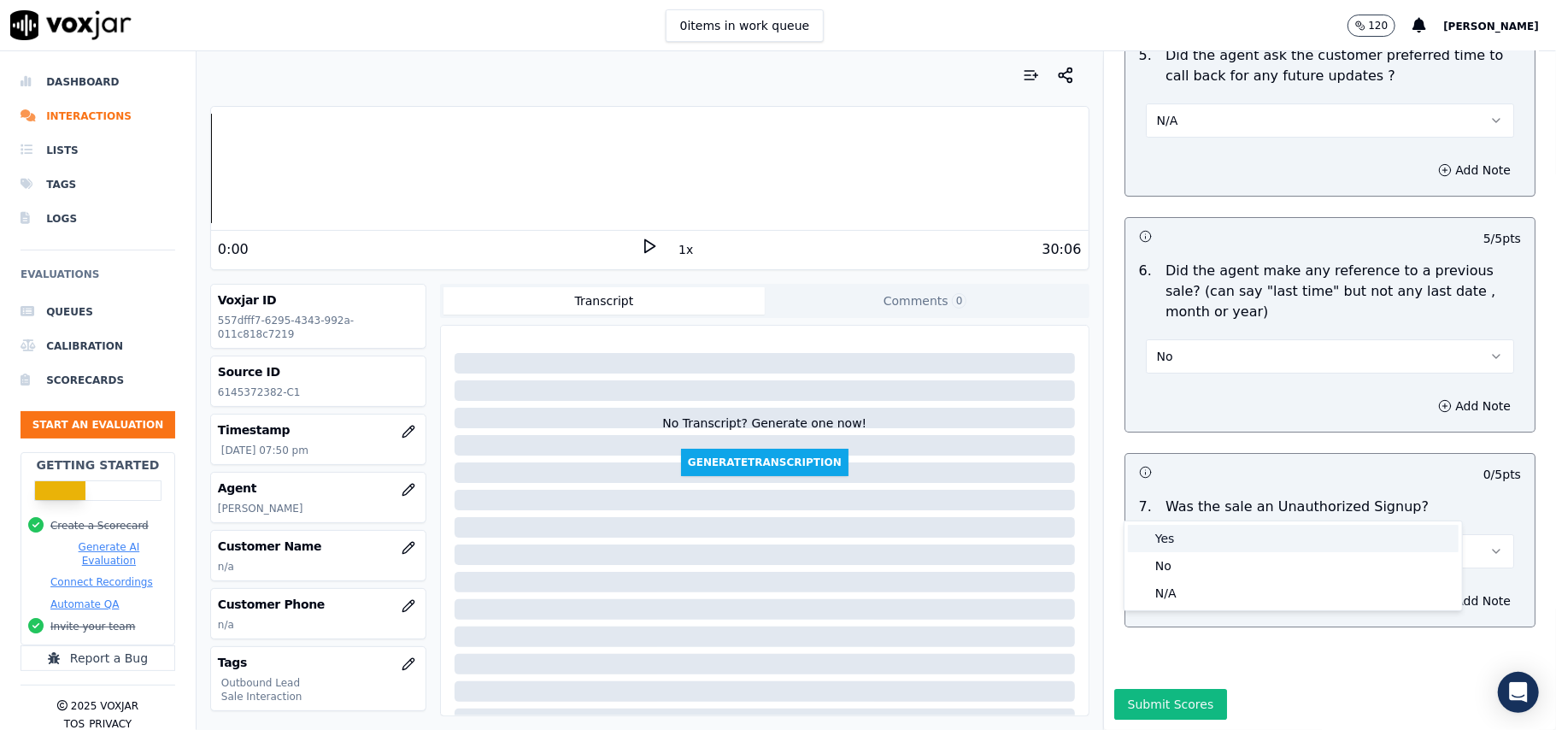
click at [1164, 534] on div "Yes" at bounding box center [1293, 538] width 331 height 27
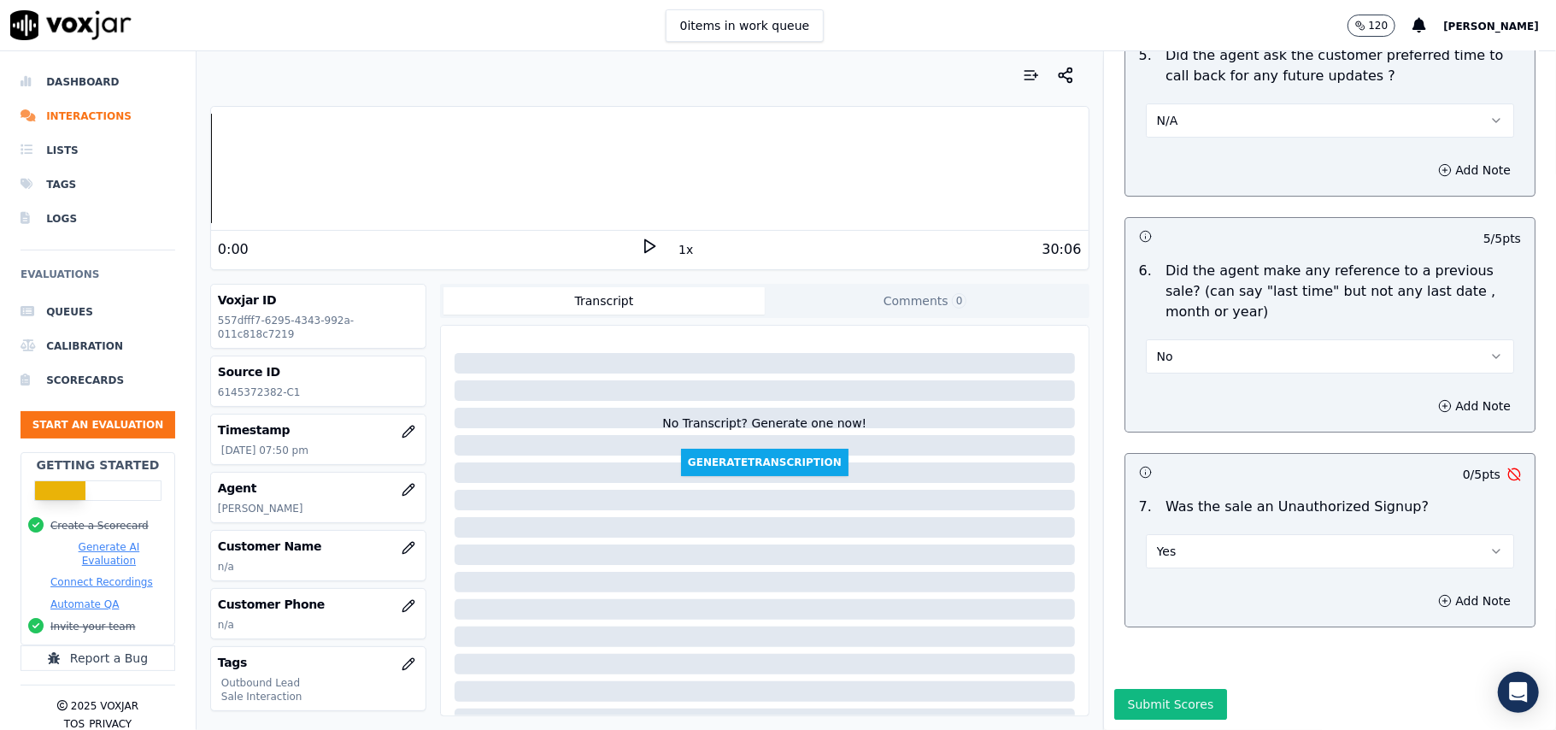
click at [1251, 534] on button "Yes" at bounding box center [1330, 551] width 368 height 34
click at [1160, 564] on div "No" at bounding box center [1293, 565] width 331 height 27
click at [402, 549] on icon "button" at bounding box center [409, 548] width 14 height 14
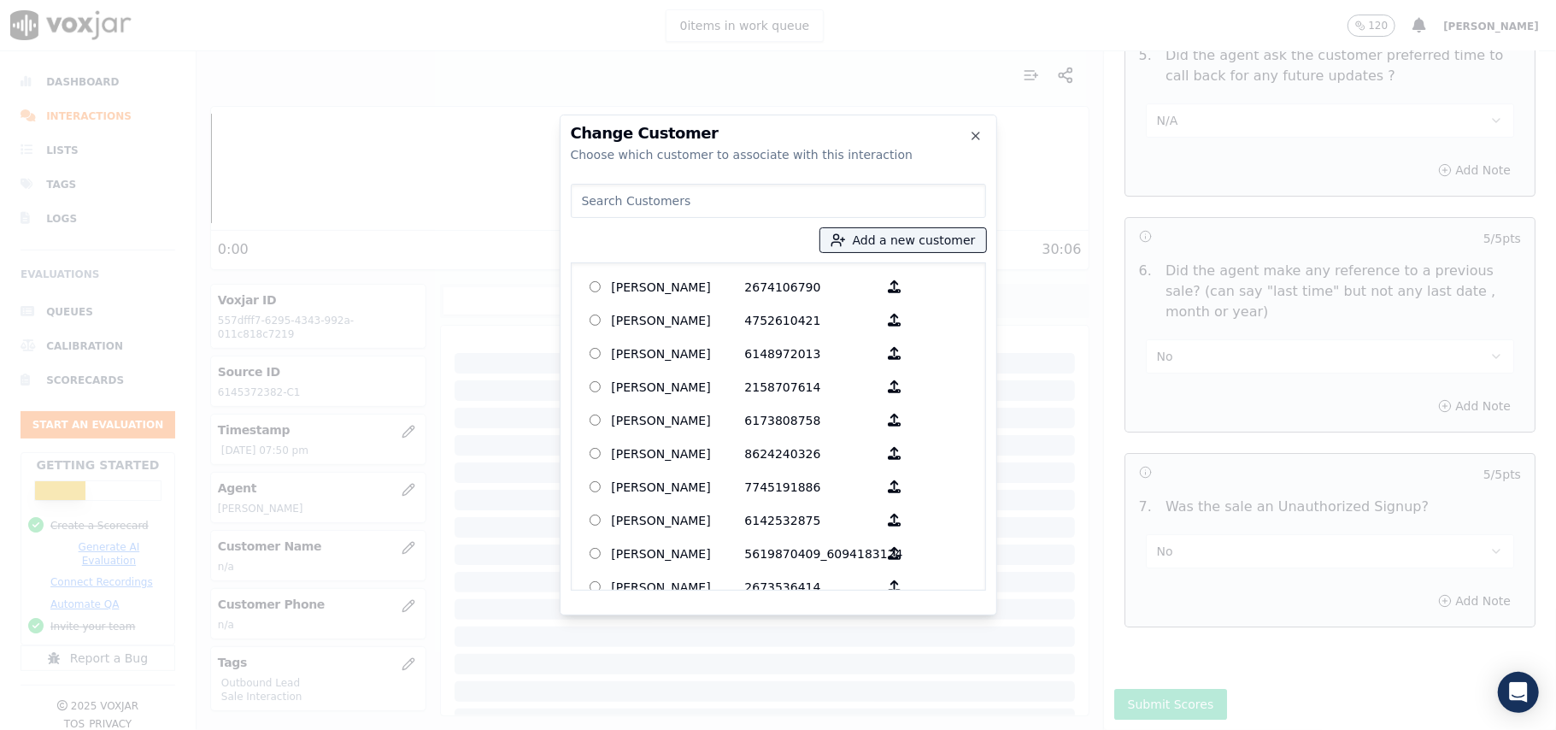
paste input "[PERSON_NAME]"
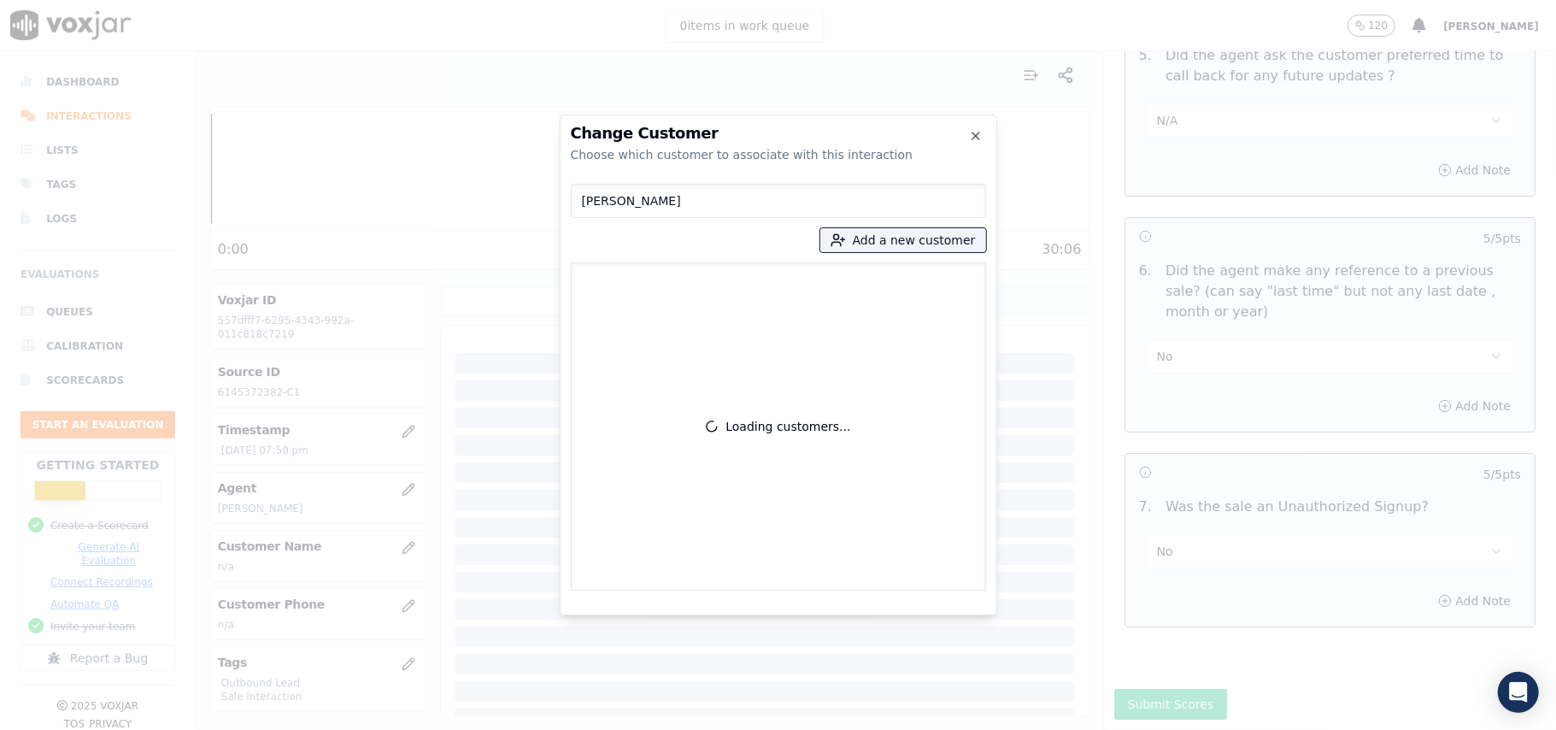
click at [579, 202] on input "[PERSON_NAME]" at bounding box center [778, 201] width 415 height 34
type input "[PERSON_NAME]"
click at [609, 288] on label "[PERSON_NAME] 6145372382_6144090196" at bounding box center [779, 286] width 400 height 33
click at [634, 280] on p "[PERSON_NAME]" at bounding box center [678, 286] width 133 height 26
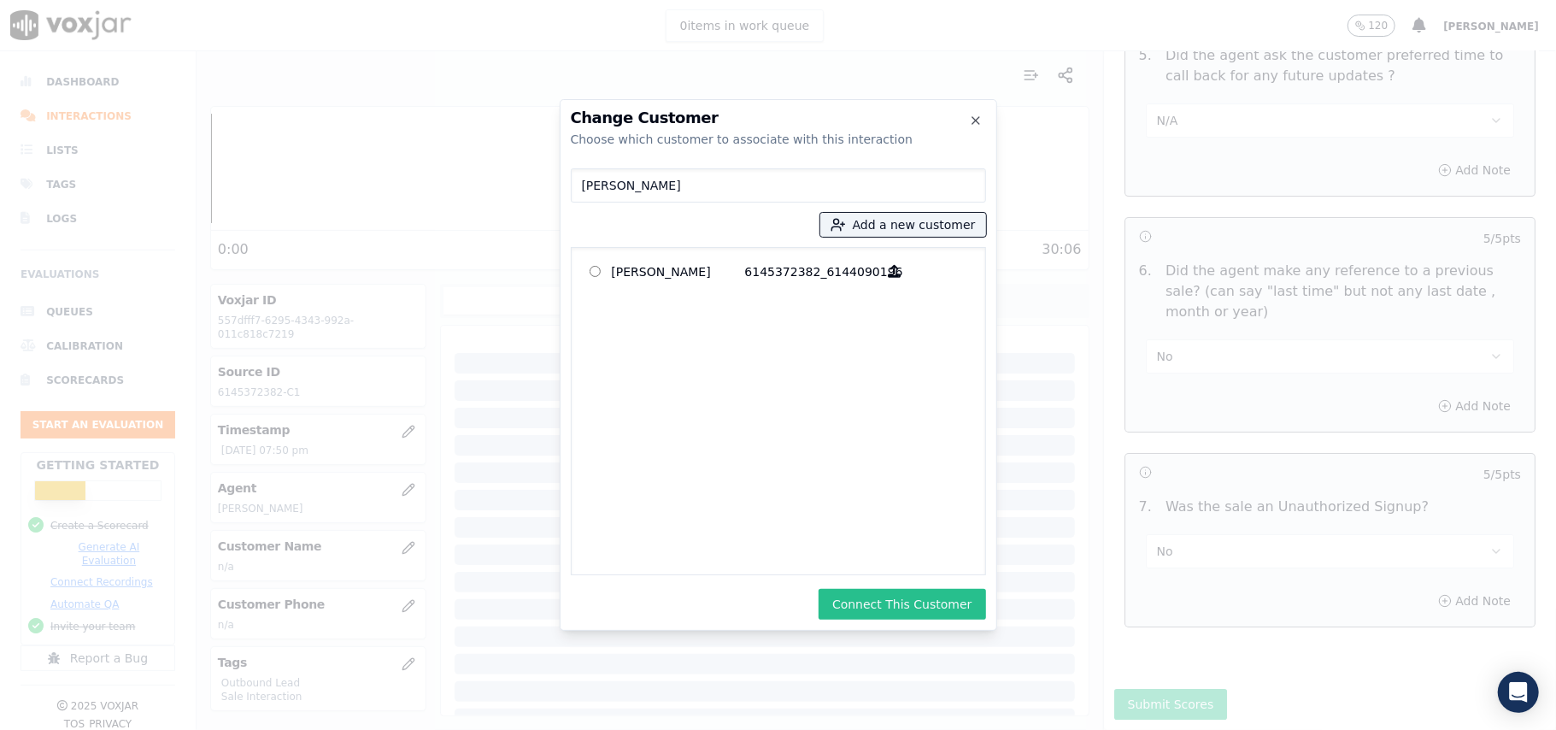
click at [897, 613] on button "Connect This Customer" at bounding box center [902, 604] width 167 height 31
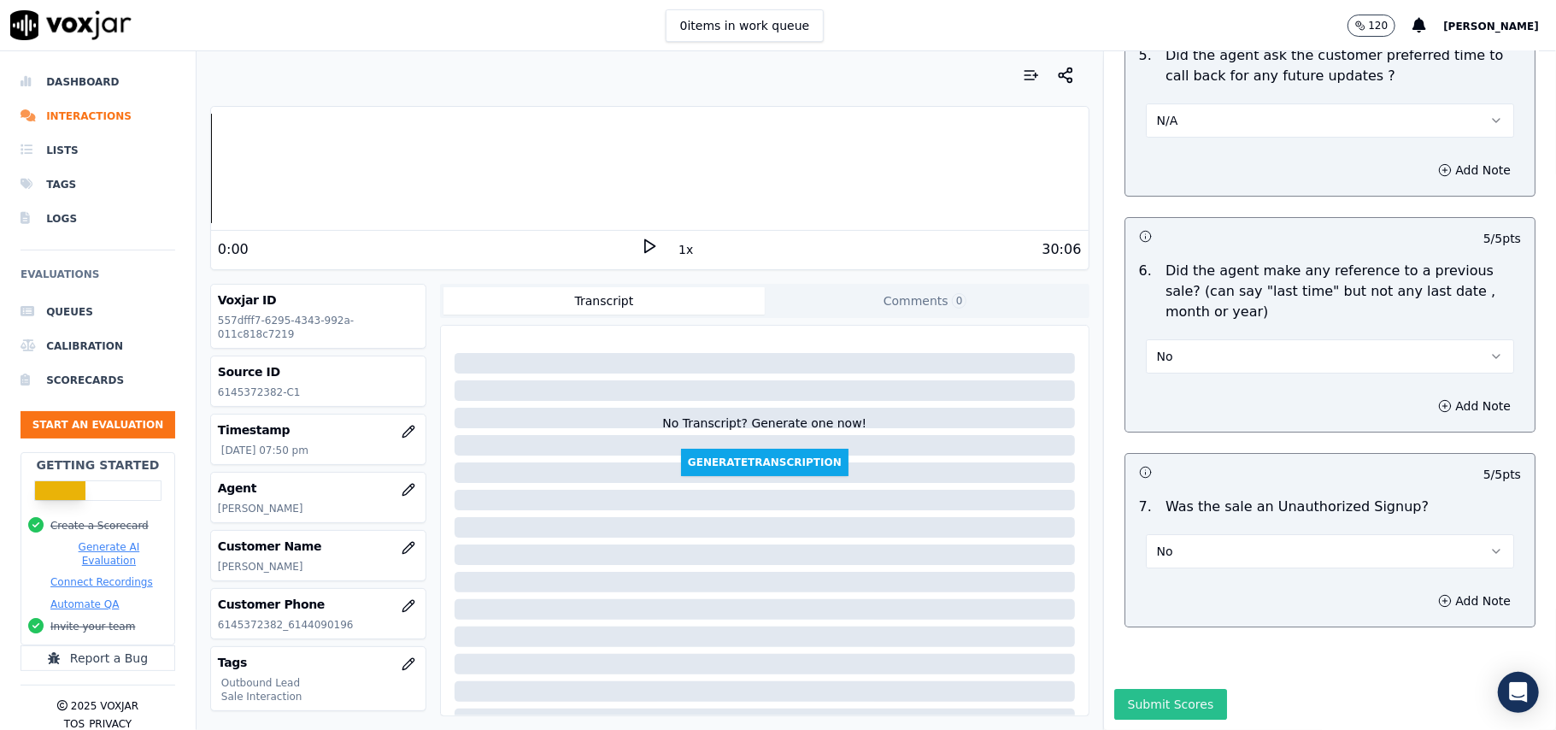
click at [1131, 689] on button "Submit Scores" at bounding box center [1171, 704] width 114 height 31
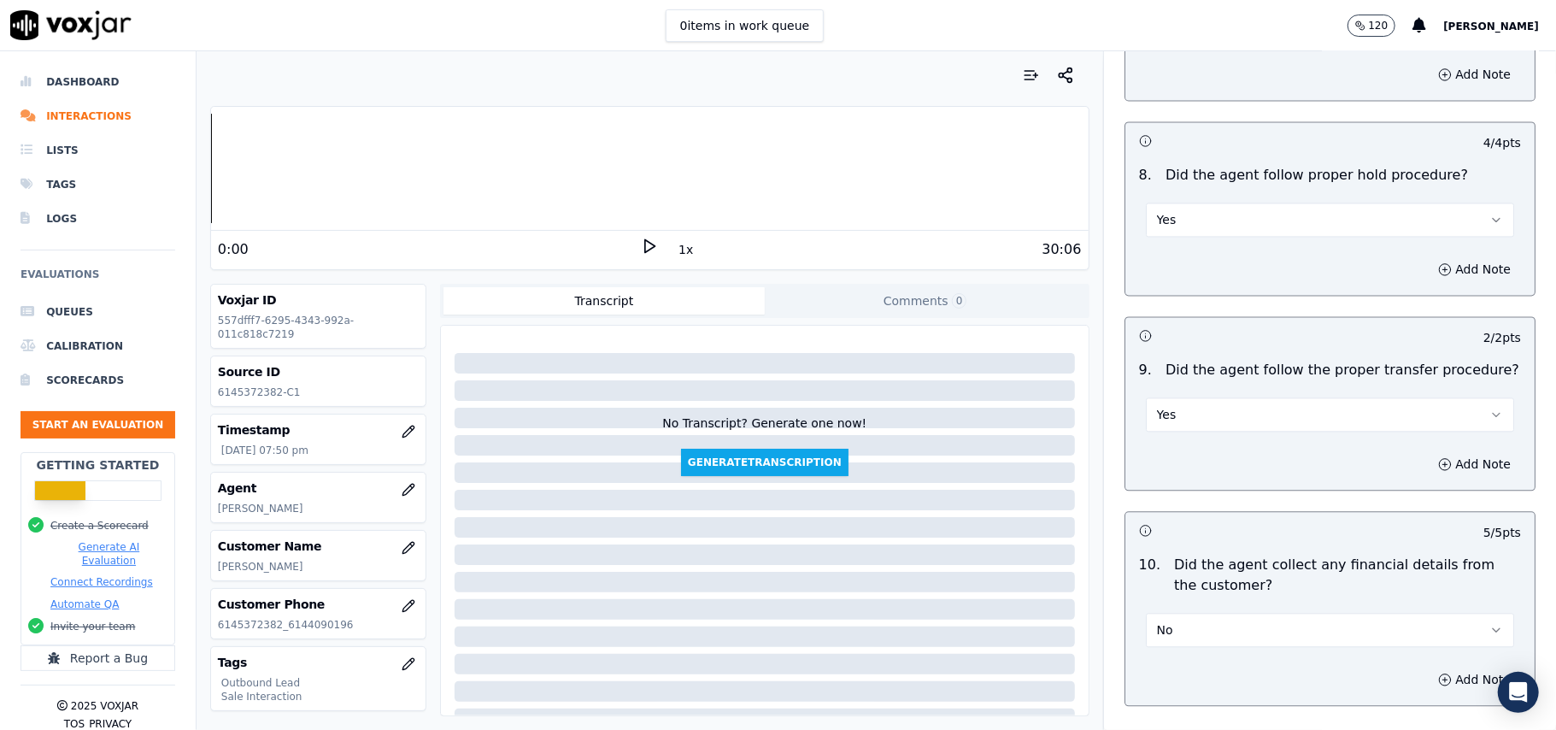
scroll to position [2345, 0]
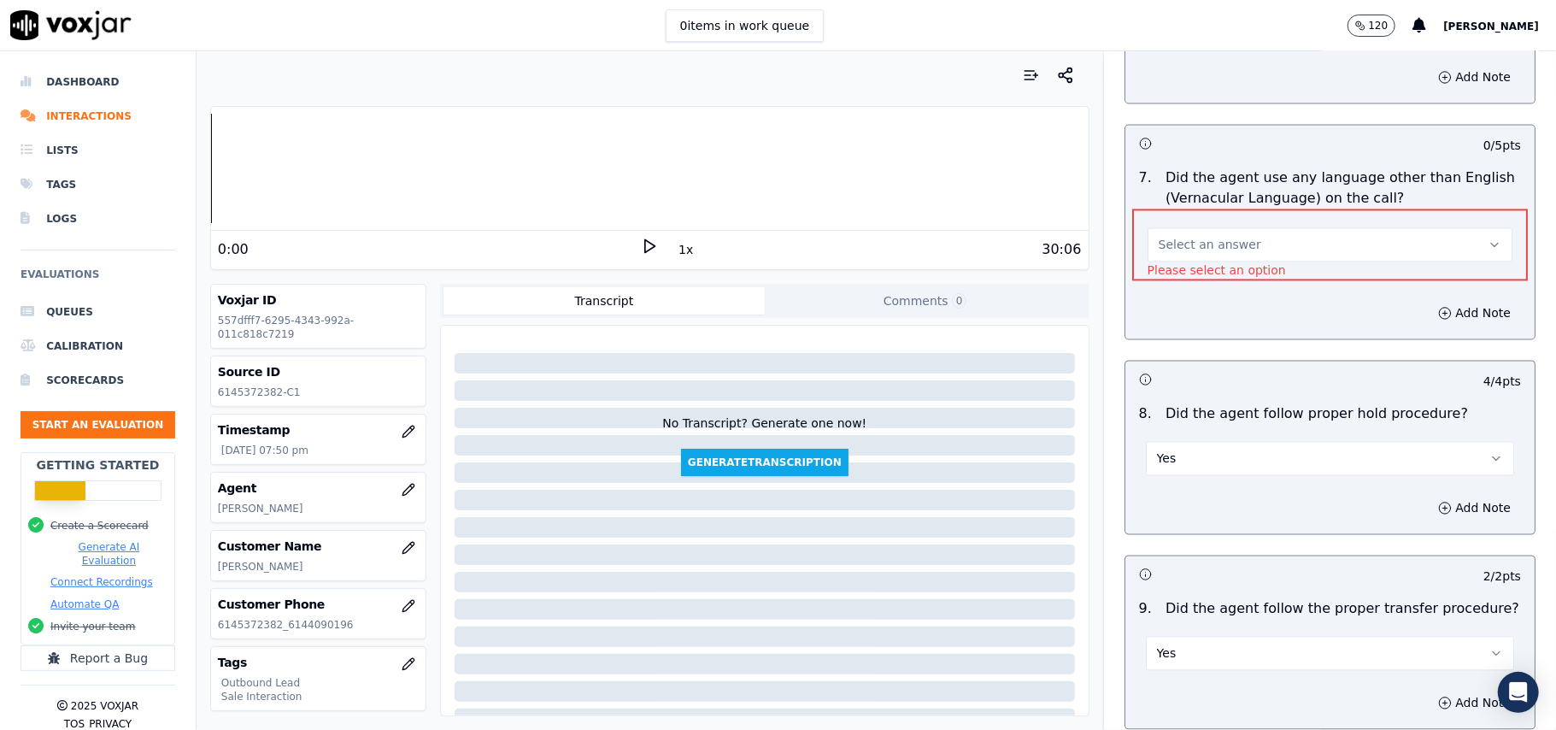
click at [1234, 238] on button "Select an answer" at bounding box center [1330, 245] width 365 height 34
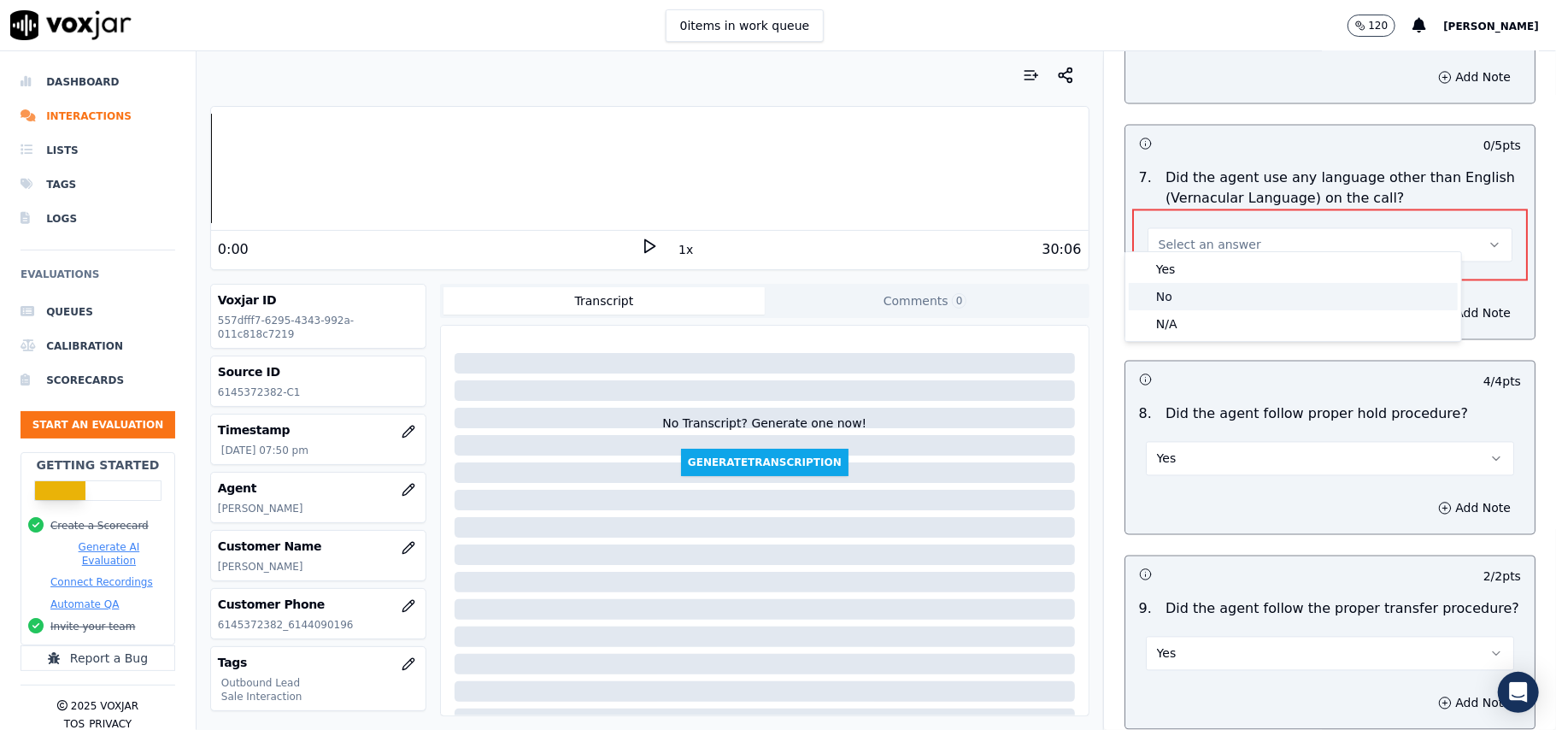
click at [1203, 297] on div "No" at bounding box center [1293, 296] width 329 height 27
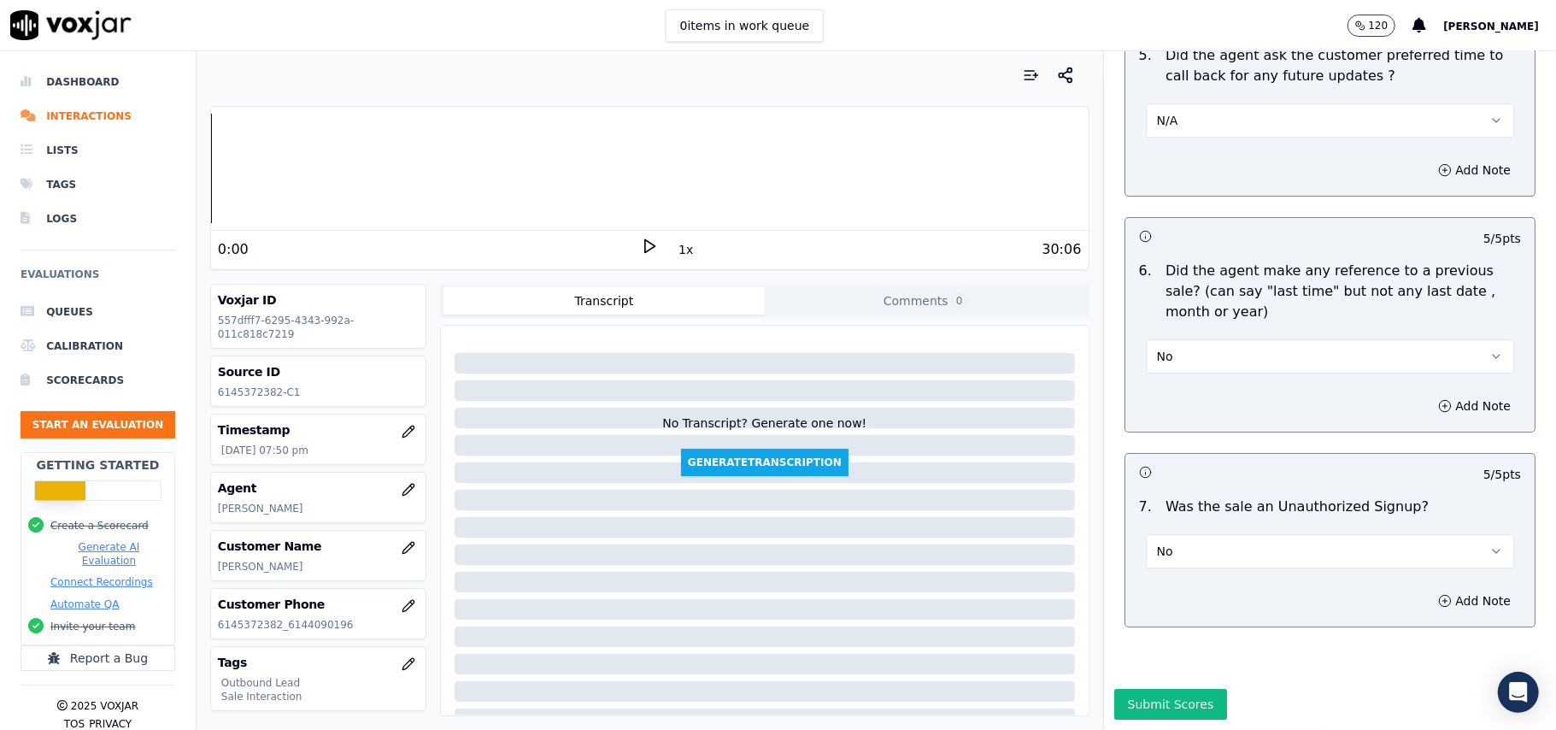
scroll to position [4262, 0]
click at [1119, 689] on button "Submit Scores" at bounding box center [1171, 704] width 114 height 31
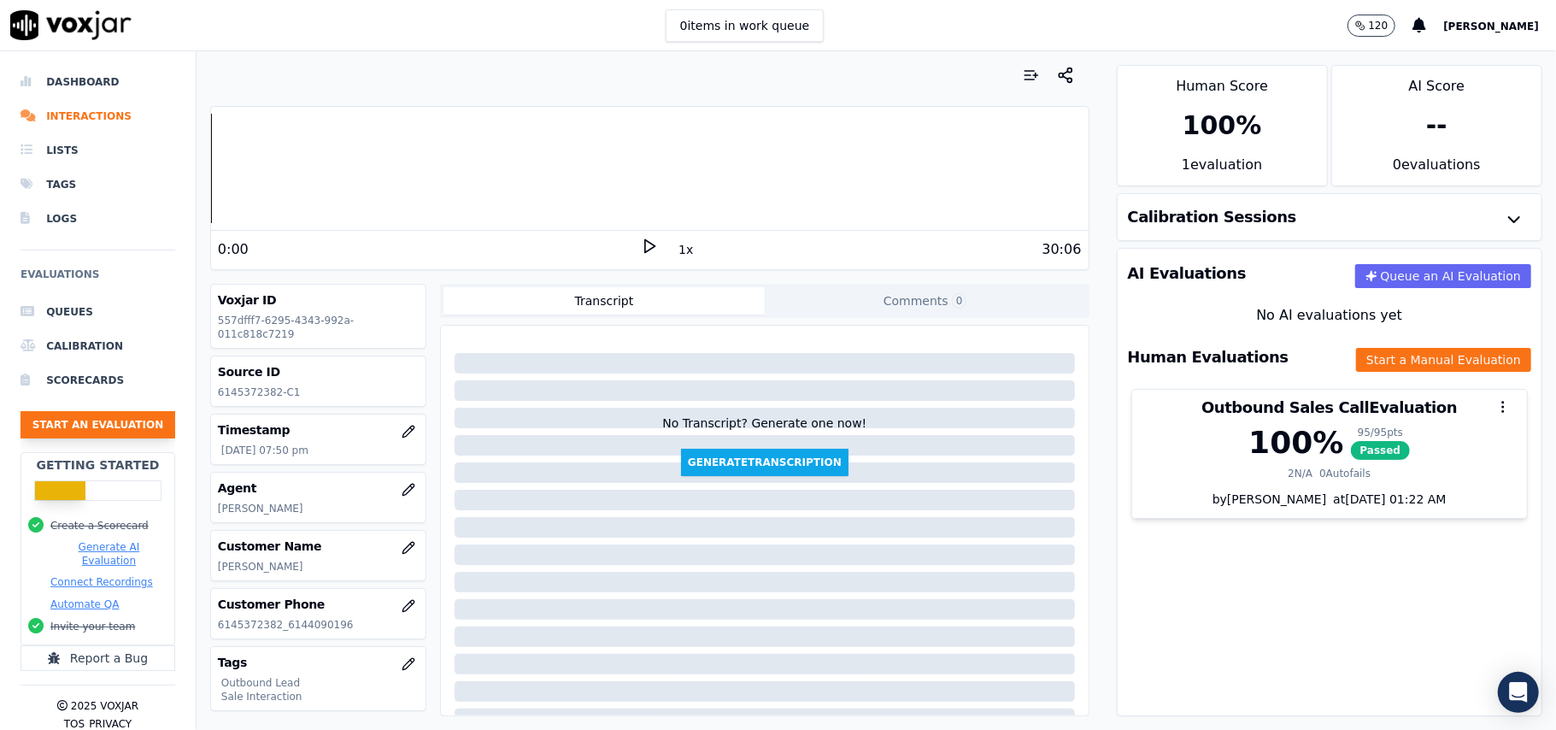
click at [28, 429] on button "Start an Evaluation" at bounding box center [98, 424] width 155 height 27
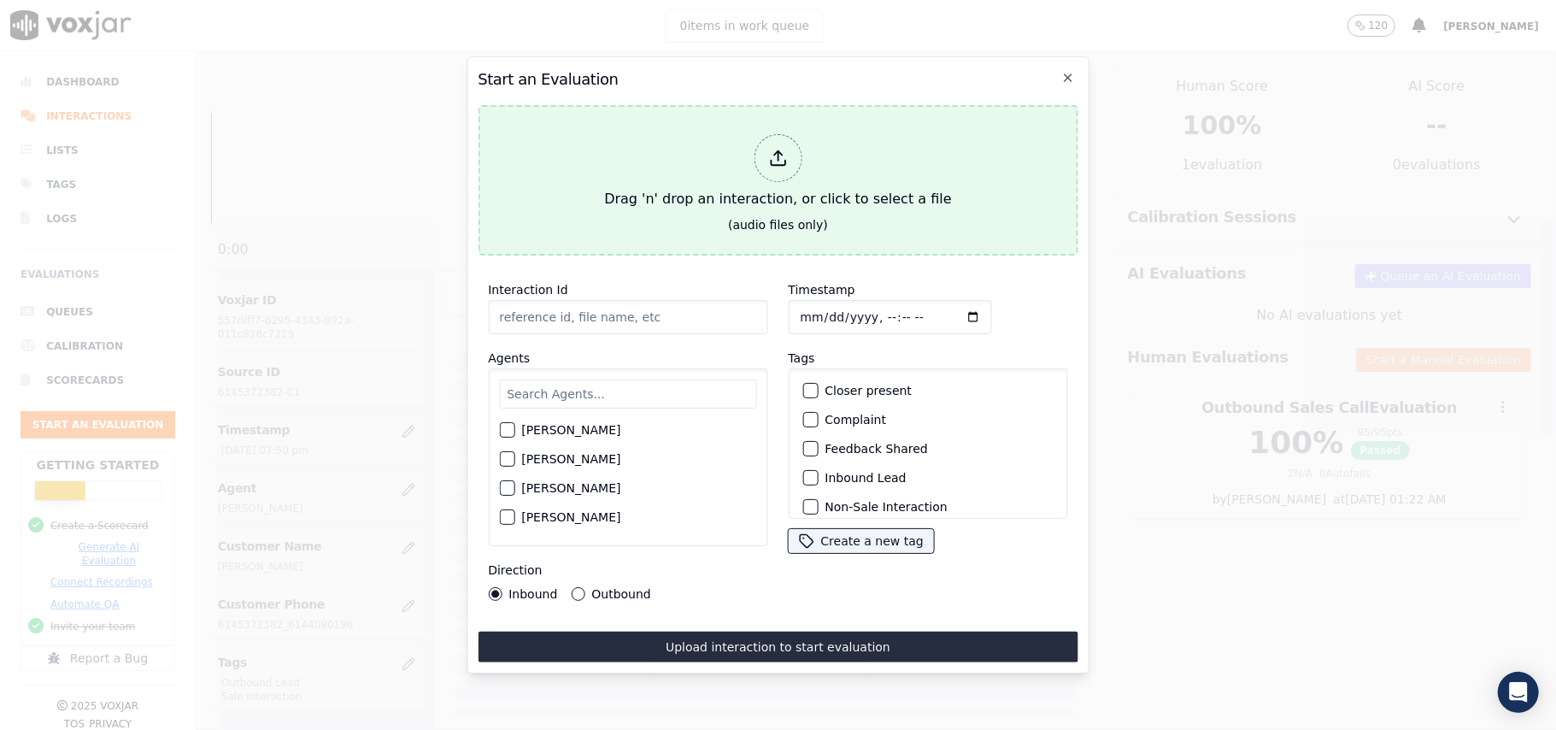
click at [776, 134] on div at bounding box center [778, 158] width 48 height 48
type input "20250904-181553_2169657086-all.mp3"
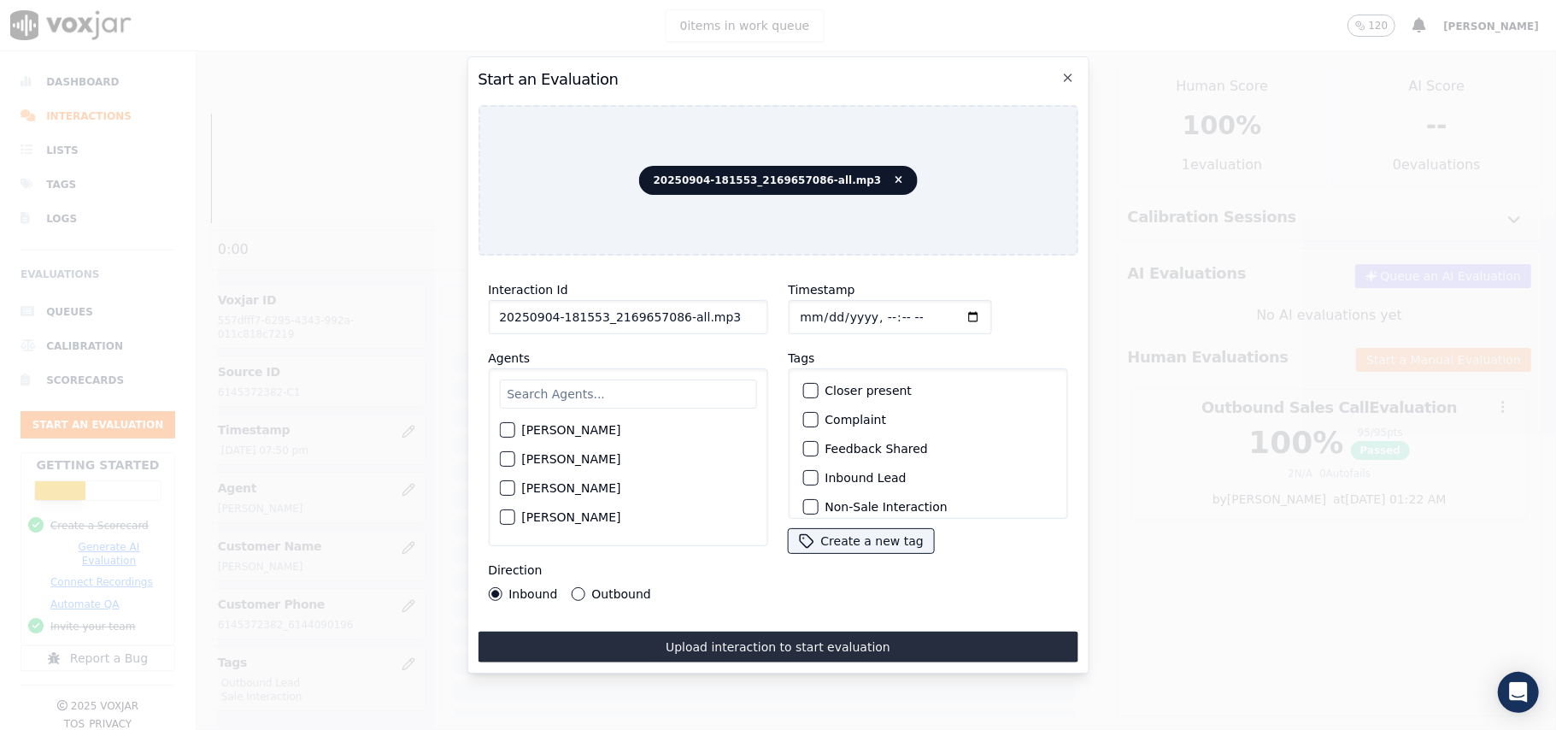
click at [626, 393] on input "text" at bounding box center [627, 393] width 257 height 29
type input "[PERSON_NAME]"
click at [600, 429] on label "[PERSON_NAME]" at bounding box center [570, 435] width 99 height 12
click at [514, 427] on button "[PERSON_NAME]" at bounding box center [506, 434] width 15 height 15
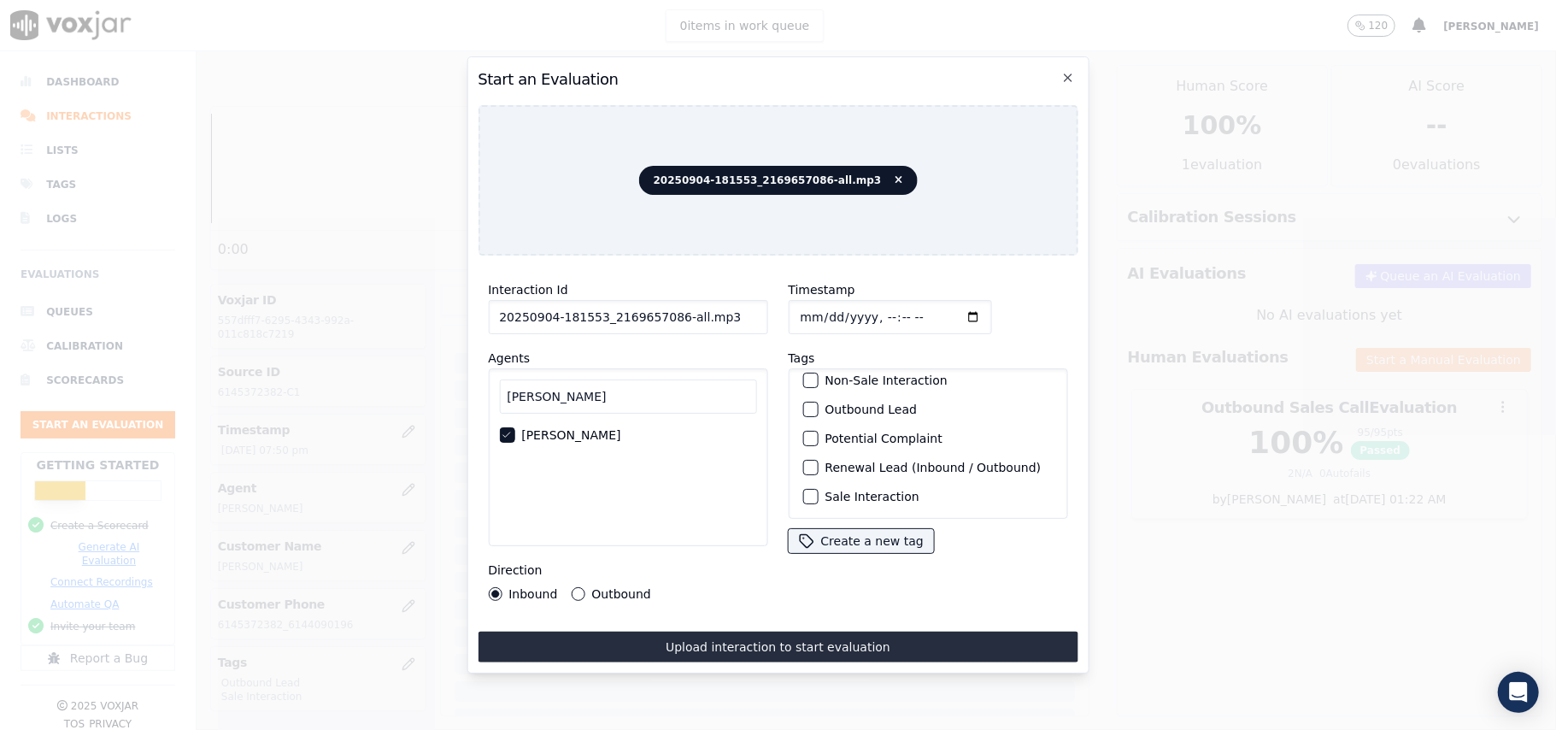
scroll to position [149, 0]
click at [808, 402] on button "Outbound Lead" at bounding box center [809, 409] width 15 height 15
click at [796, 435] on div "Inbound Lead" at bounding box center [928, 442] width 264 height 29
click at [808, 435] on button "Inbound Lead" at bounding box center [809, 442] width 15 height 15
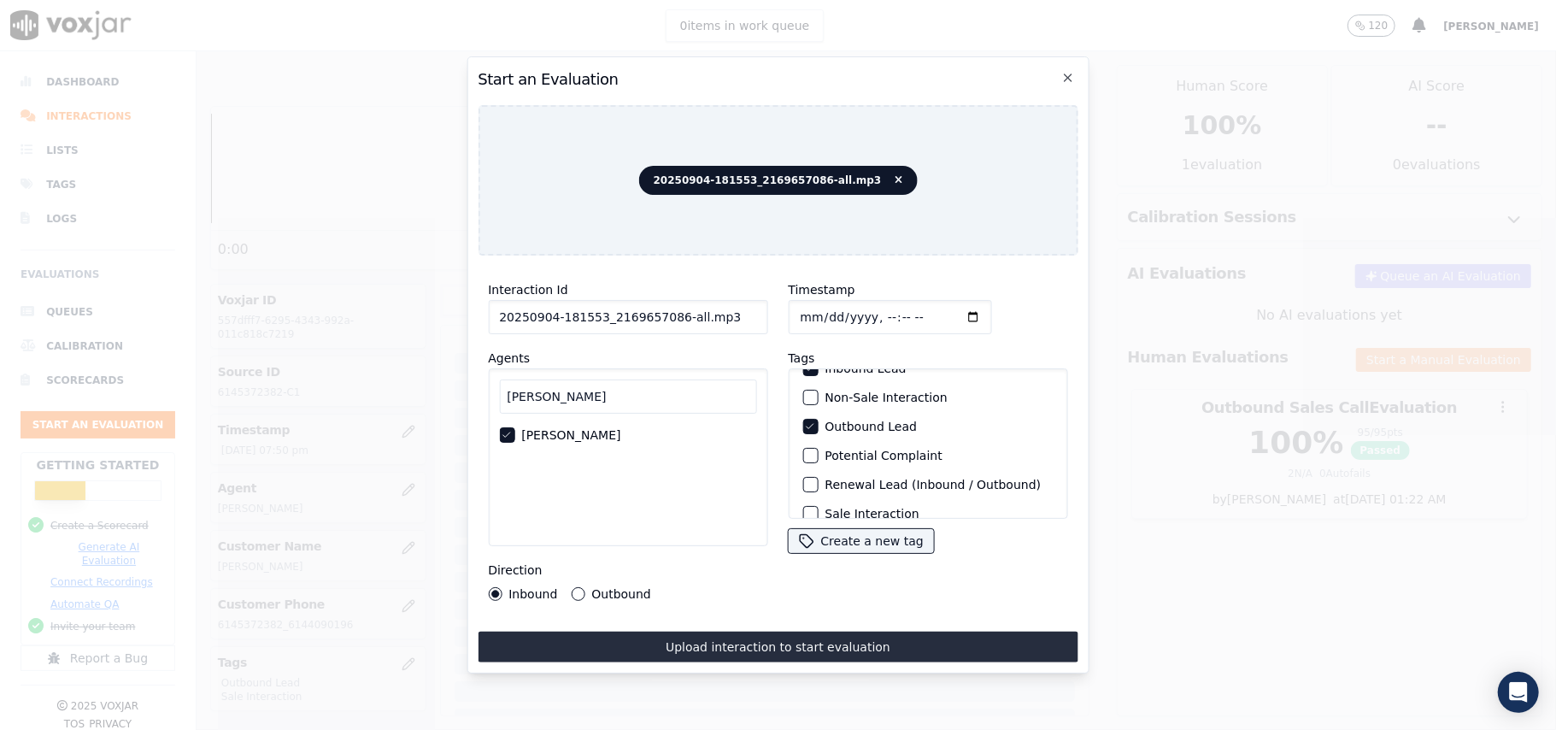
scroll to position [149, 0]
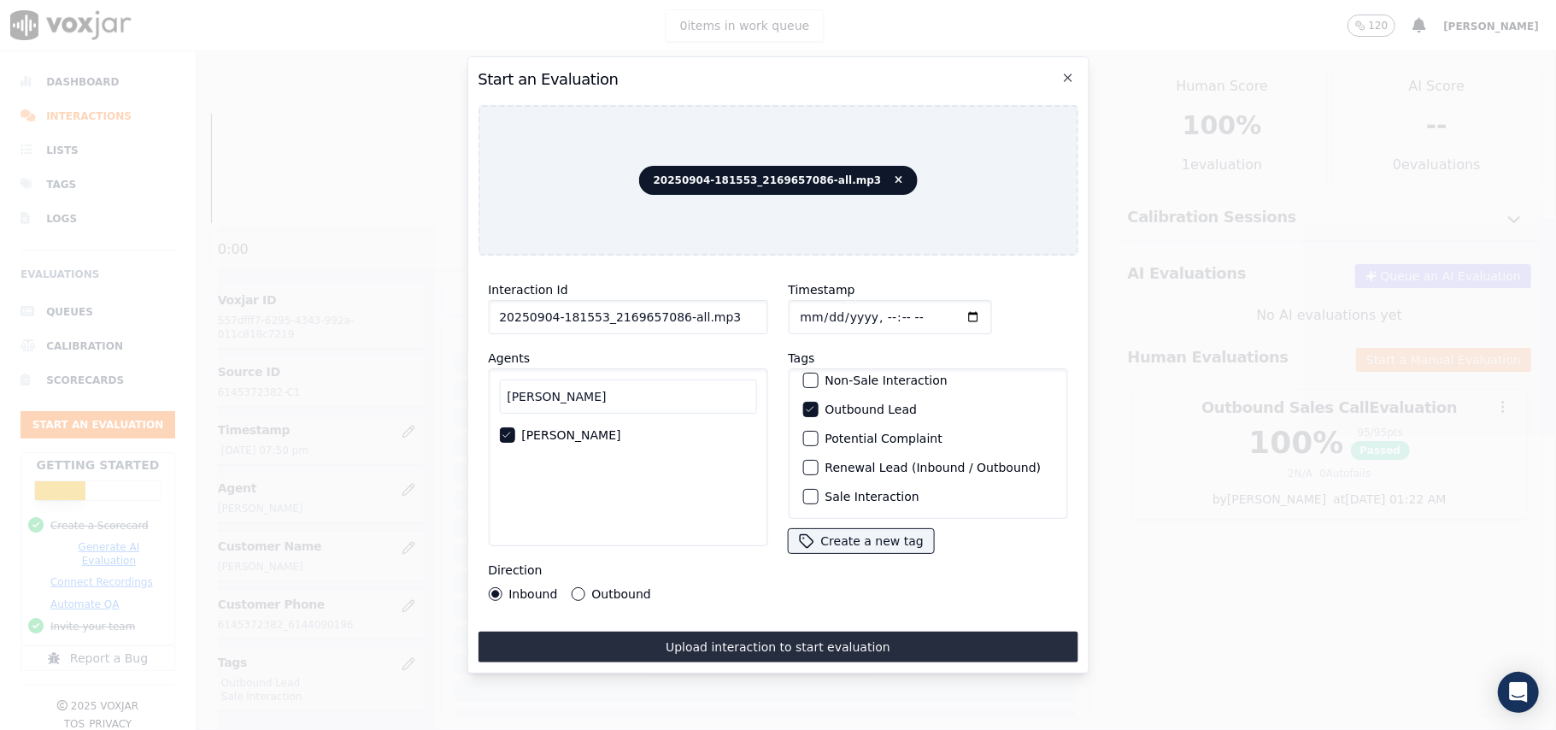
click at [573, 589] on button "Outbound" at bounding box center [578, 594] width 14 height 14
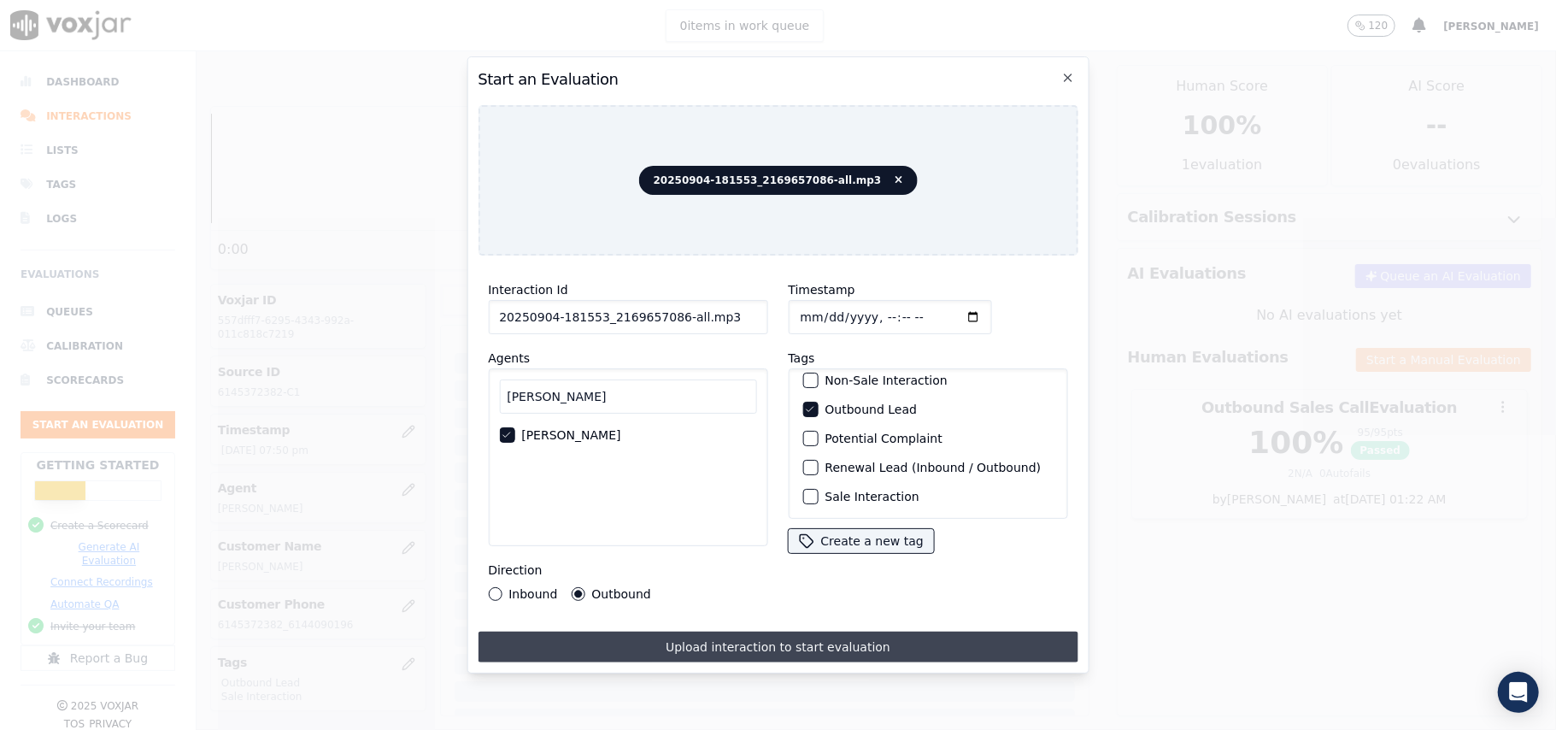
click at [702, 650] on button "Upload interaction to start evaluation" at bounding box center [778, 646] width 600 height 31
